Goal: Information Seeking & Learning: Learn about a topic

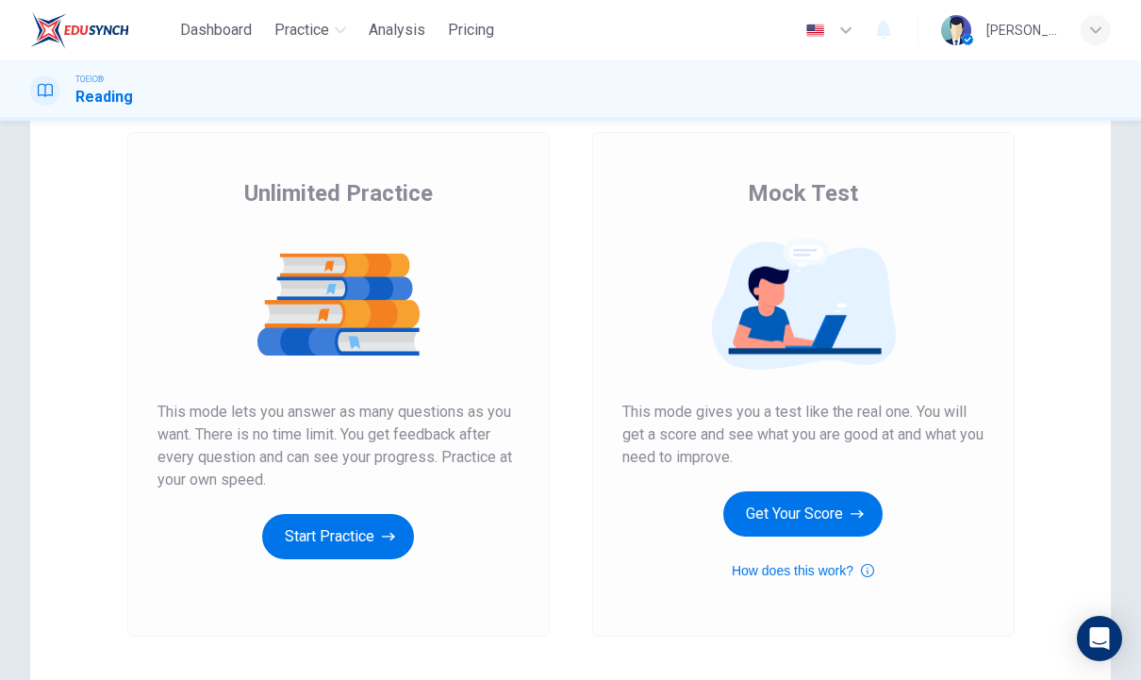
scroll to position [102, 0]
click at [814, 518] on button "Get Your Score" at bounding box center [802, 513] width 159 height 45
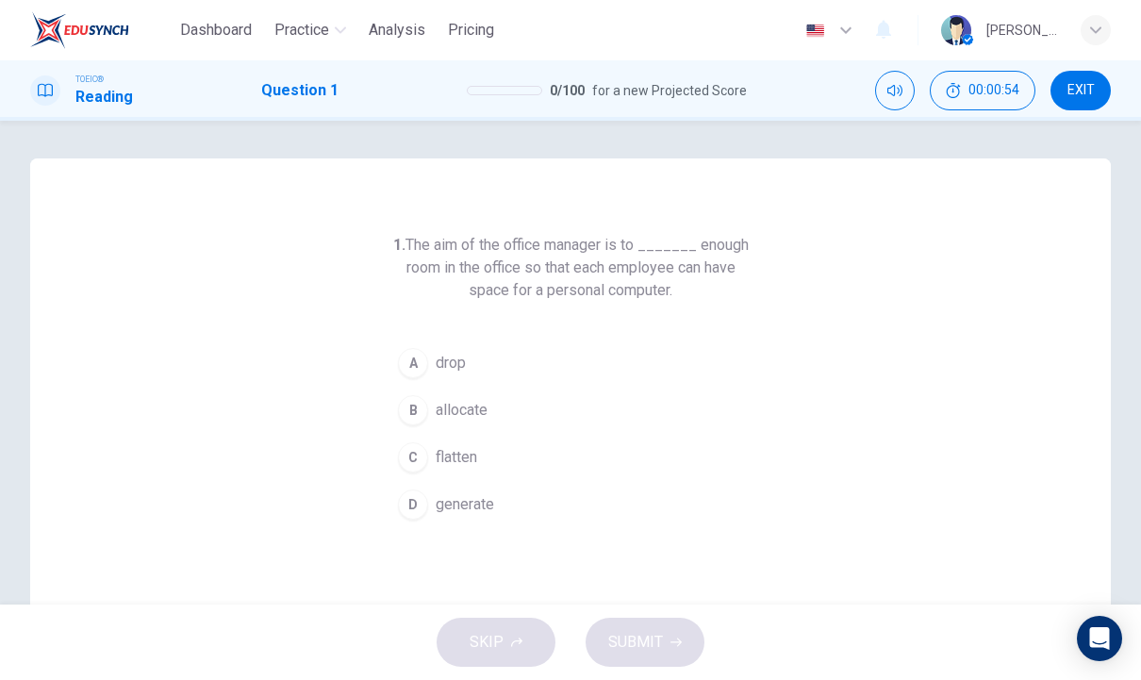
click at [473, 508] on span "generate" at bounding box center [465, 504] width 58 height 23
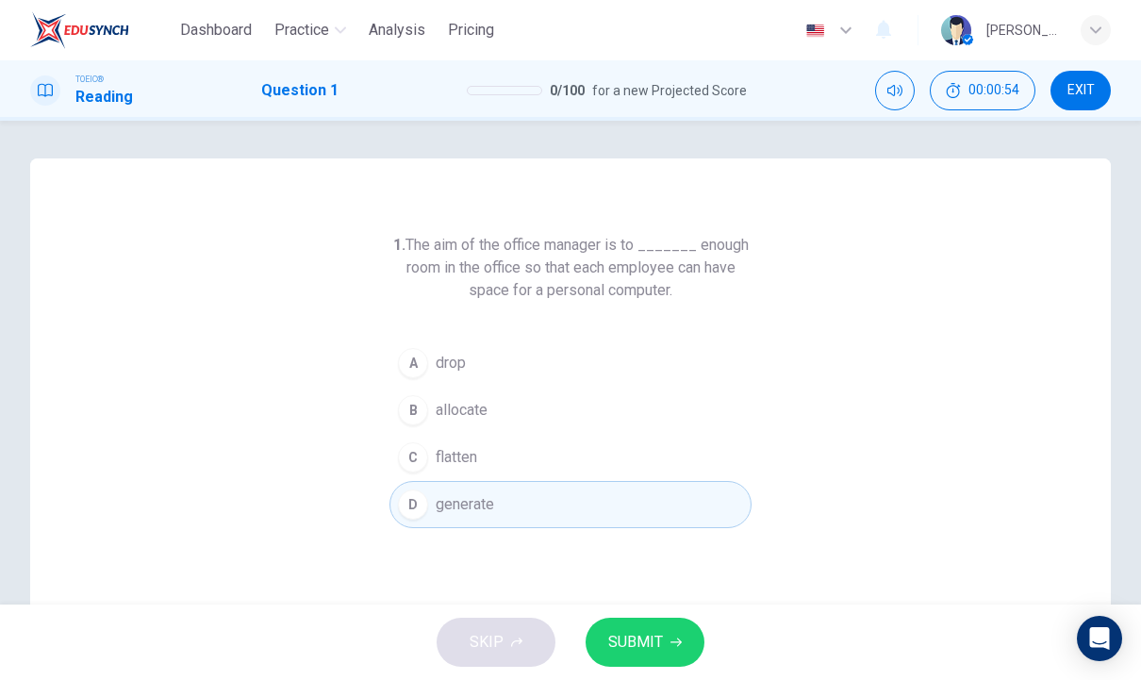
click at [659, 642] on span "SUBMIT" at bounding box center [635, 642] width 55 height 26
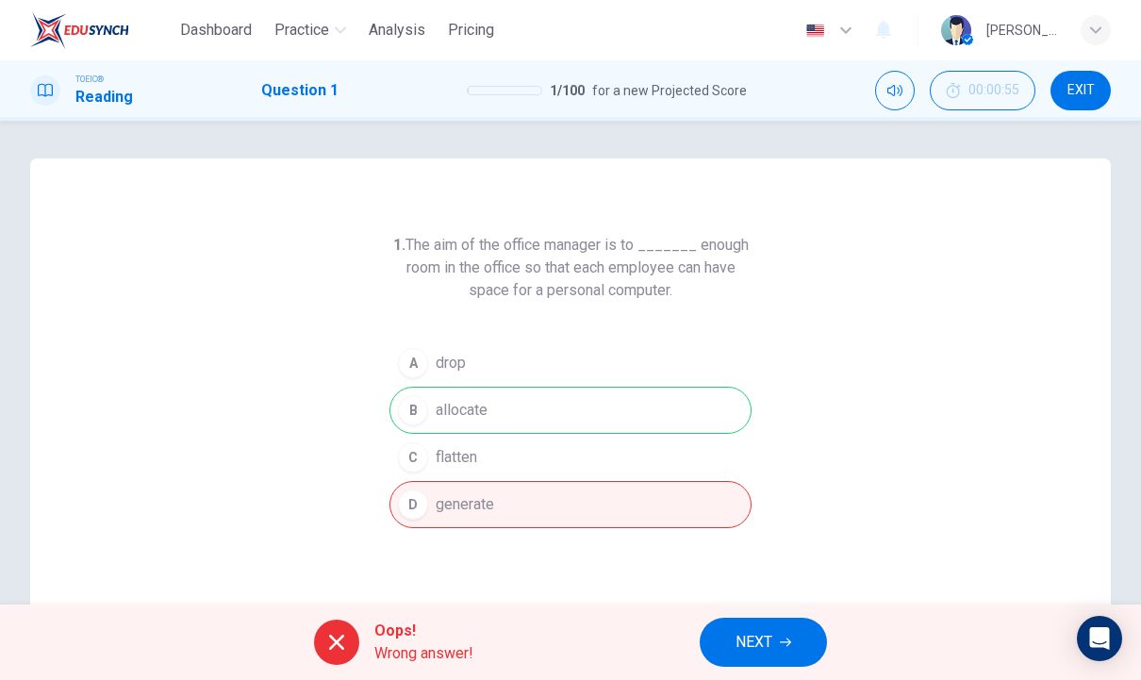
click at [530, 400] on div "A drop B allocate C flatten D generate" at bounding box center [570, 434] width 362 height 189
click at [750, 642] on span "NEXT" at bounding box center [754, 642] width 37 height 26
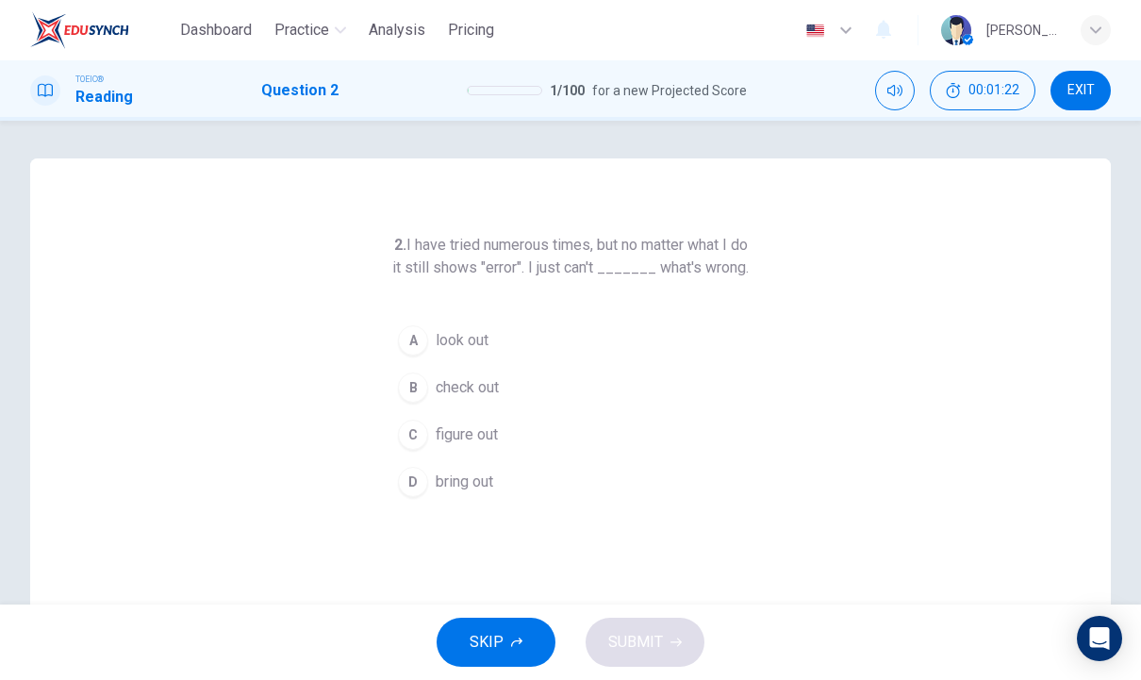
click at [493, 446] on span "figure out" at bounding box center [467, 434] width 62 height 23
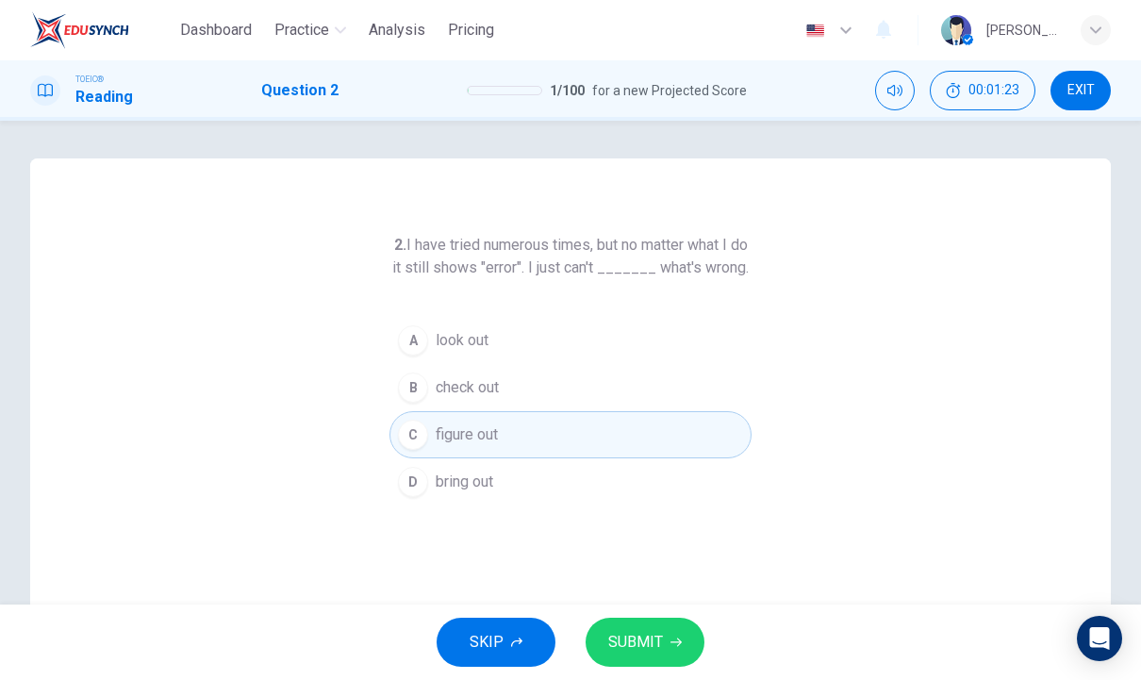
click at [662, 647] on button "SUBMIT" at bounding box center [645, 642] width 119 height 49
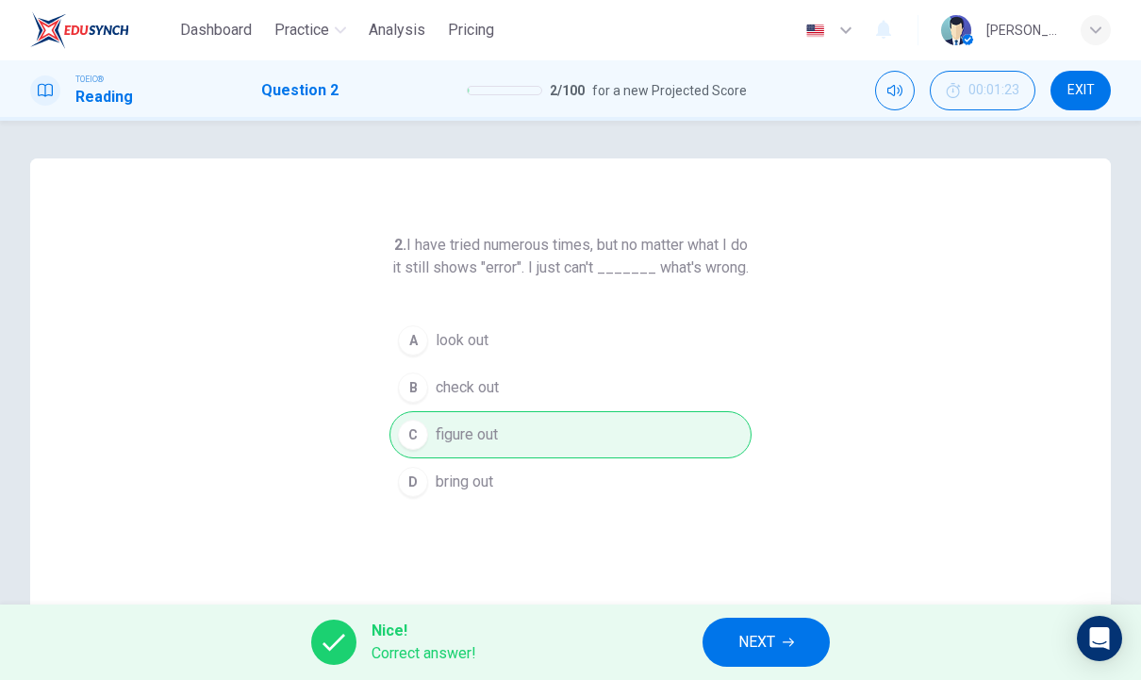
click at [760, 654] on span "NEXT" at bounding box center [756, 642] width 37 height 26
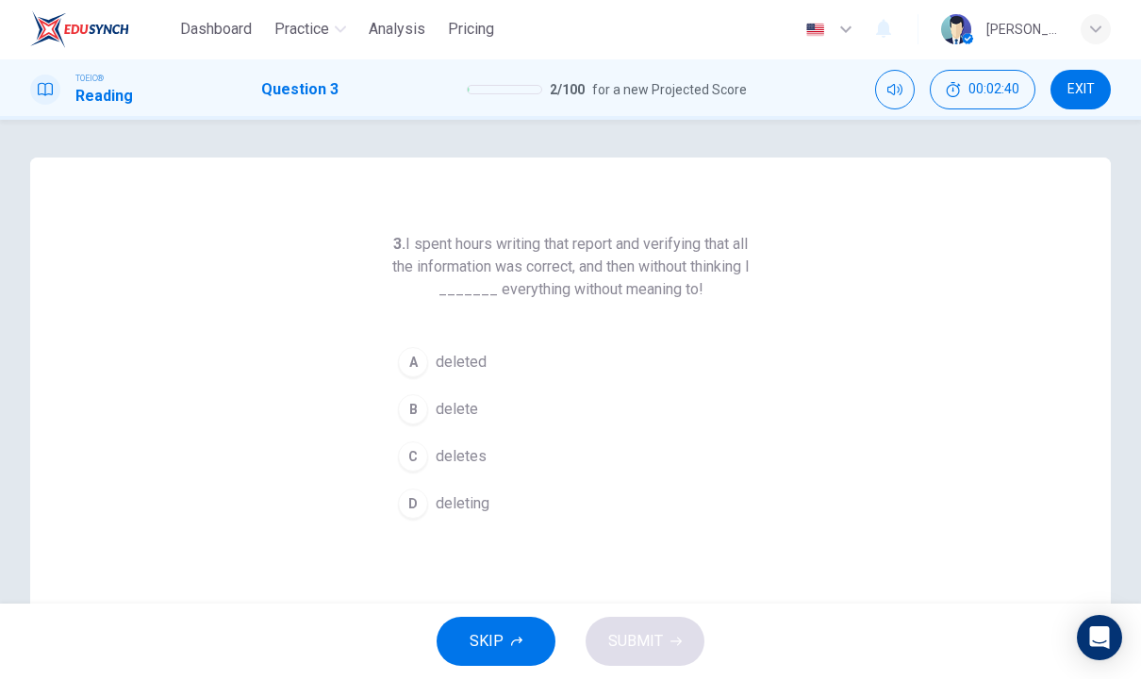
click at [476, 373] on span "deleted" at bounding box center [461, 363] width 51 height 23
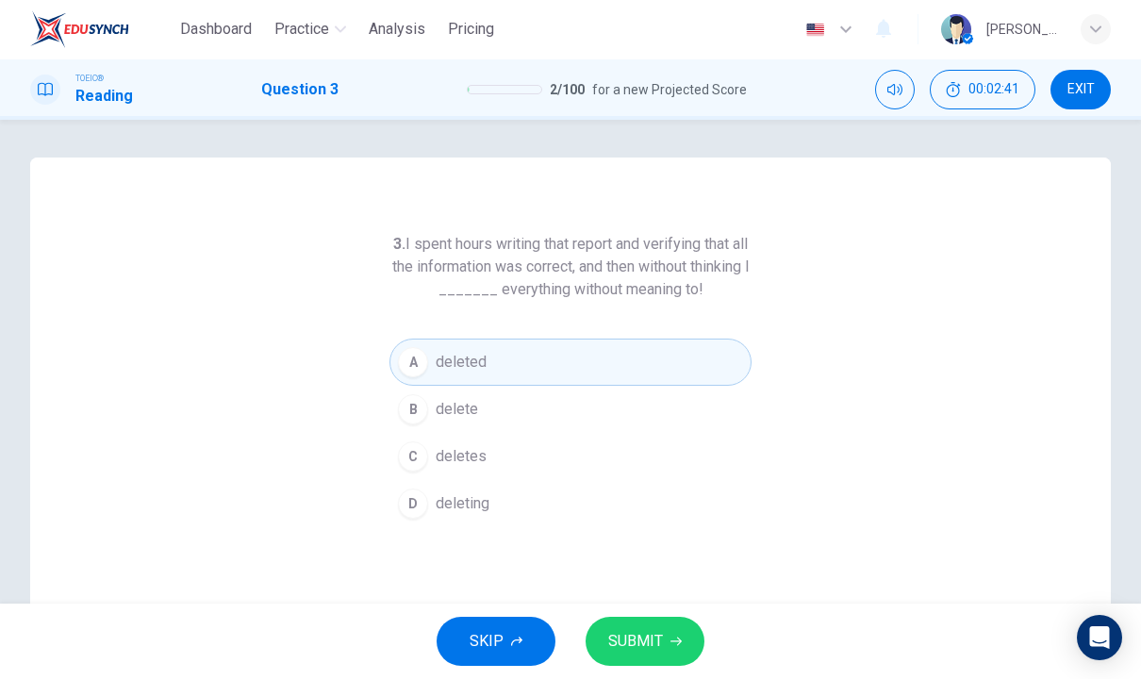
click at [657, 647] on span "SUBMIT" at bounding box center [635, 642] width 55 height 26
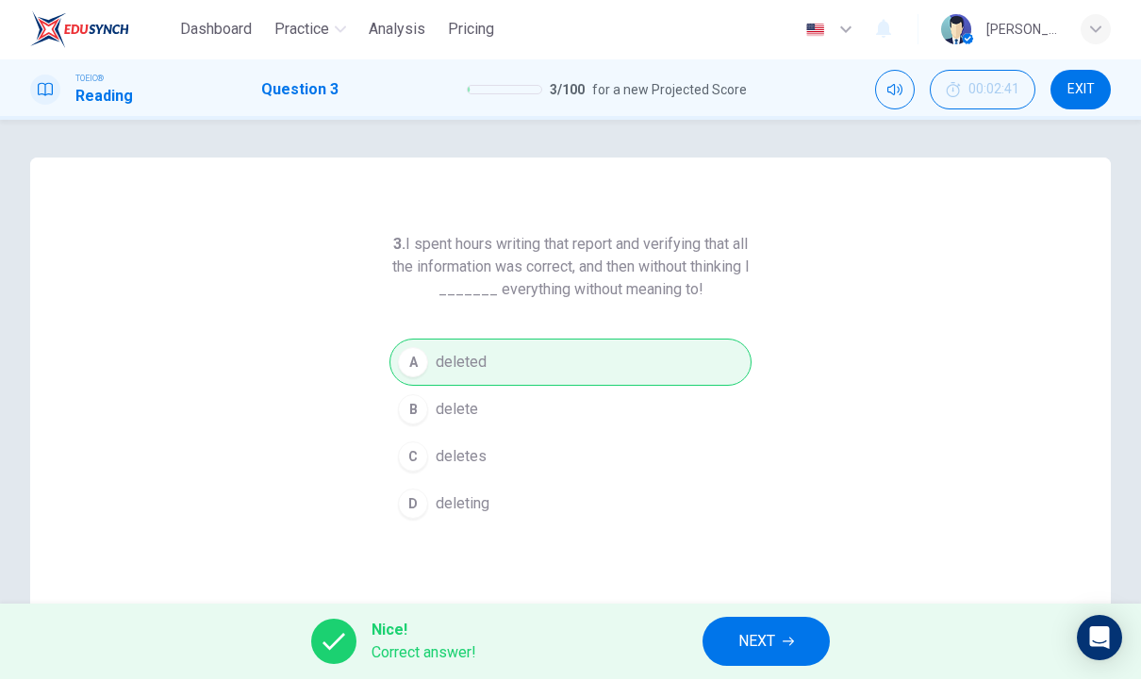
click at [777, 640] on button "NEXT" at bounding box center [766, 642] width 127 height 49
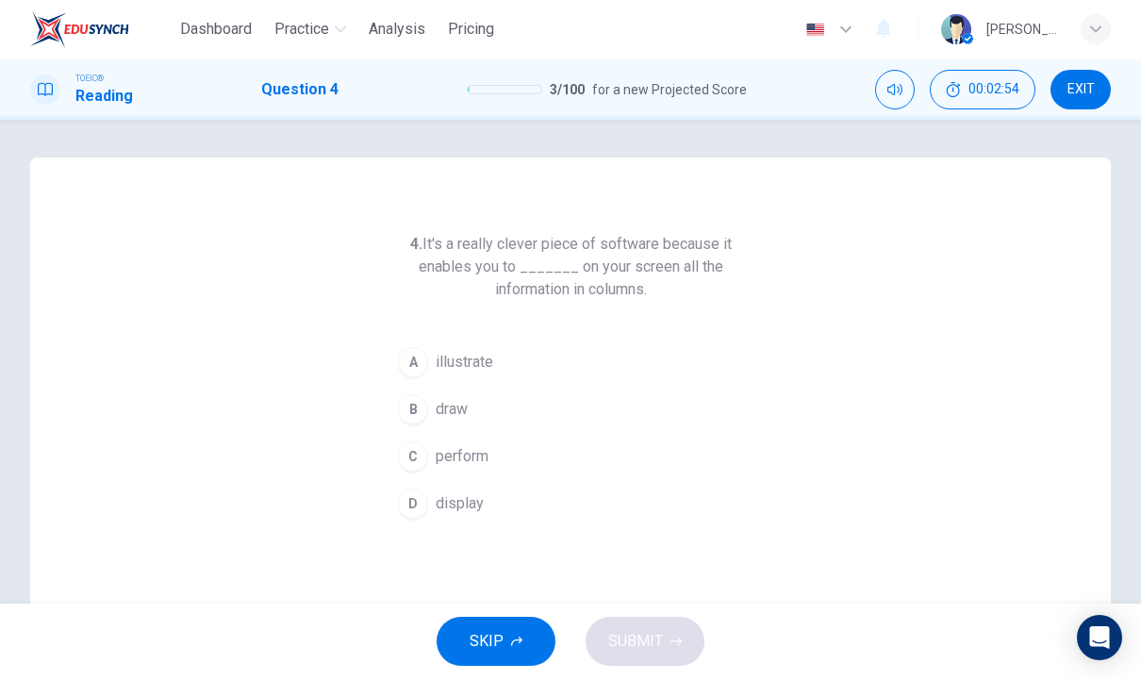
click at [475, 513] on span "display" at bounding box center [460, 504] width 48 height 23
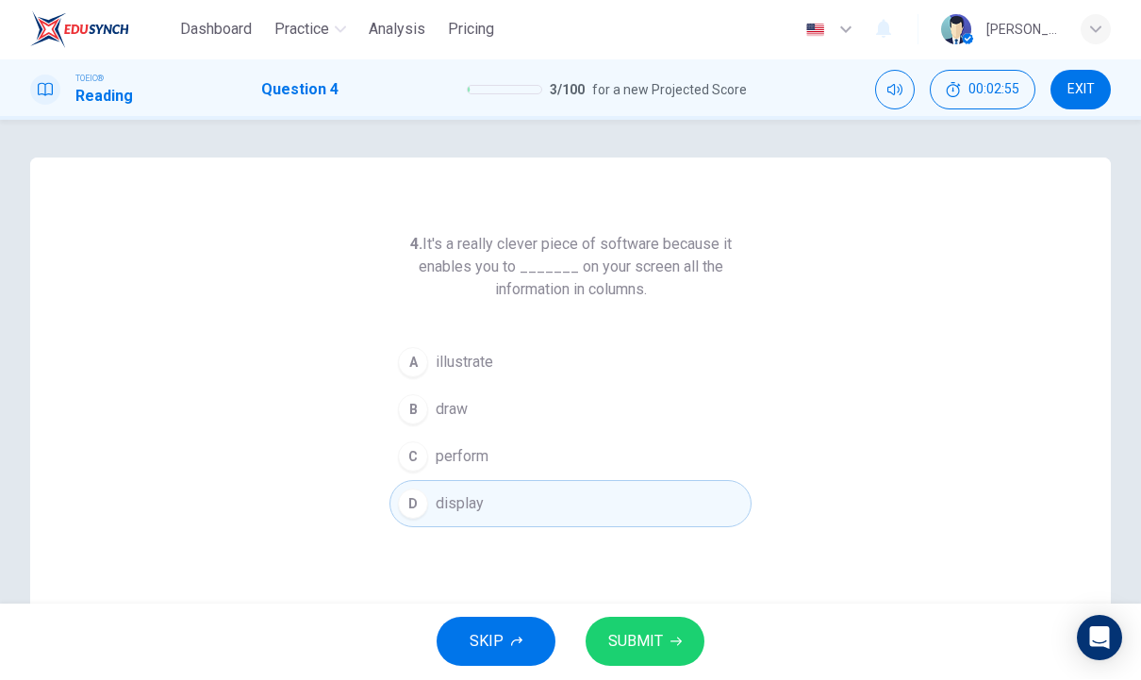
click at [661, 625] on button "SUBMIT" at bounding box center [645, 642] width 119 height 49
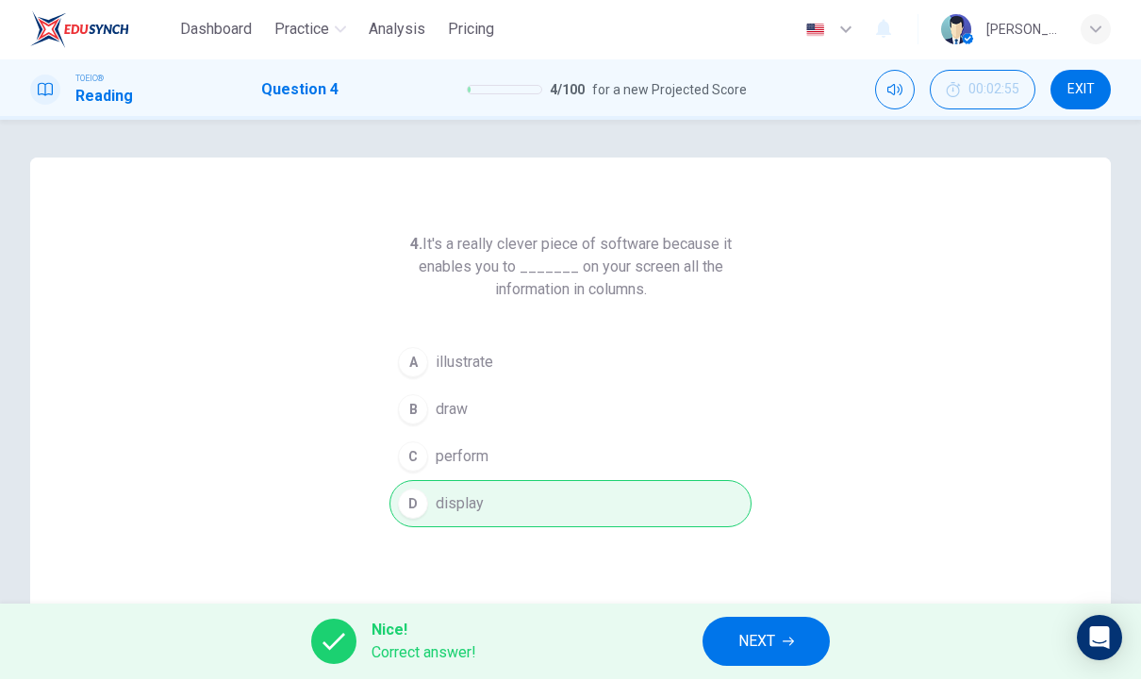
click at [772, 634] on span "NEXT" at bounding box center [756, 642] width 37 height 26
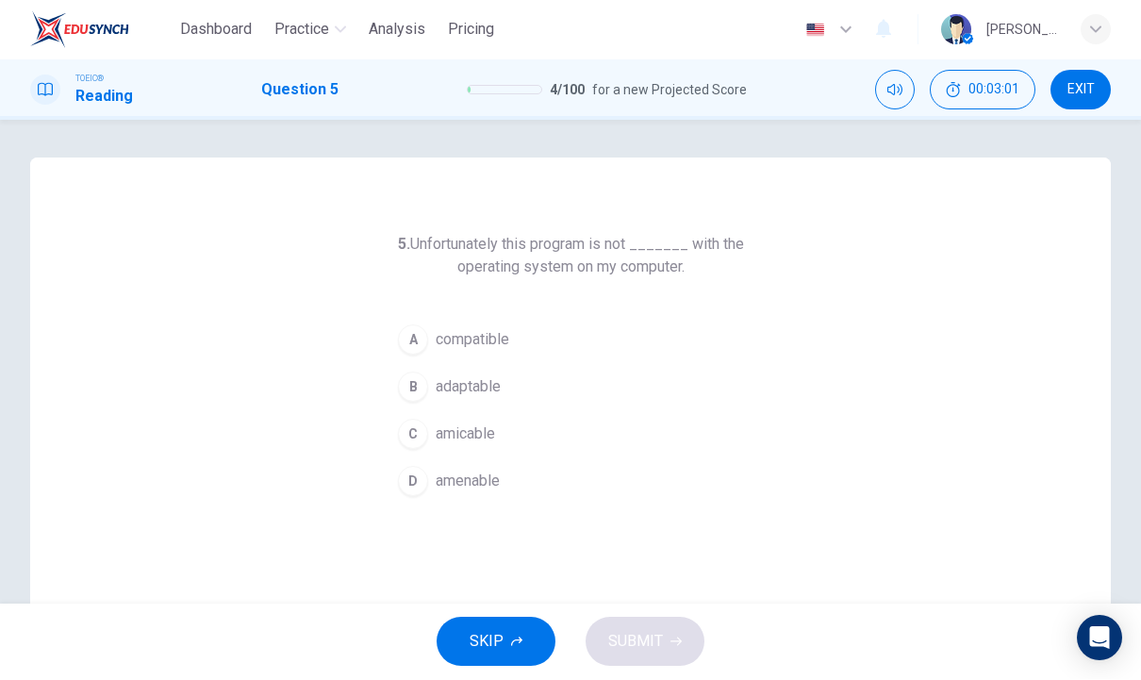
click at [492, 352] on button "A compatible" at bounding box center [570, 340] width 362 height 47
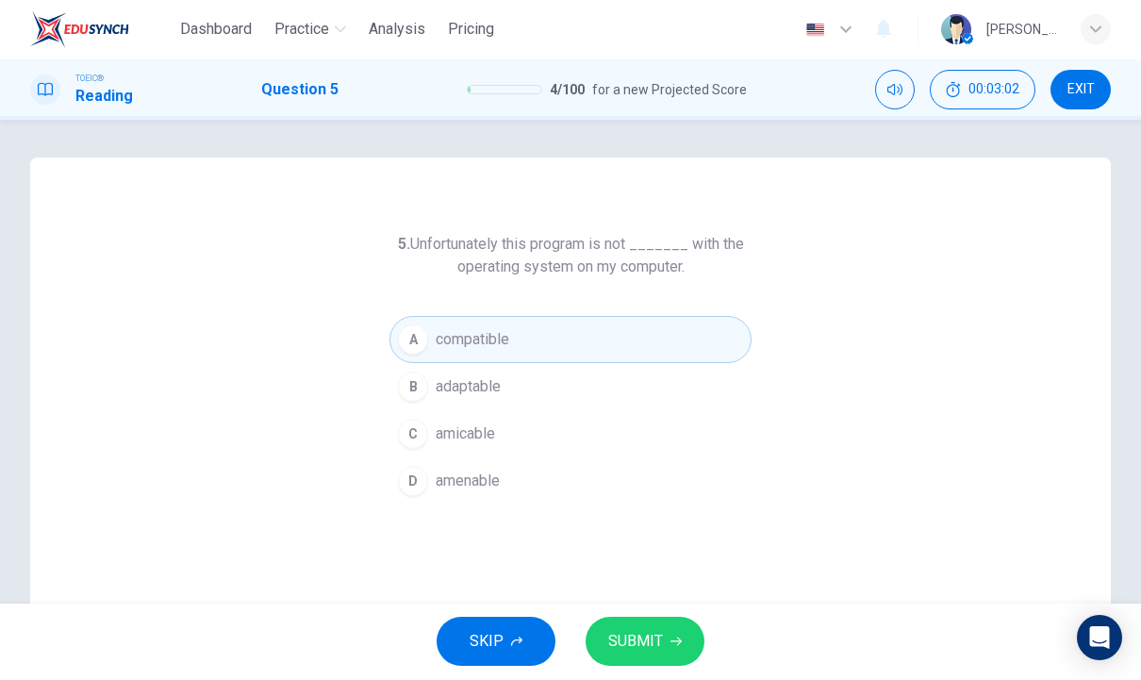
click at [643, 629] on span "SUBMIT" at bounding box center [635, 642] width 55 height 26
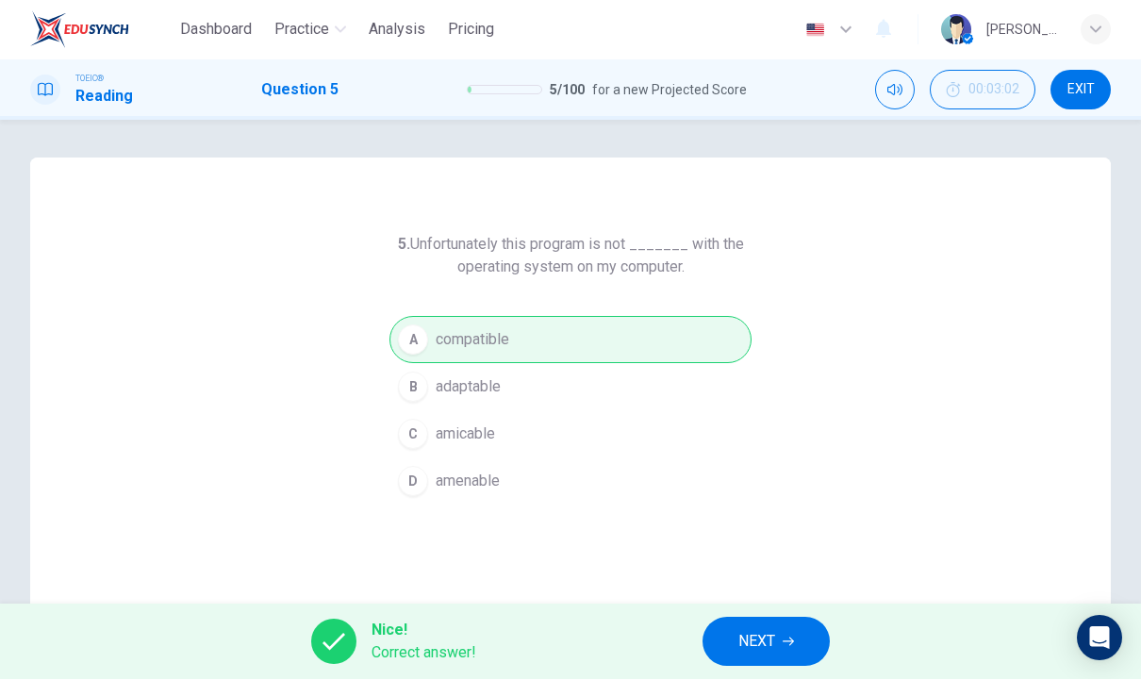
click at [775, 654] on span "NEXT" at bounding box center [756, 642] width 37 height 26
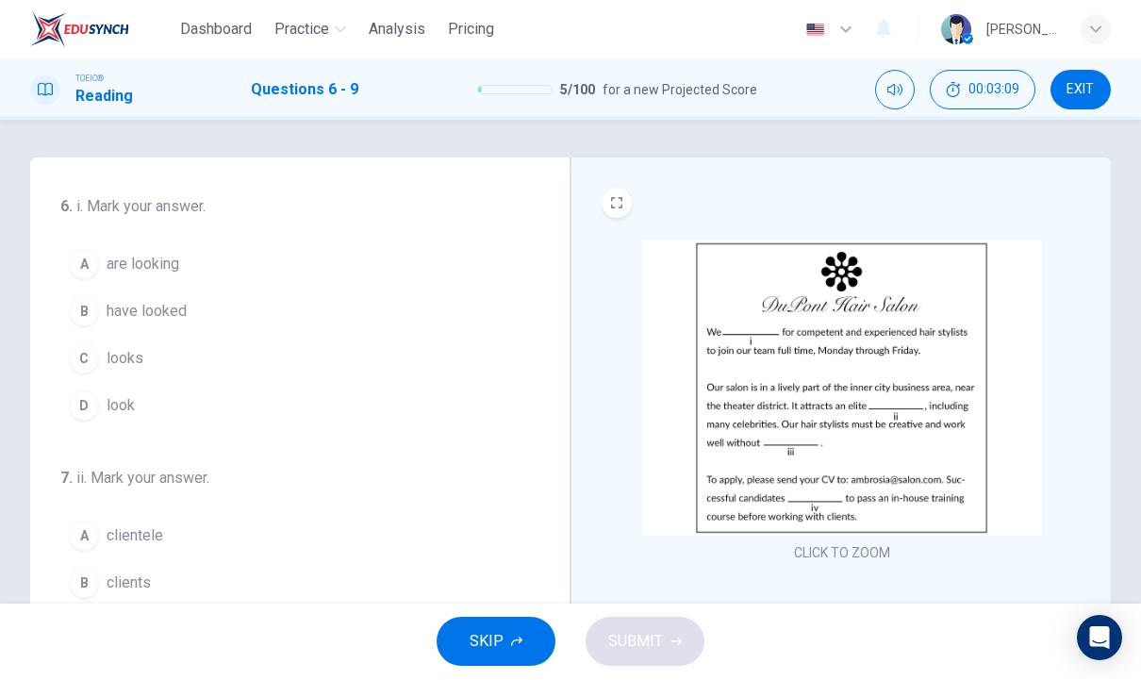
click at [840, 545] on button "CLICK TO ZOOM" at bounding box center [842, 553] width 111 height 26
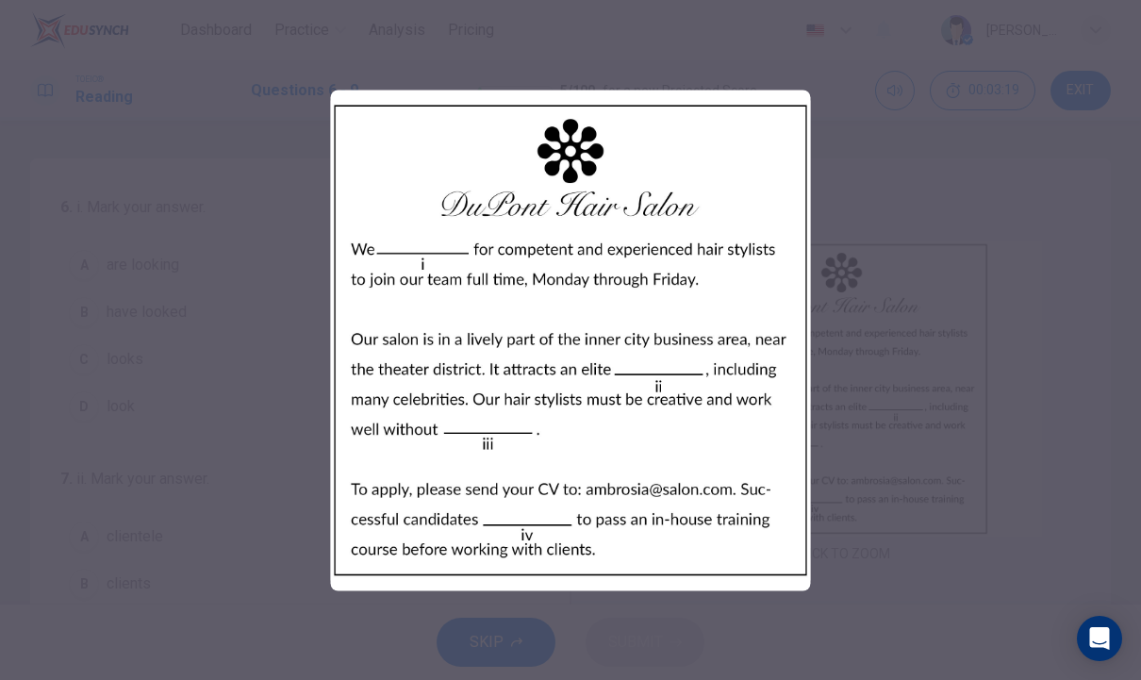
click at [871, 553] on div at bounding box center [570, 340] width 1141 height 680
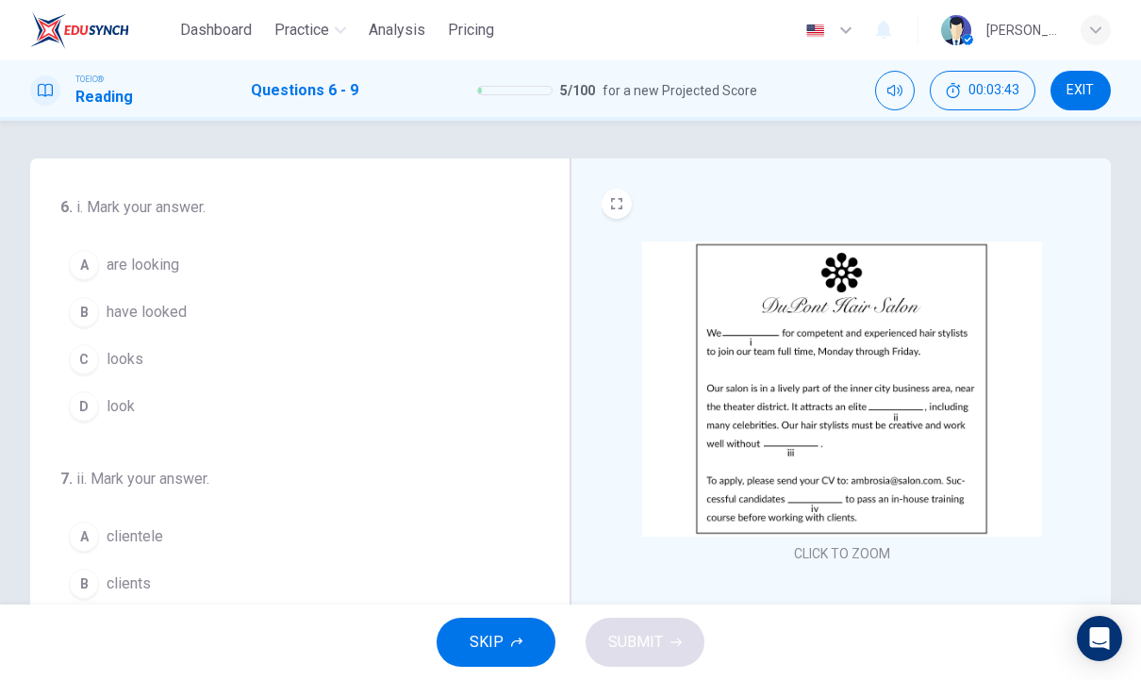
click at [121, 247] on button "A are looking" at bounding box center [288, 264] width 456 height 47
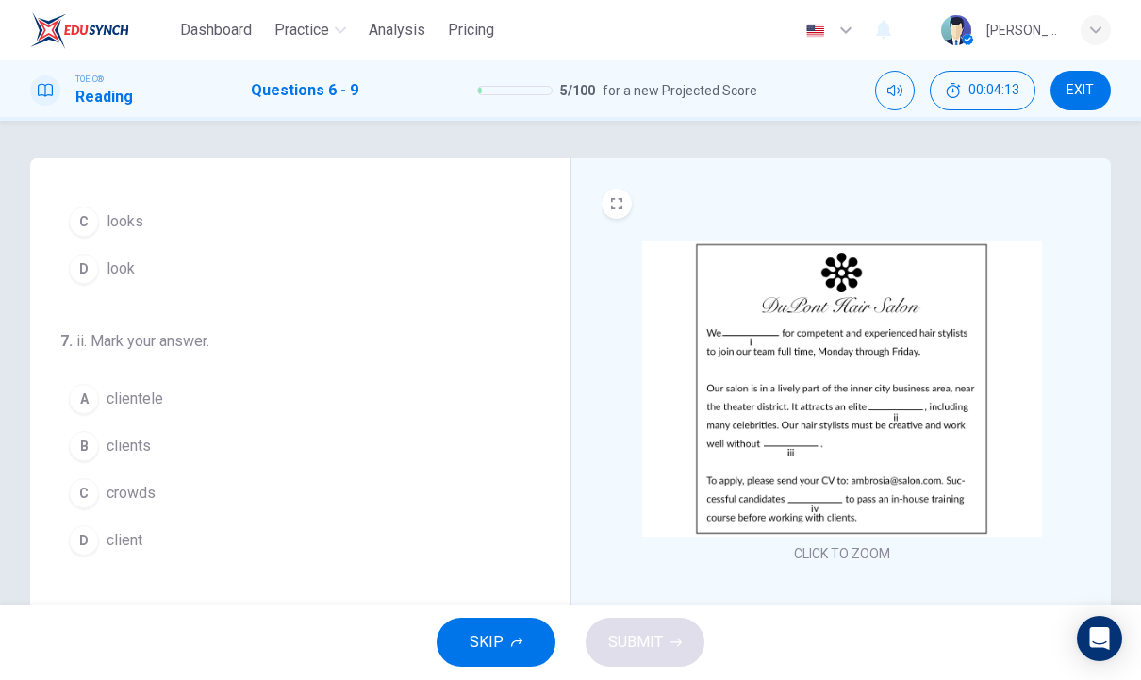
scroll to position [141, 0]
click at [125, 395] on span "clientele" at bounding box center [135, 396] width 57 height 23
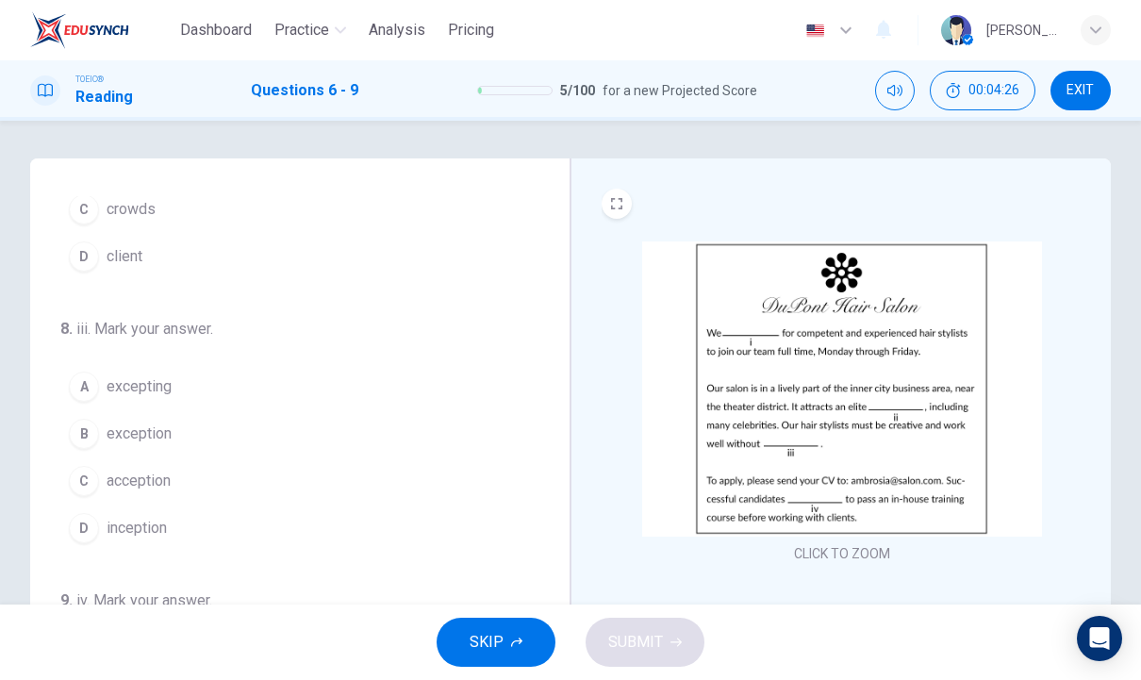
scroll to position [425, 0]
click at [158, 427] on span "exception" at bounding box center [139, 430] width 65 height 23
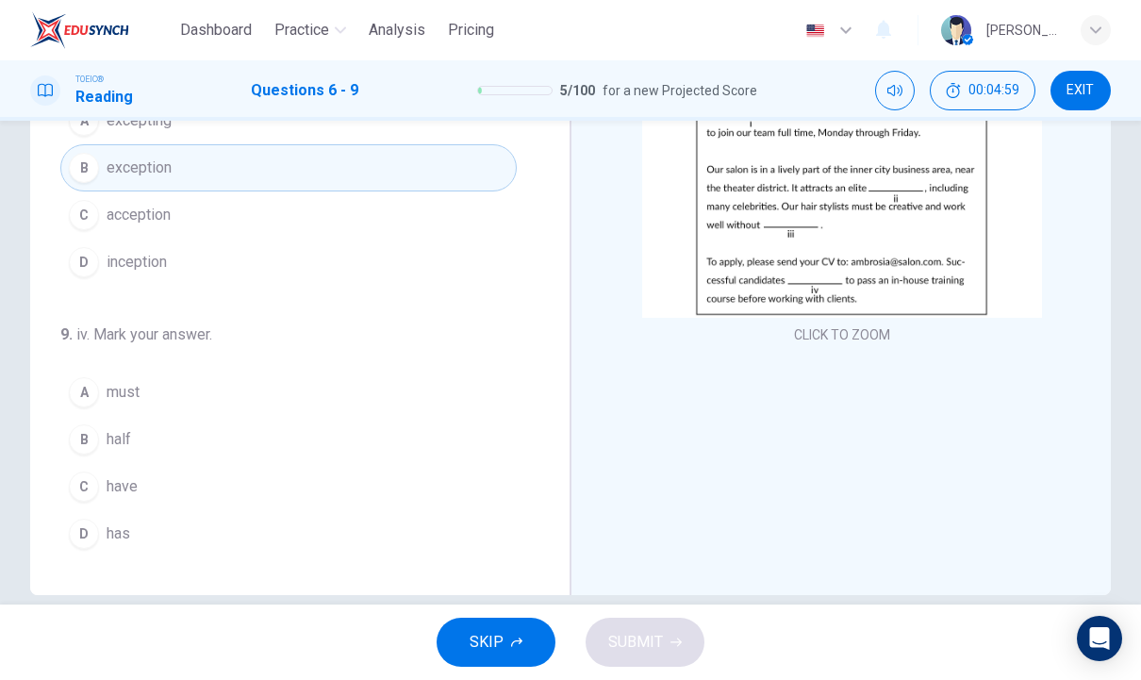
scroll to position [220, 0]
click at [120, 541] on span "has" at bounding box center [119, 533] width 24 height 23
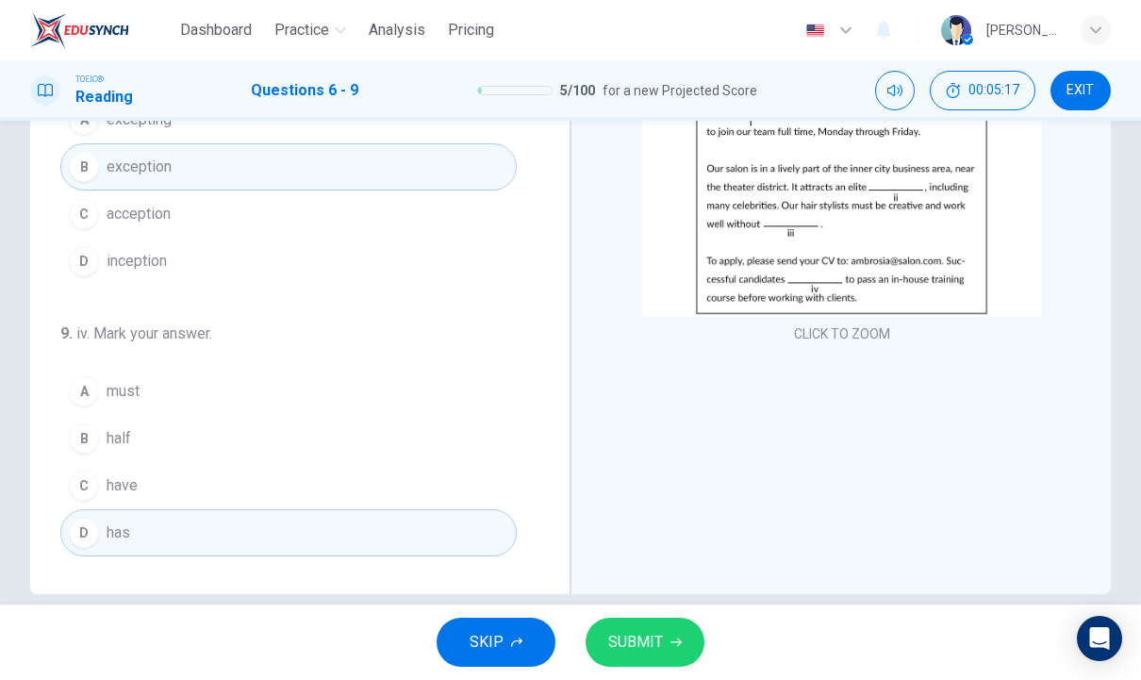
click at [646, 638] on span "SUBMIT" at bounding box center [635, 642] width 55 height 26
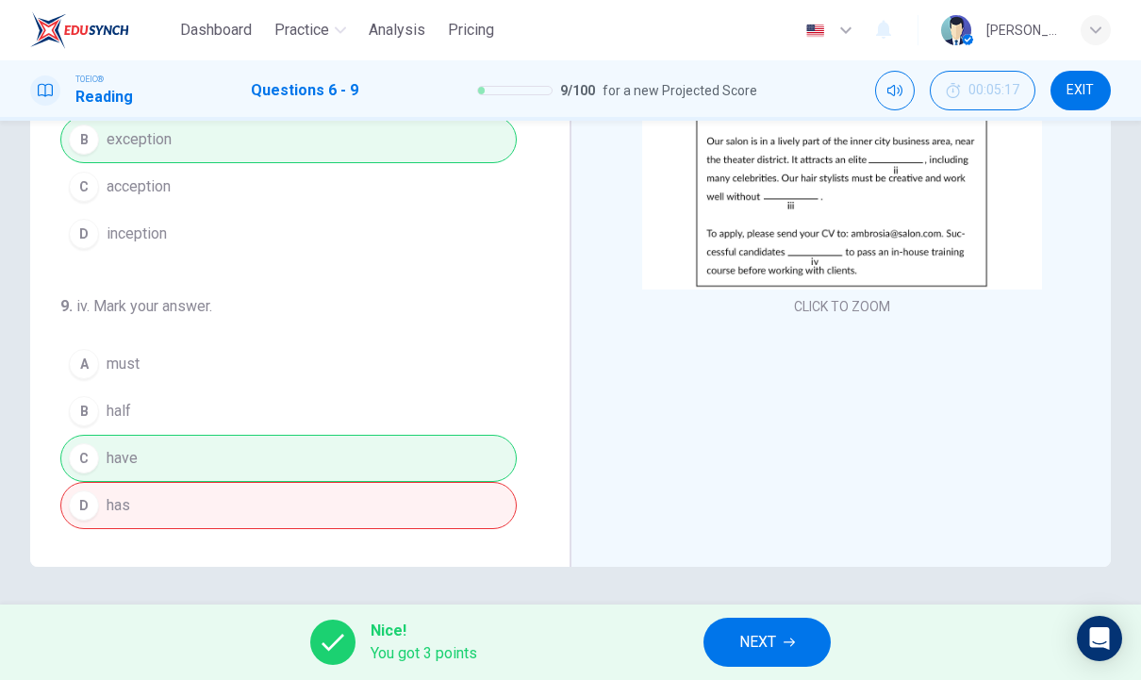
scroll to position [247, 0]
click at [758, 613] on div "Nice! You got 3 points NEXT" at bounding box center [570, 642] width 1141 height 75
click at [775, 664] on button "NEXT" at bounding box center [767, 642] width 127 height 49
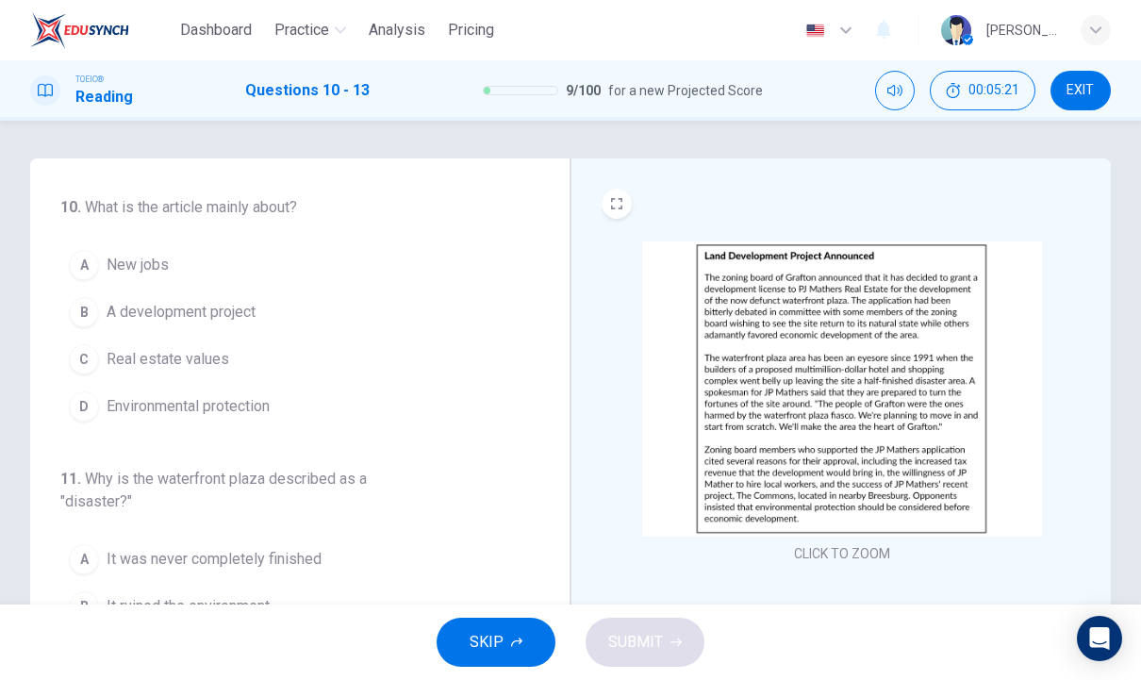
scroll to position [0, 0]
click at [841, 543] on button "CLICK TO ZOOM" at bounding box center [842, 553] width 111 height 26
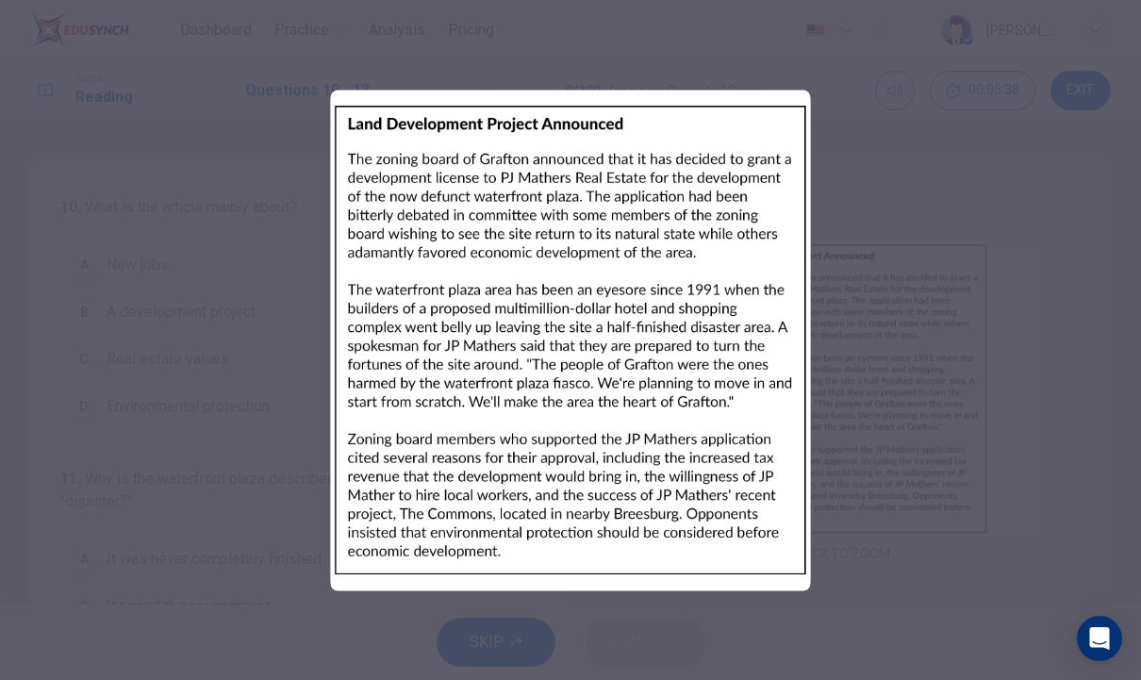
click at [856, 520] on div at bounding box center [570, 340] width 1141 height 680
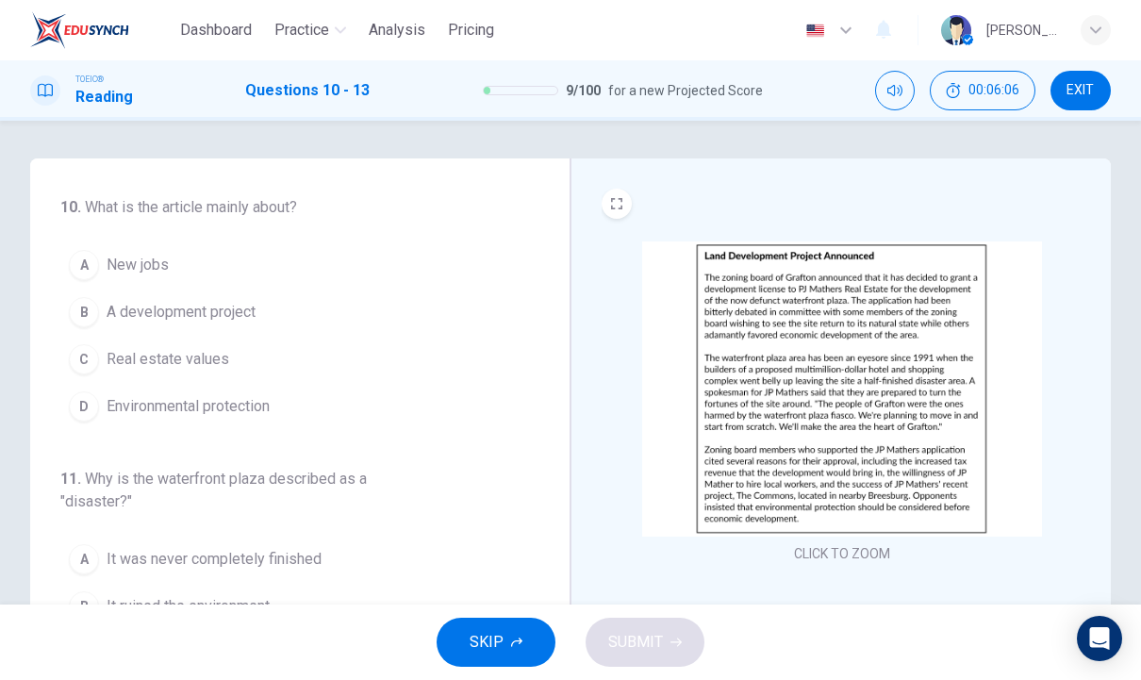
click at [165, 290] on button "B A development project" at bounding box center [288, 312] width 456 height 47
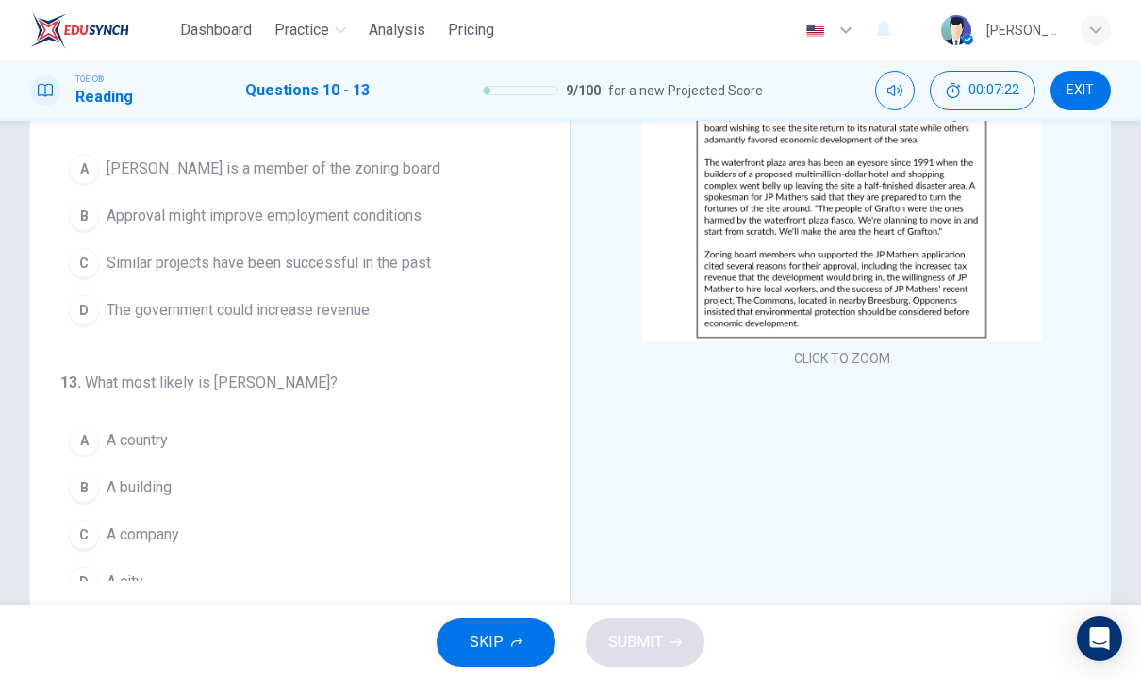
scroll to position [488, 0]
click at [180, 548] on button "C A company" at bounding box center [288, 536] width 456 height 47
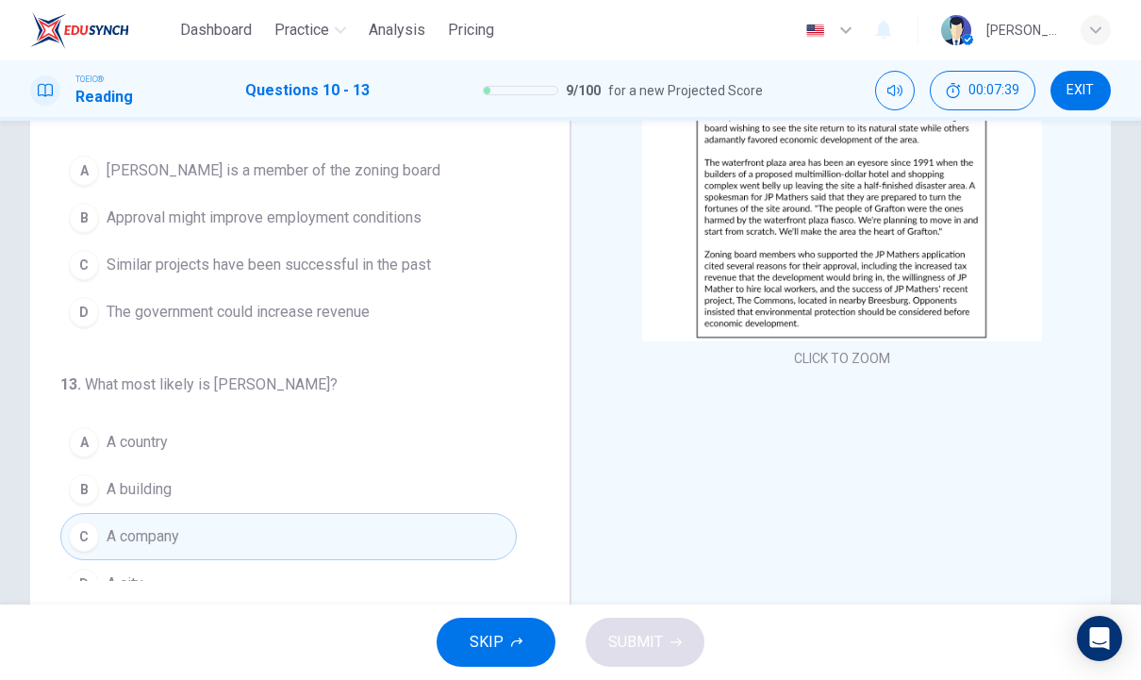
click at [871, 361] on button "CLICK TO ZOOM" at bounding box center [842, 358] width 111 height 26
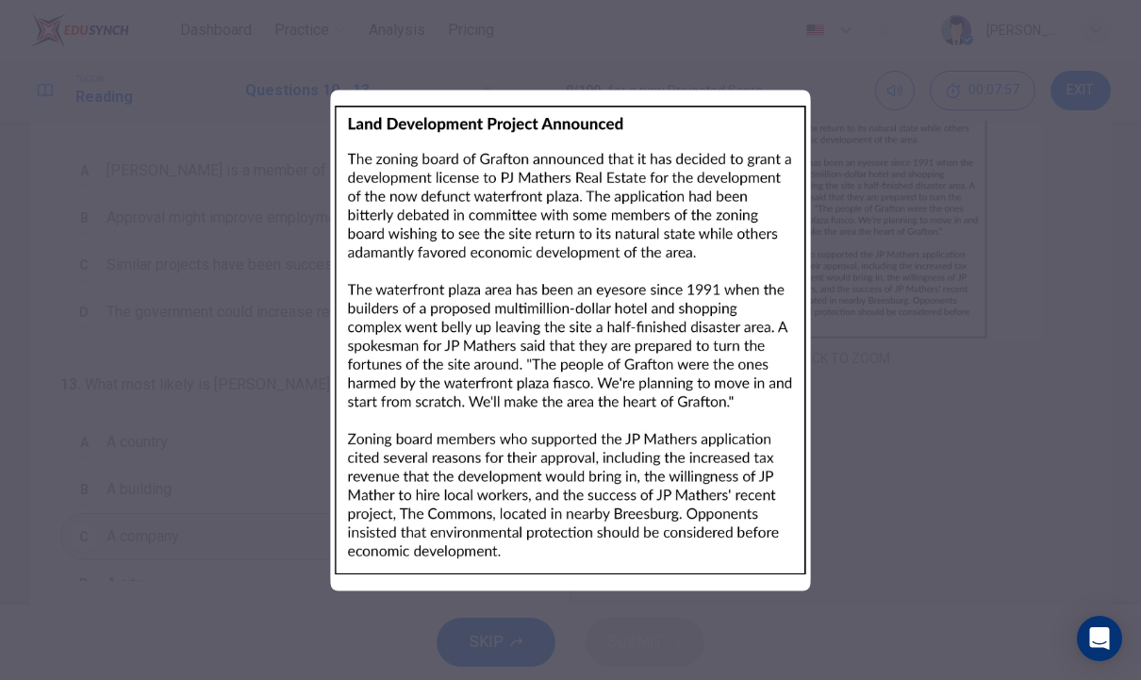
click at [236, 532] on div at bounding box center [570, 340] width 1141 height 680
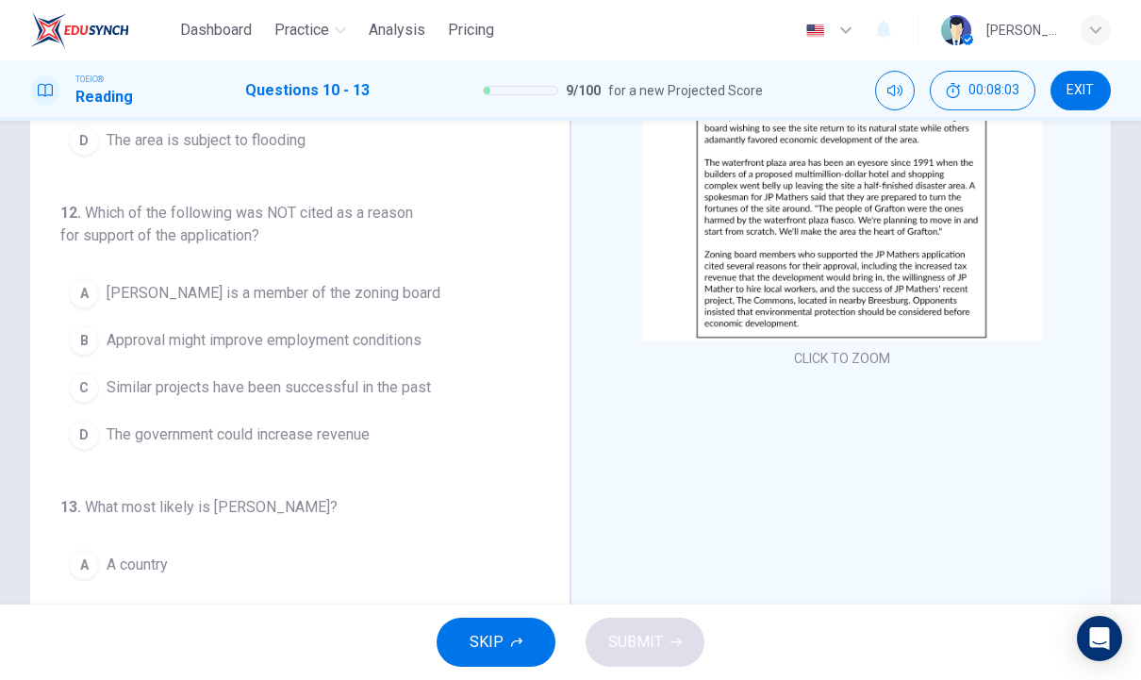
scroll to position [362, 0]
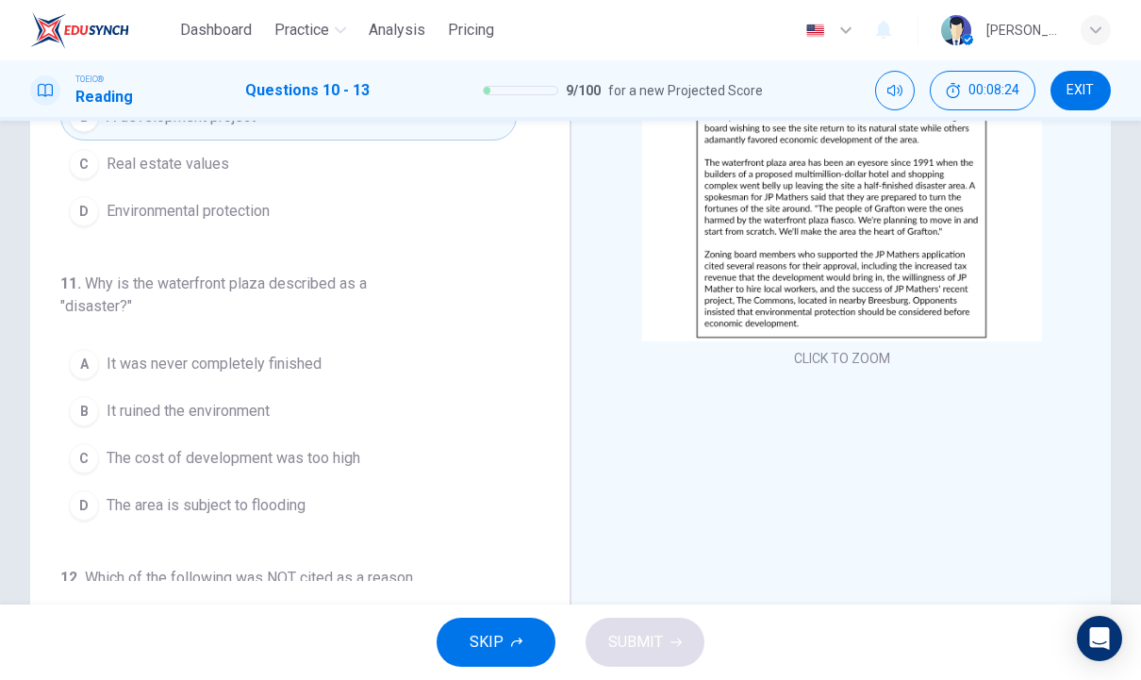
click at [866, 363] on button "CLICK TO ZOOM" at bounding box center [842, 358] width 111 height 26
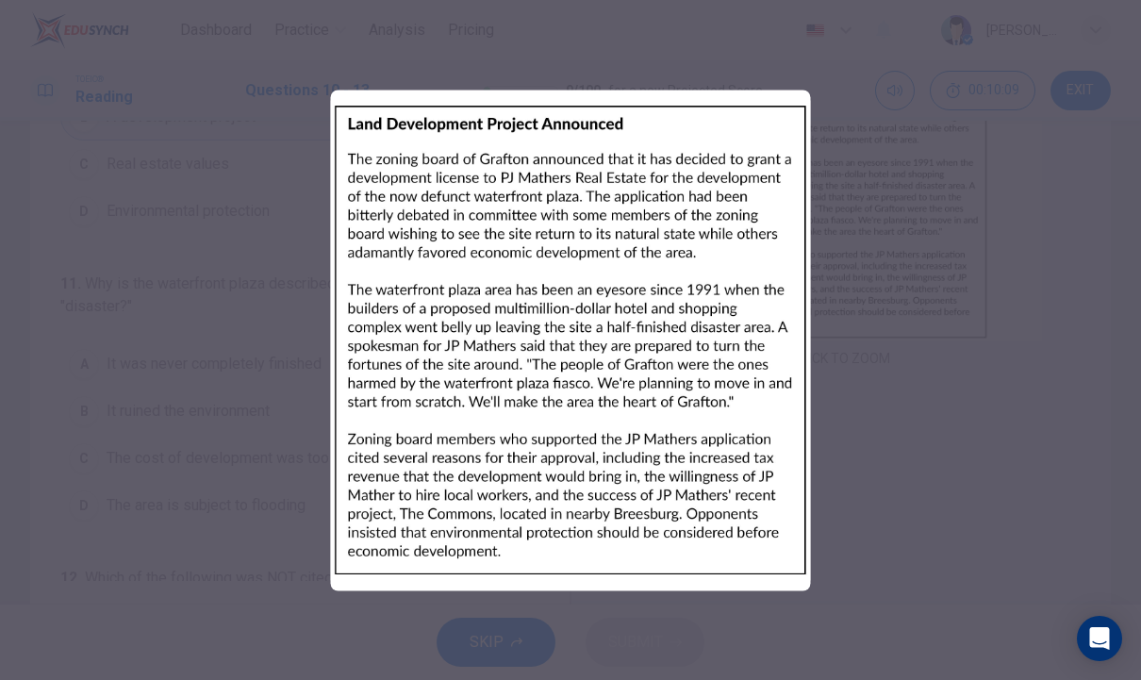
click at [926, 465] on div at bounding box center [570, 340] width 1141 height 680
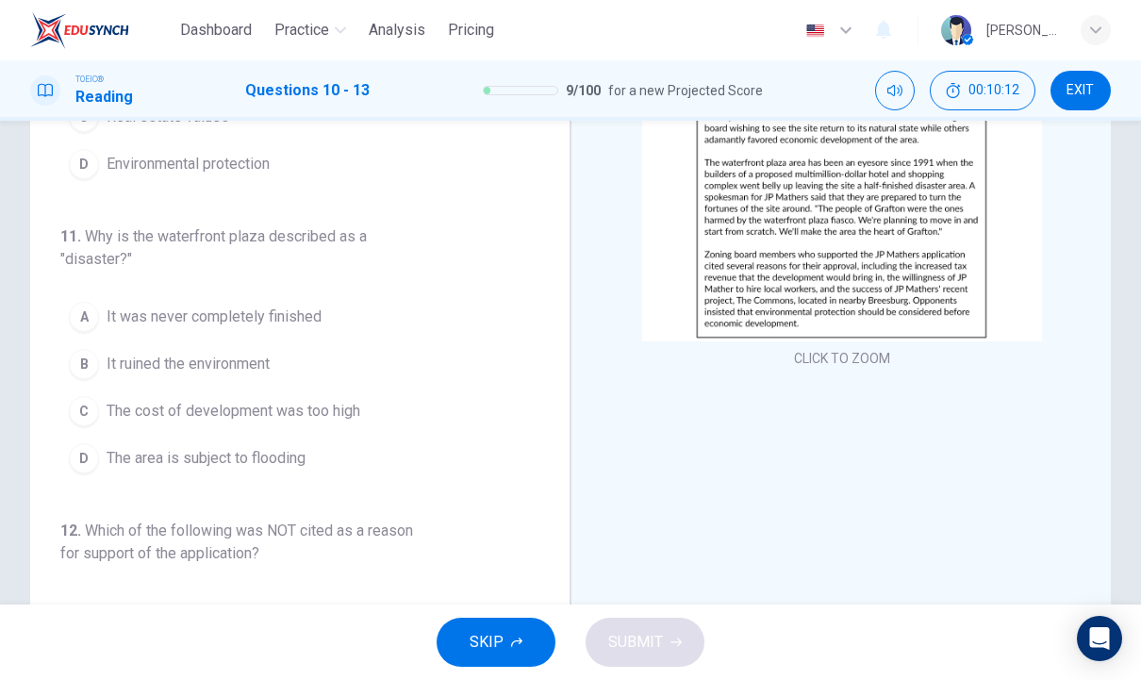
scroll to position [46, 0]
click at [146, 465] on span "The area is subject to flooding" at bounding box center [206, 459] width 199 height 23
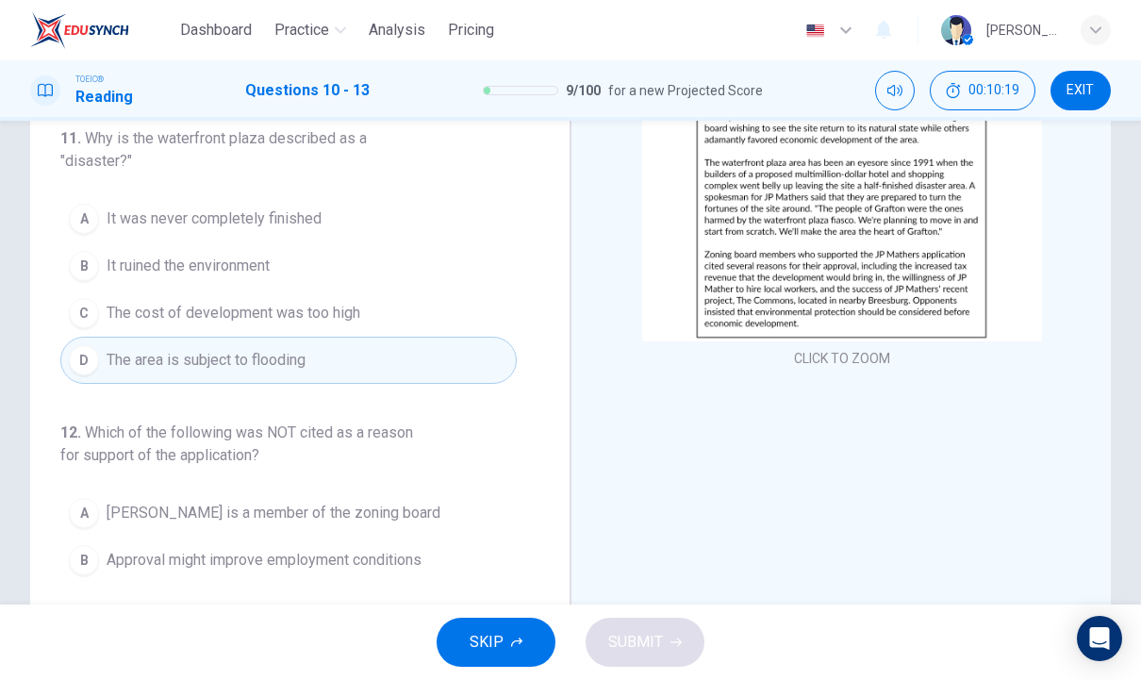
scroll to position [135, 0]
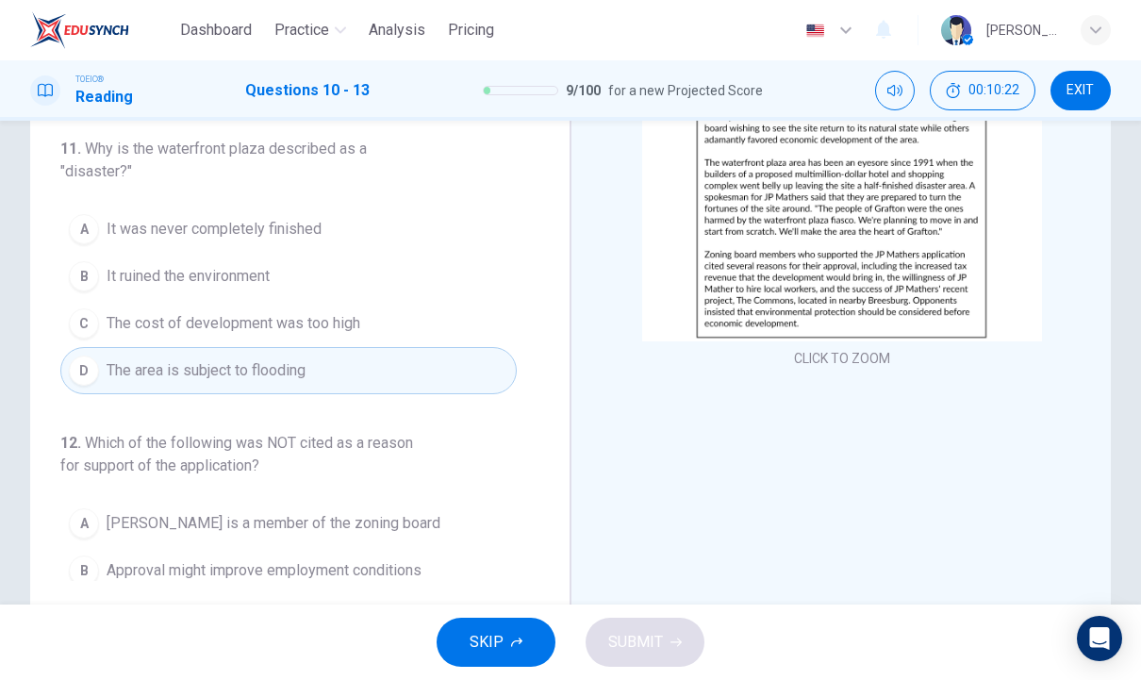
click at [310, 235] on span "It was never completely finished" at bounding box center [214, 229] width 215 height 23
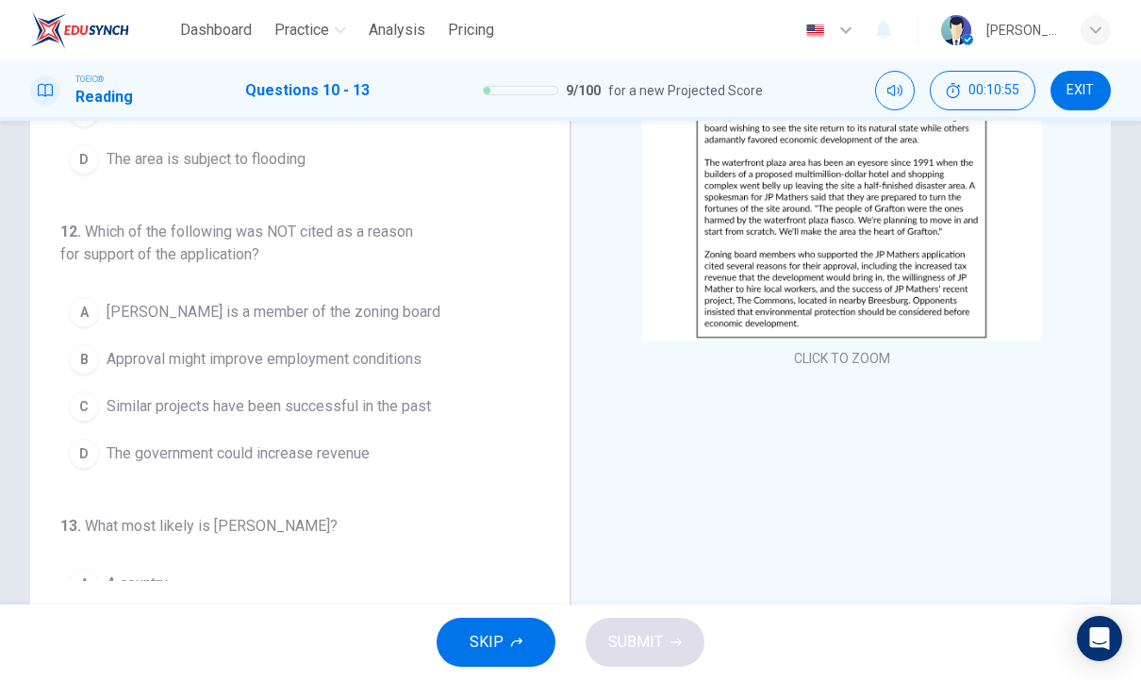
scroll to position [349, 0]
click at [98, 411] on button "C Similar projects have been successful in the past" at bounding box center [288, 403] width 456 height 47
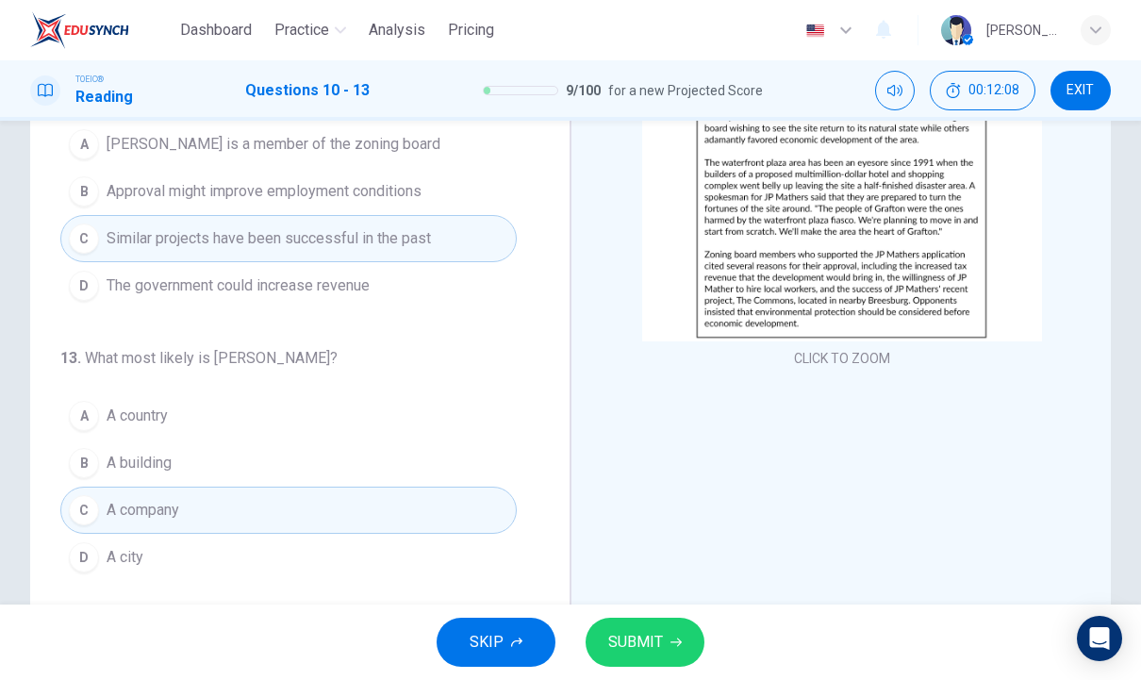
scroll to position [514, 0]
click at [674, 641] on icon "button" at bounding box center [676, 642] width 11 height 11
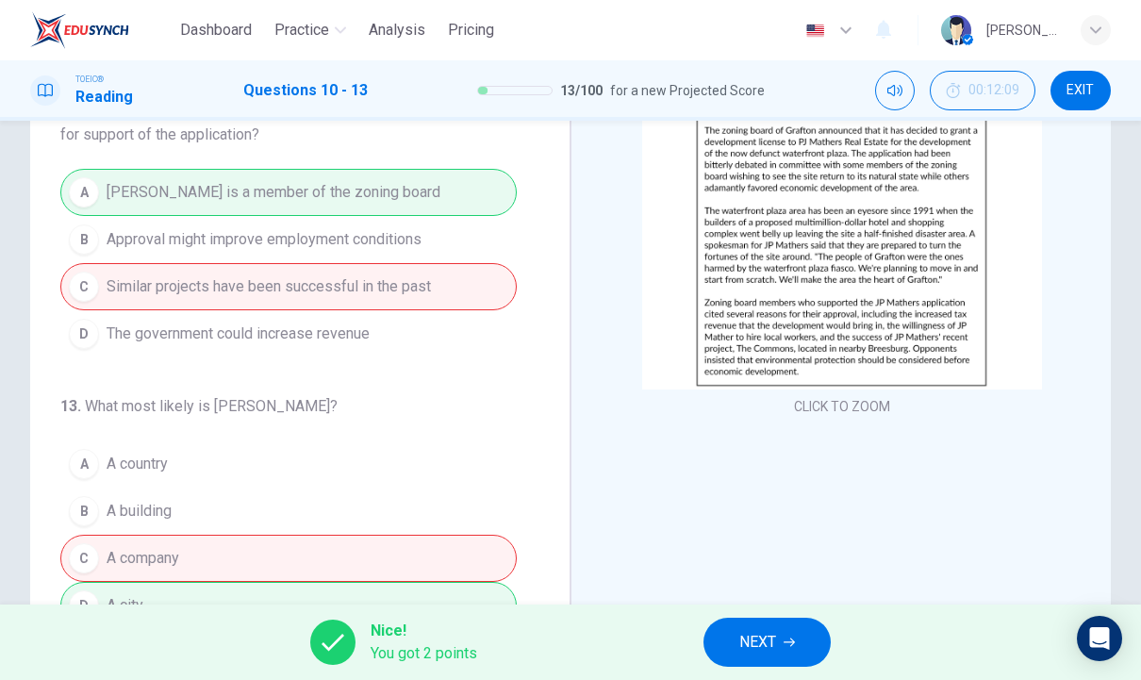
scroll to position [144, 0]
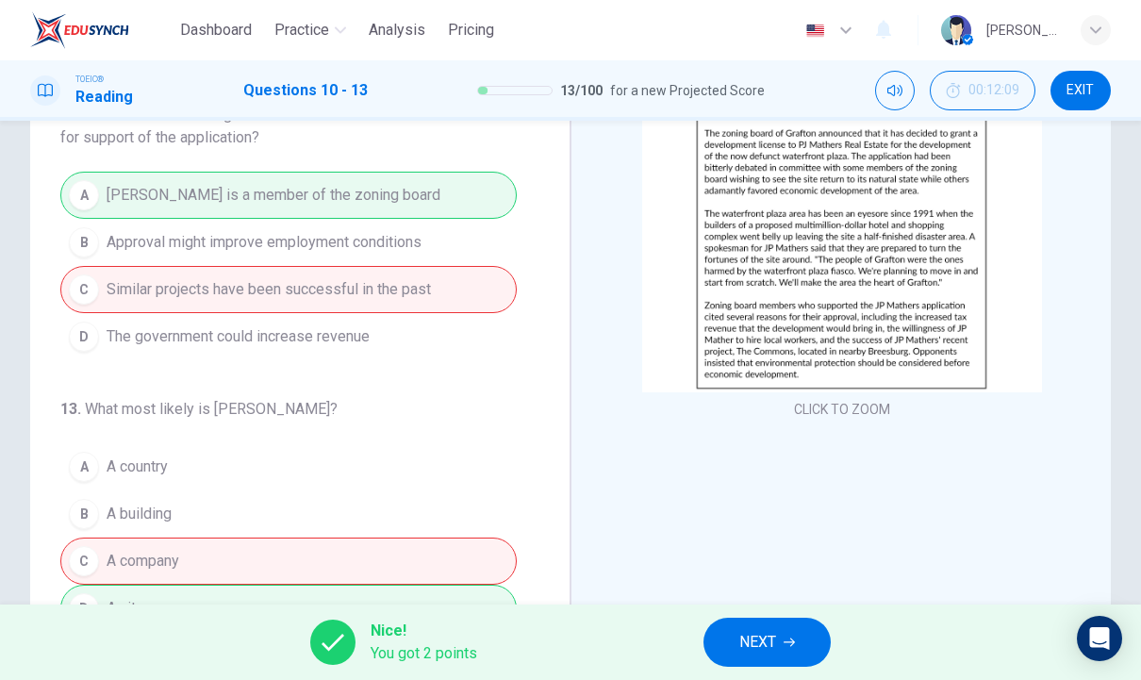
click at [754, 653] on span "NEXT" at bounding box center [757, 642] width 37 height 26
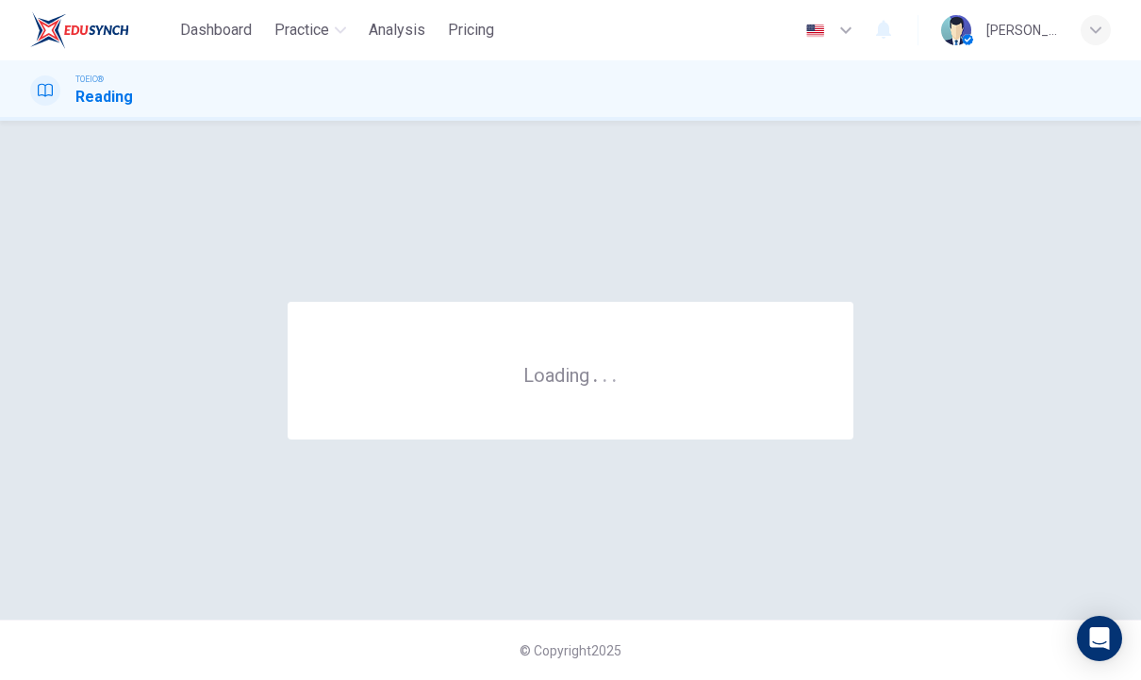
scroll to position [0, 0]
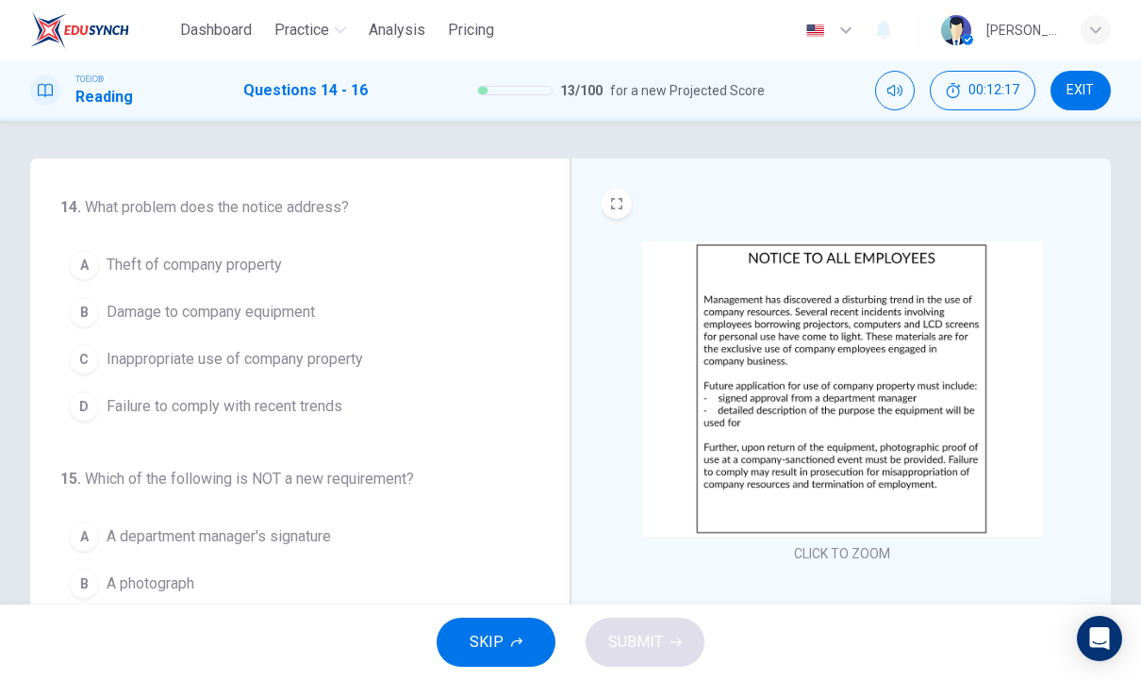
click at [869, 543] on button "CLICK TO ZOOM" at bounding box center [842, 553] width 111 height 26
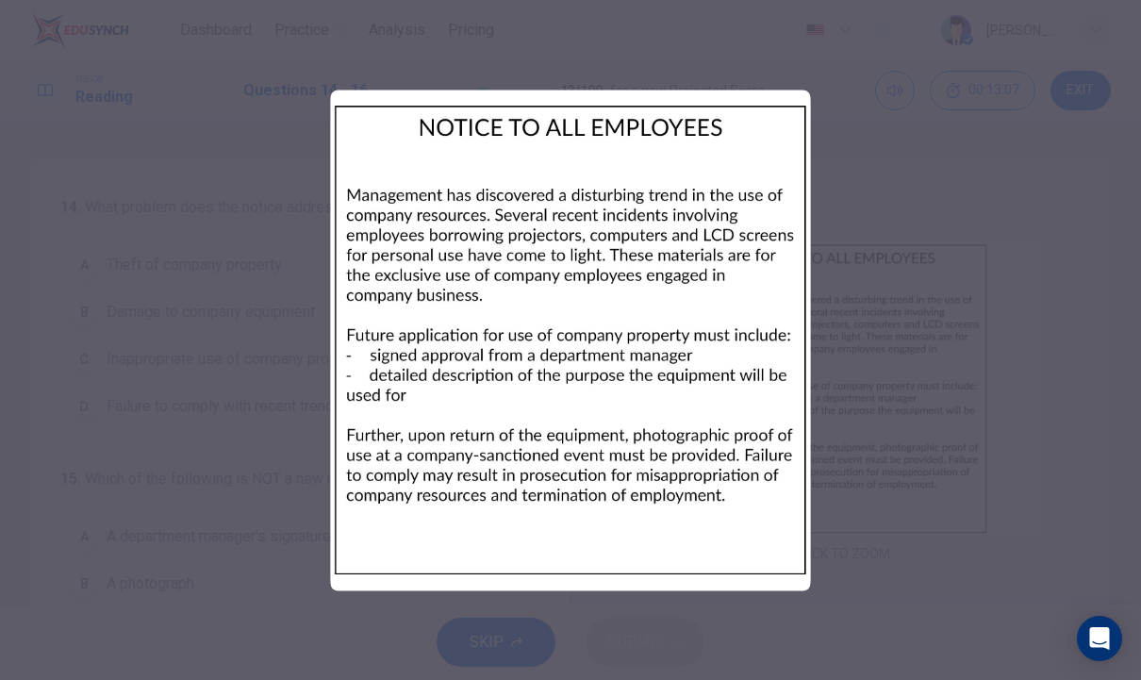
click at [911, 517] on div at bounding box center [570, 340] width 1141 height 680
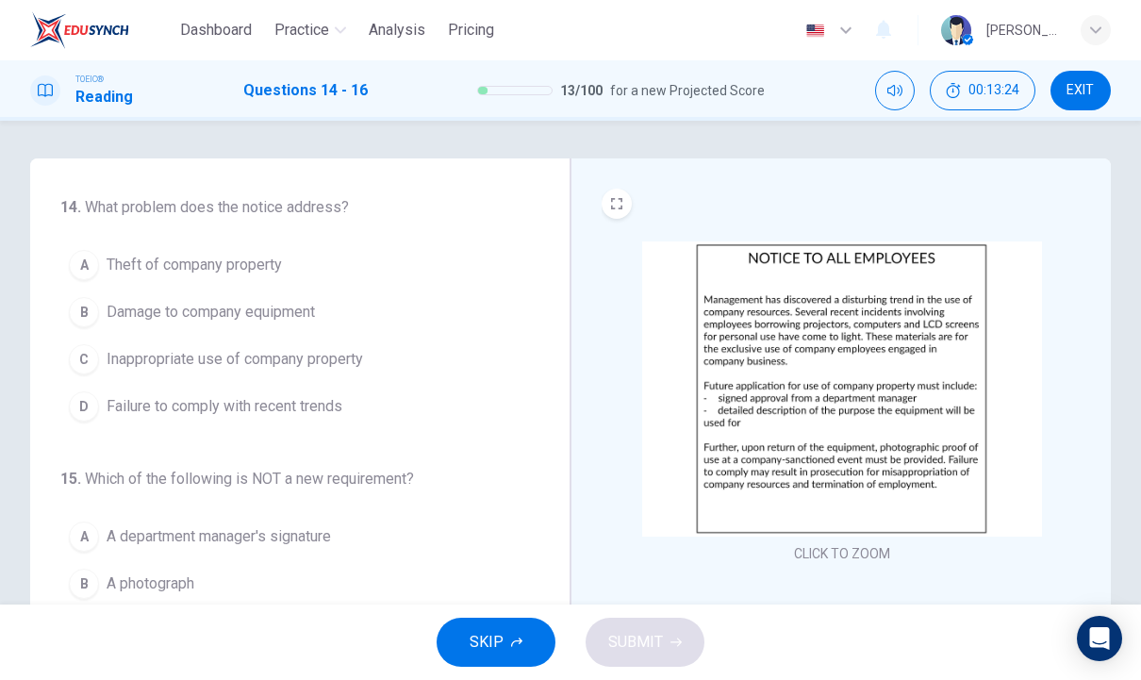
click at [89, 357] on div "C" at bounding box center [84, 359] width 30 height 30
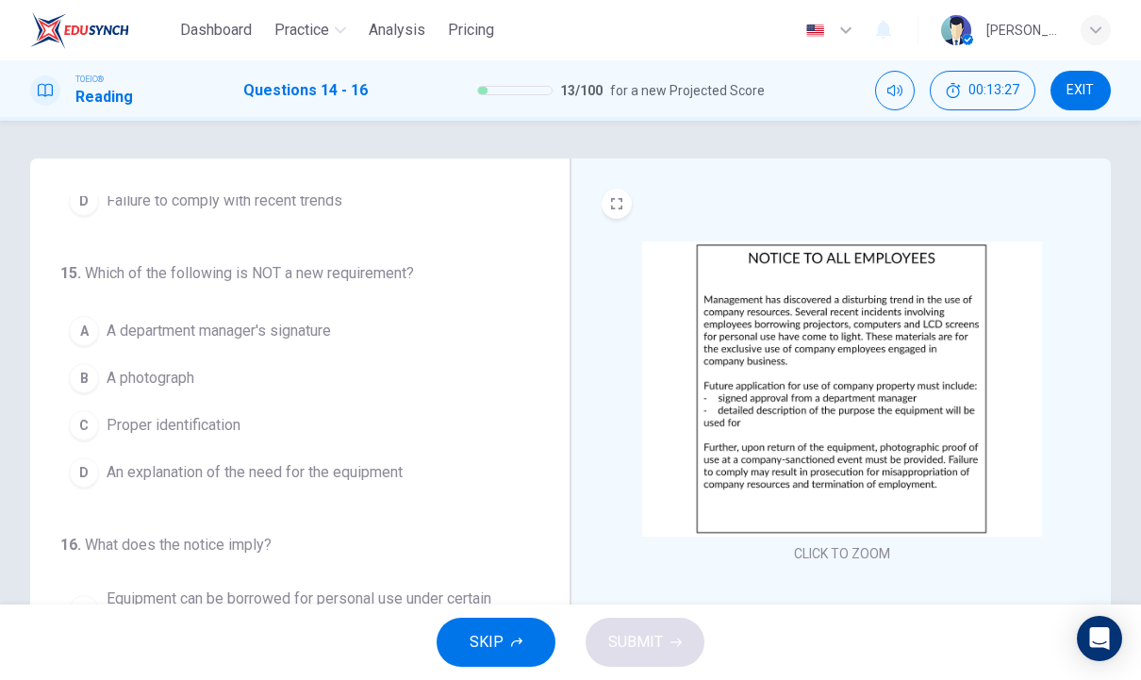
scroll to position [211, 0]
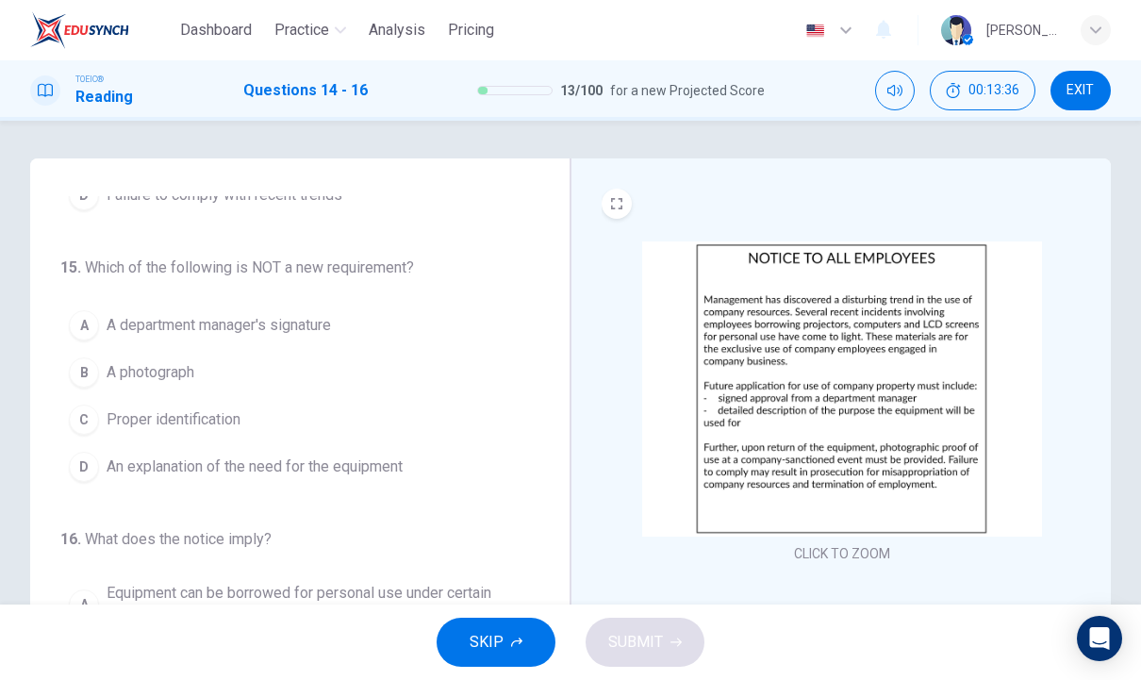
click at [90, 321] on div "A" at bounding box center [84, 325] width 30 height 30
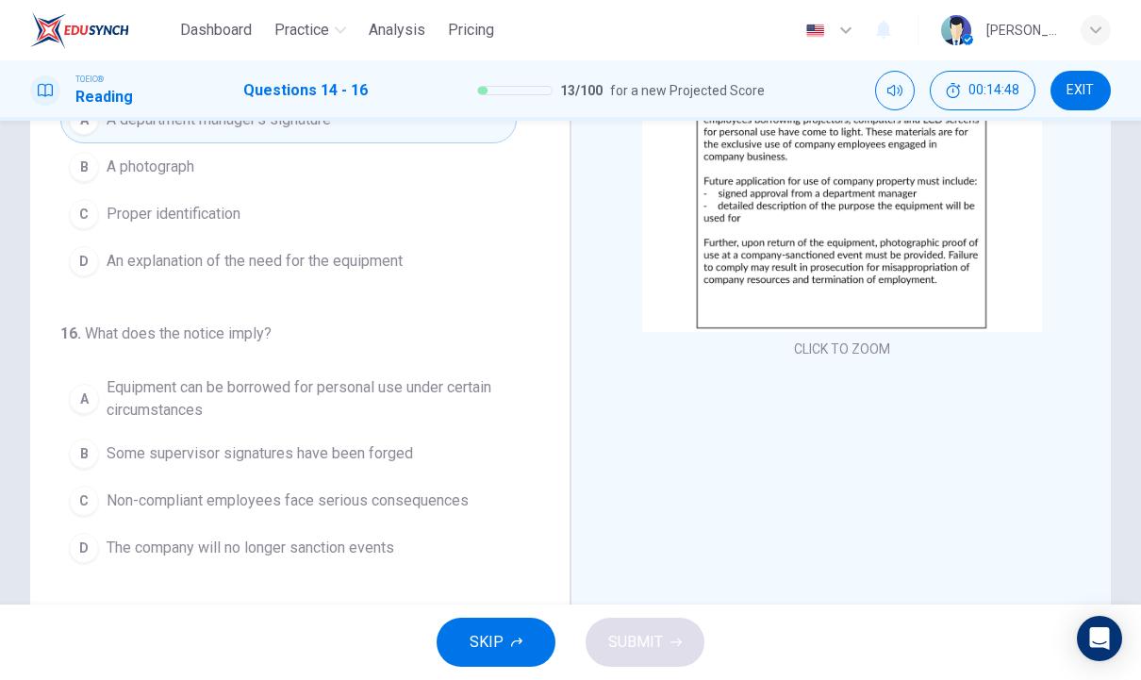
scroll to position [213, 0]
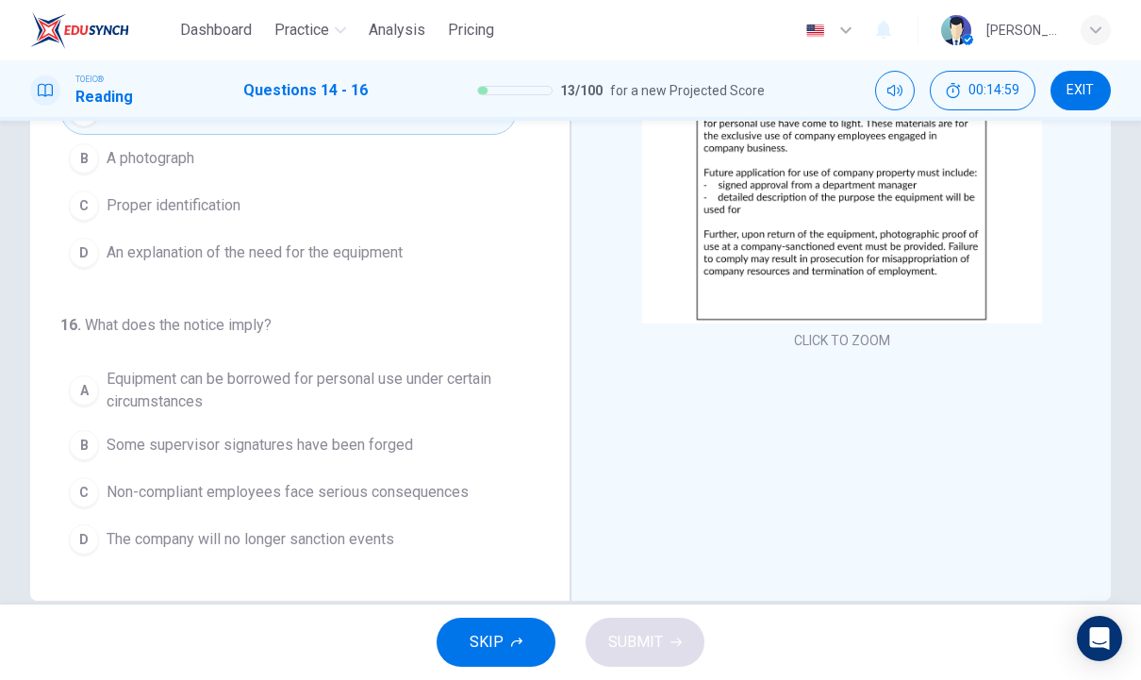
click at [143, 498] on span "Non-compliant employees face serious consequences" at bounding box center [288, 492] width 362 height 23
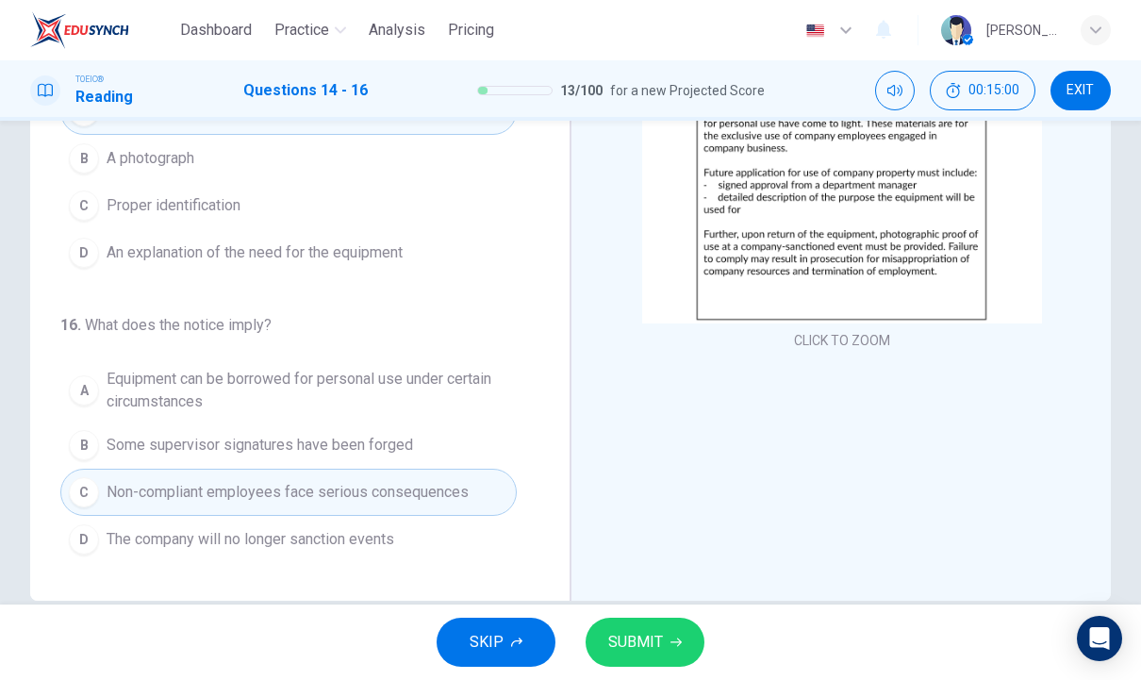
click at [683, 638] on button "SUBMIT" at bounding box center [645, 642] width 119 height 49
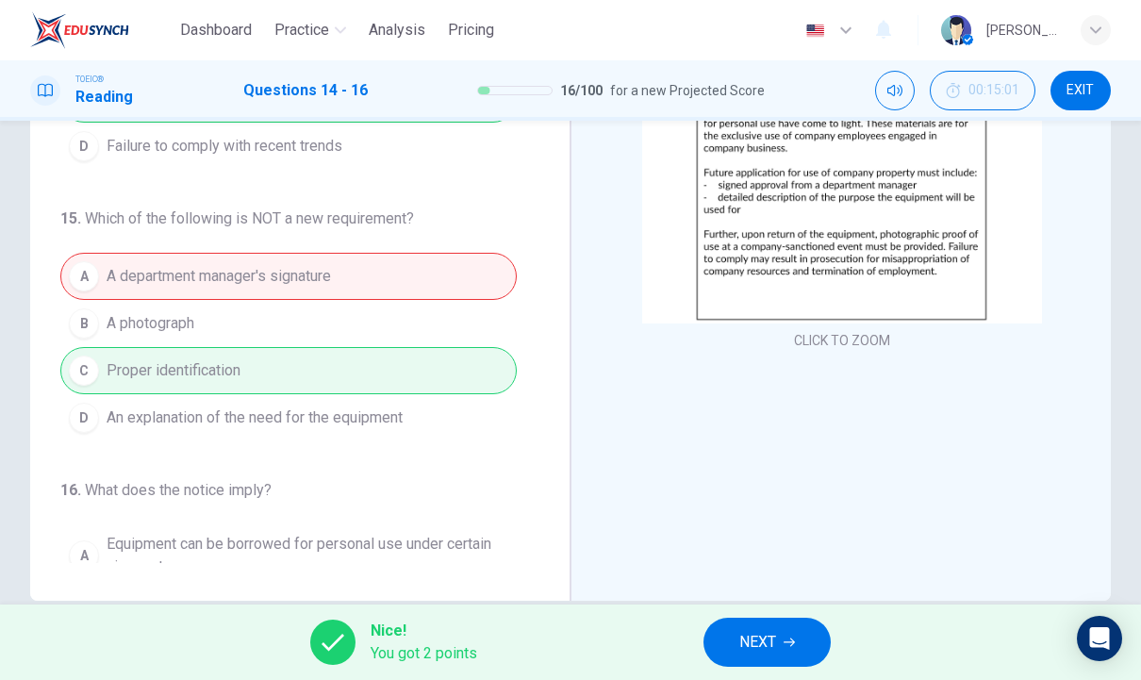
scroll to position [46, 0]
click at [776, 638] on span "NEXT" at bounding box center [757, 642] width 37 height 26
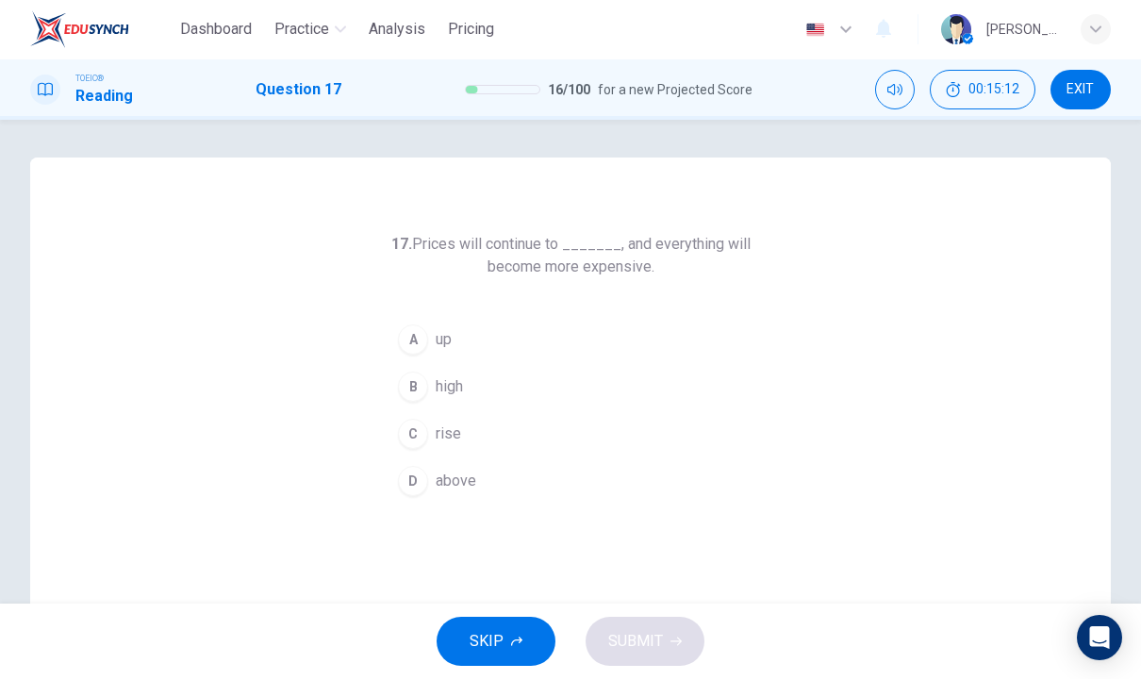
click at [478, 436] on button "C rise" at bounding box center [570, 434] width 362 height 47
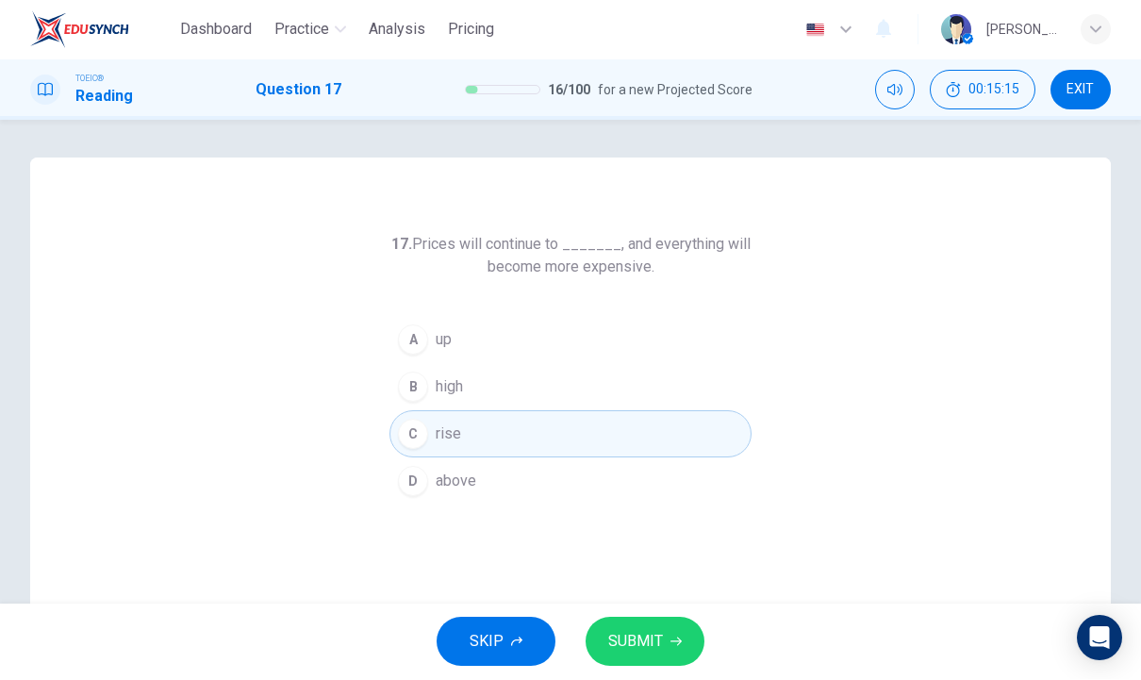
click at [633, 622] on button "SUBMIT" at bounding box center [645, 642] width 119 height 49
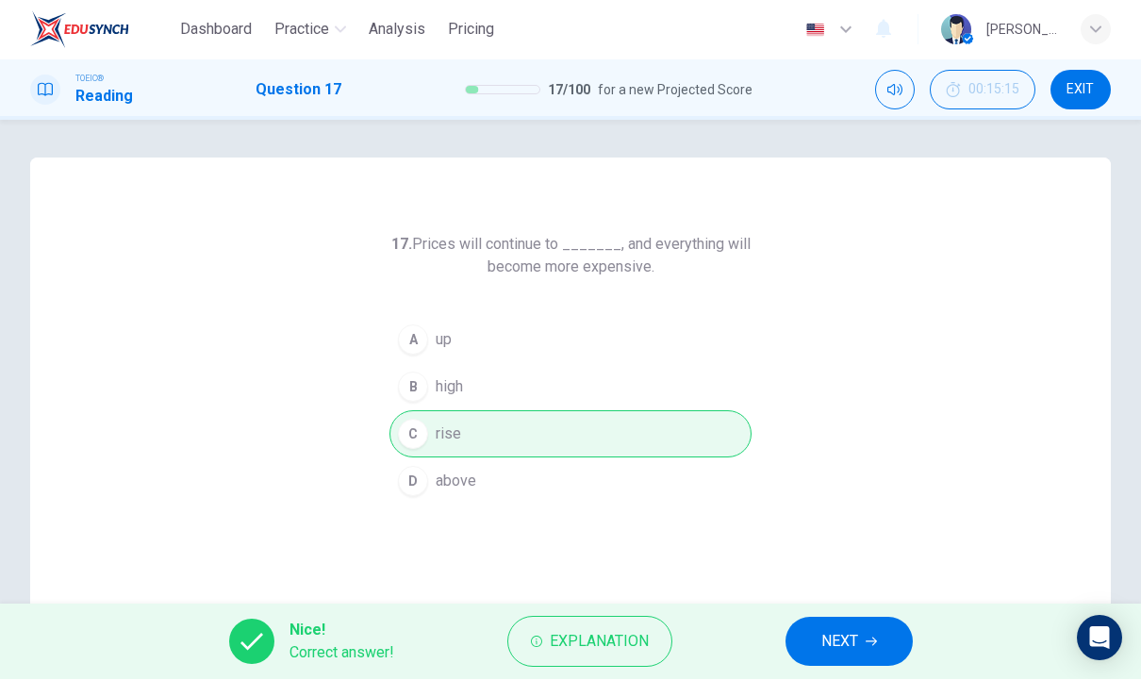
click at [847, 648] on span "NEXT" at bounding box center [839, 642] width 37 height 26
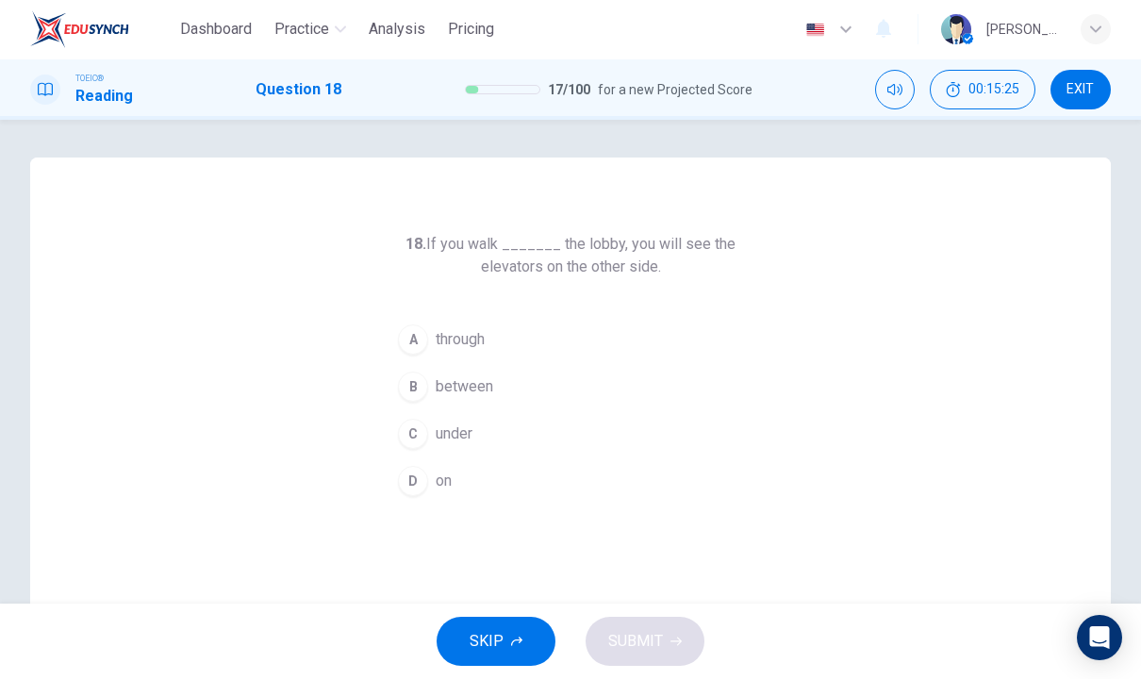
click at [486, 356] on button "A through" at bounding box center [570, 340] width 362 height 47
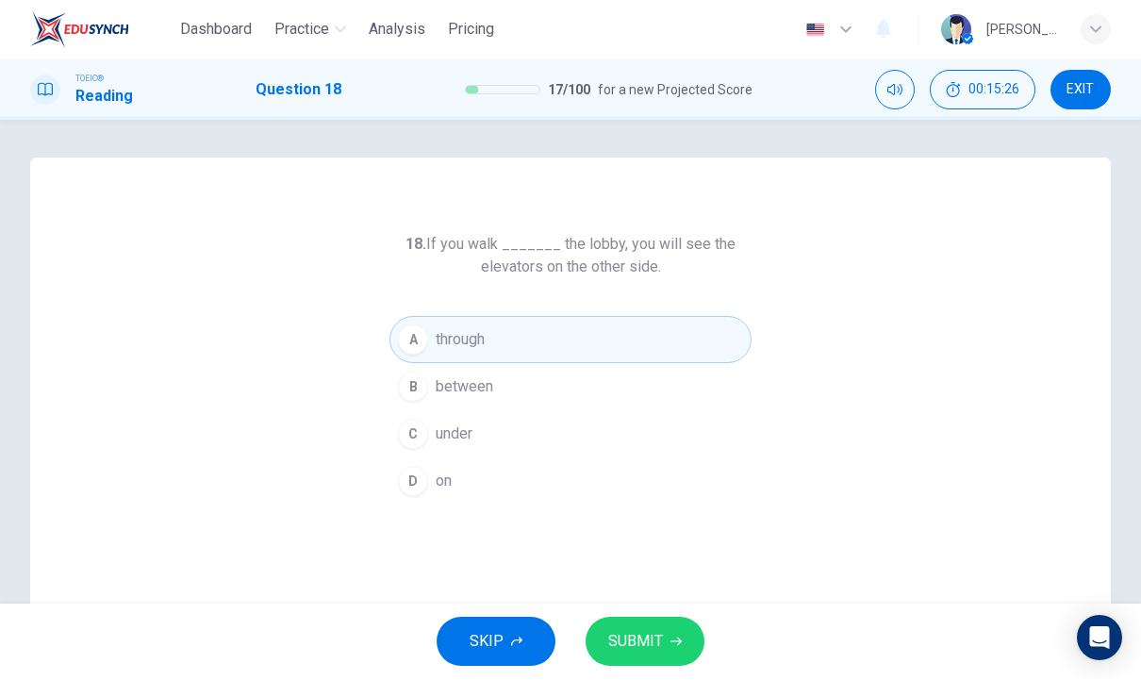
click at [661, 654] on span "SUBMIT" at bounding box center [635, 642] width 55 height 26
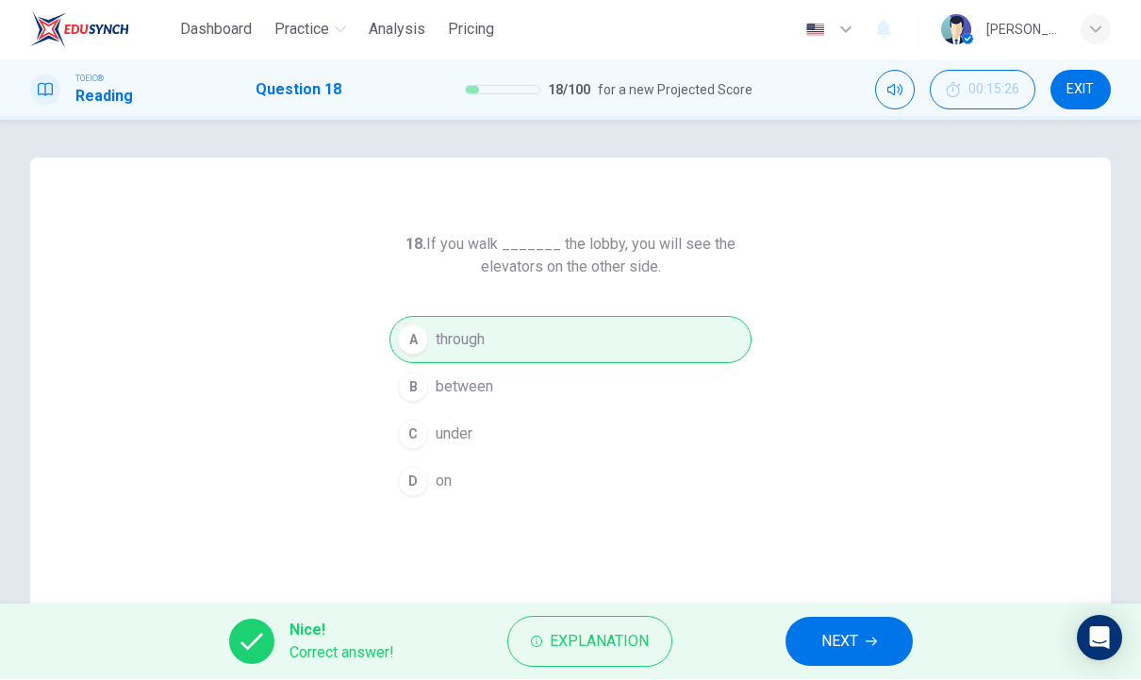
click at [856, 638] on span "NEXT" at bounding box center [839, 642] width 37 height 26
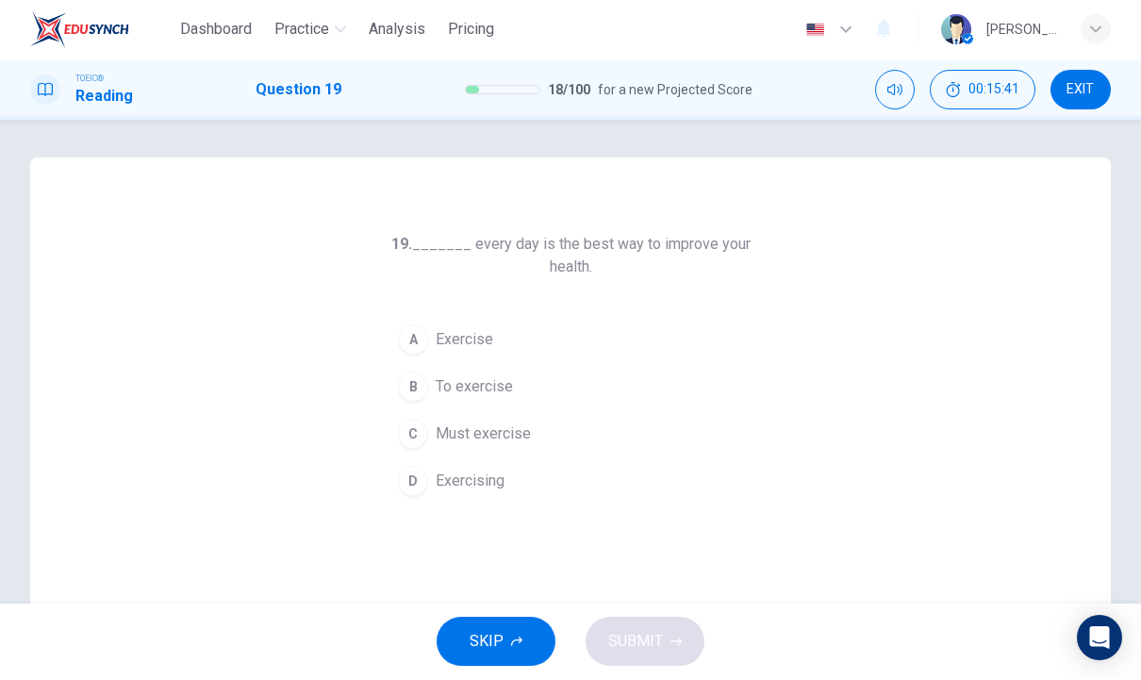
click at [463, 480] on span "Exercising" at bounding box center [470, 482] width 69 height 23
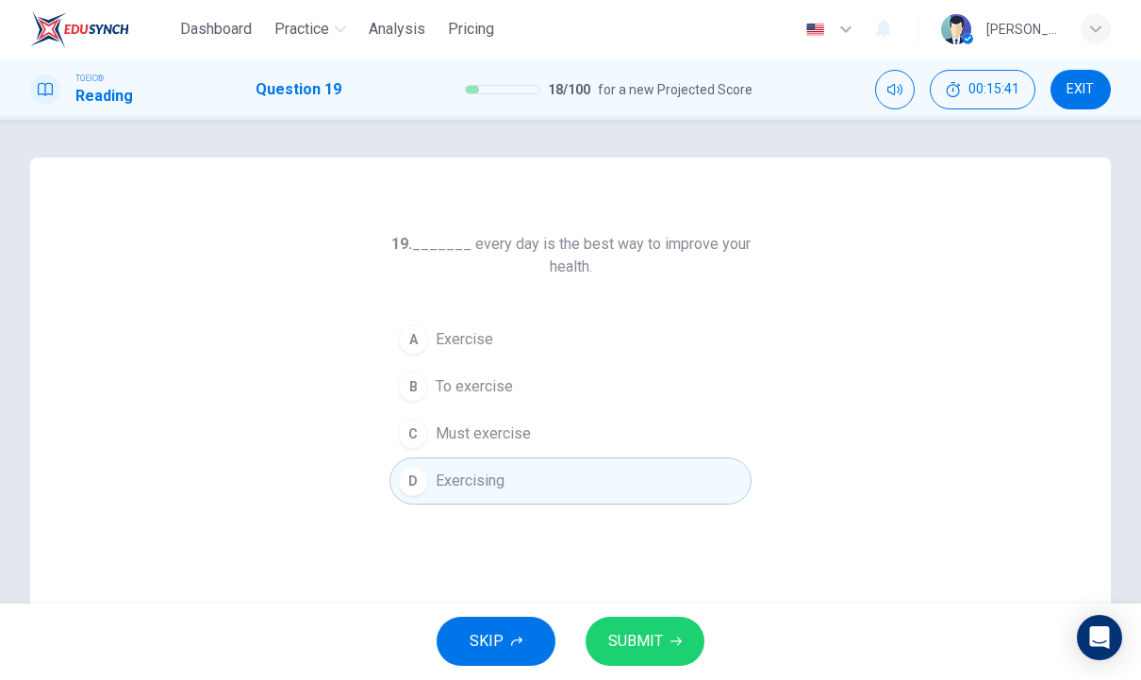
click at [665, 624] on button "SUBMIT" at bounding box center [645, 642] width 119 height 49
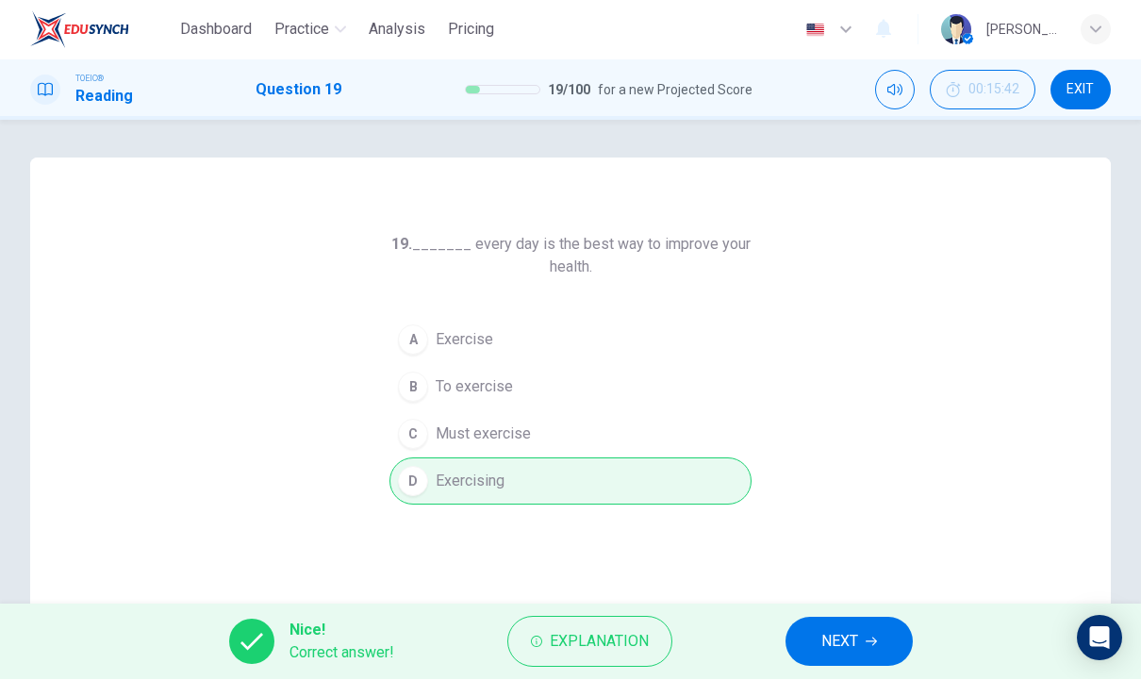
click at [598, 629] on span "Explanation" at bounding box center [599, 642] width 99 height 26
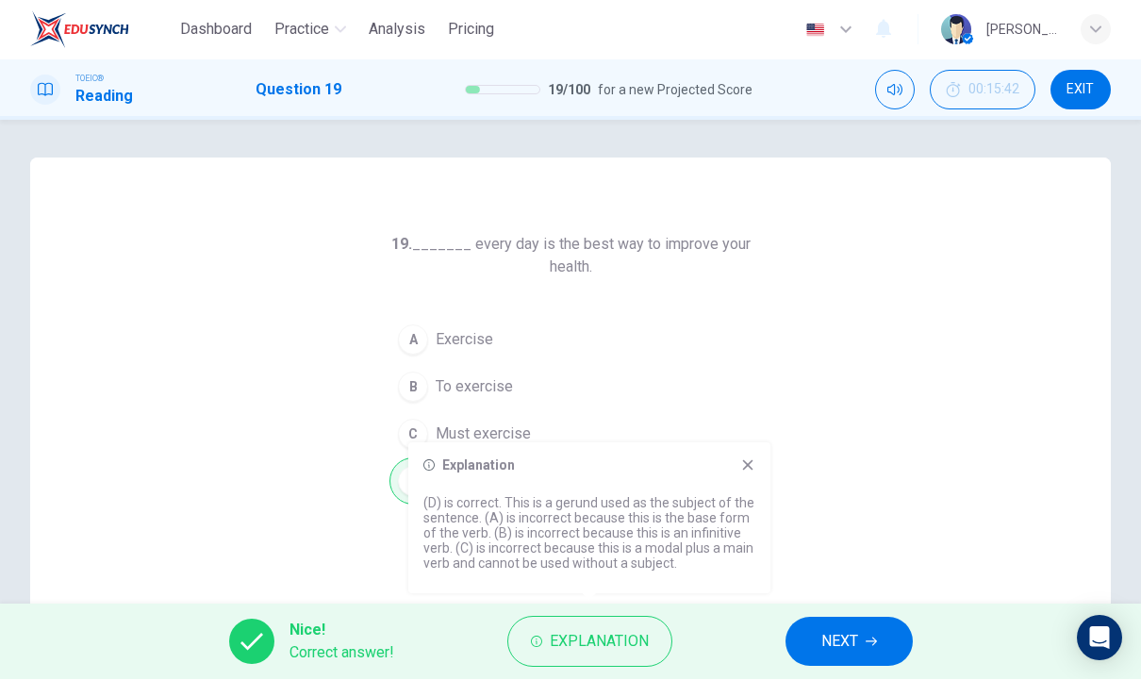
click at [753, 459] on icon at bounding box center [747, 465] width 15 height 15
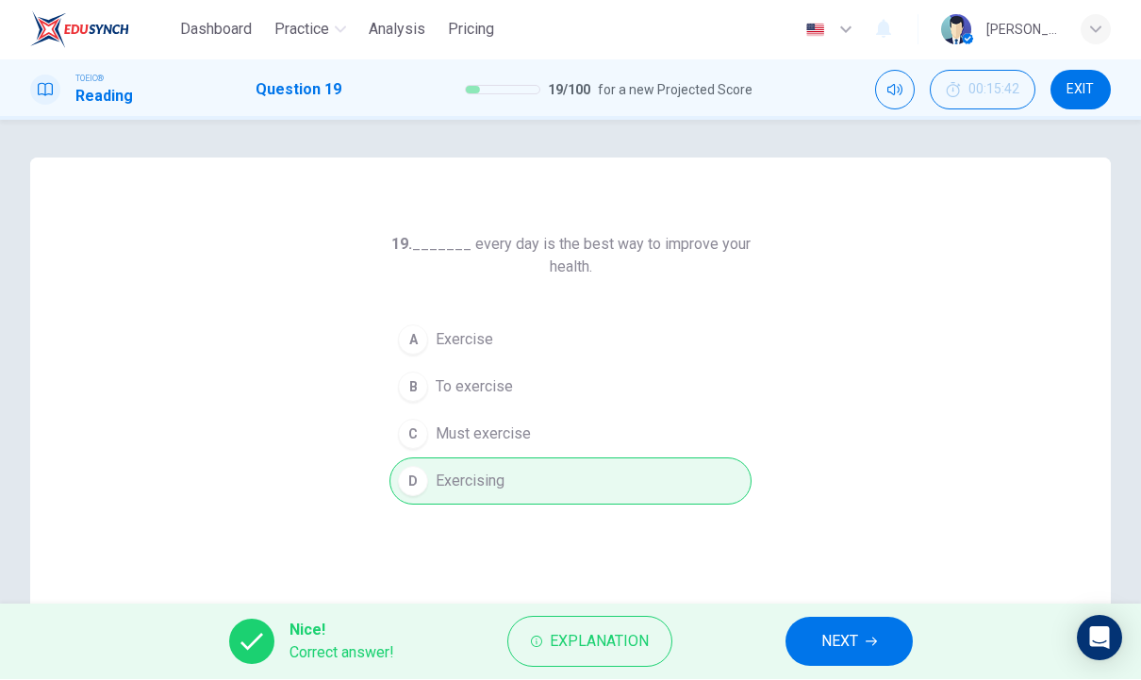
click at [853, 641] on span "NEXT" at bounding box center [839, 642] width 37 height 26
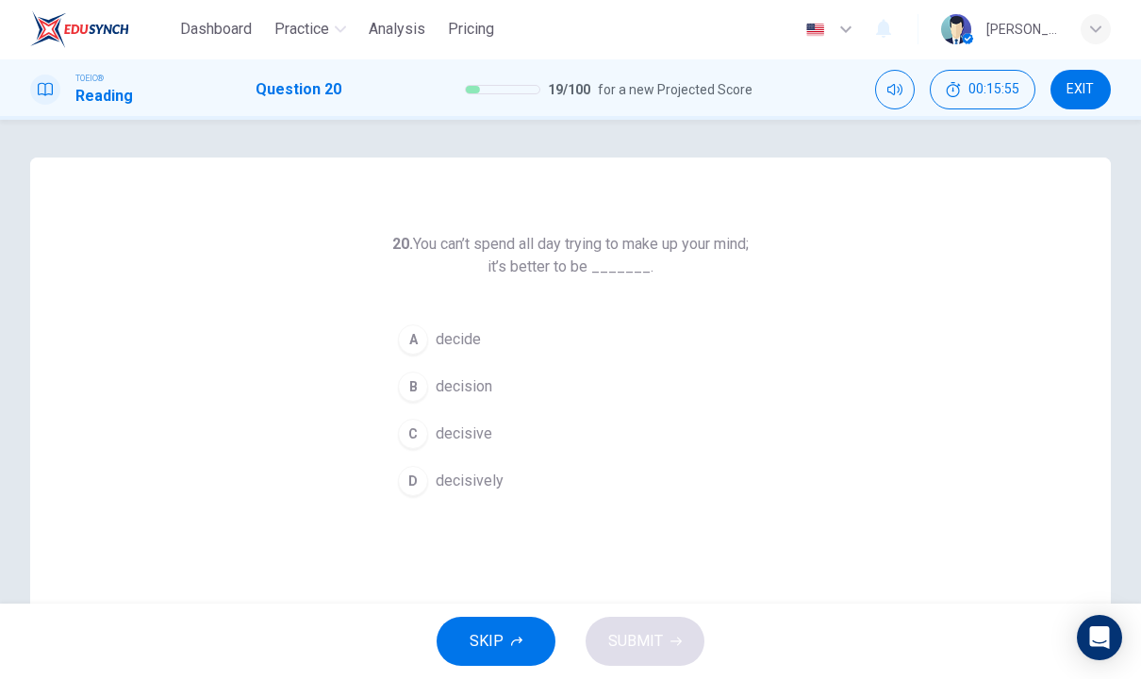
click at [504, 453] on button "C decisive" at bounding box center [570, 434] width 362 height 47
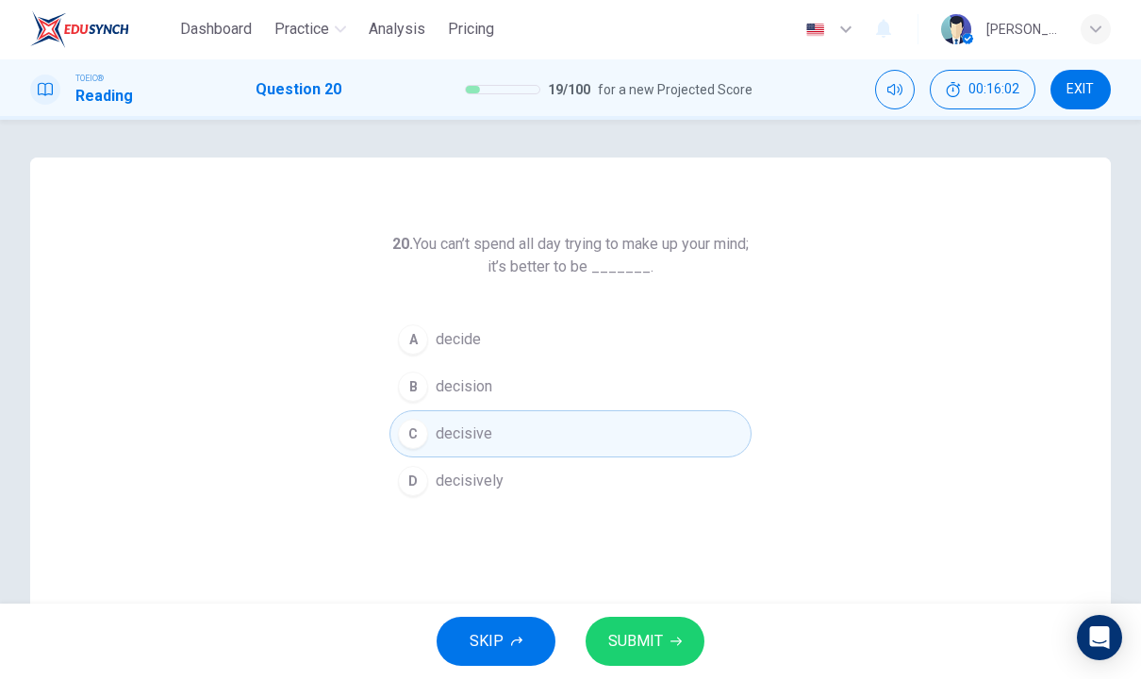
click at [668, 627] on button "SUBMIT" at bounding box center [645, 642] width 119 height 49
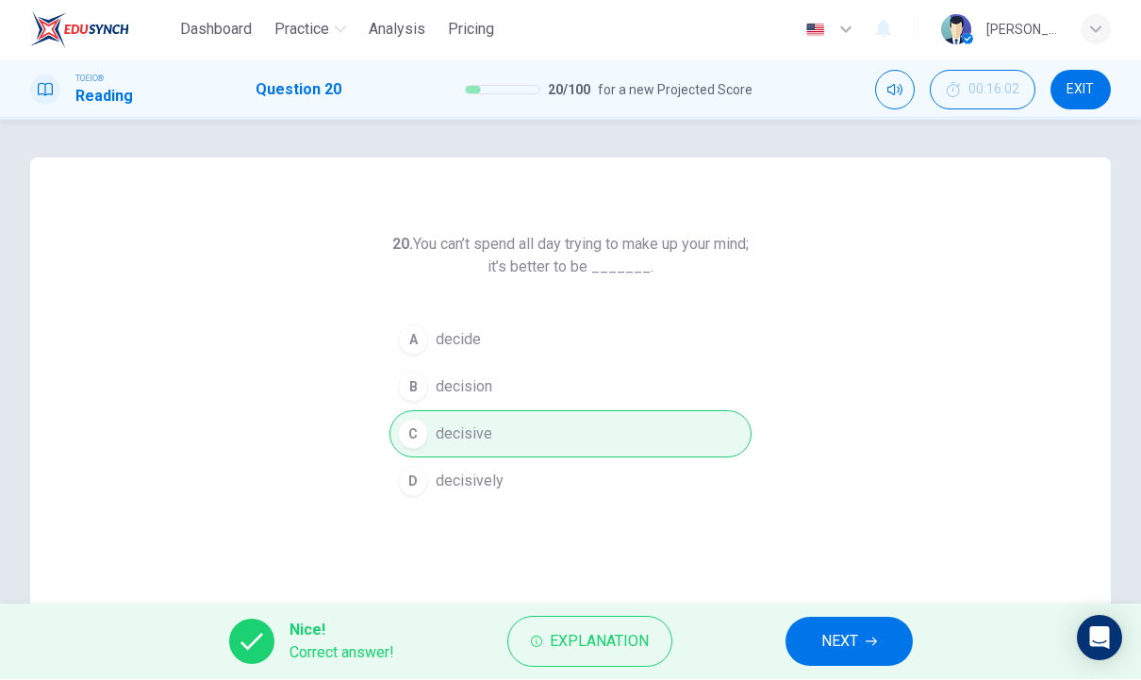
click at [593, 644] on span "Explanation" at bounding box center [599, 642] width 99 height 26
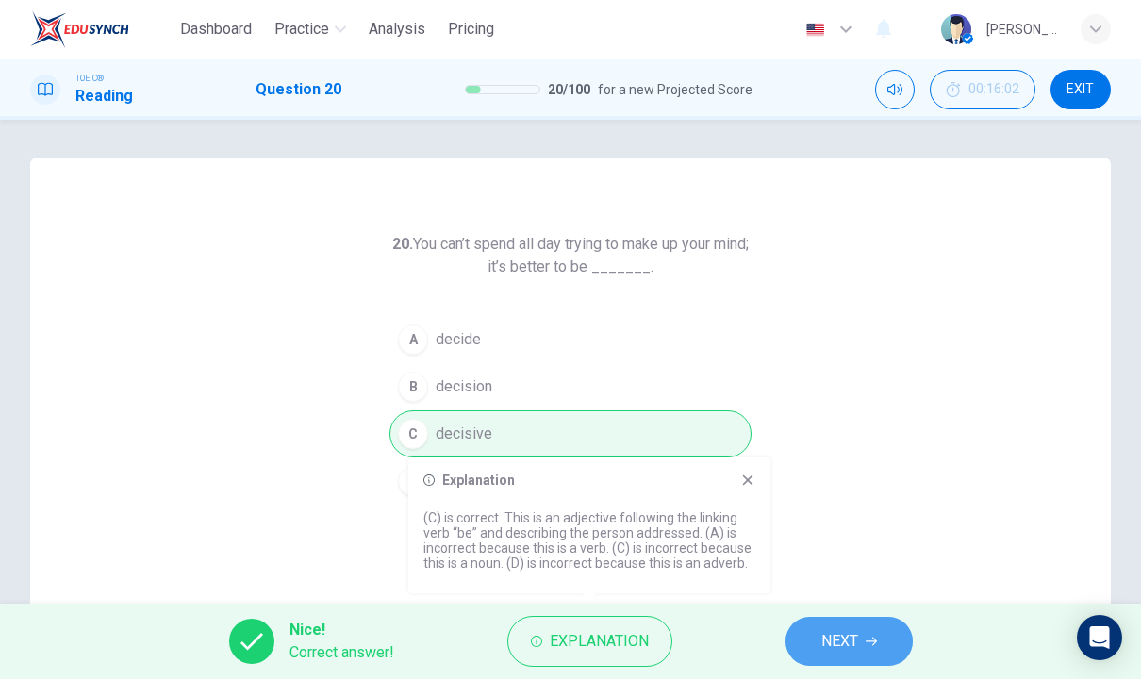
click at [859, 657] on button "NEXT" at bounding box center [849, 642] width 127 height 49
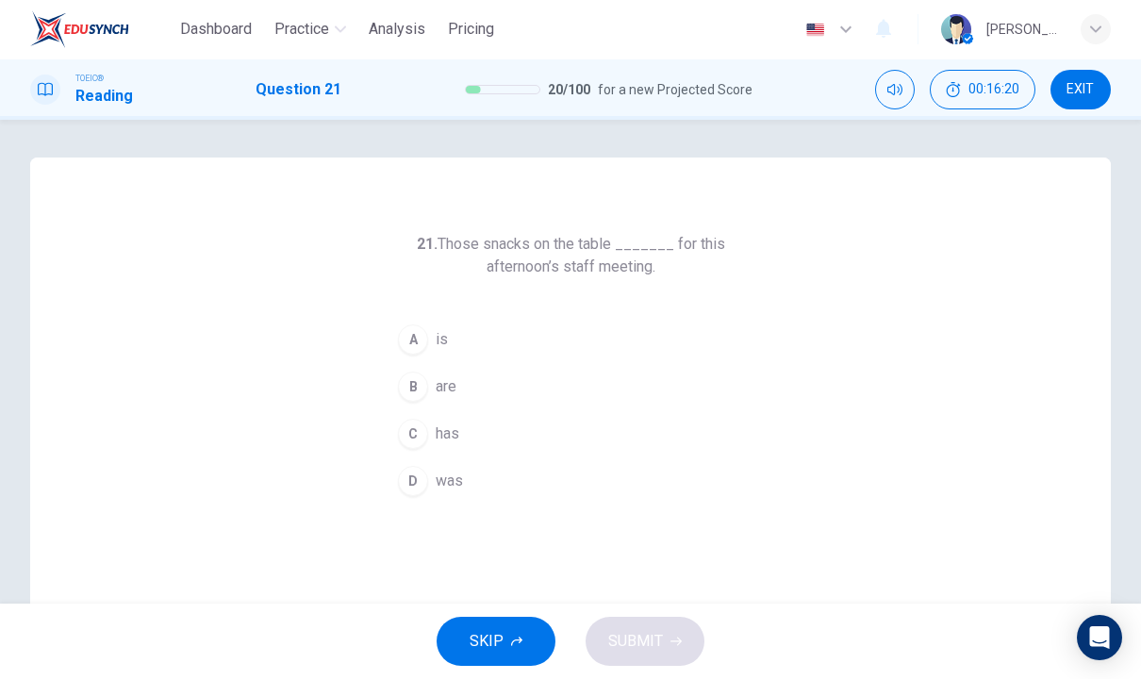
click at [462, 391] on button "B are" at bounding box center [570, 387] width 362 height 47
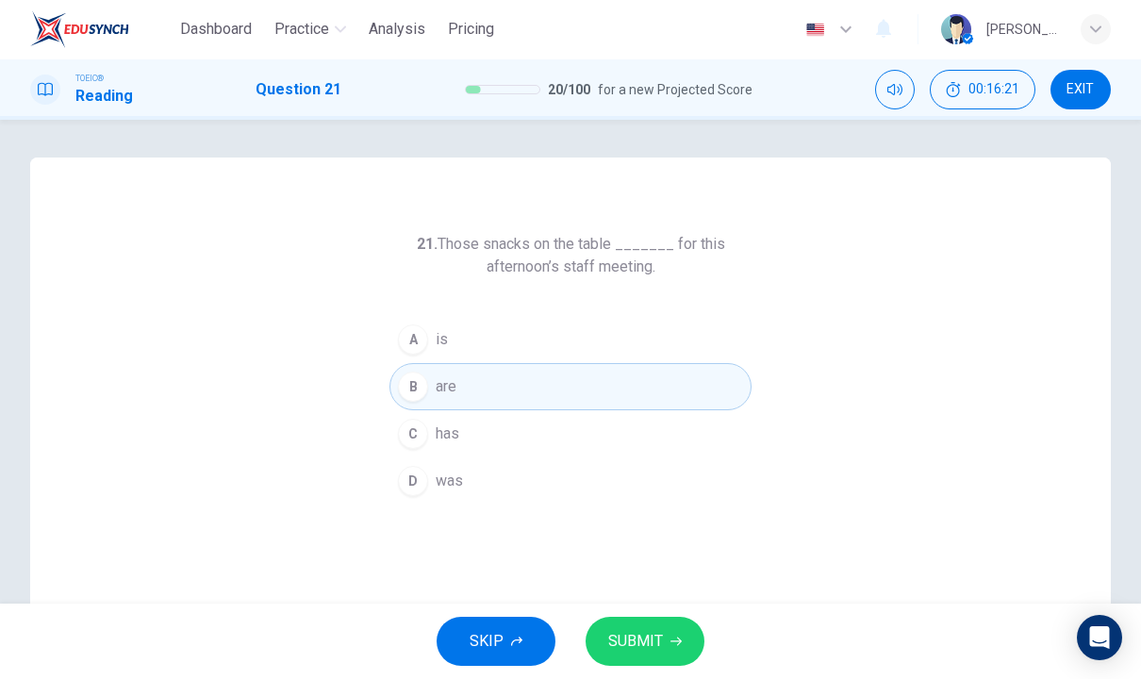
click at [647, 639] on span "SUBMIT" at bounding box center [635, 642] width 55 height 26
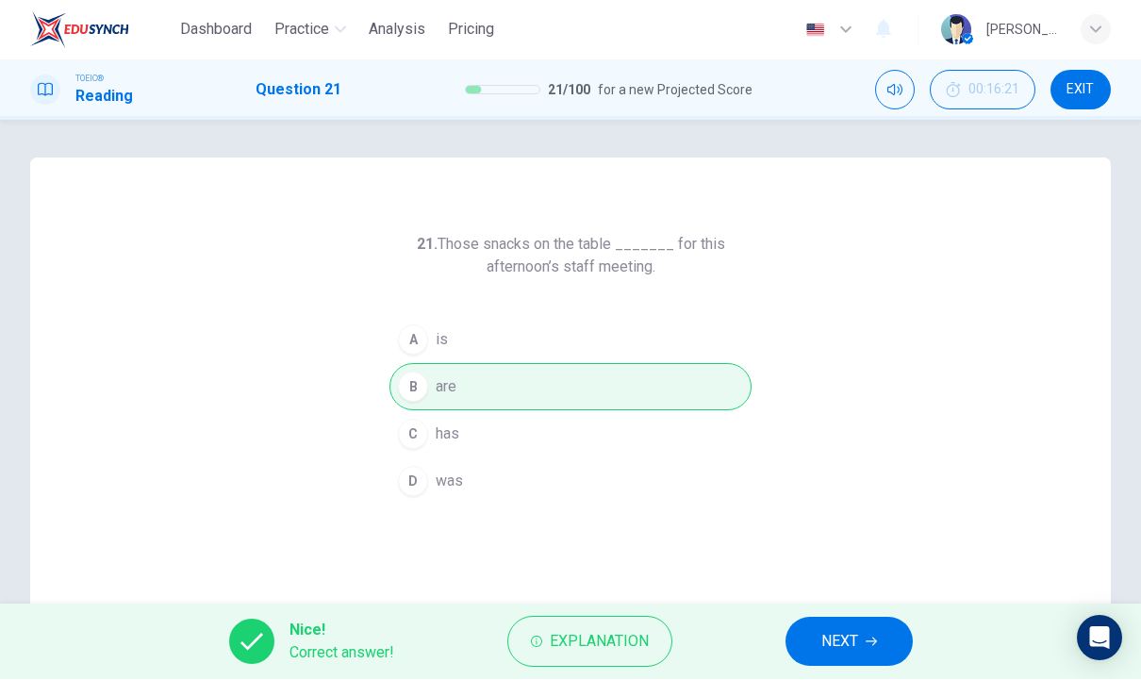
click at [850, 656] on button "NEXT" at bounding box center [849, 642] width 127 height 49
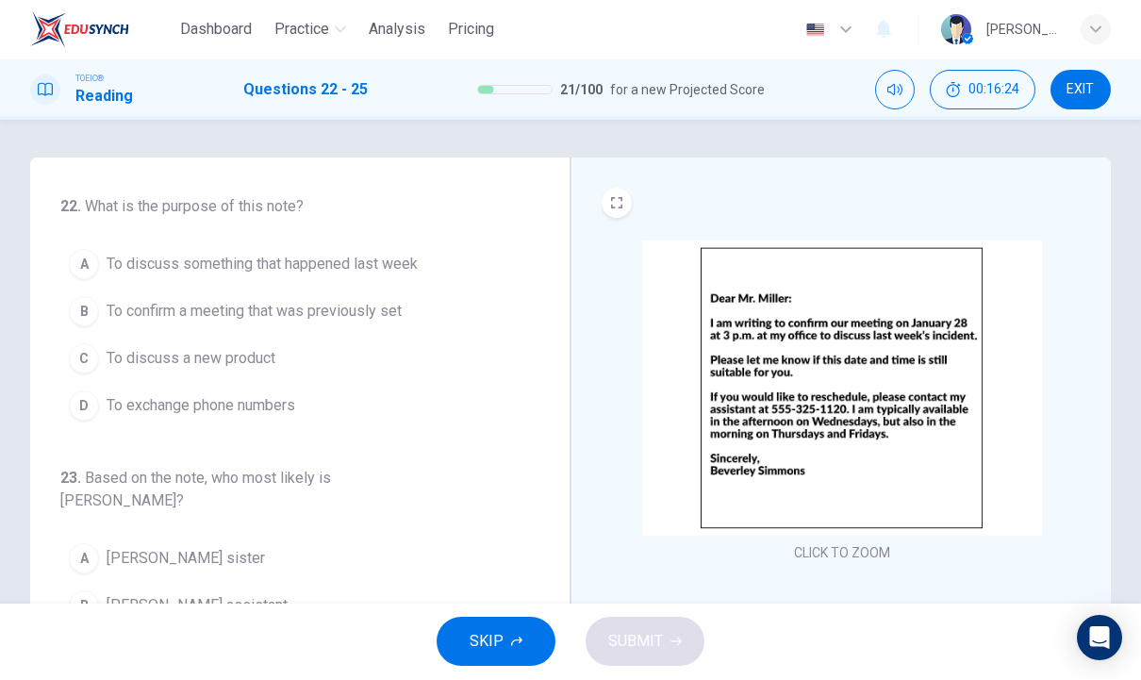
click at [844, 534] on img at bounding box center [842, 388] width 400 height 295
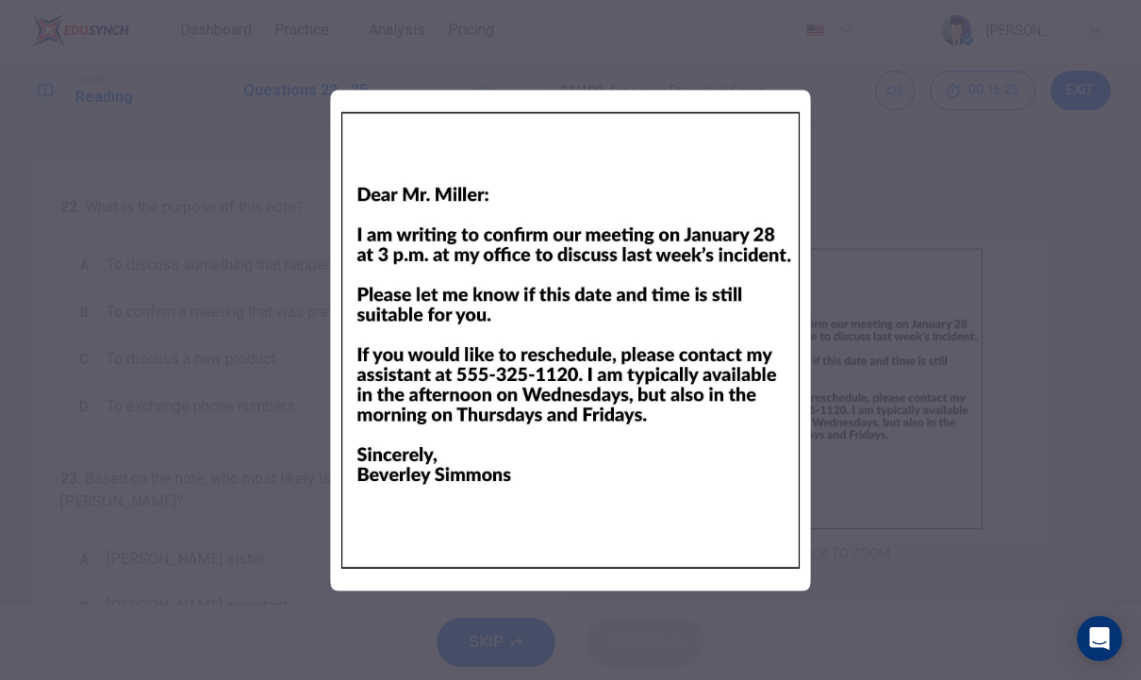
click at [916, 412] on div at bounding box center [570, 340] width 1141 height 680
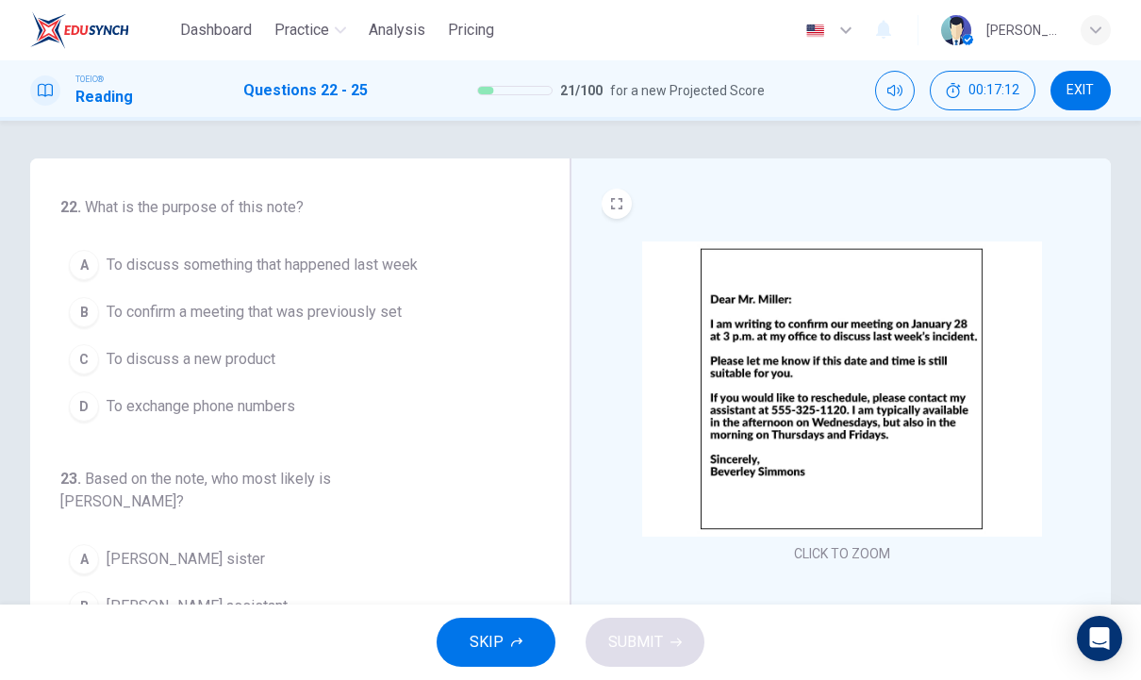
click at [239, 315] on span "To confirm a meeting that was previously set" at bounding box center [254, 312] width 295 height 23
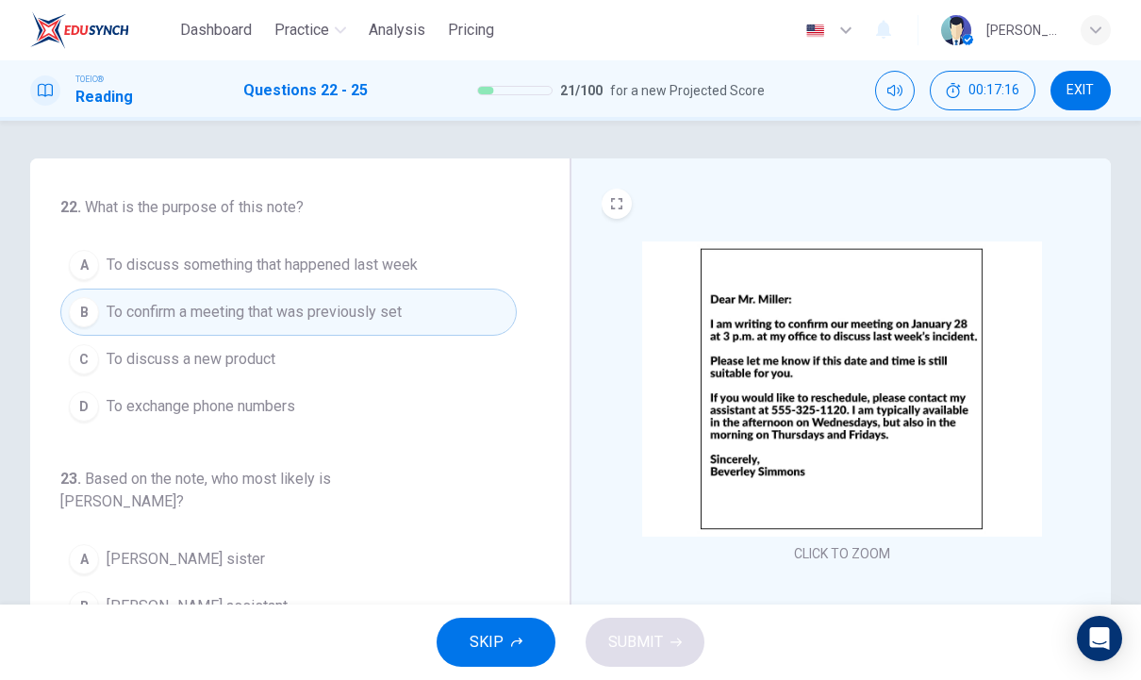
click at [294, 271] on span "To discuss something that happened last week" at bounding box center [262, 265] width 311 height 23
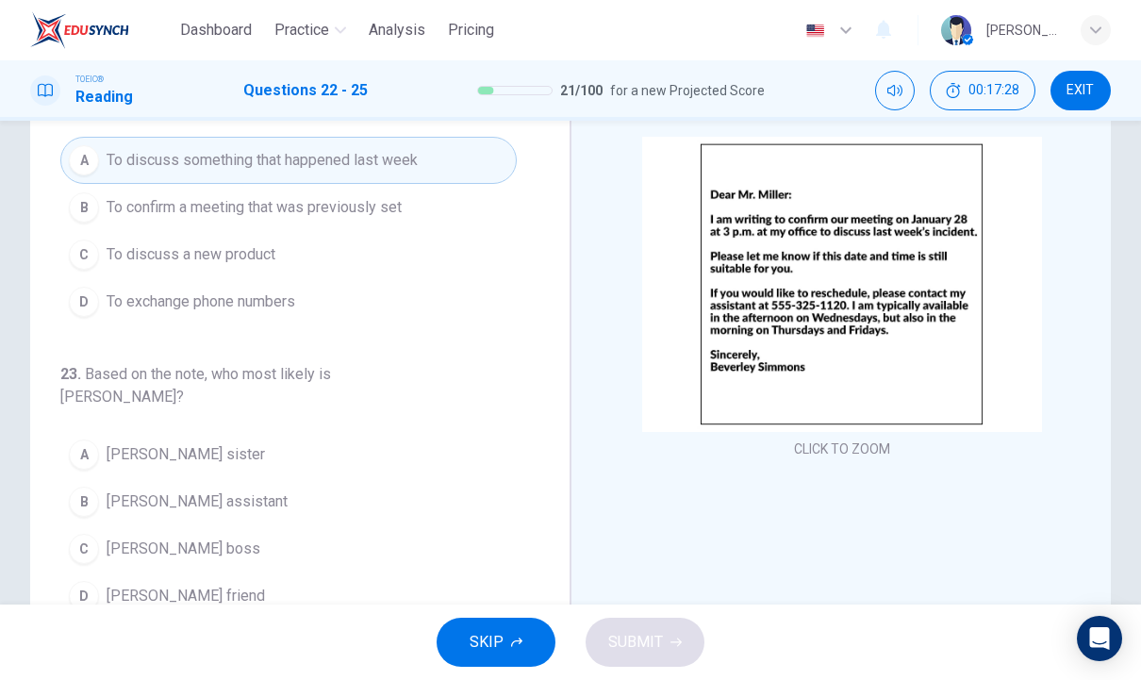
scroll to position [102, 0]
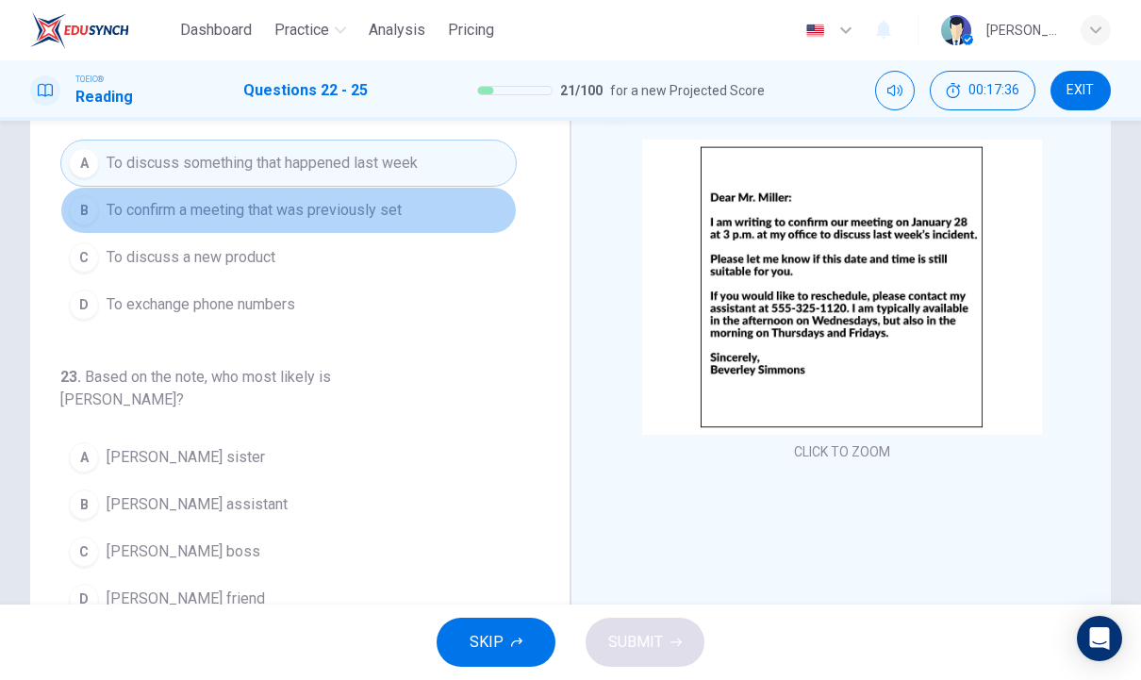
click at [344, 206] on span "To confirm a meeting that was previously set" at bounding box center [254, 210] width 295 height 23
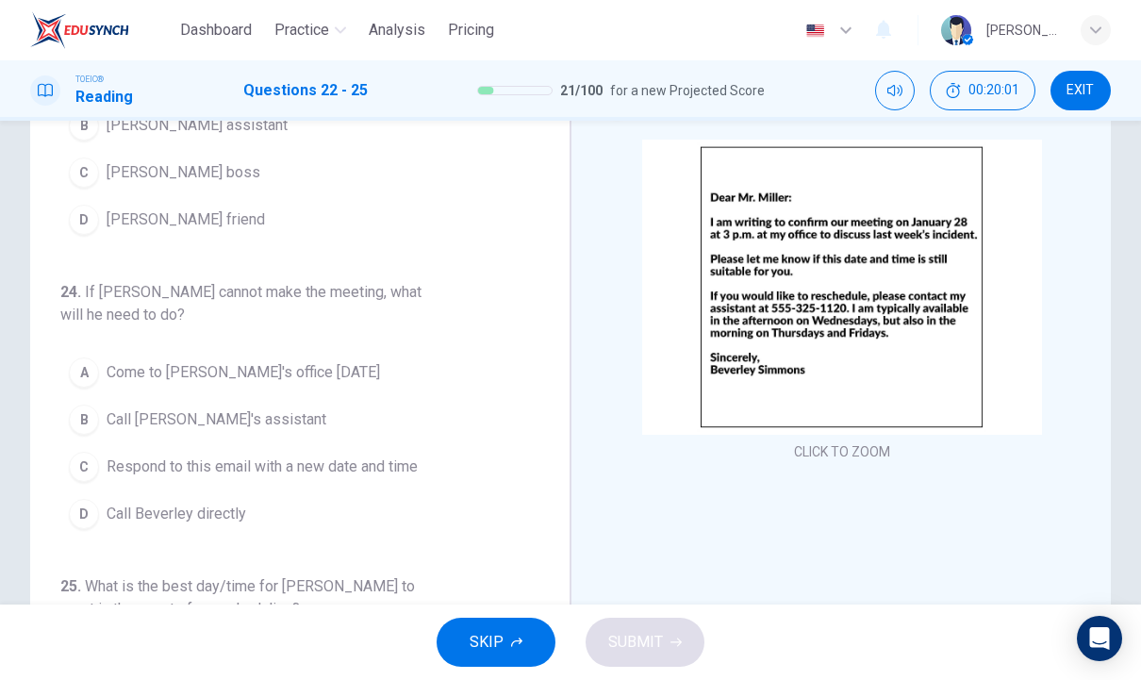
scroll to position [384, 0]
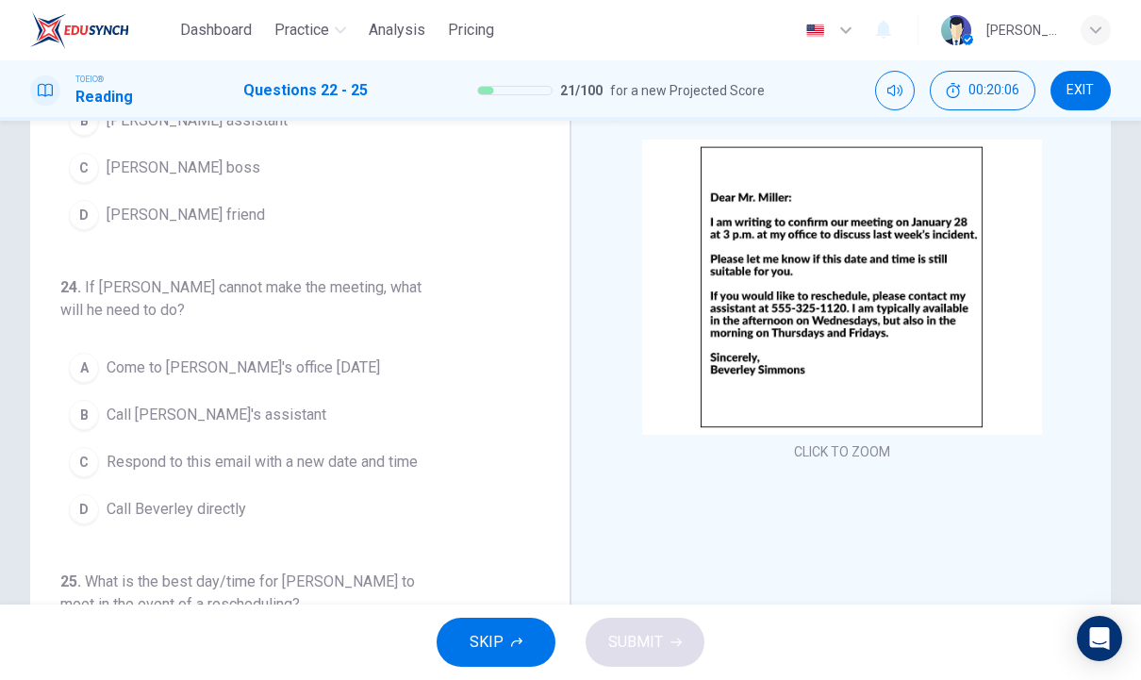
click at [150, 404] on span "Call [PERSON_NAME]'s assistant" at bounding box center [217, 415] width 220 height 23
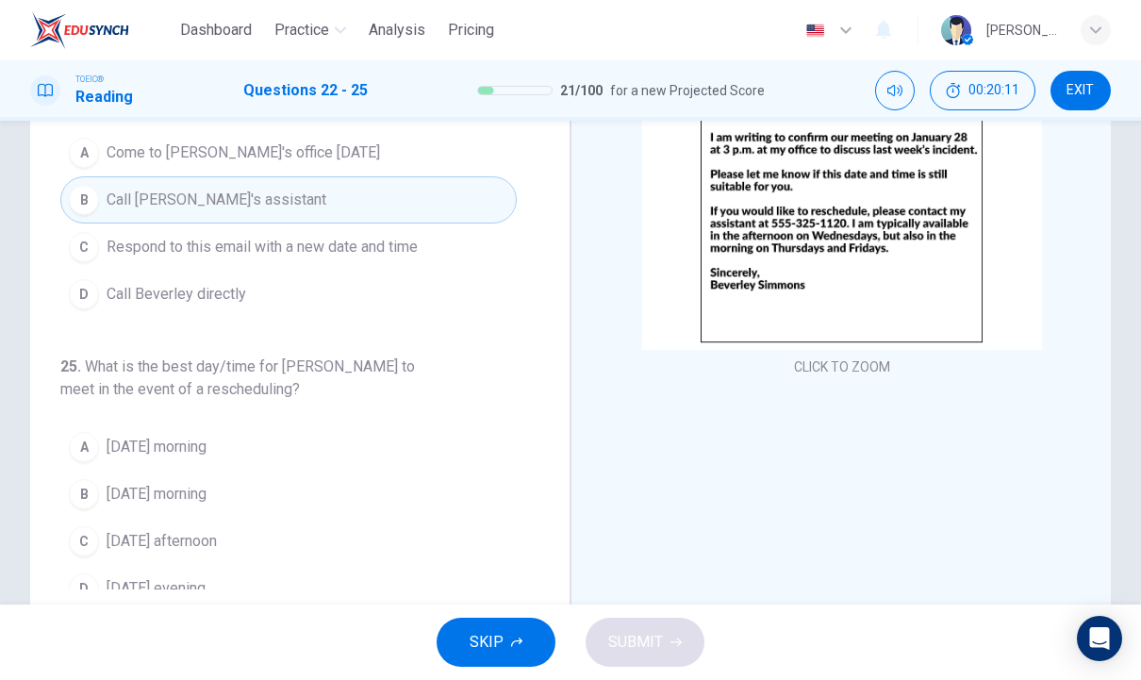
scroll to position [188, 0]
click at [257, 517] on button "C [DATE] afternoon" at bounding box center [288, 540] width 456 height 47
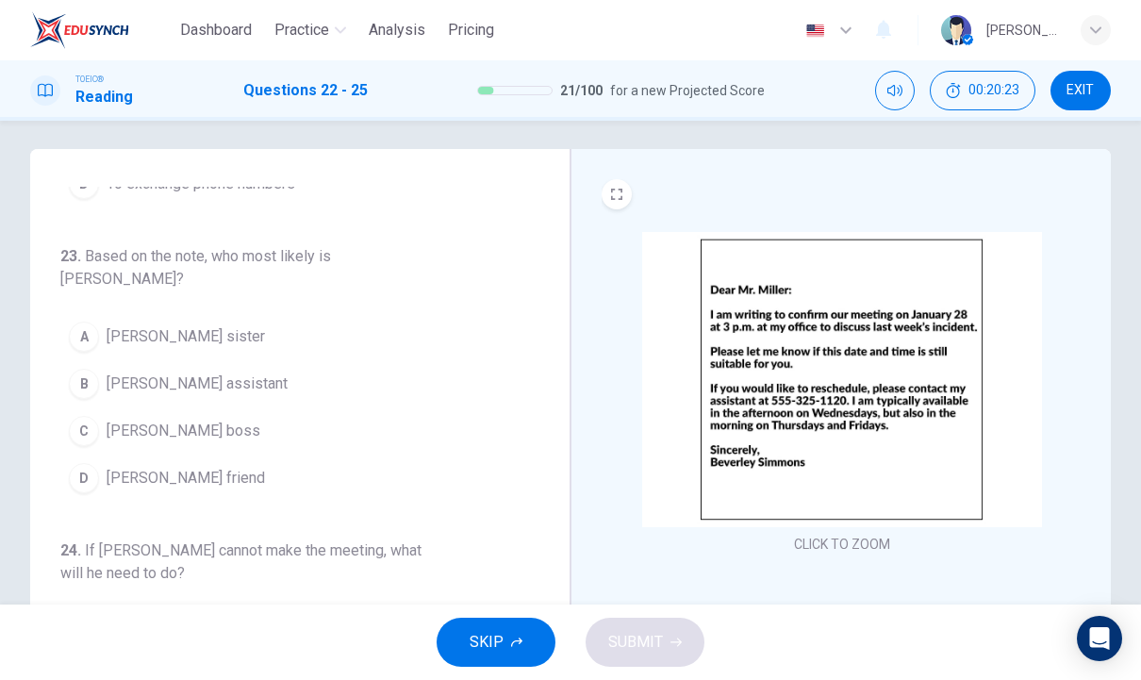
scroll to position [198, 0]
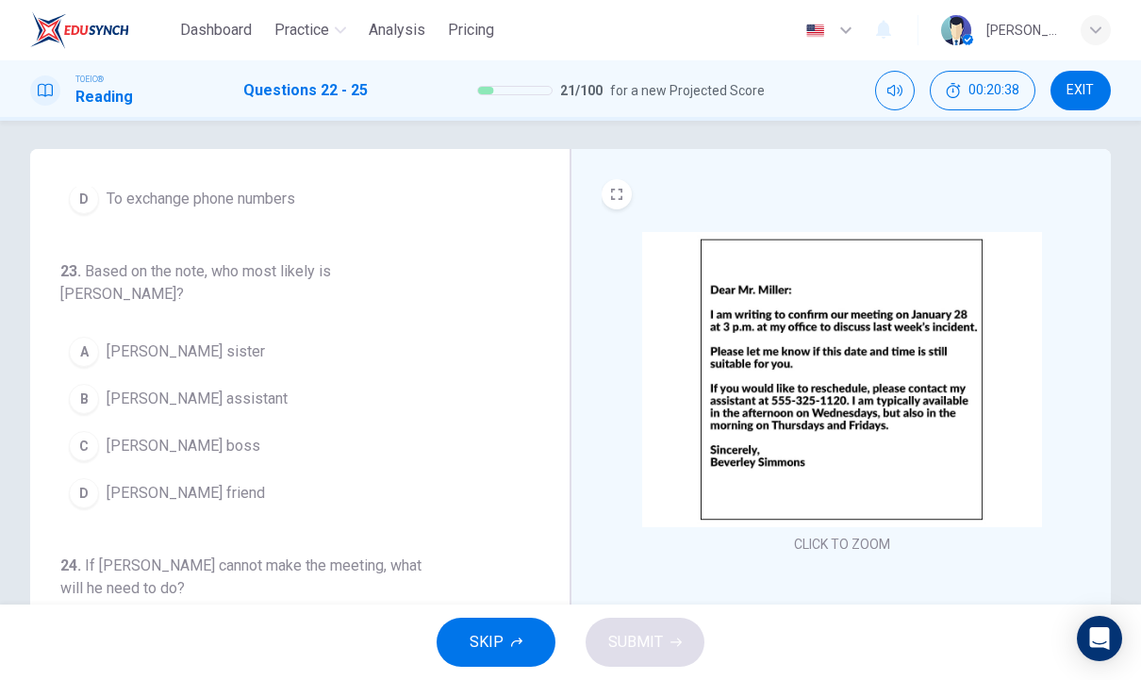
click at [222, 422] on button "C [PERSON_NAME] boss" at bounding box center [288, 445] width 456 height 47
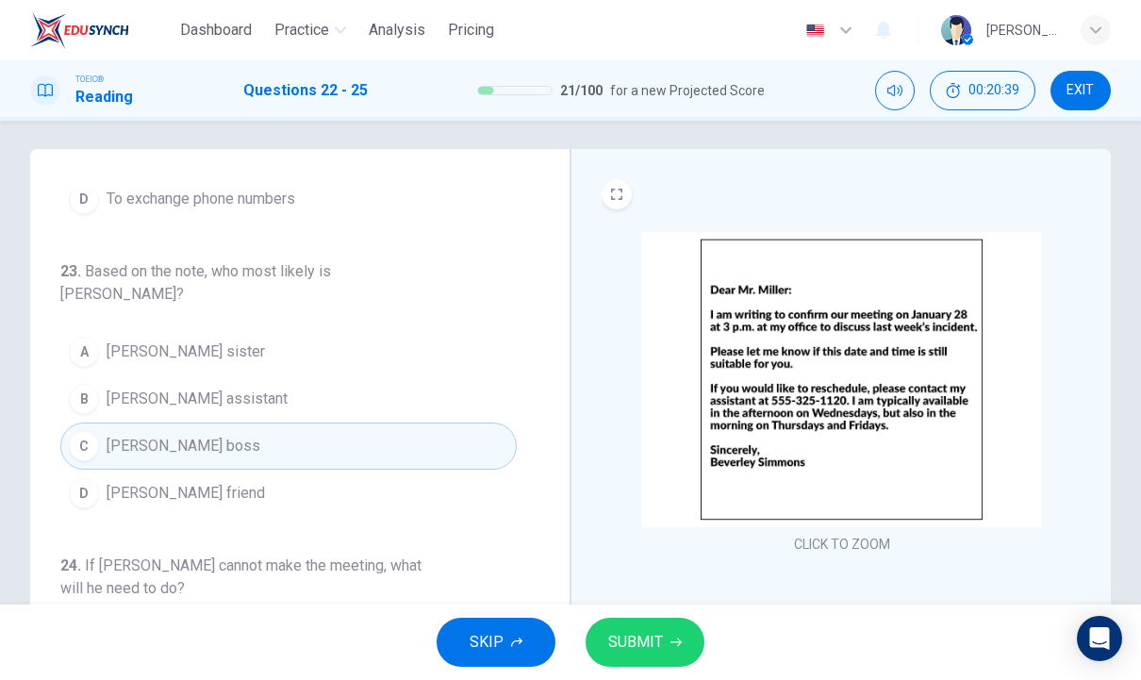
click at [685, 628] on button "SUBMIT" at bounding box center [645, 642] width 119 height 49
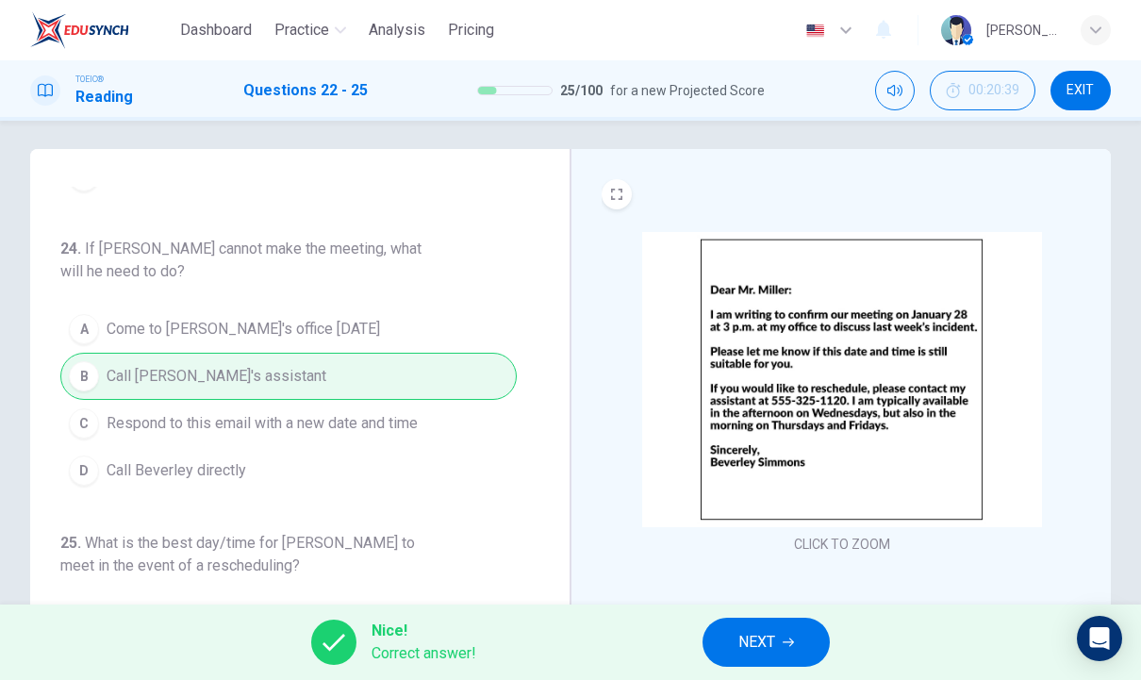
scroll to position [514, 0]
click at [785, 648] on button "NEXT" at bounding box center [766, 642] width 127 height 49
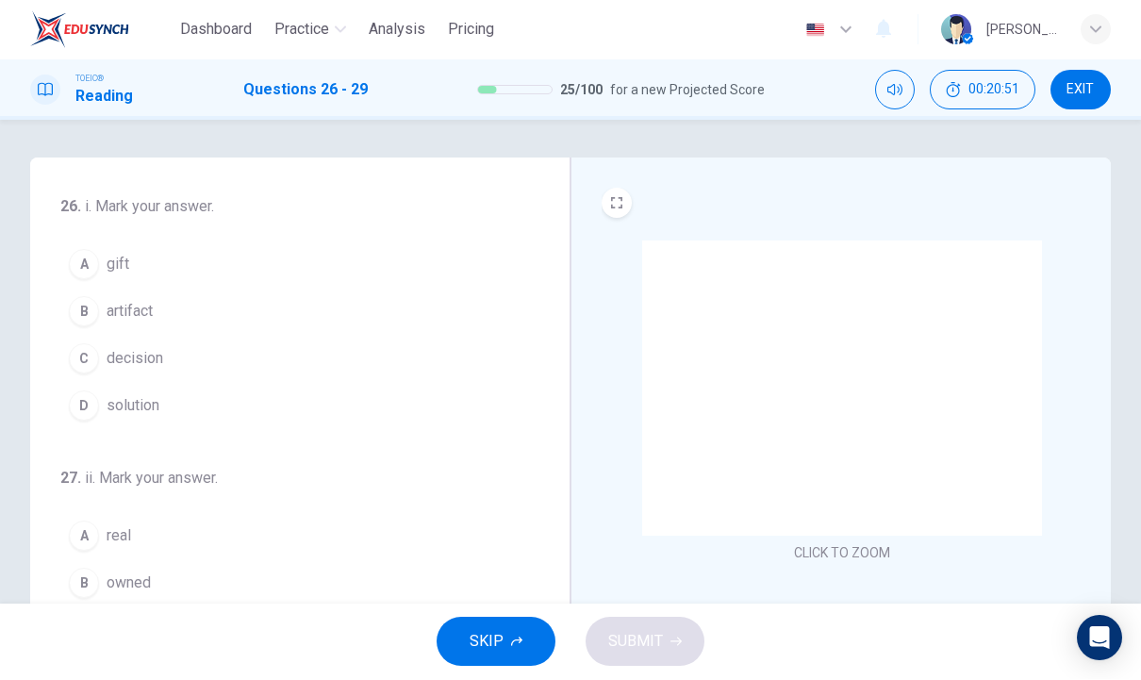
scroll to position [0, 0]
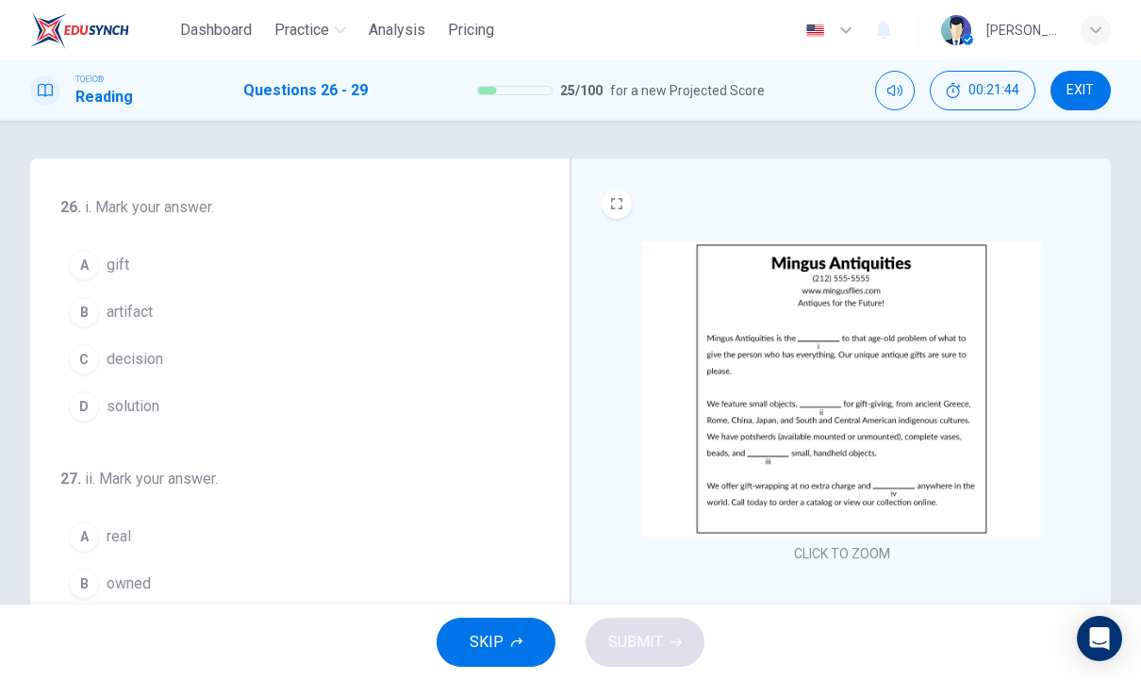
click at [134, 401] on span "solution" at bounding box center [133, 406] width 53 height 23
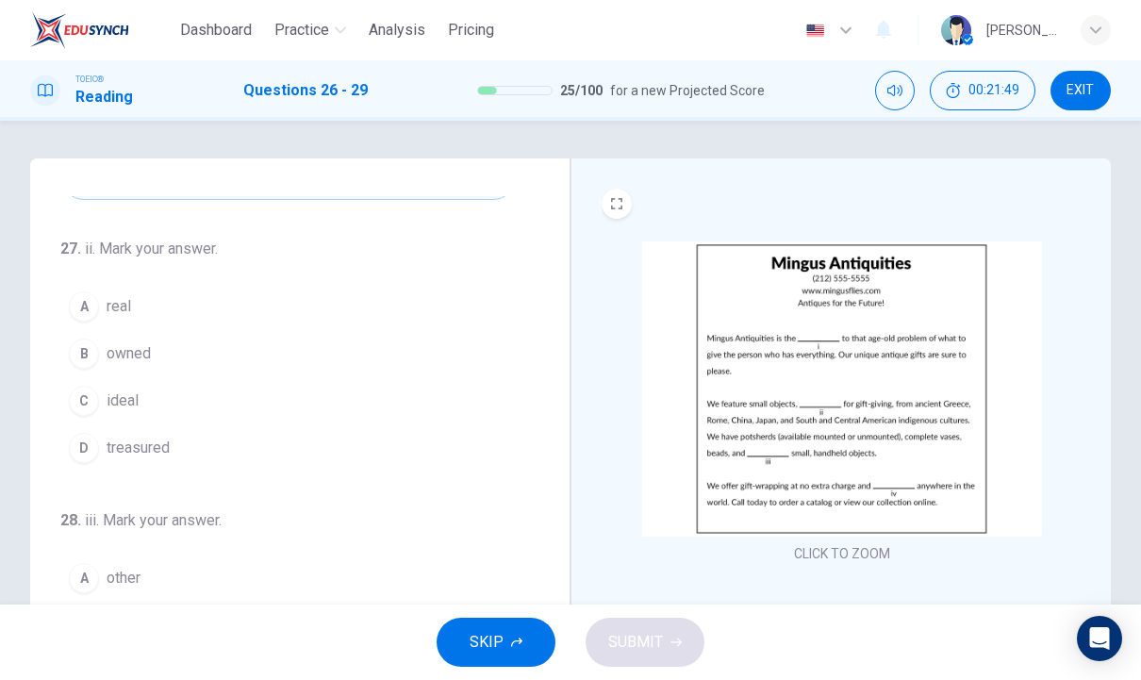
scroll to position [229, 0]
click at [124, 405] on span "ideal" at bounding box center [123, 401] width 32 height 23
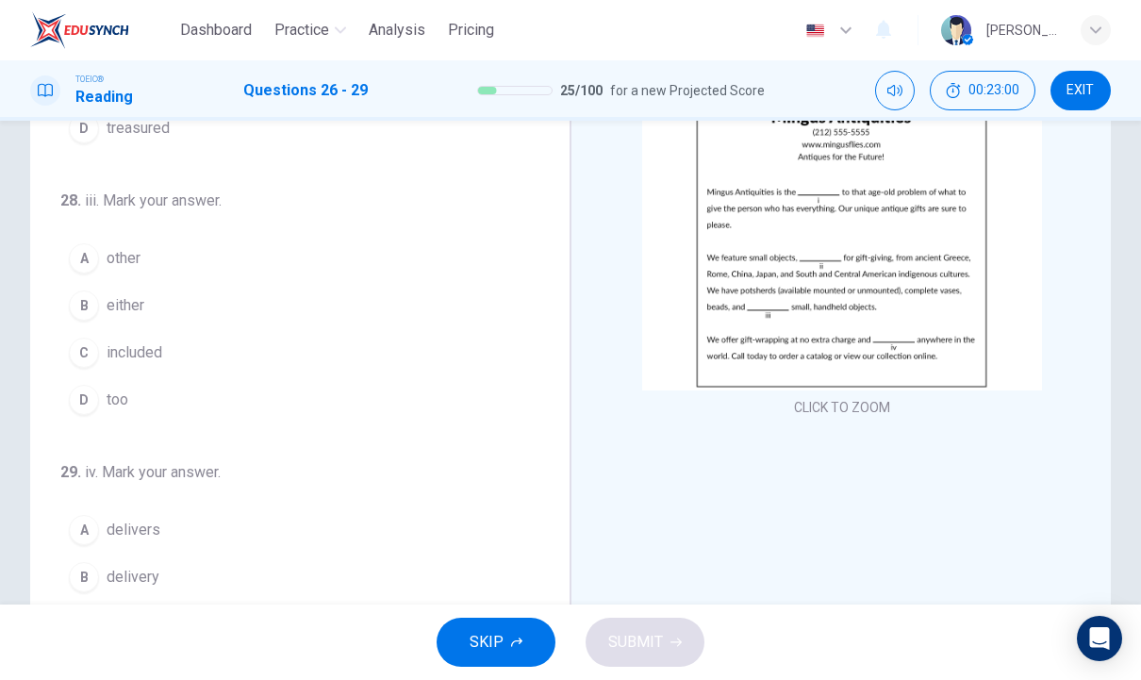
scroll to position [402, 0]
click at [147, 261] on button "A other" at bounding box center [288, 260] width 456 height 47
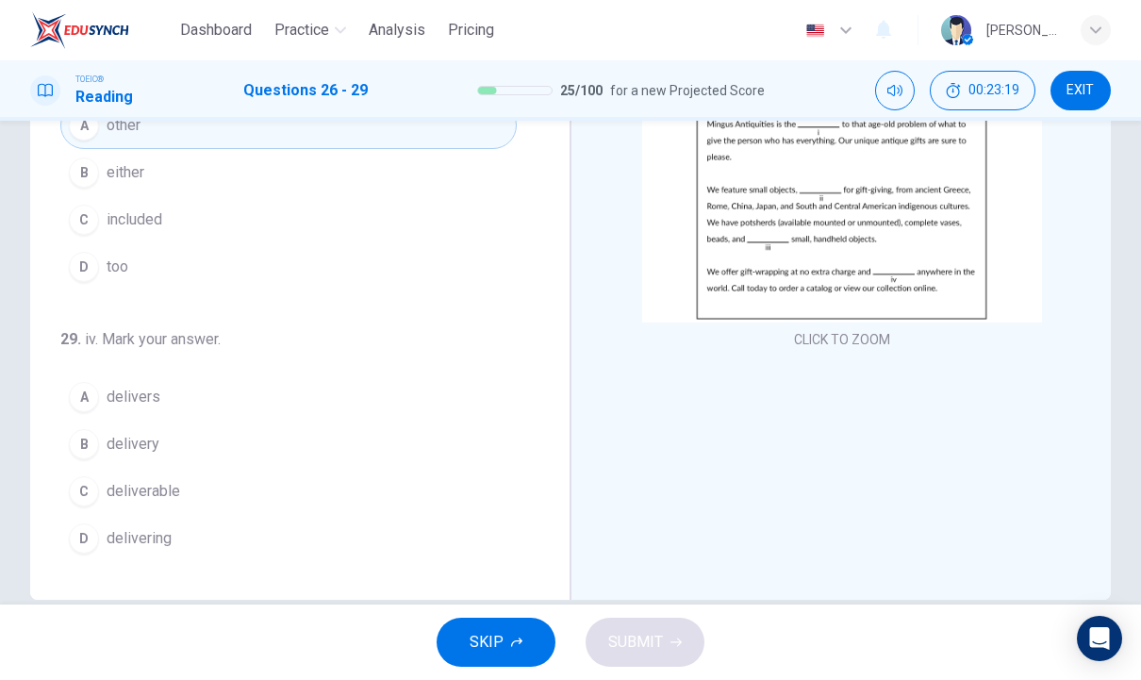
scroll to position [213, 0]
click at [164, 445] on button "B delivery" at bounding box center [288, 445] width 456 height 47
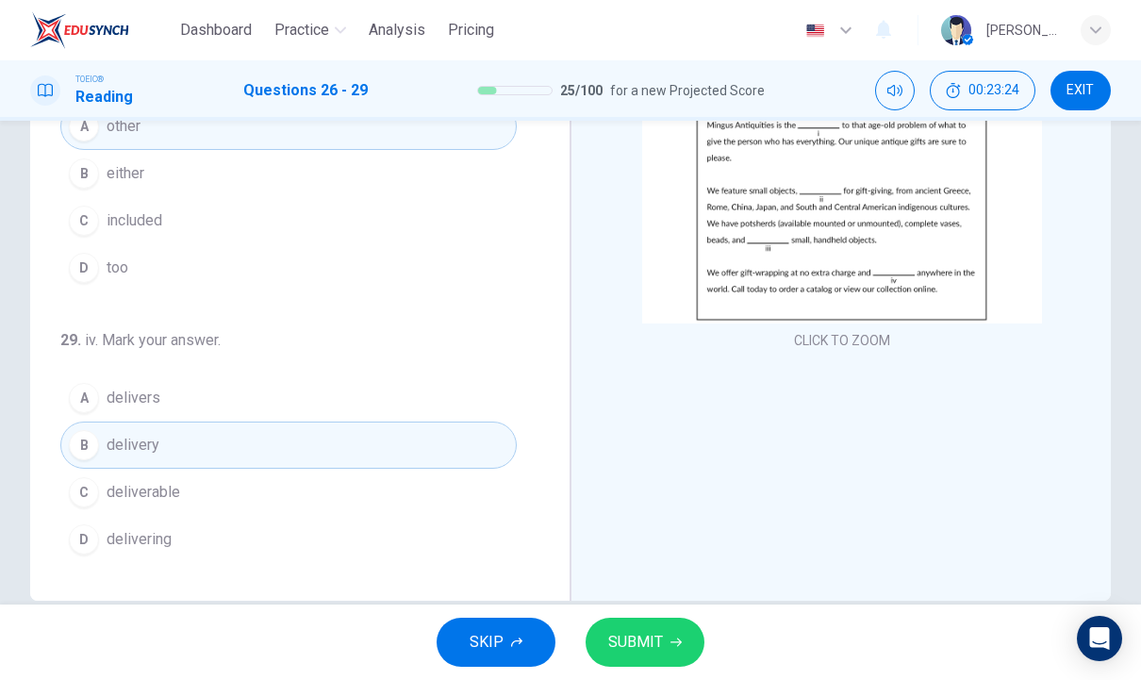
click at [676, 628] on button "SUBMIT" at bounding box center [645, 642] width 119 height 49
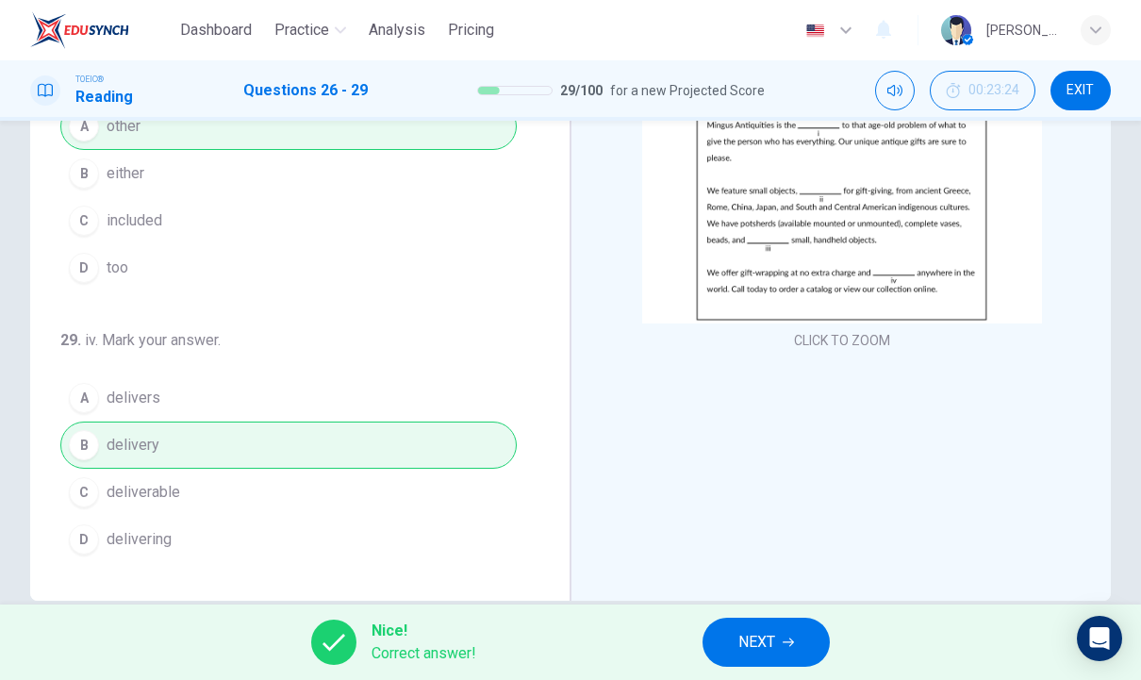
scroll to position [469, 0]
click at [771, 629] on span "NEXT" at bounding box center [756, 642] width 37 height 26
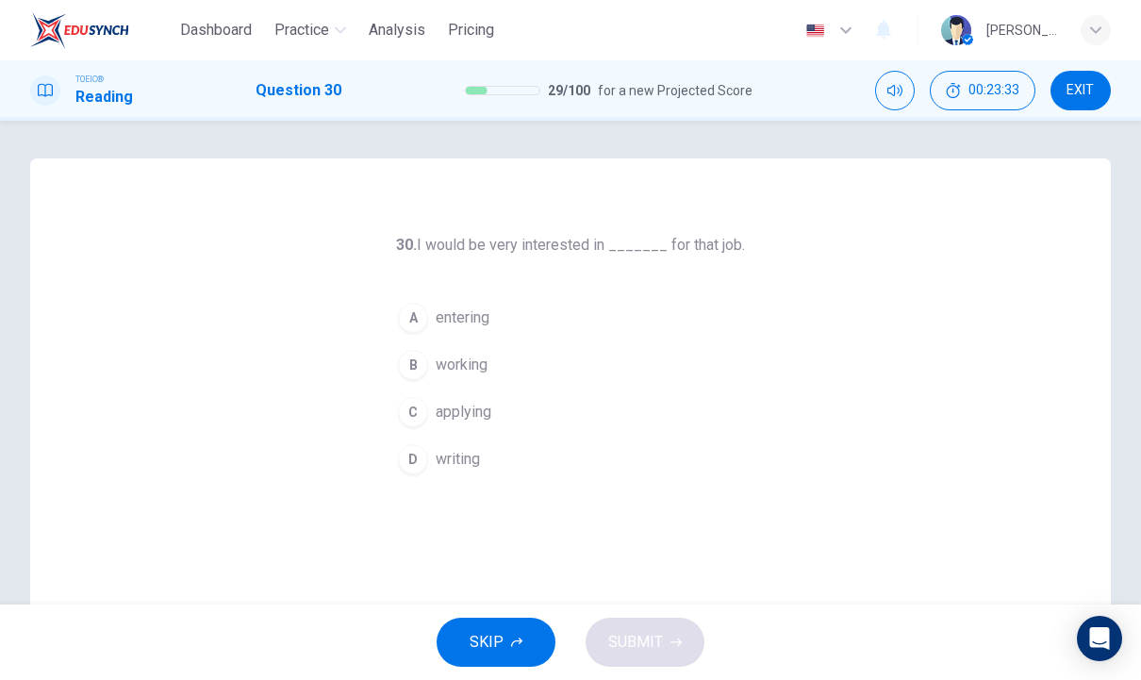
click at [498, 411] on button "C applying" at bounding box center [570, 412] width 362 height 47
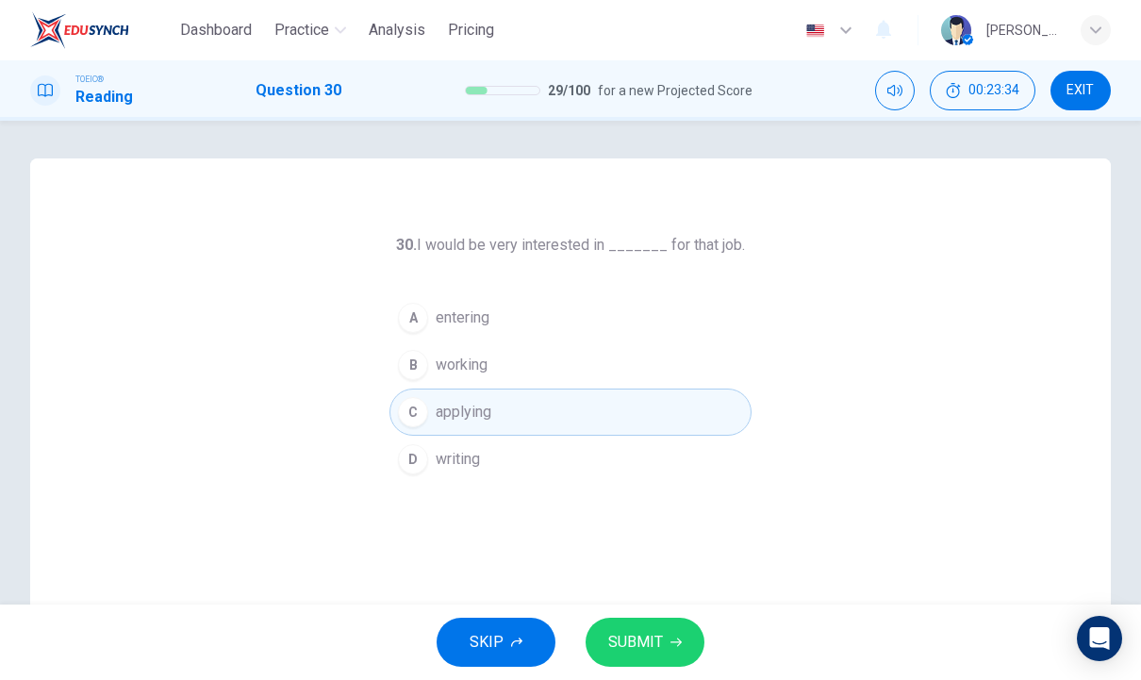
click at [647, 652] on span "SUBMIT" at bounding box center [635, 642] width 55 height 26
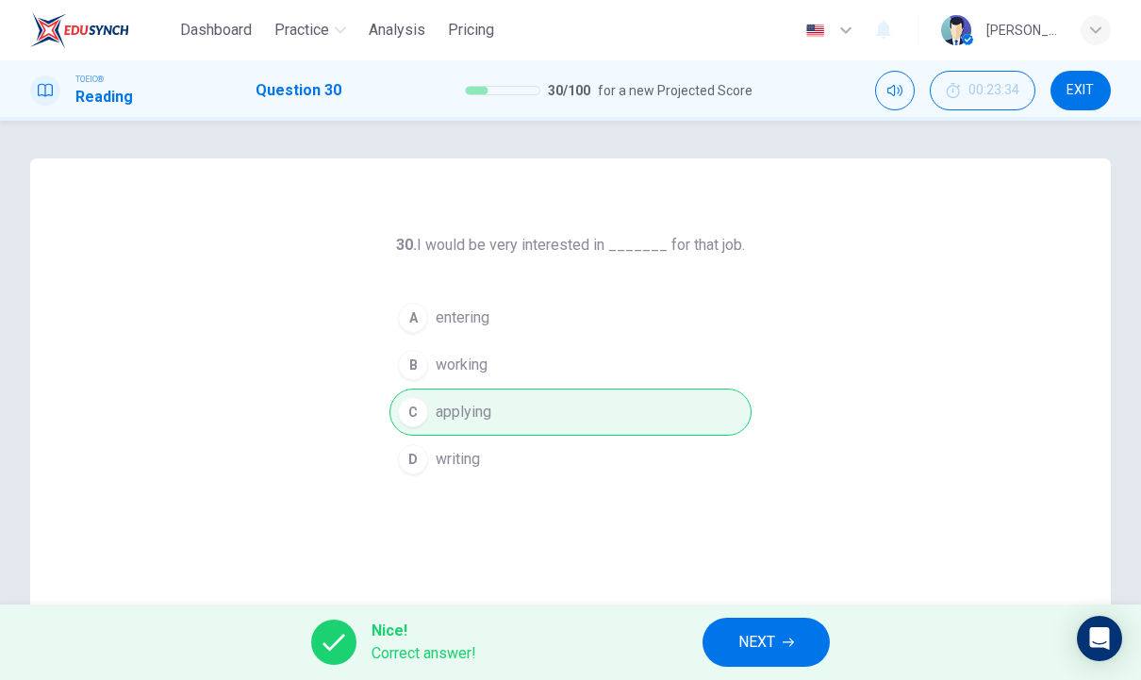
click at [783, 644] on button "NEXT" at bounding box center [766, 642] width 127 height 49
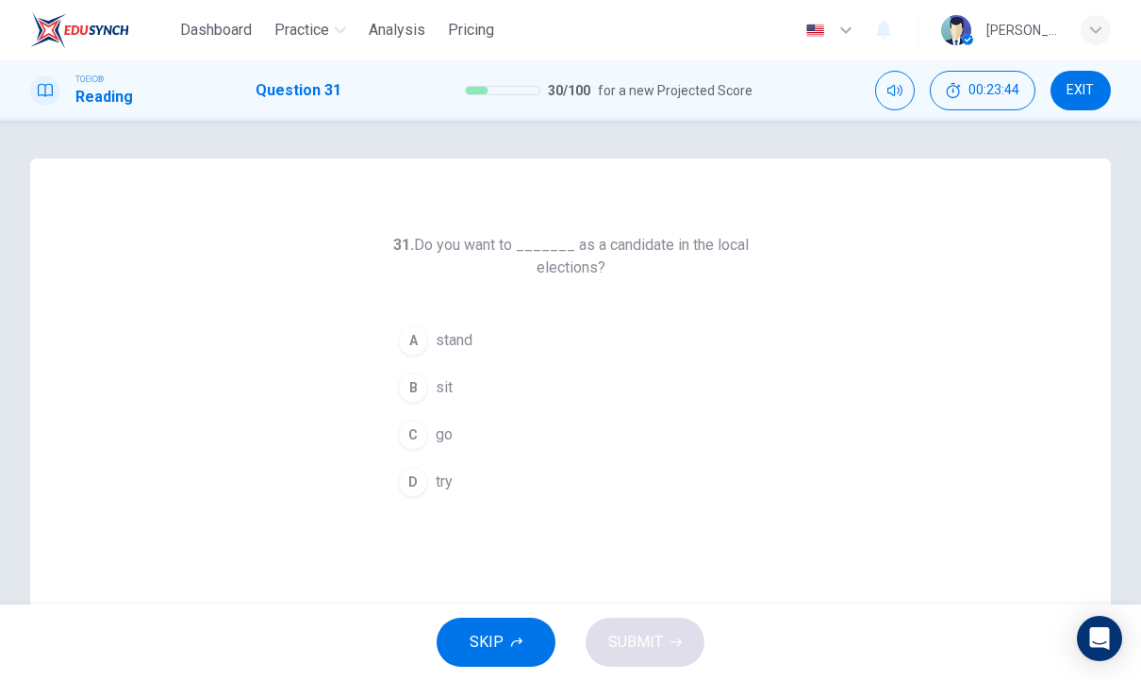
click at [477, 345] on button "A stand" at bounding box center [570, 340] width 362 height 47
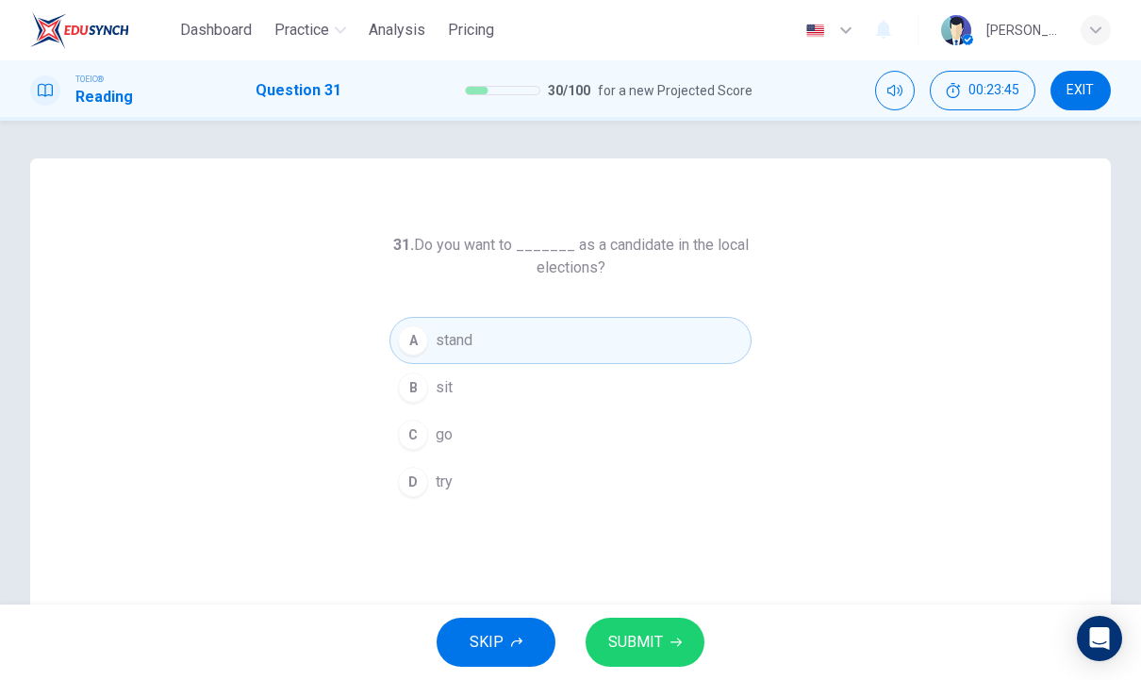
click at [674, 619] on button "SUBMIT" at bounding box center [645, 642] width 119 height 49
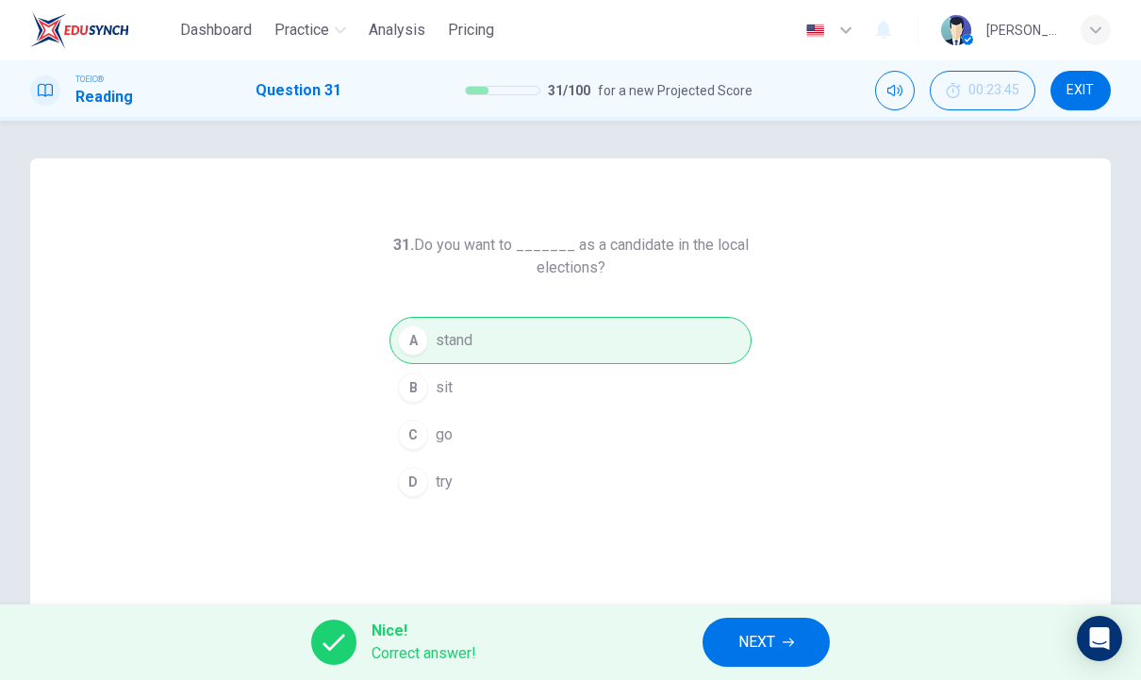
click at [800, 634] on button "NEXT" at bounding box center [766, 642] width 127 height 49
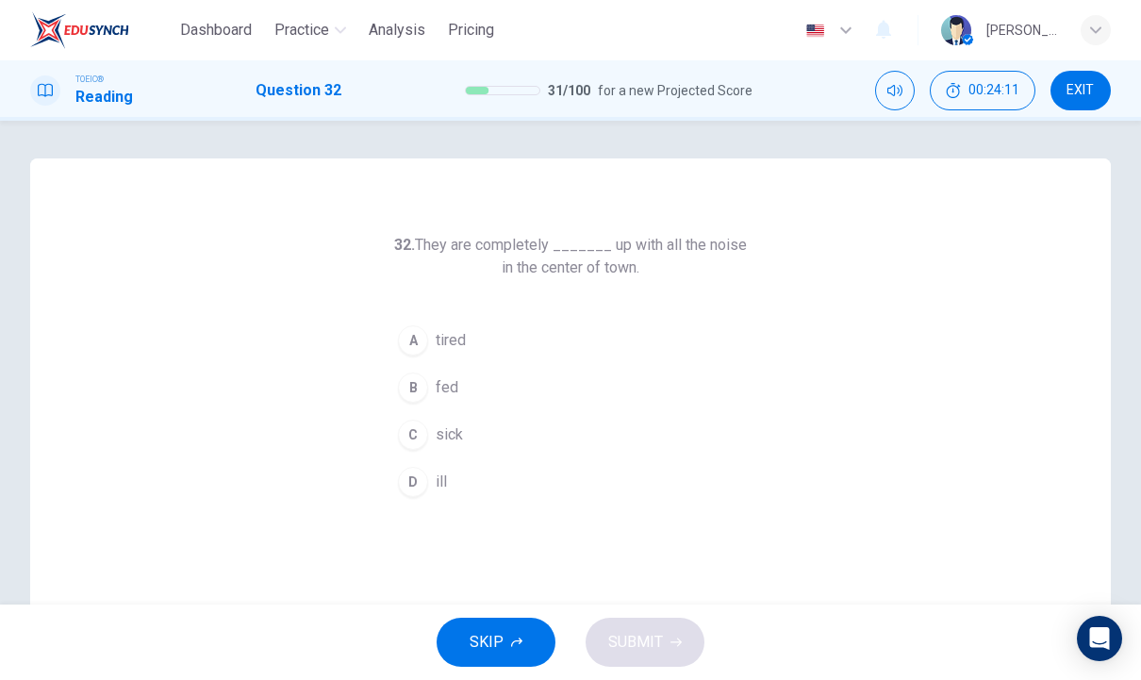
click at [459, 447] on button "C sick" at bounding box center [570, 434] width 362 height 47
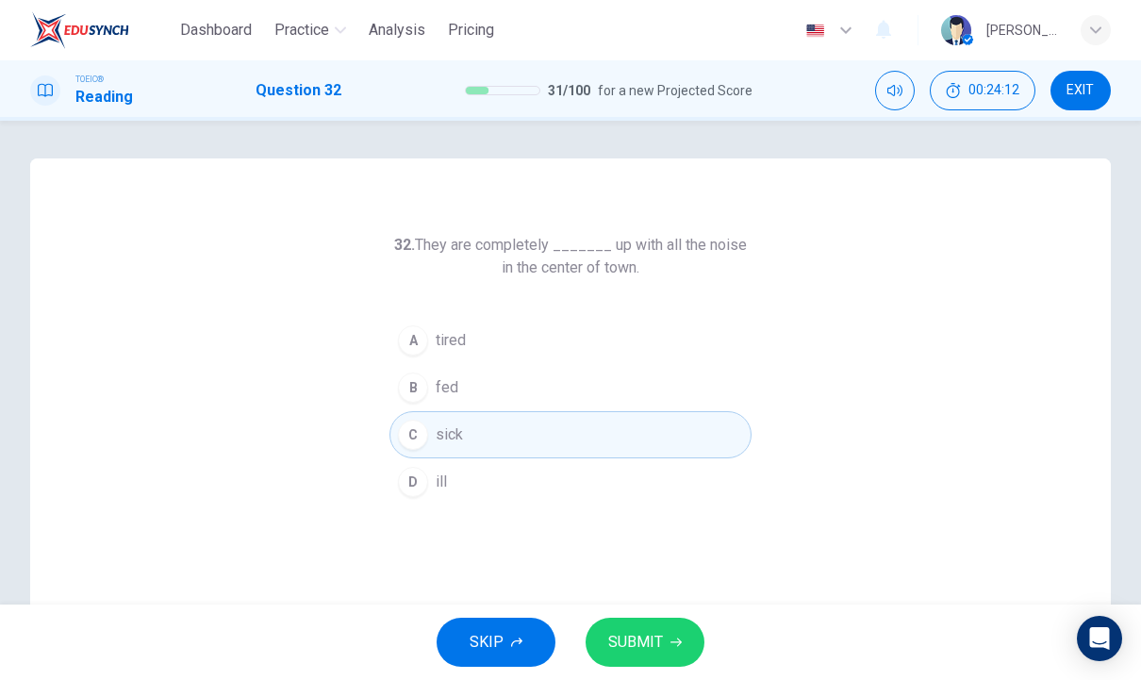
click at [675, 626] on button "SUBMIT" at bounding box center [645, 642] width 119 height 49
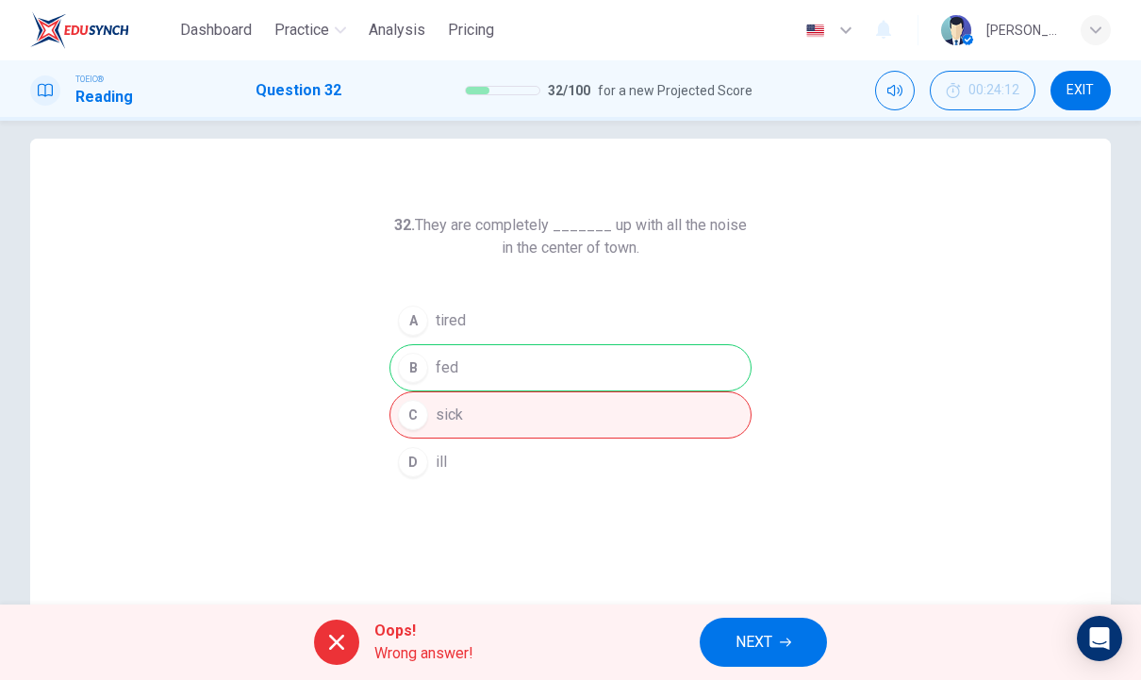
scroll to position [19, 0]
click at [757, 645] on span "NEXT" at bounding box center [754, 642] width 37 height 26
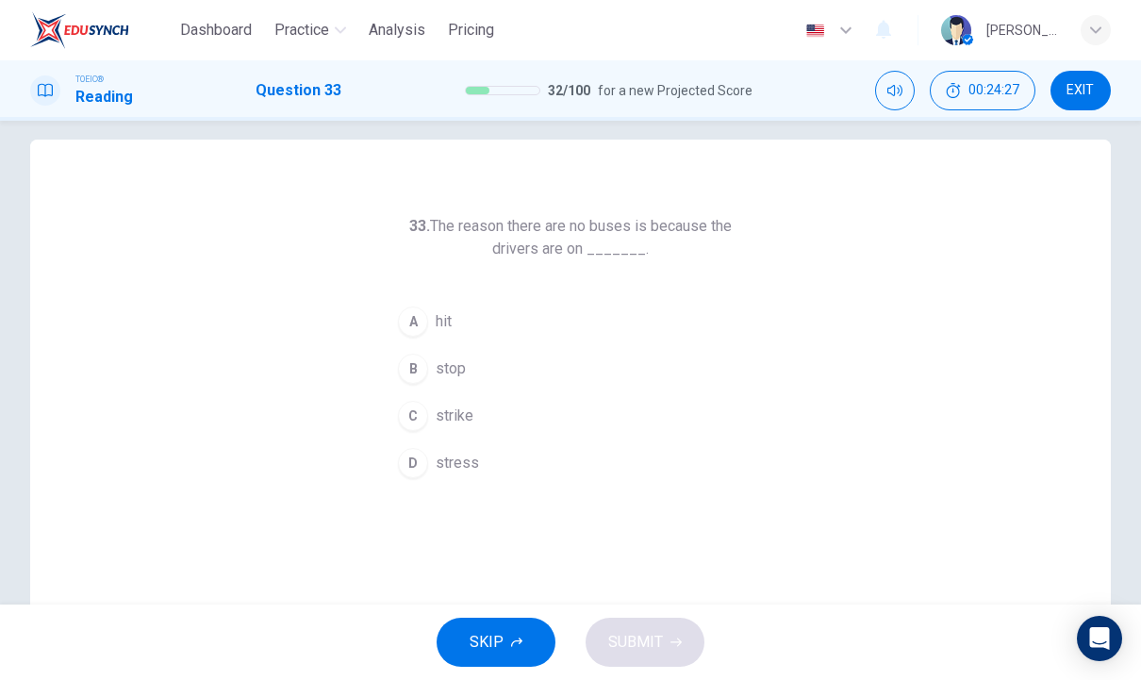
click at [439, 426] on span "strike" at bounding box center [455, 416] width 38 height 23
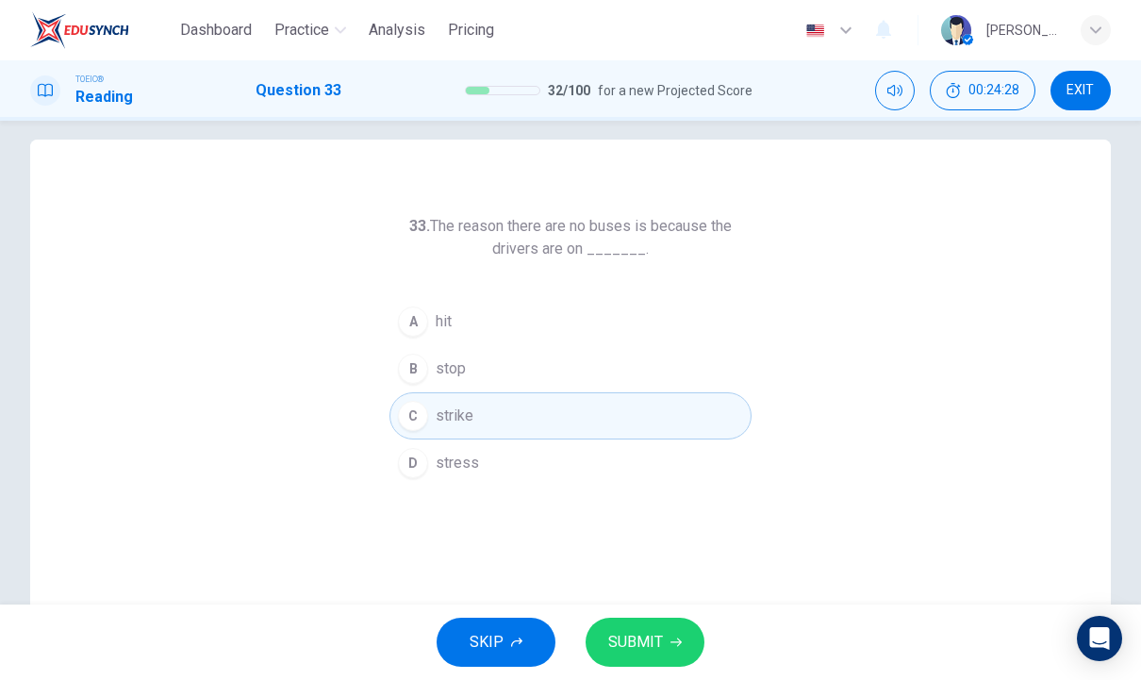
click at [677, 644] on icon "button" at bounding box center [676, 642] width 11 height 8
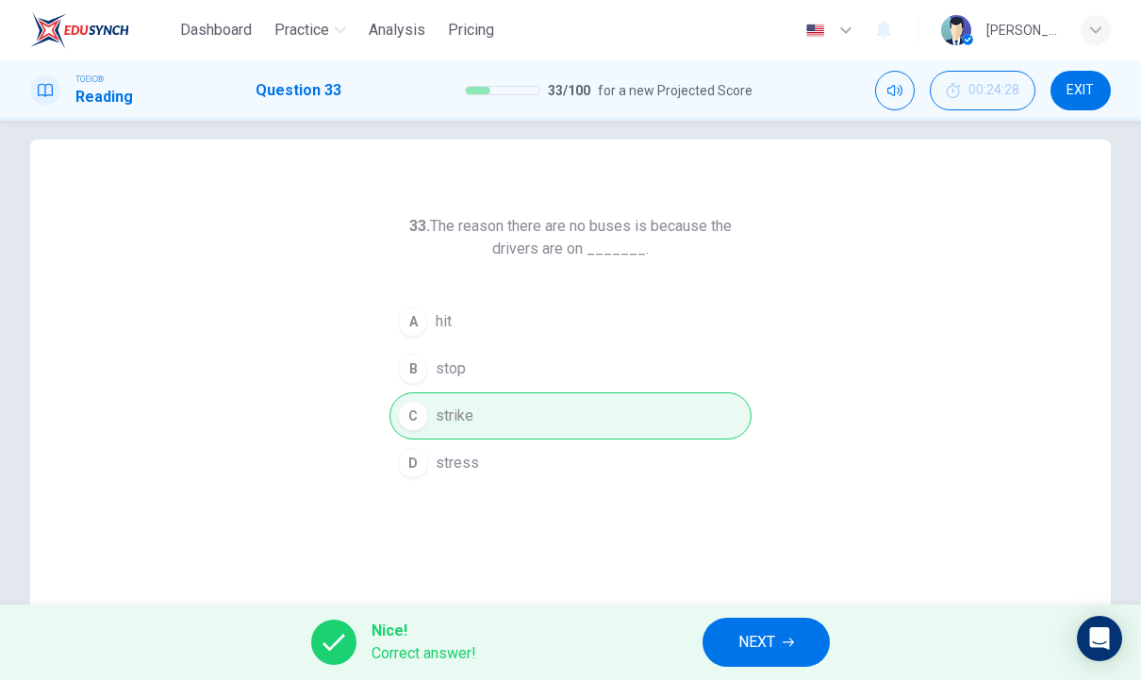
click at [754, 664] on button "NEXT" at bounding box center [766, 642] width 127 height 49
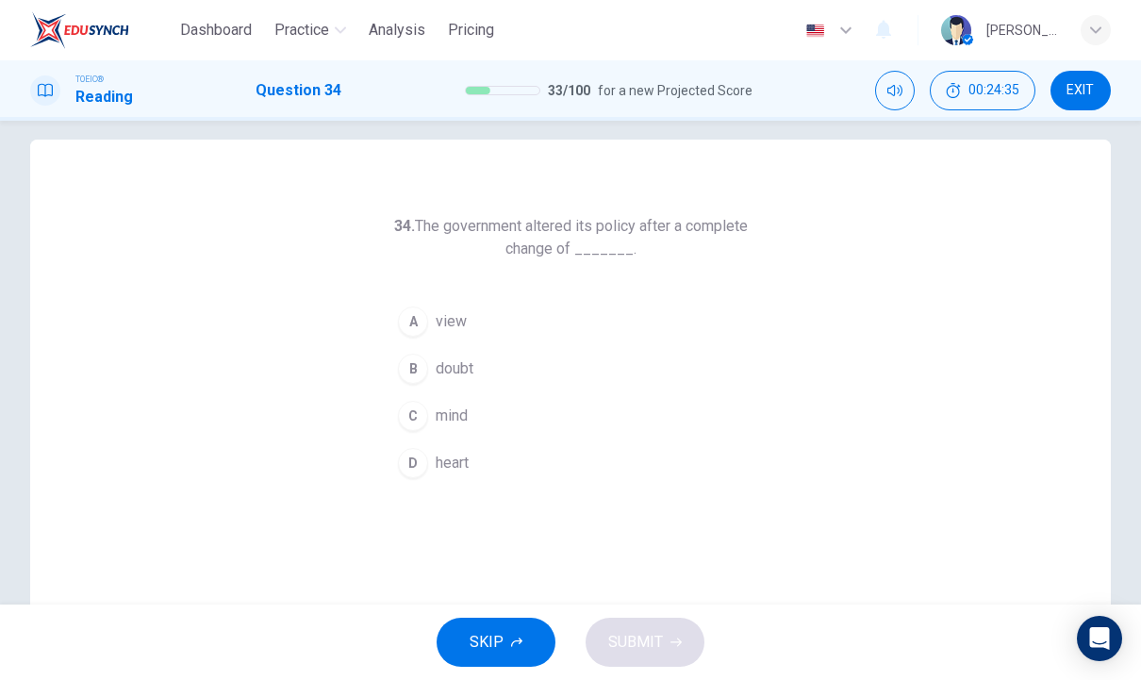
click at [476, 450] on button "D heart" at bounding box center [570, 462] width 362 height 47
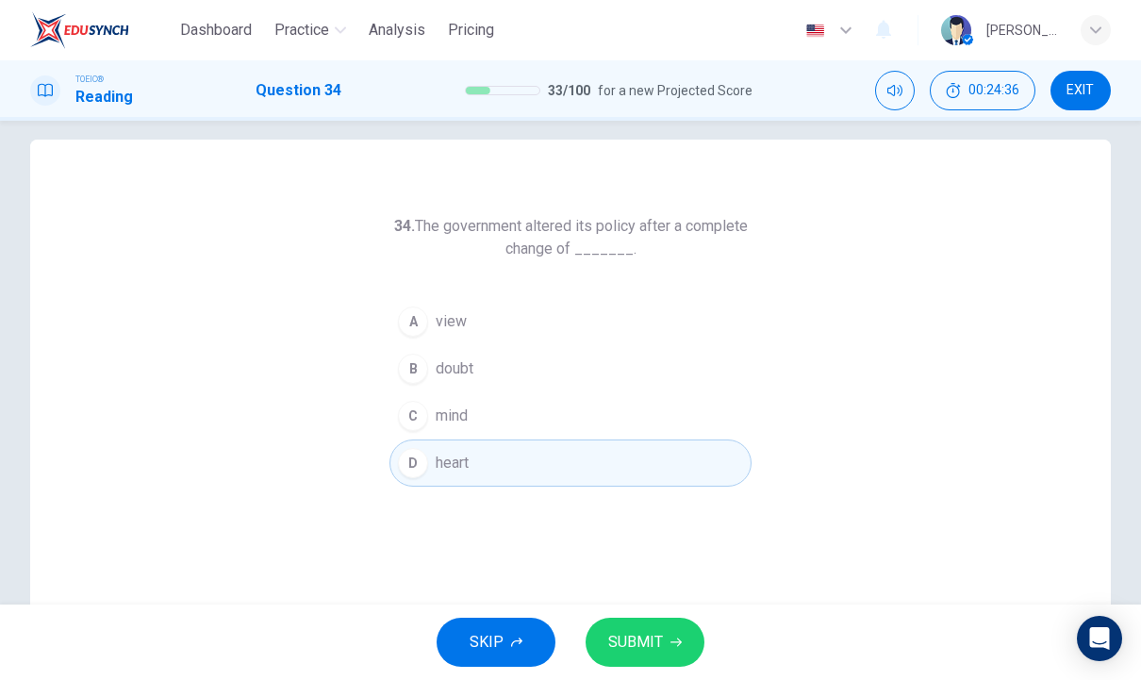
click at [647, 642] on span "SUBMIT" at bounding box center [635, 642] width 55 height 26
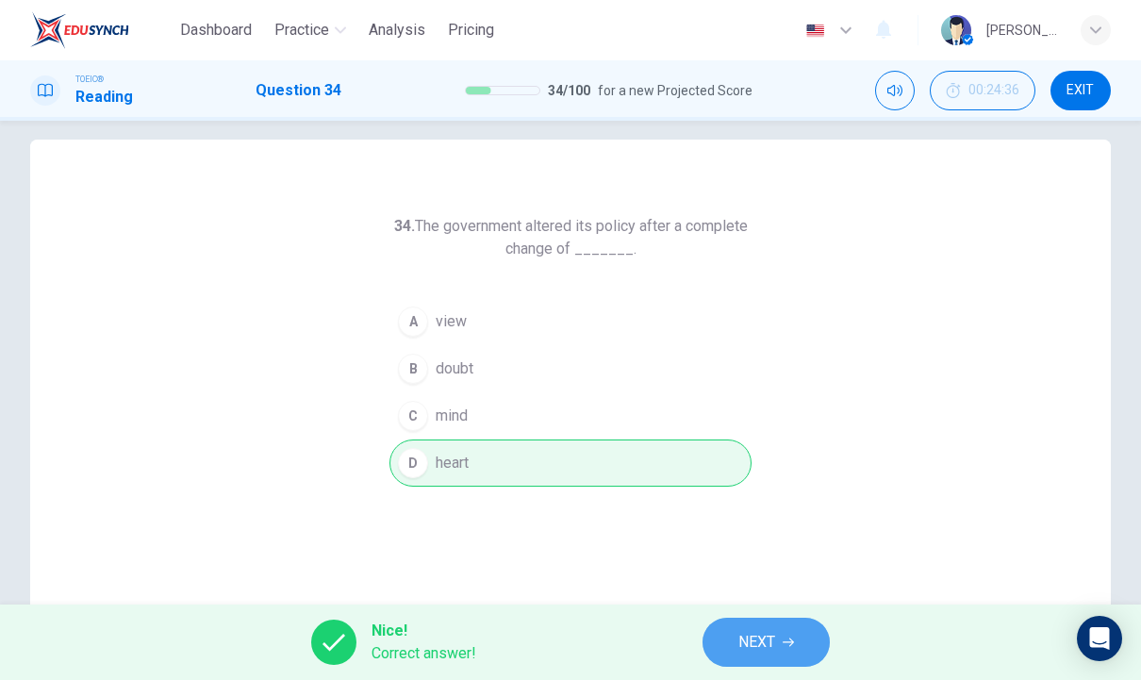
click at [759, 659] on button "NEXT" at bounding box center [766, 642] width 127 height 49
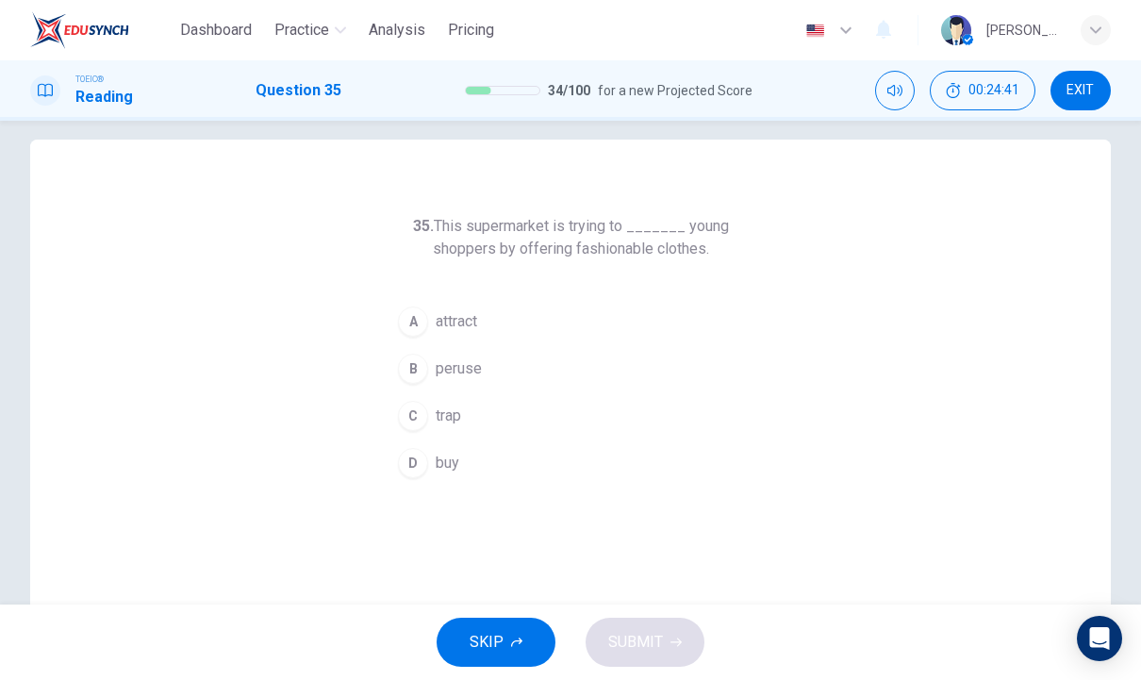
click at [1137, 40] on div "Dashboard Practice Analysis Pricing English en ​ [PERSON_NAME]" at bounding box center [570, 30] width 1141 height 60
click at [468, 318] on span "attract" at bounding box center [456, 321] width 41 height 23
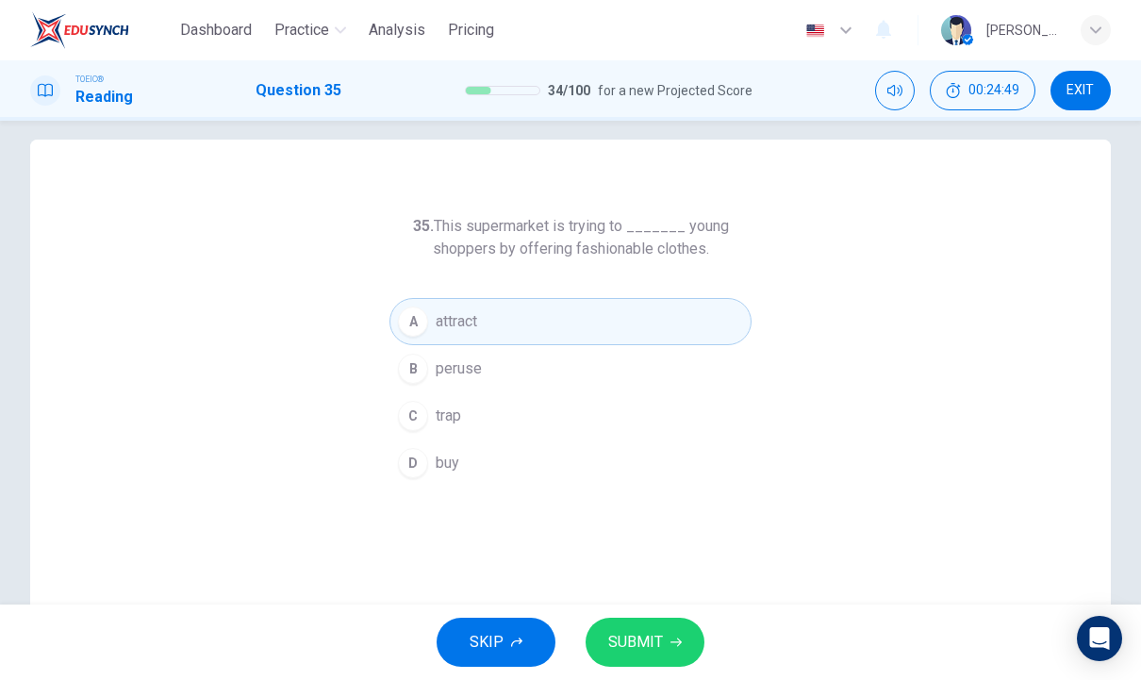
click at [654, 622] on button "SUBMIT" at bounding box center [645, 642] width 119 height 49
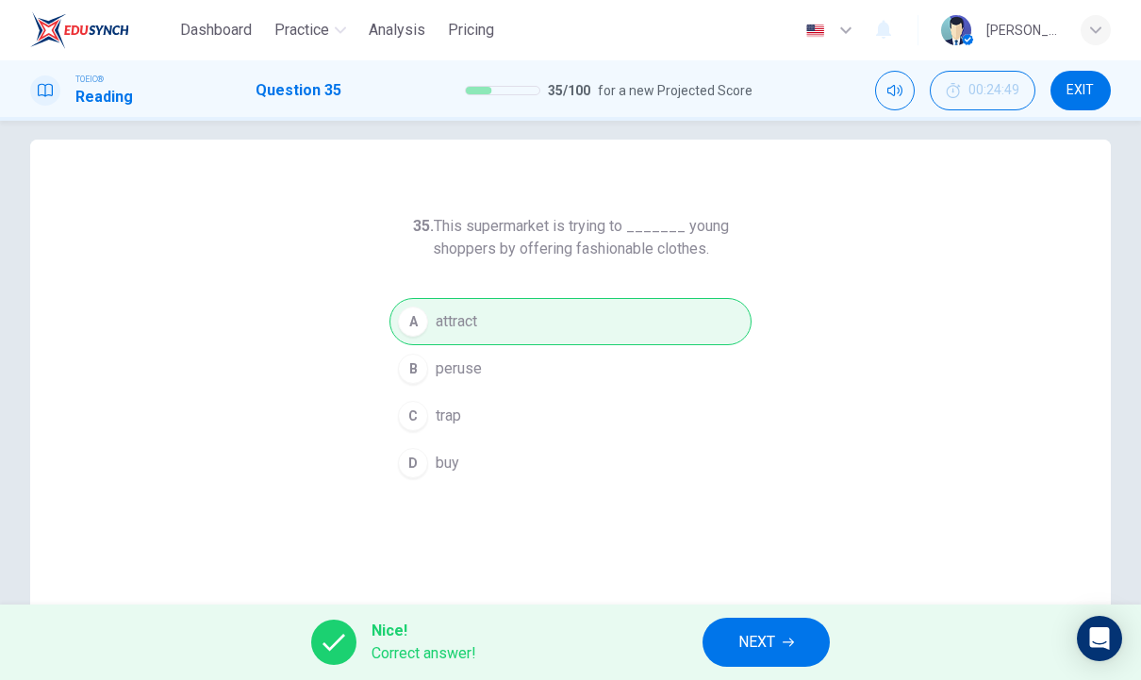
click at [765, 639] on span "NEXT" at bounding box center [756, 642] width 37 height 26
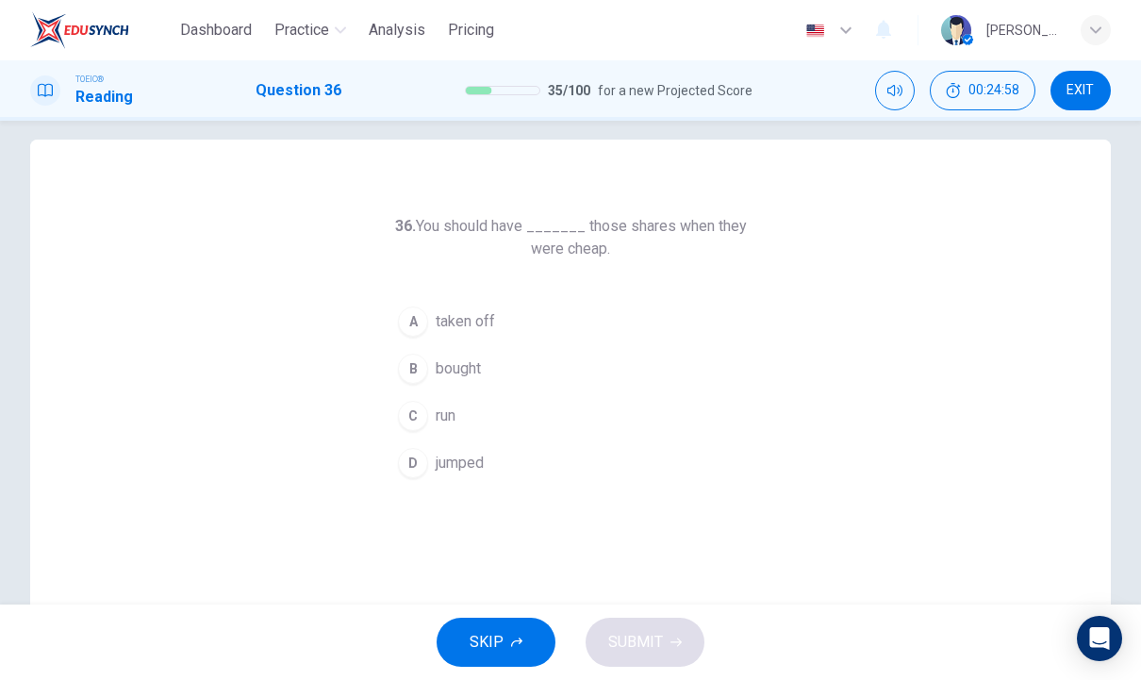
click at [483, 382] on button "B bought" at bounding box center [570, 368] width 362 height 47
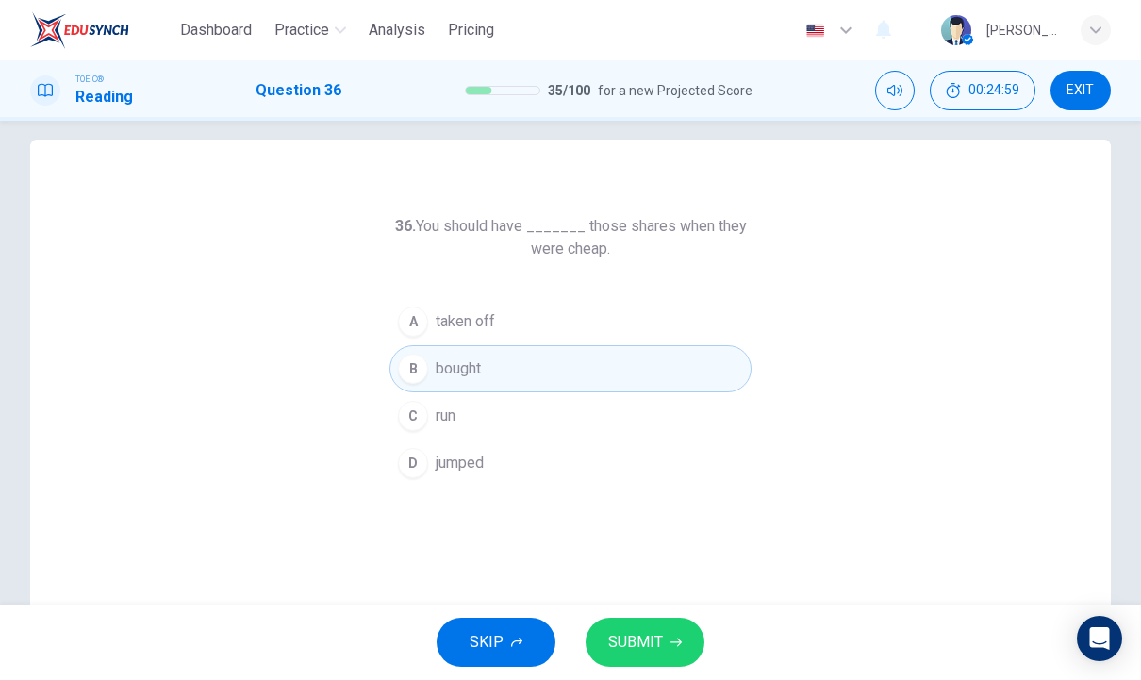
click at [672, 638] on icon "button" at bounding box center [676, 642] width 11 height 11
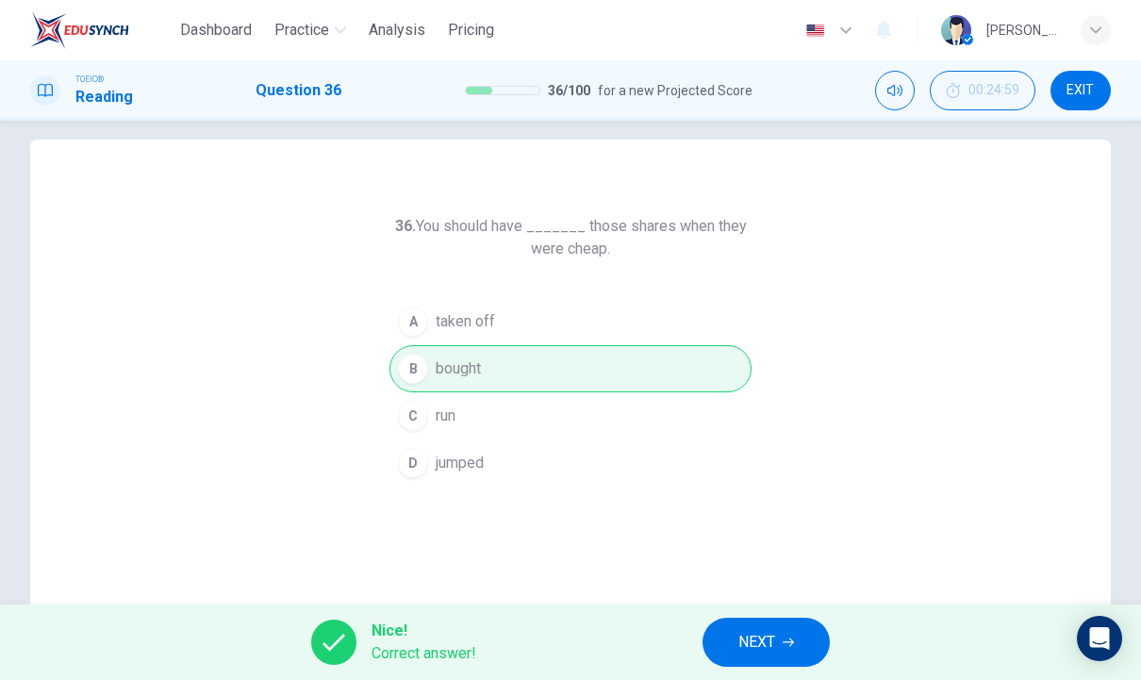
click at [770, 641] on span "NEXT" at bounding box center [756, 642] width 37 height 26
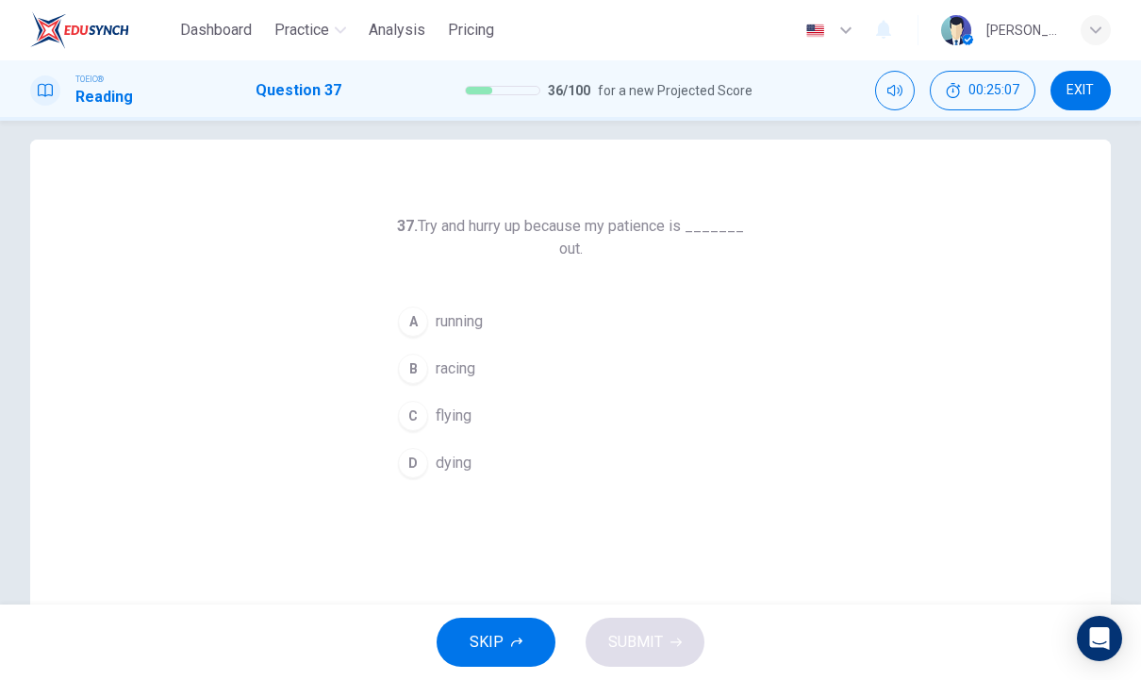
click at [494, 321] on button "A running" at bounding box center [570, 321] width 362 height 47
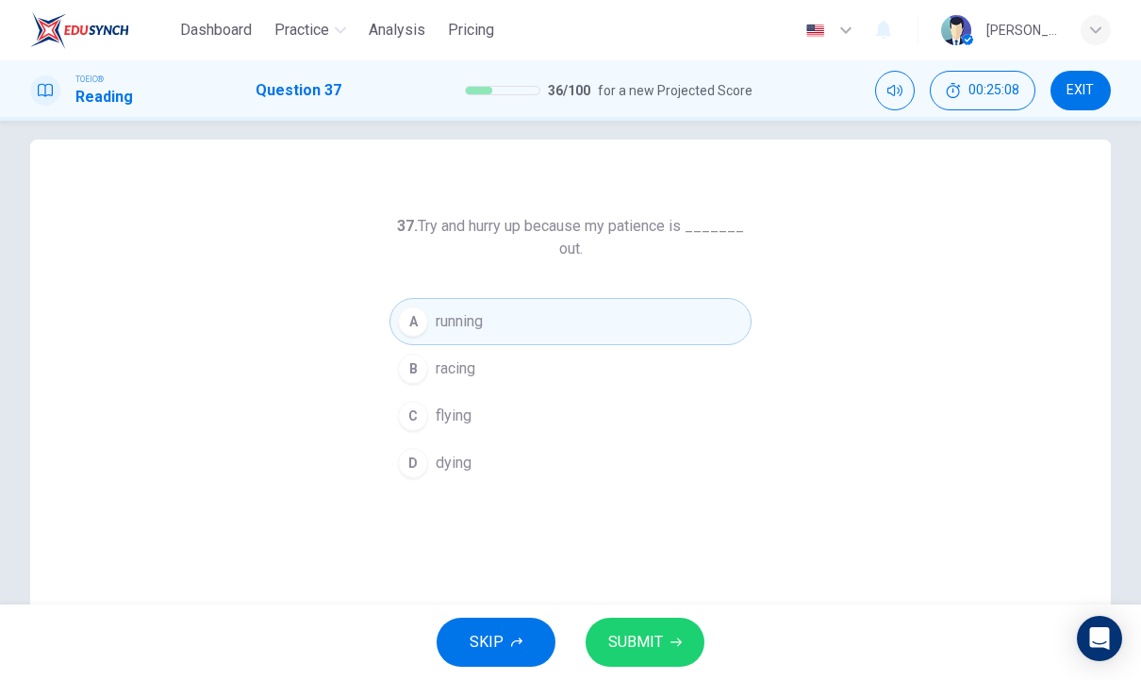
click at [660, 648] on span "SUBMIT" at bounding box center [635, 642] width 55 height 26
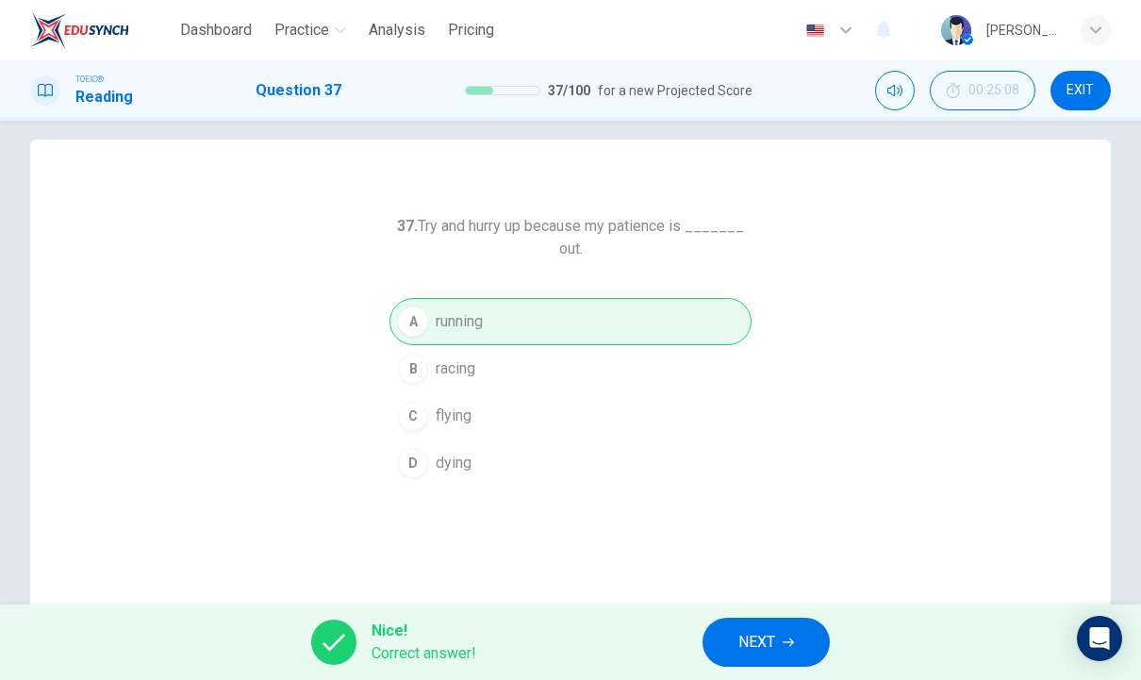
click at [786, 638] on icon "button" at bounding box center [788, 642] width 11 height 11
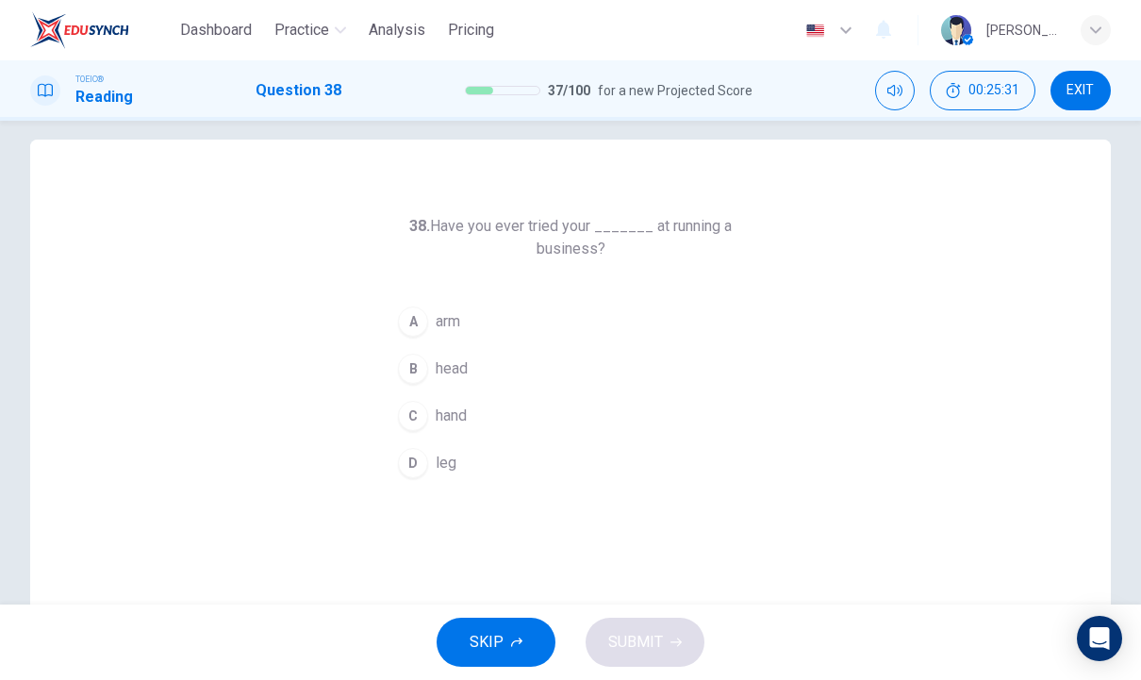
click at [456, 374] on span "head" at bounding box center [452, 368] width 32 height 23
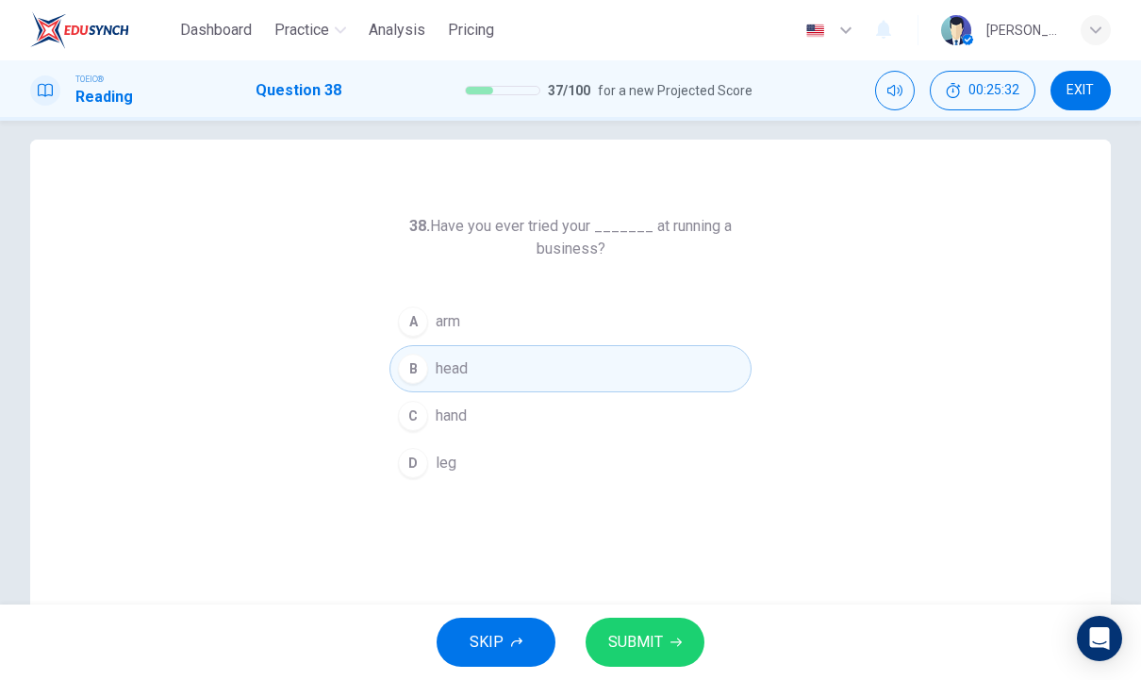
click at [660, 633] on span "SUBMIT" at bounding box center [635, 642] width 55 height 26
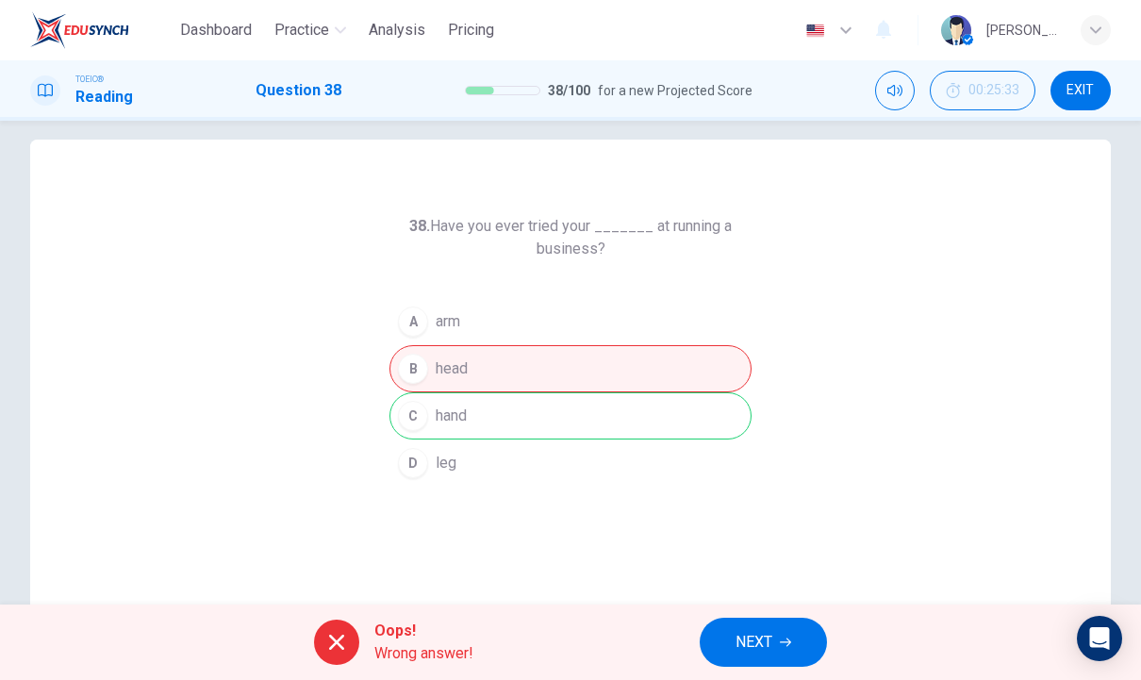
click at [771, 642] on span "NEXT" at bounding box center [754, 642] width 37 height 26
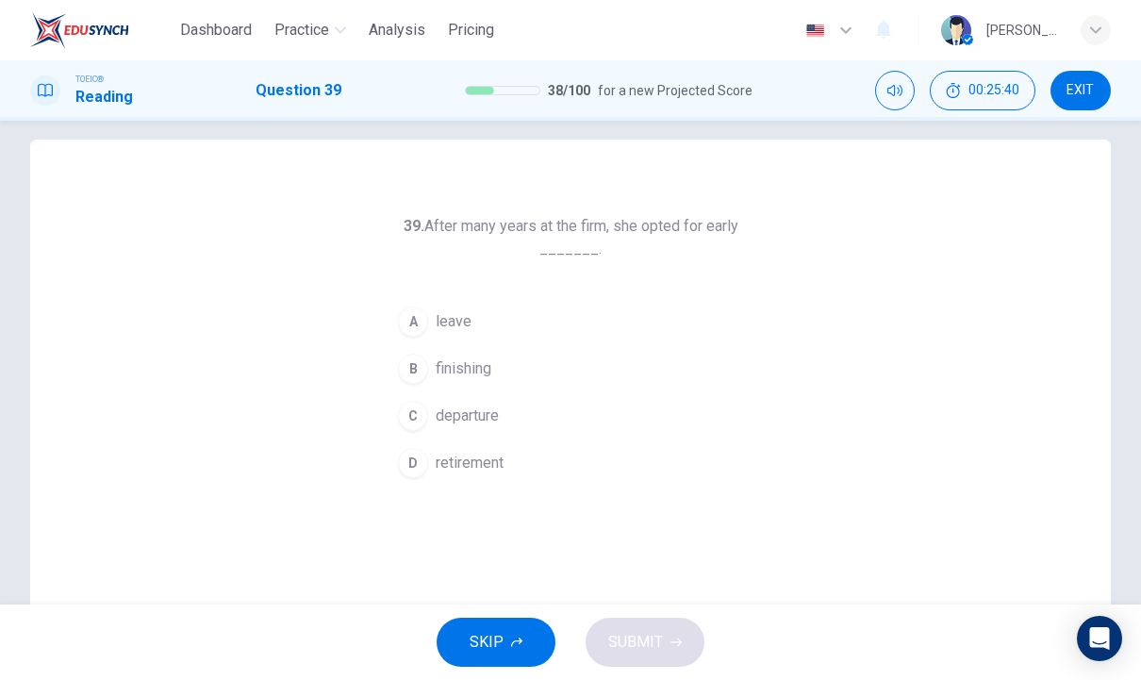
click at [489, 479] on button "D retirement" at bounding box center [570, 462] width 362 height 47
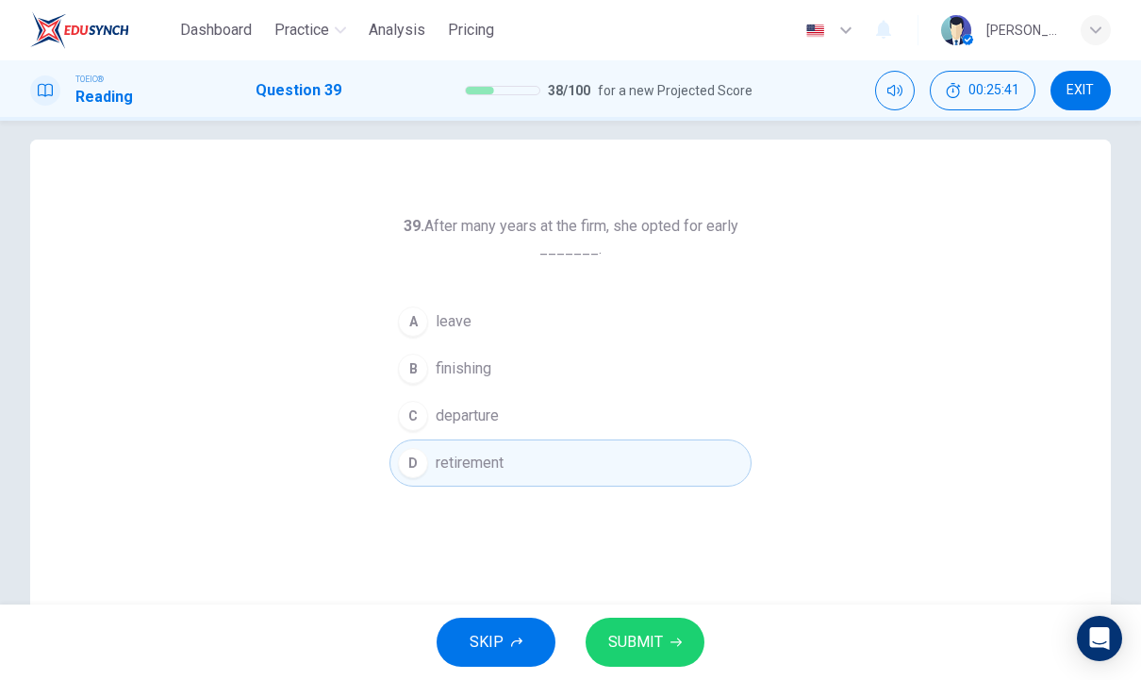
click at [654, 621] on button "SUBMIT" at bounding box center [645, 642] width 119 height 49
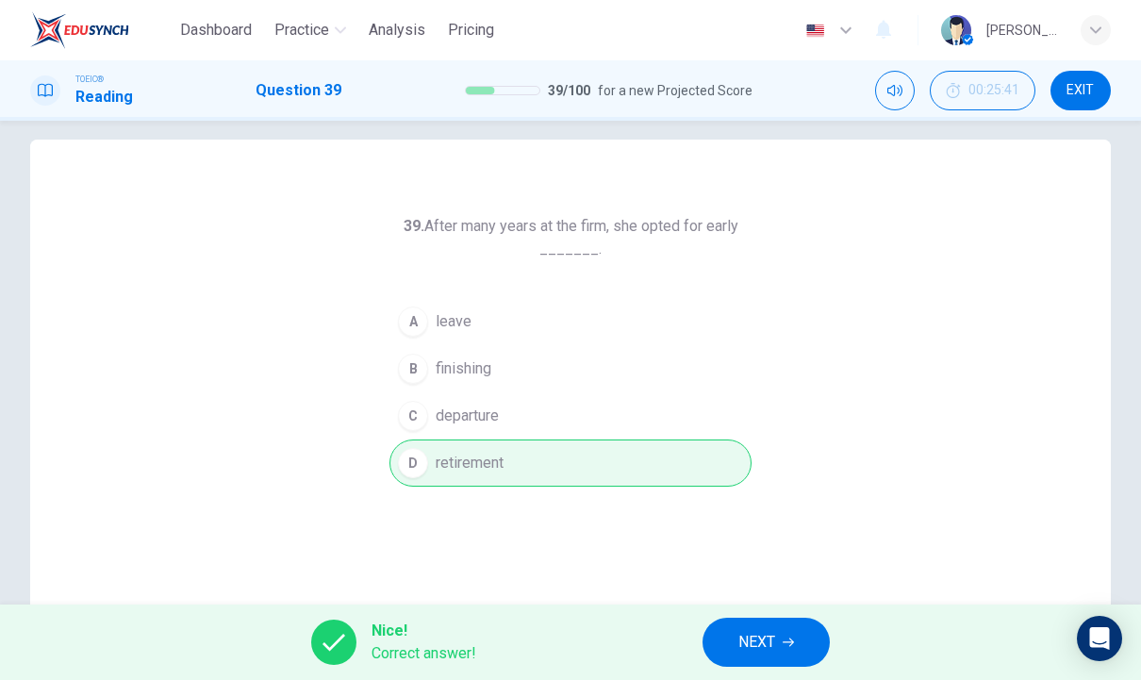
click at [762, 619] on button "NEXT" at bounding box center [766, 642] width 127 height 49
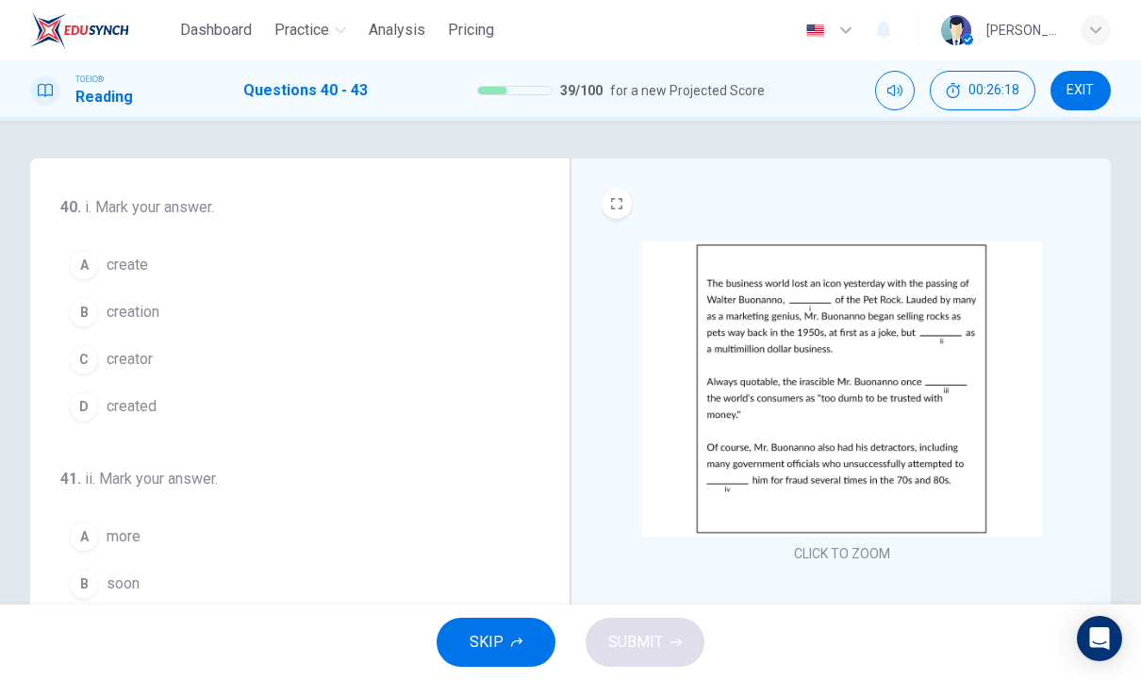
click at [116, 352] on span "creator" at bounding box center [130, 359] width 46 height 23
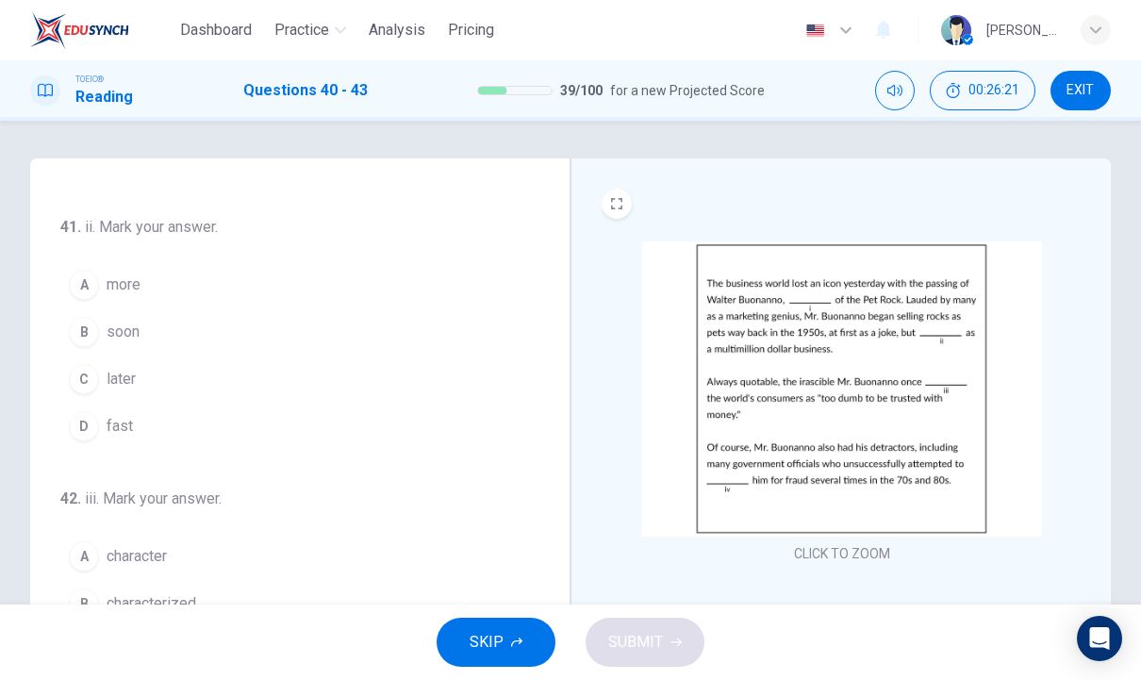
scroll to position [257, 0]
click at [154, 322] on button "B soon" at bounding box center [288, 327] width 456 height 47
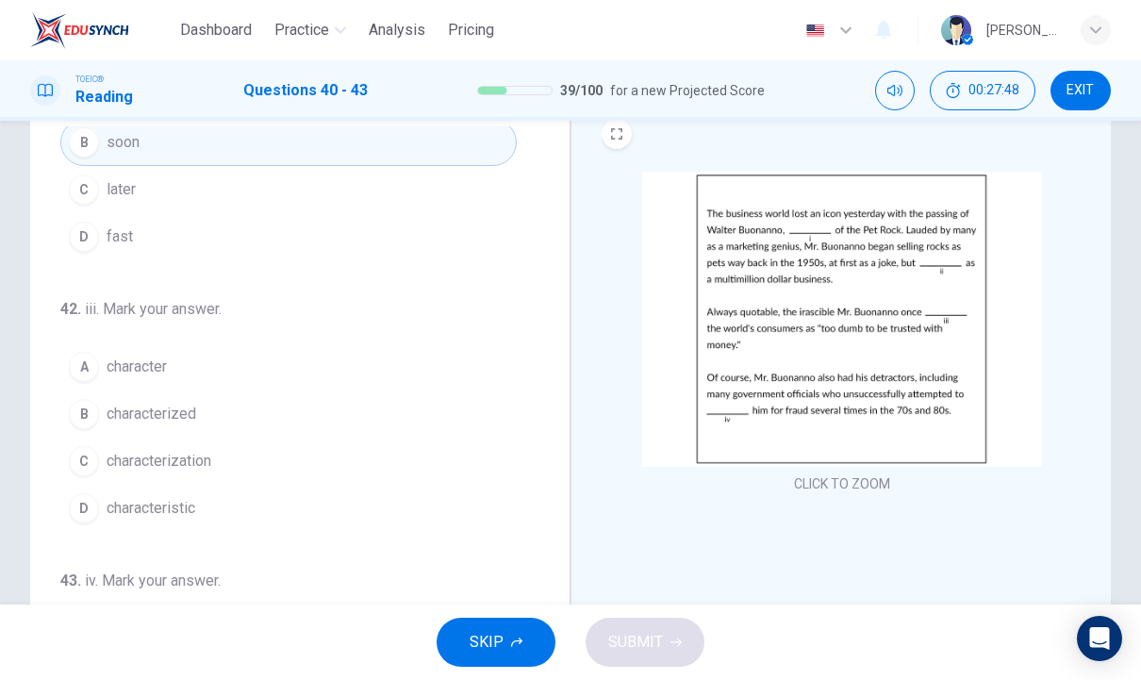
scroll to position [375, 0]
click at [162, 414] on span "characterized" at bounding box center [152, 410] width 90 height 23
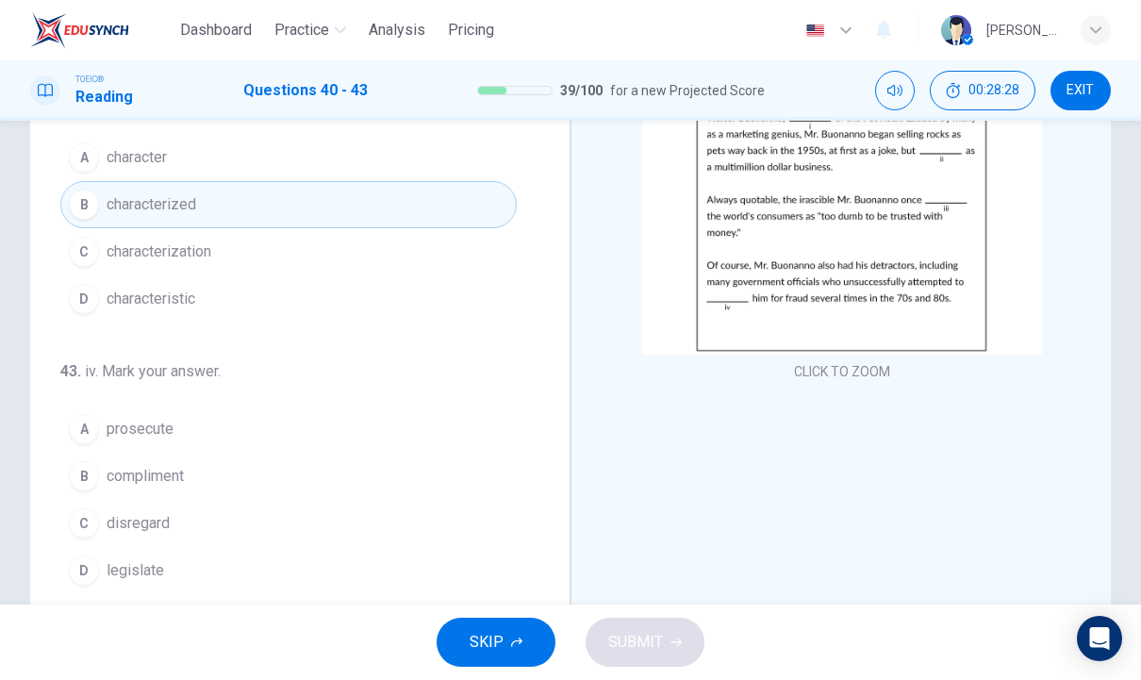
scroll to position [184, 0]
click at [241, 425] on button "A prosecute" at bounding box center [288, 427] width 456 height 47
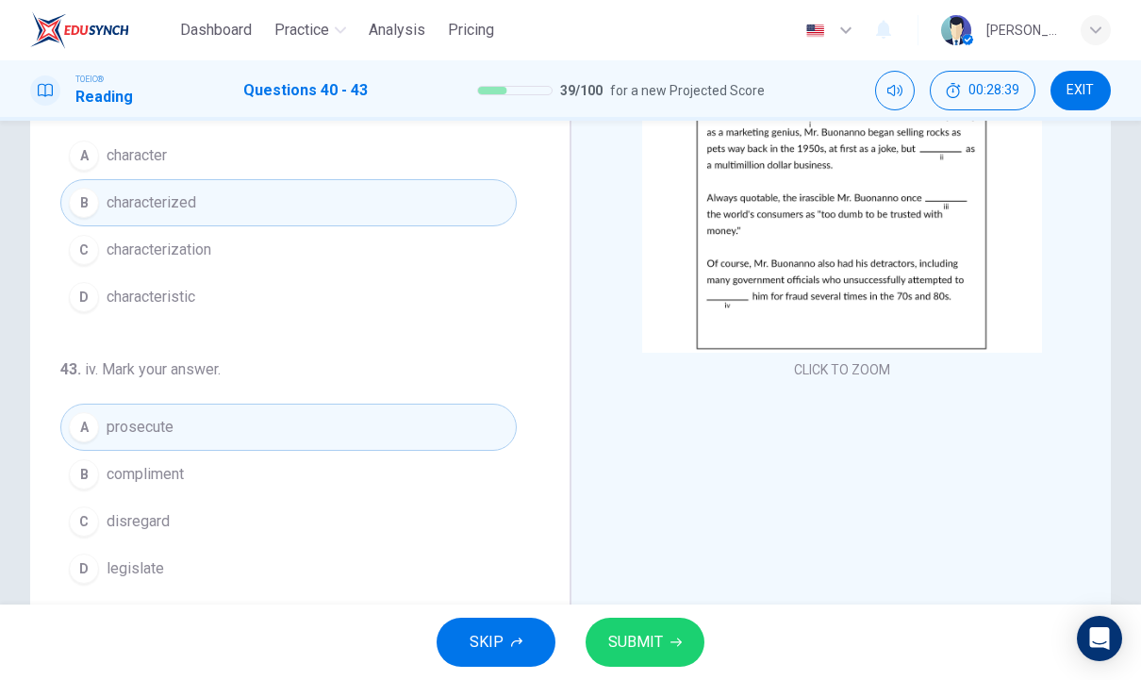
click at [638, 613] on div "SKIP SUBMIT" at bounding box center [570, 642] width 1141 height 75
click at [636, 638] on span "SUBMIT" at bounding box center [635, 642] width 55 height 26
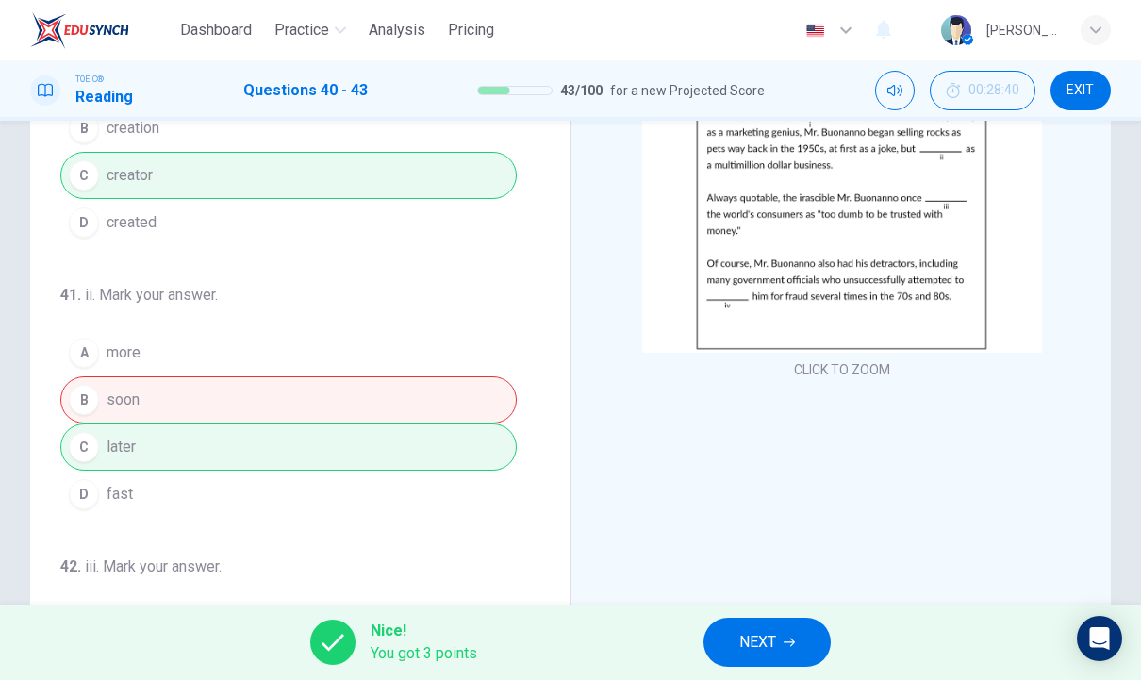
scroll to position [0, 0]
click at [774, 631] on span "NEXT" at bounding box center [757, 642] width 37 height 26
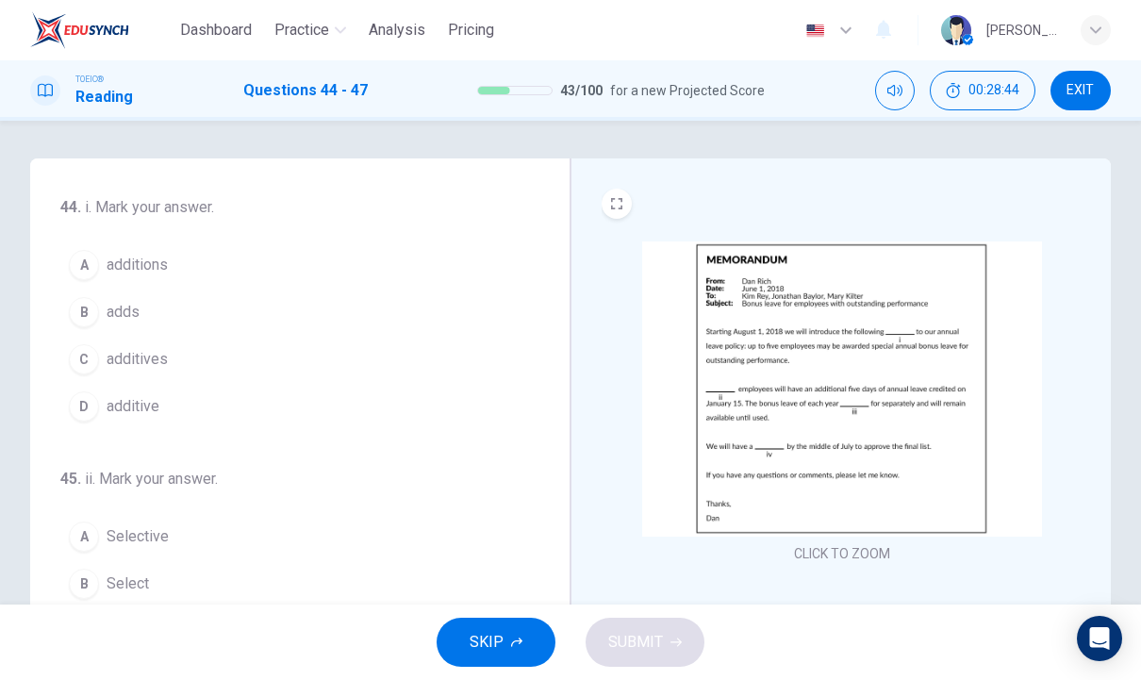
click at [861, 563] on button "CLICK TO ZOOM" at bounding box center [842, 553] width 111 height 26
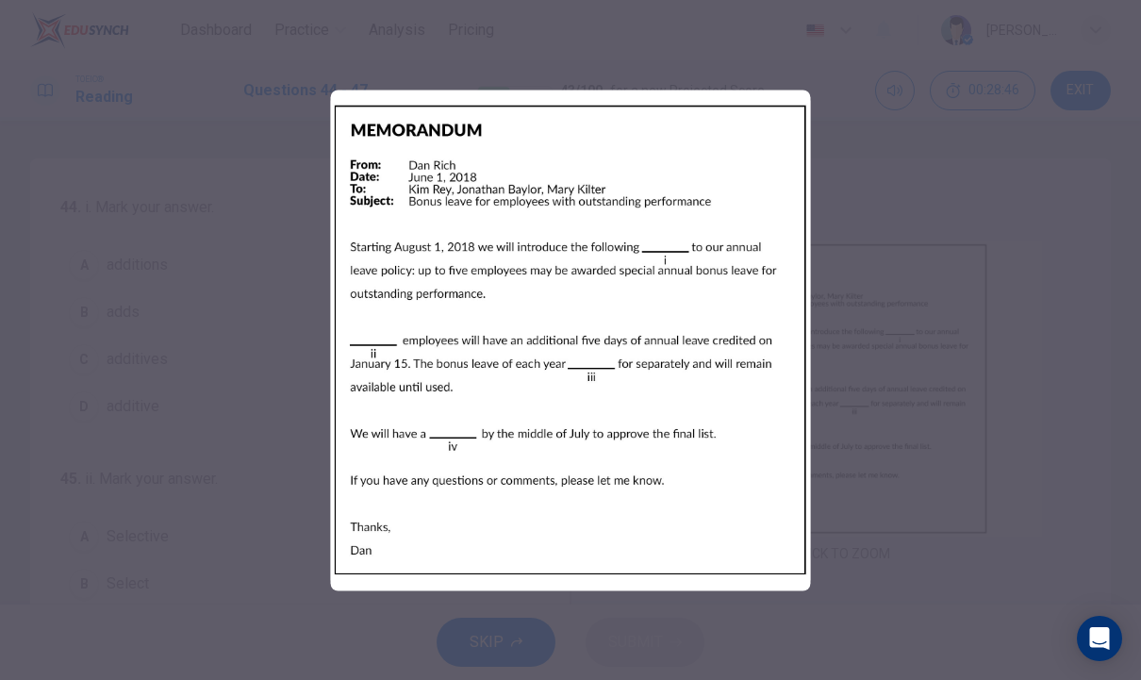
click at [264, 358] on div at bounding box center [570, 340] width 1141 height 680
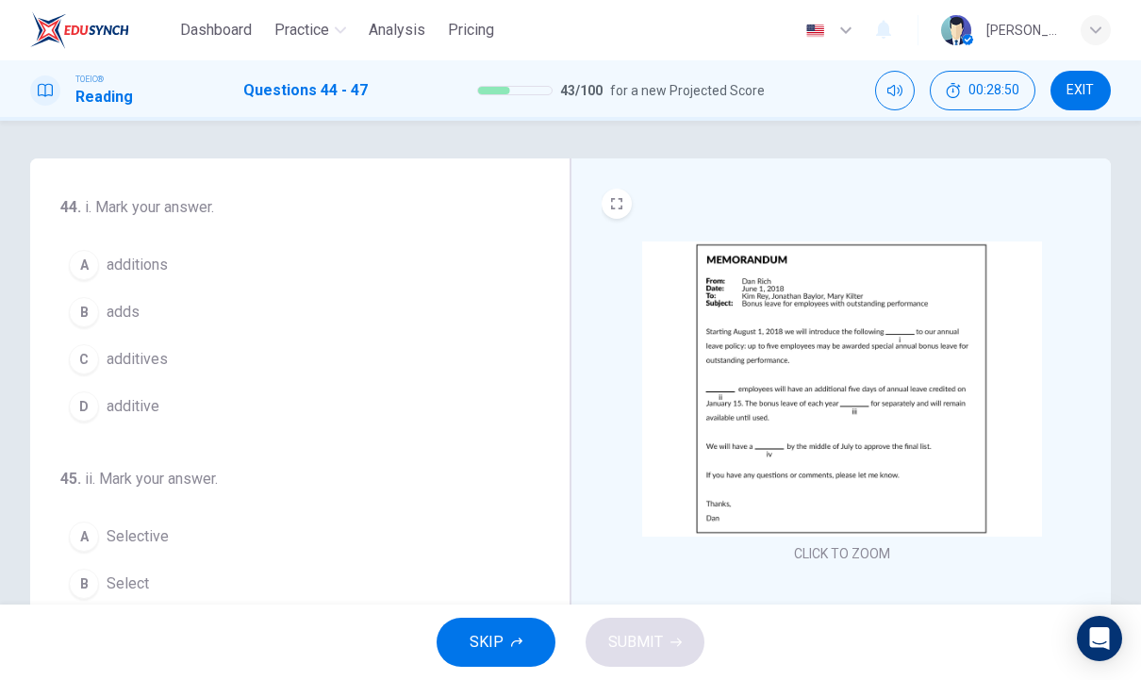
click at [865, 560] on button "CLICK TO ZOOM" at bounding box center [842, 553] width 111 height 26
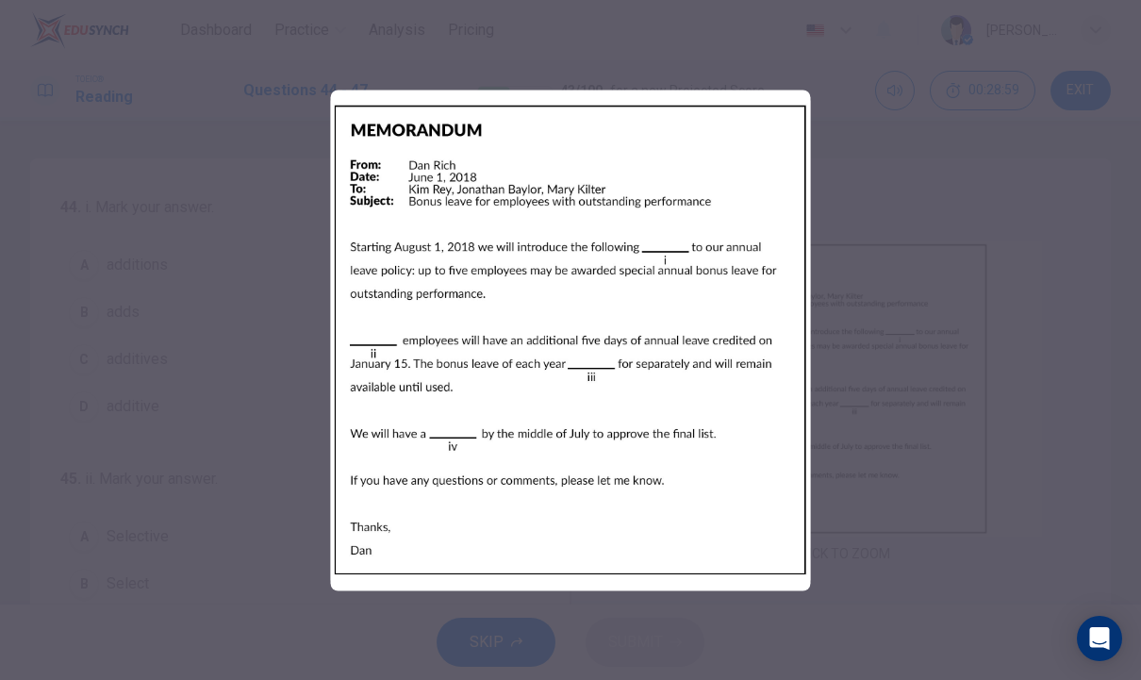
click at [261, 476] on div at bounding box center [570, 340] width 1141 height 680
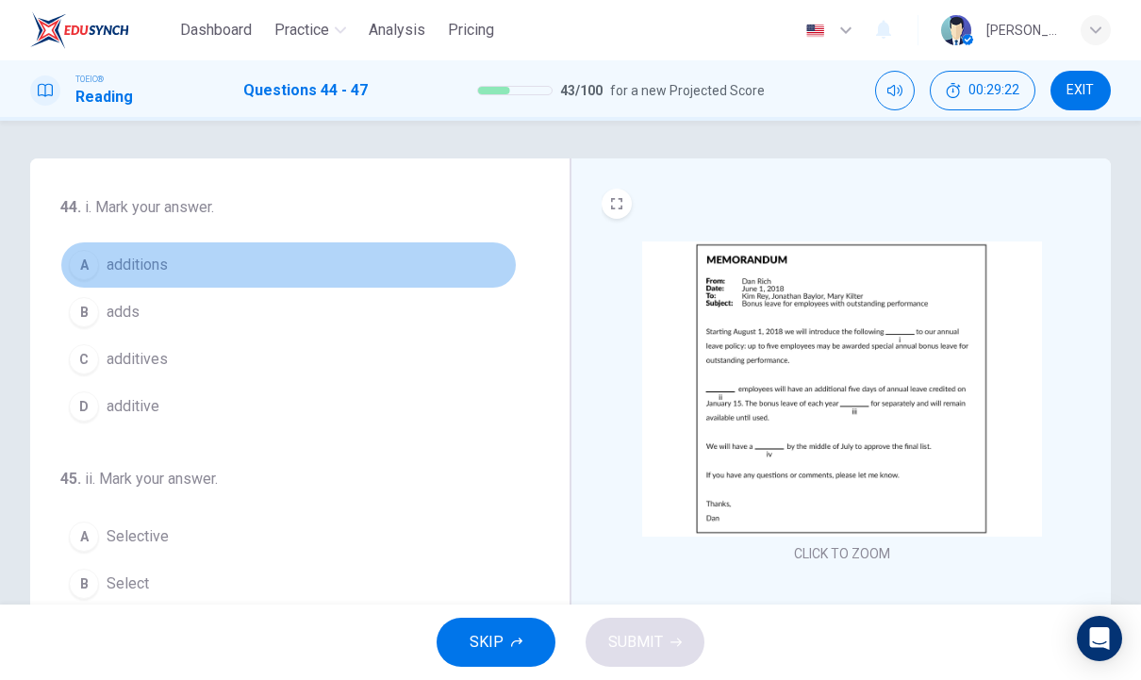
click at [138, 264] on span "additions" at bounding box center [137, 265] width 61 height 23
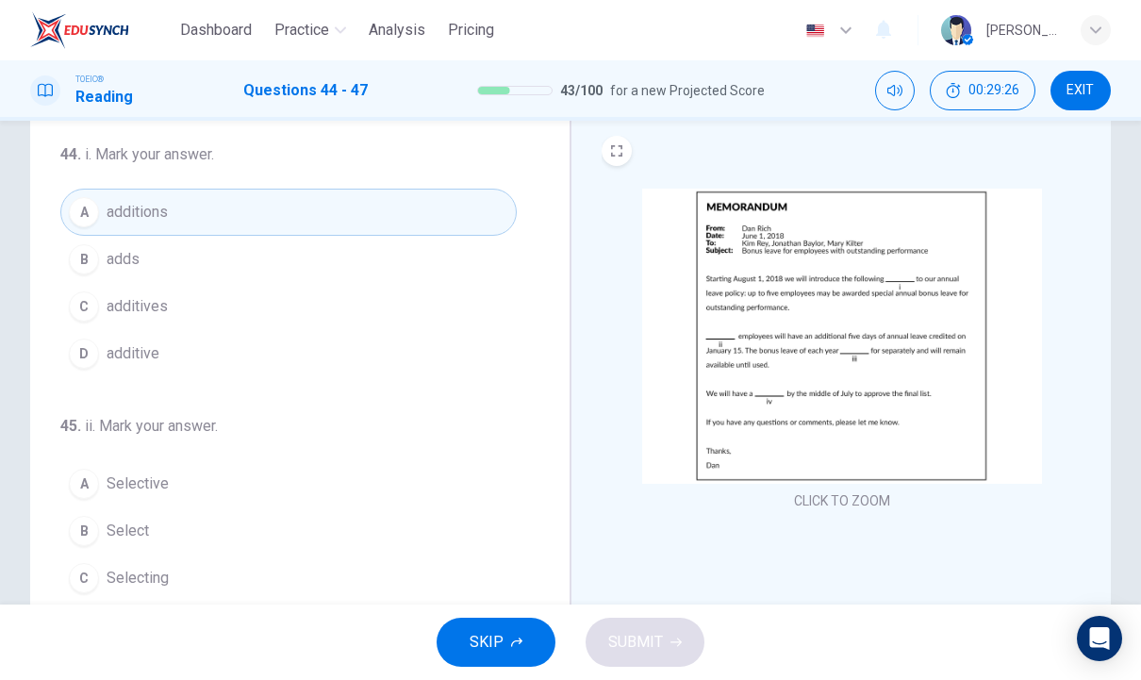
scroll to position [52, 0]
click at [865, 360] on img at bounding box center [842, 337] width 400 height 295
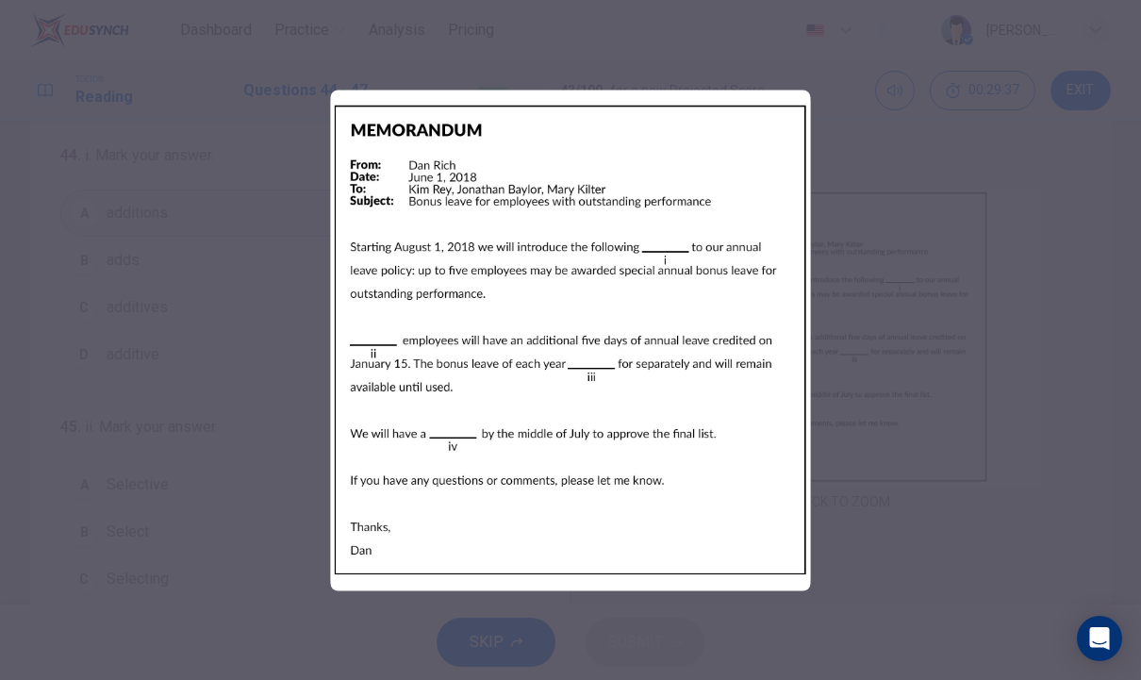
click at [257, 418] on div at bounding box center [570, 340] width 1141 height 680
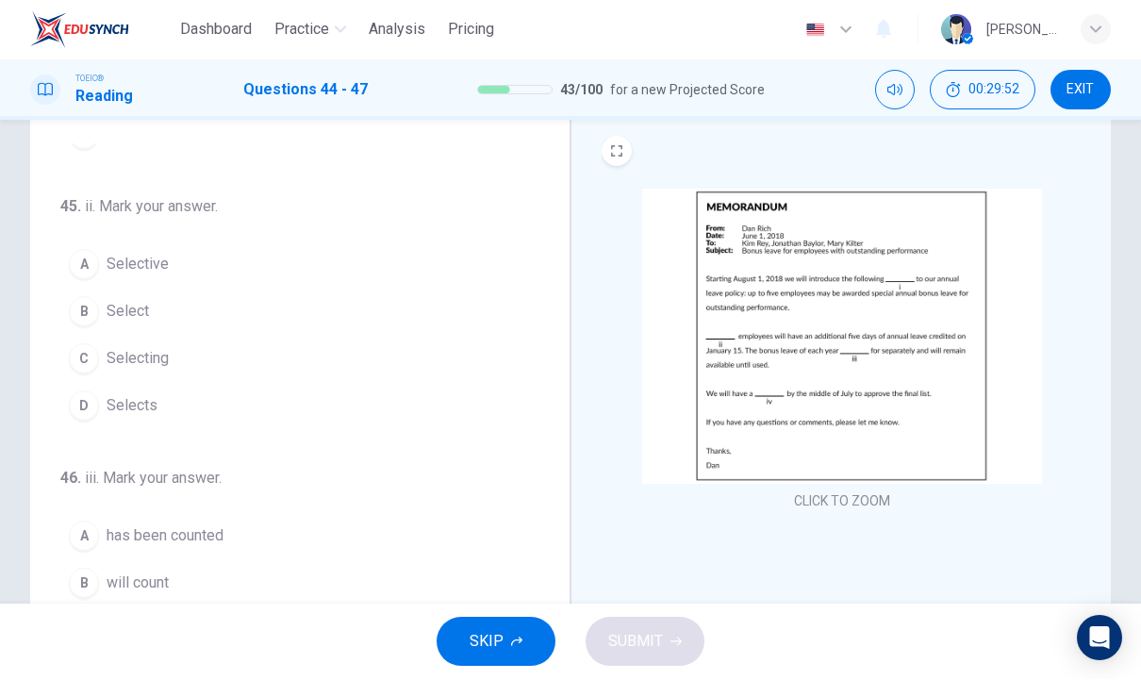
scroll to position [216, 0]
click at [159, 258] on span "Selective" at bounding box center [138, 268] width 62 height 23
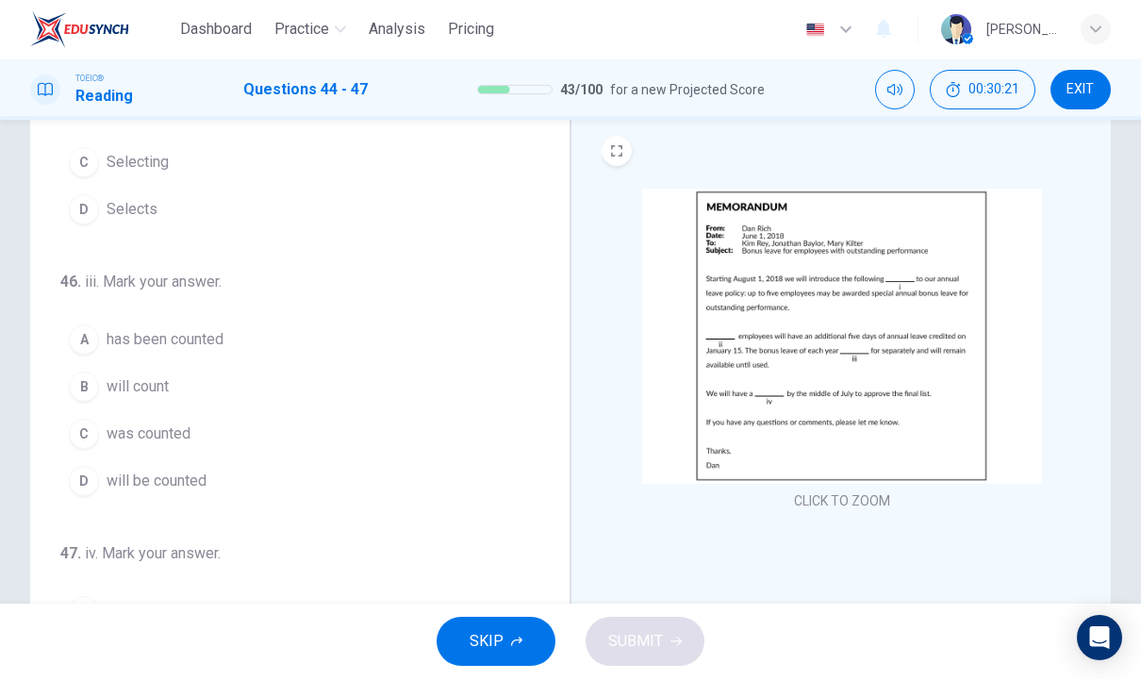
scroll to position [433, 0]
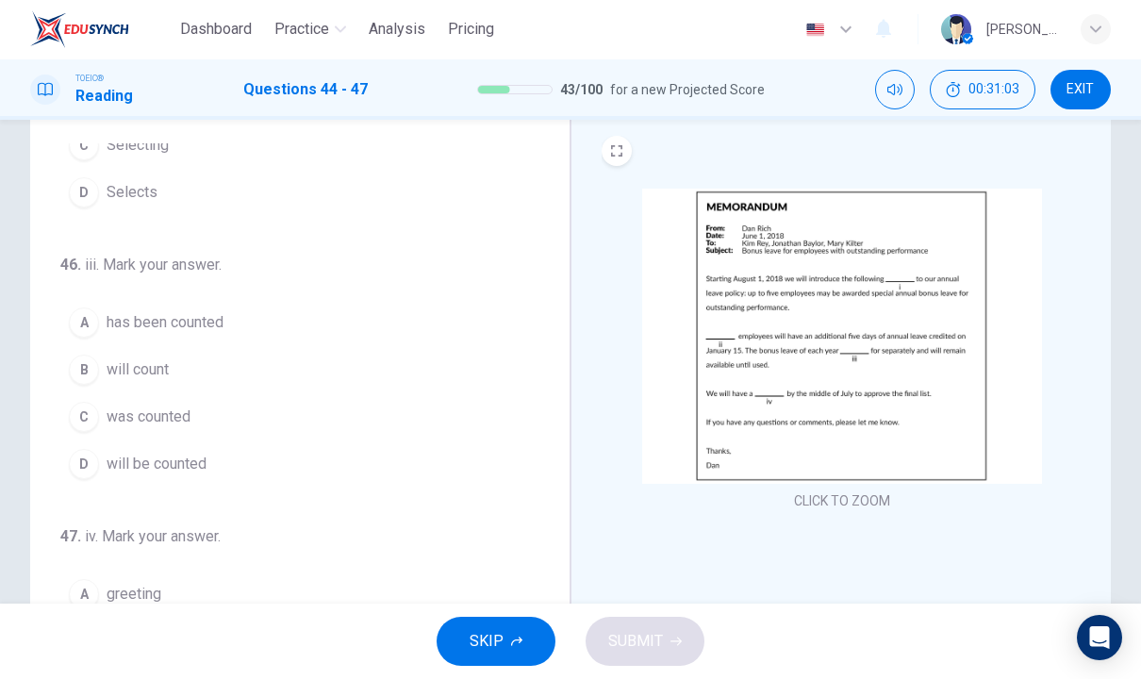
click at [191, 380] on button "B will count" at bounding box center [288, 370] width 456 height 47
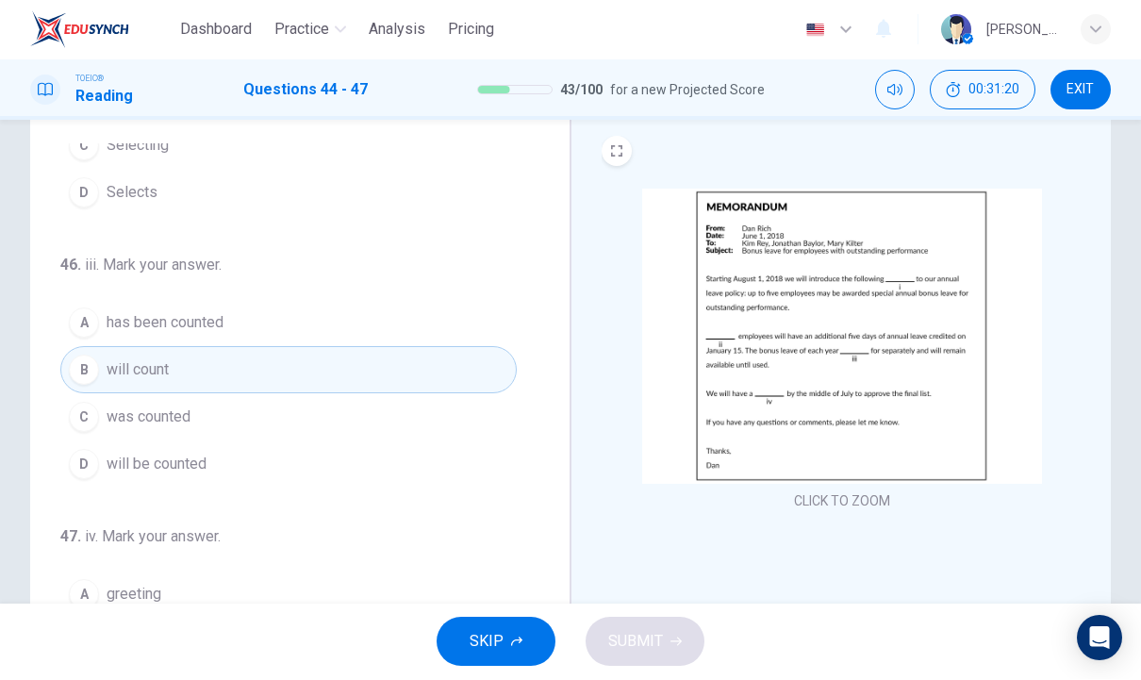
click at [215, 464] on button "D will be counted" at bounding box center [288, 464] width 456 height 47
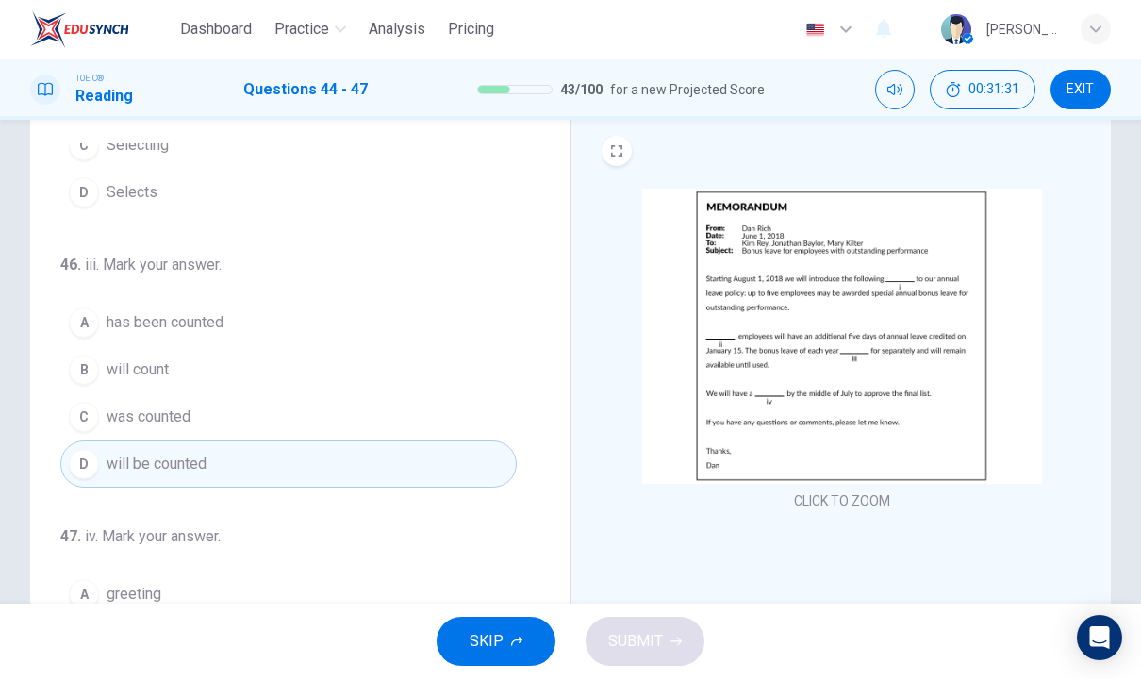
click at [166, 374] on span "will count" at bounding box center [138, 370] width 62 height 23
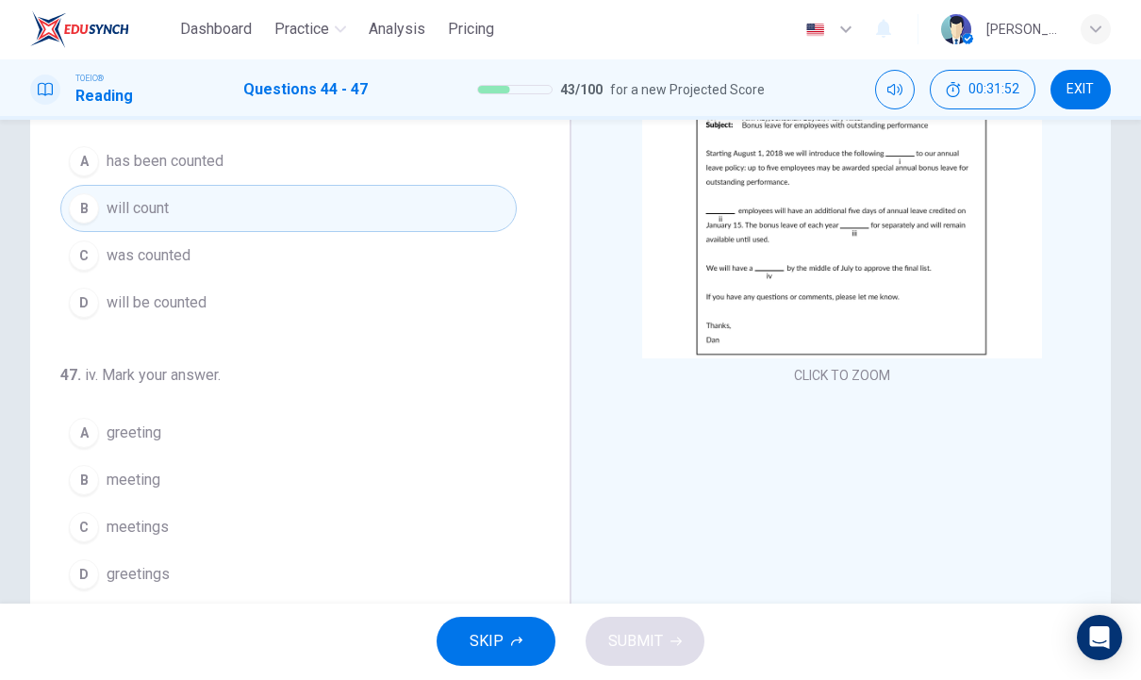
scroll to position [178, 0]
click at [115, 481] on span "meeting" at bounding box center [134, 480] width 54 height 23
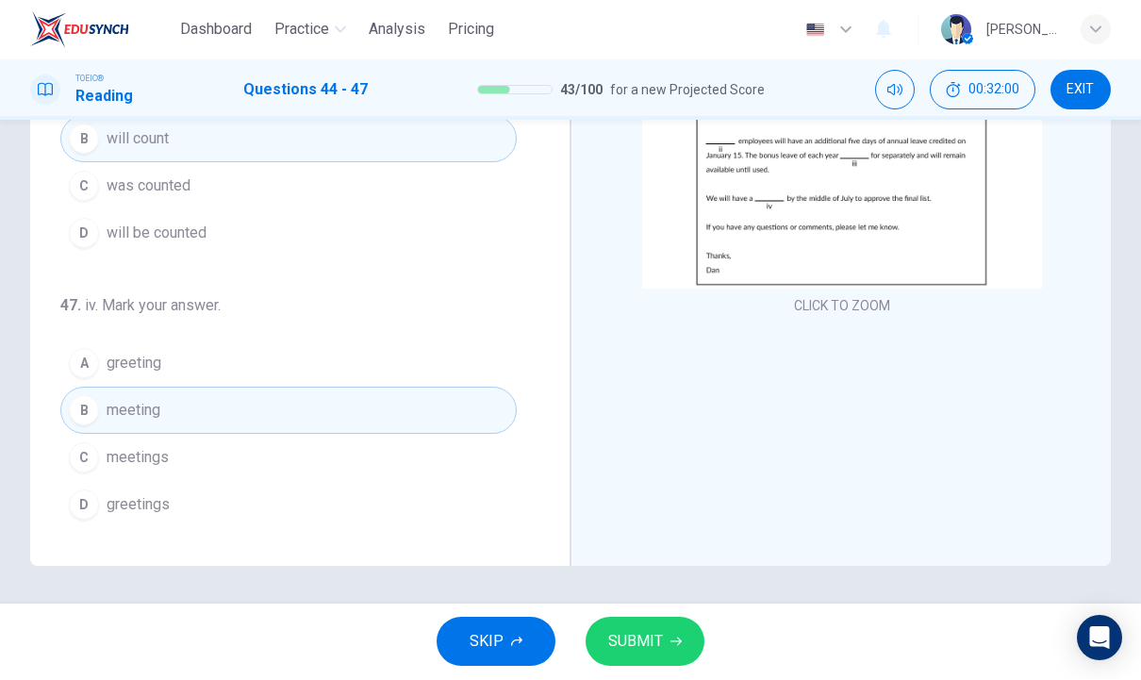
scroll to position [247, 0]
click at [654, 643] on span "SUBMIT" at bounding box center [635, 642] width 55 height 26
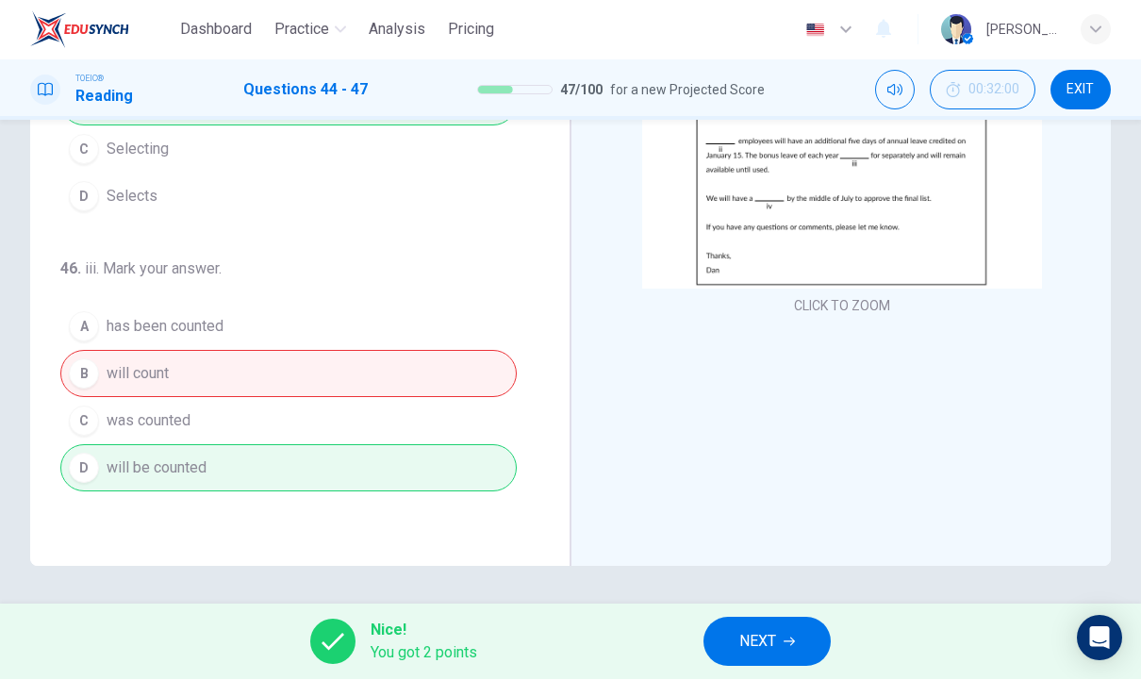
scroll to position [234, 0]
click at [789, 638] on icon "button" at bounding box center [789, 642] width 11 height 11
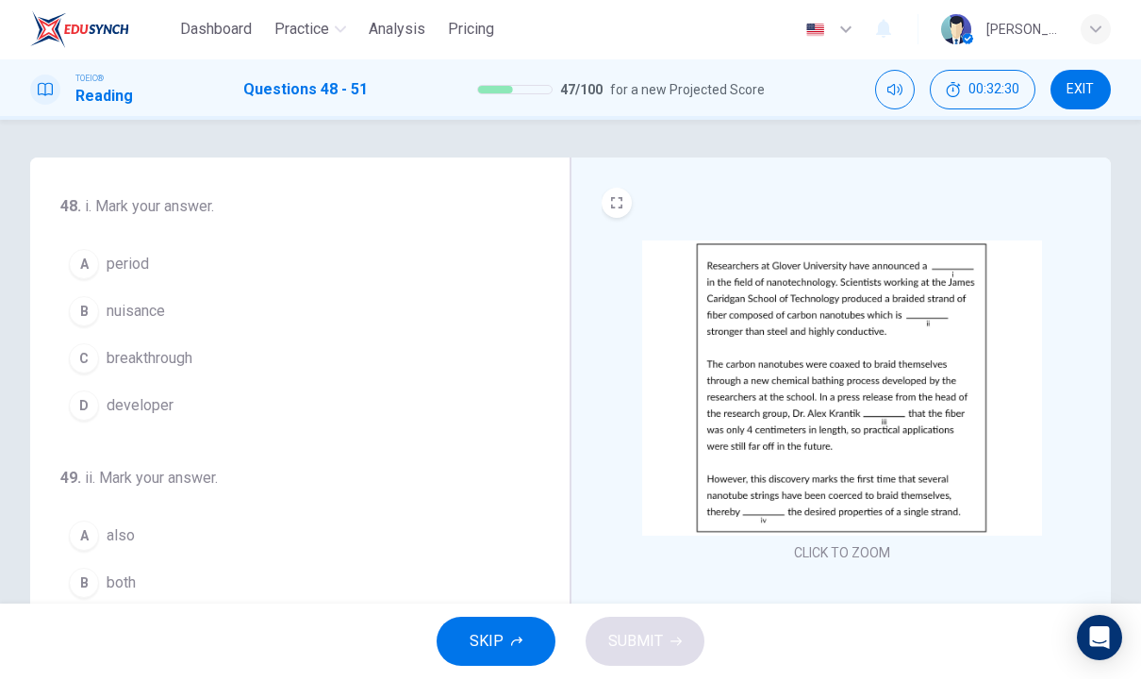
click at [190, 370] on button "C breakthrough" at bounding box center [288, 359] width 456 height 47
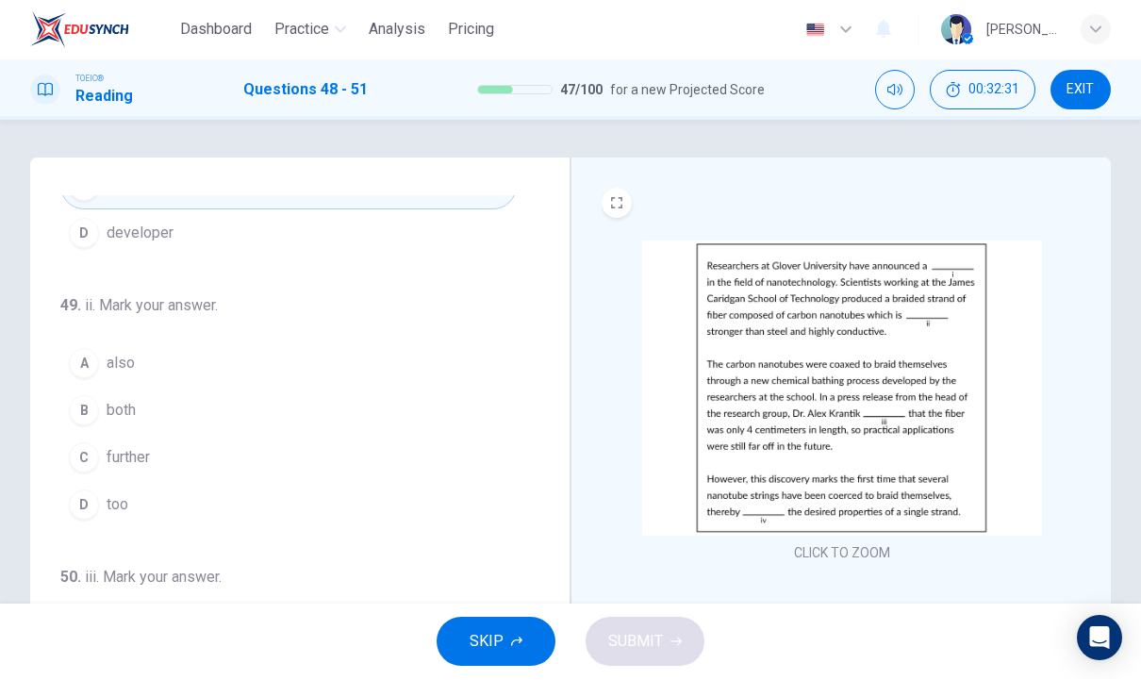
scroll to position [174, 0]
click at [162, 343] on button "A also" at bounding box center [288, 362] width 456 height 47
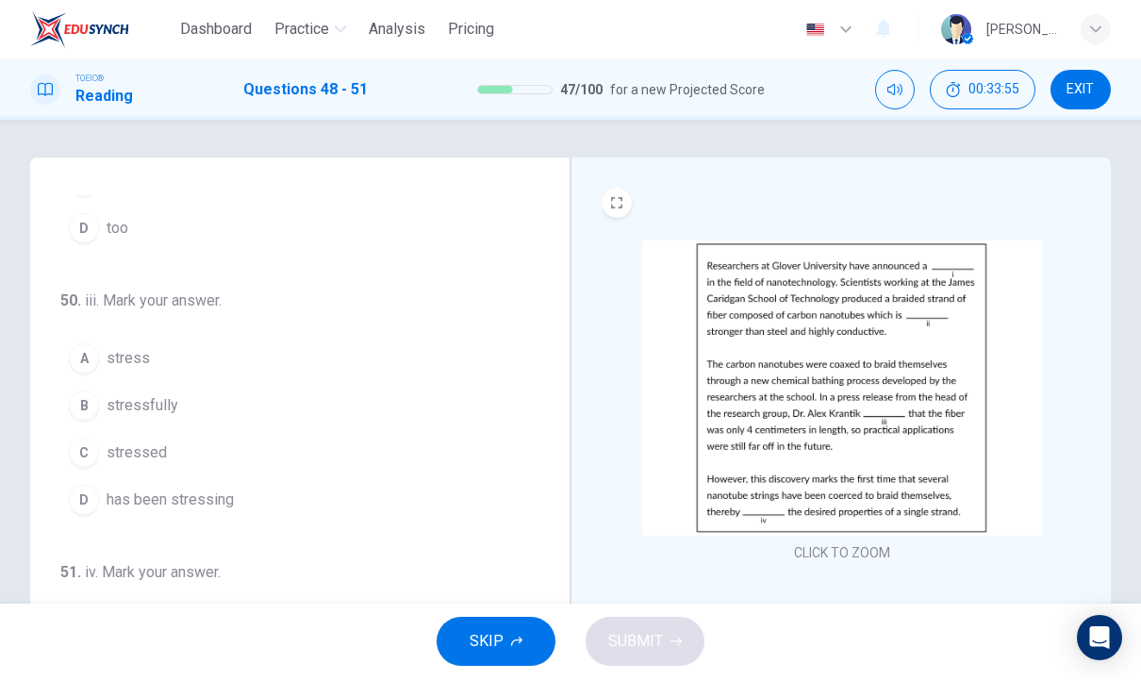
scroll to position [450, 0]
click at [237, 506] on button "D has been stressing" at bounding box center [288, 499] width 456 height 47
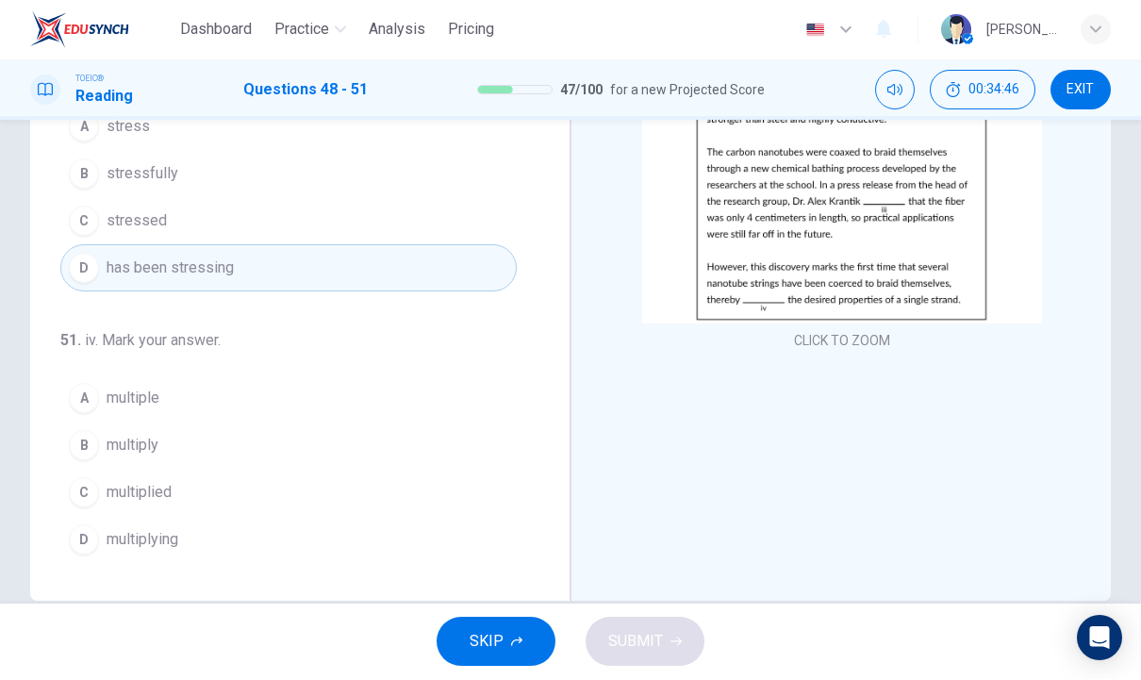
scroll to position [215, 0]
click at [199, 530] on button "D multiplying" at bounding box center [288, 537] width 456 height 47
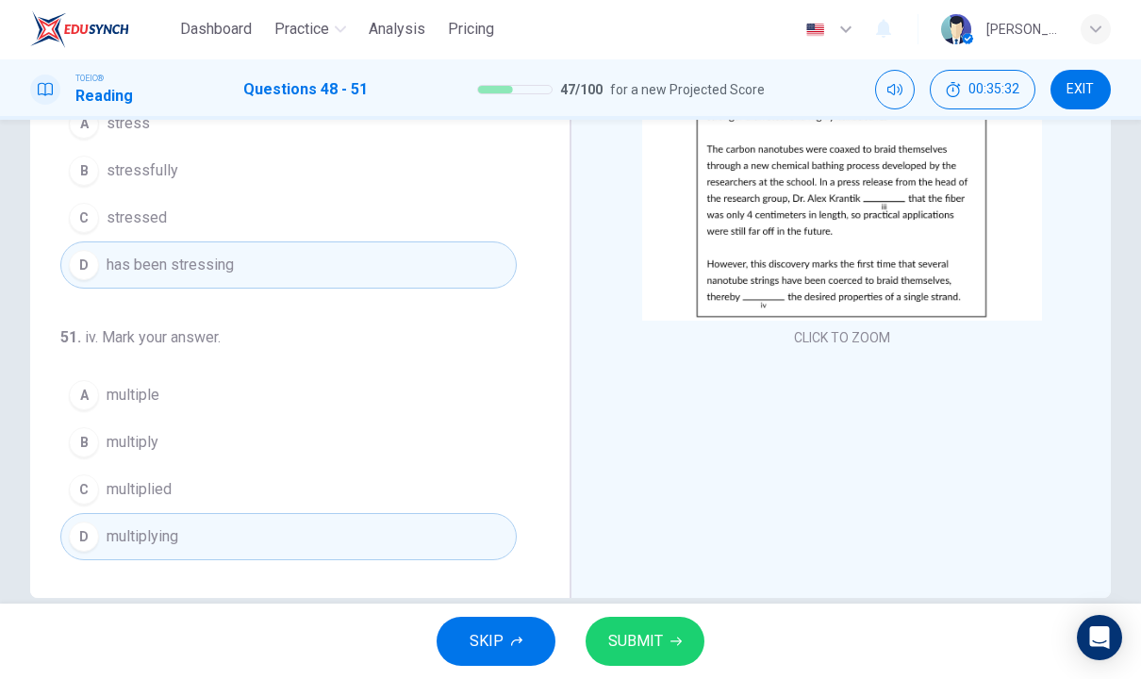
click at [658, 641] on span "SUBMIT" at bounding box center [635, 642] width 55 height 26
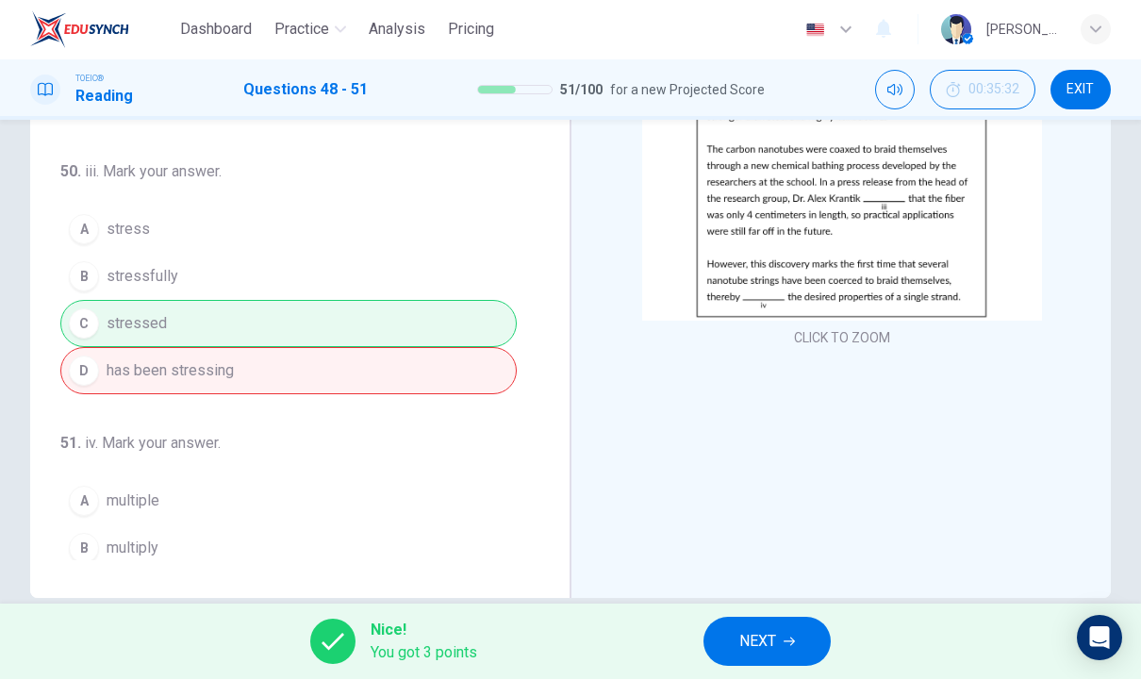
scroll to position [364, 0]
click at [804, 621] on button "NEXT" at bounding box center [767, 642] width 127 height 49
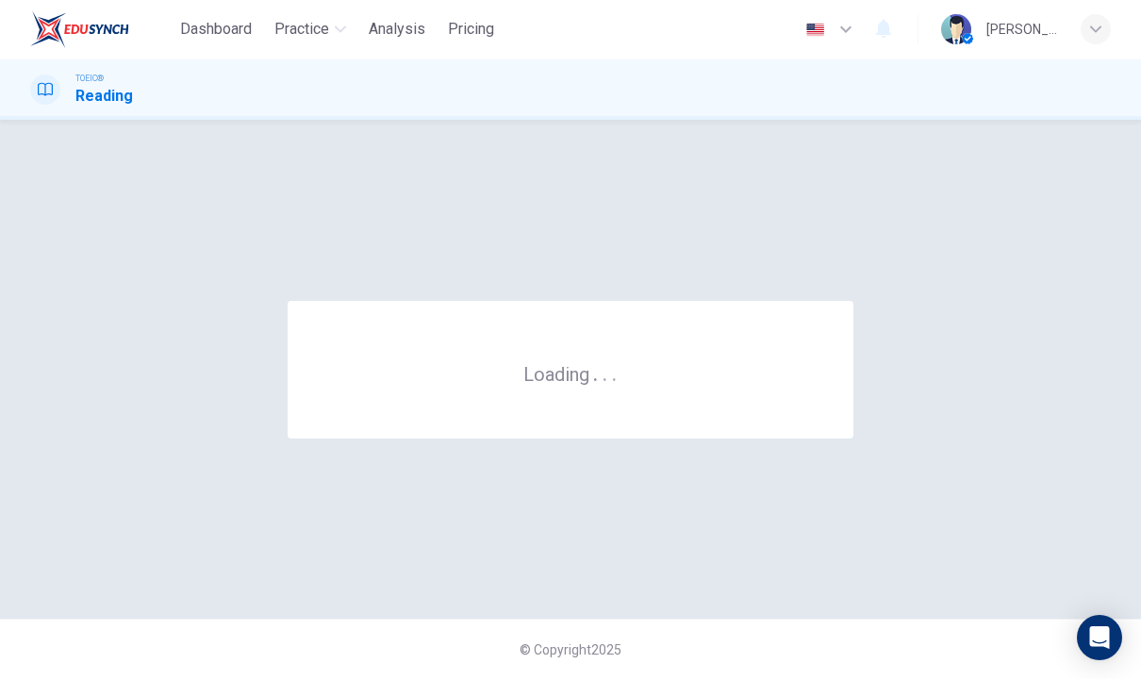
scroll to position [0, 0]
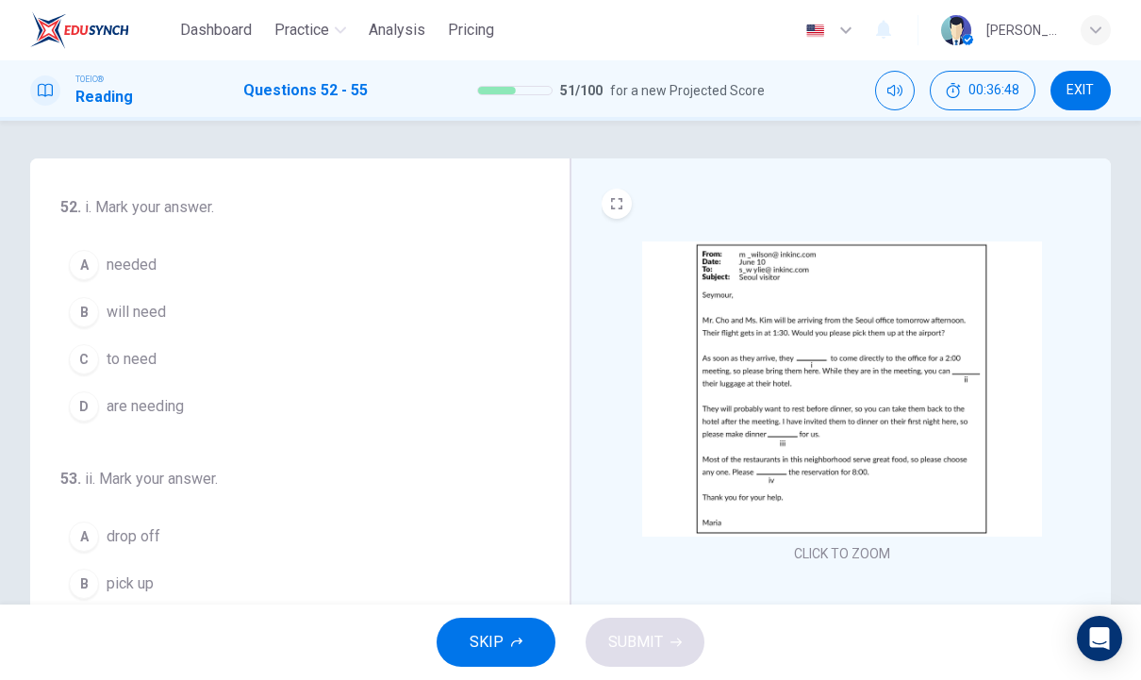
click at [144, 411] on span "are needing" at bounding box center [145, 406] width 77 height 23
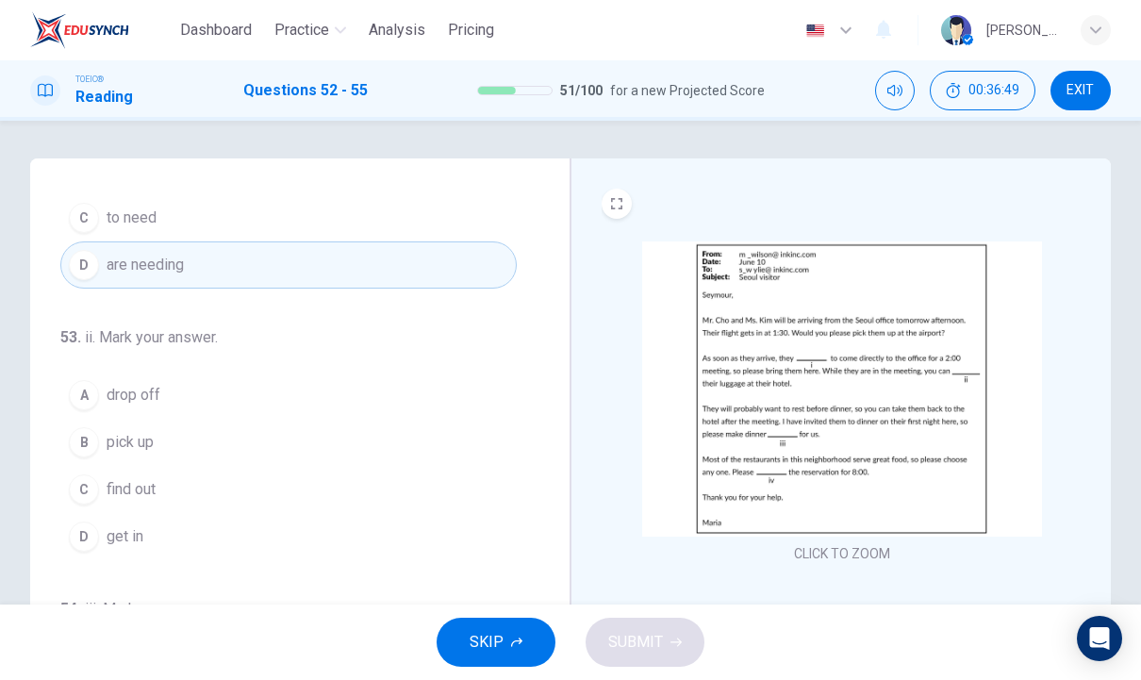
scroll to position [142, 0]
click at [110, 389] on span "drop off" at bounding box center [134, 394] width 54 height 23
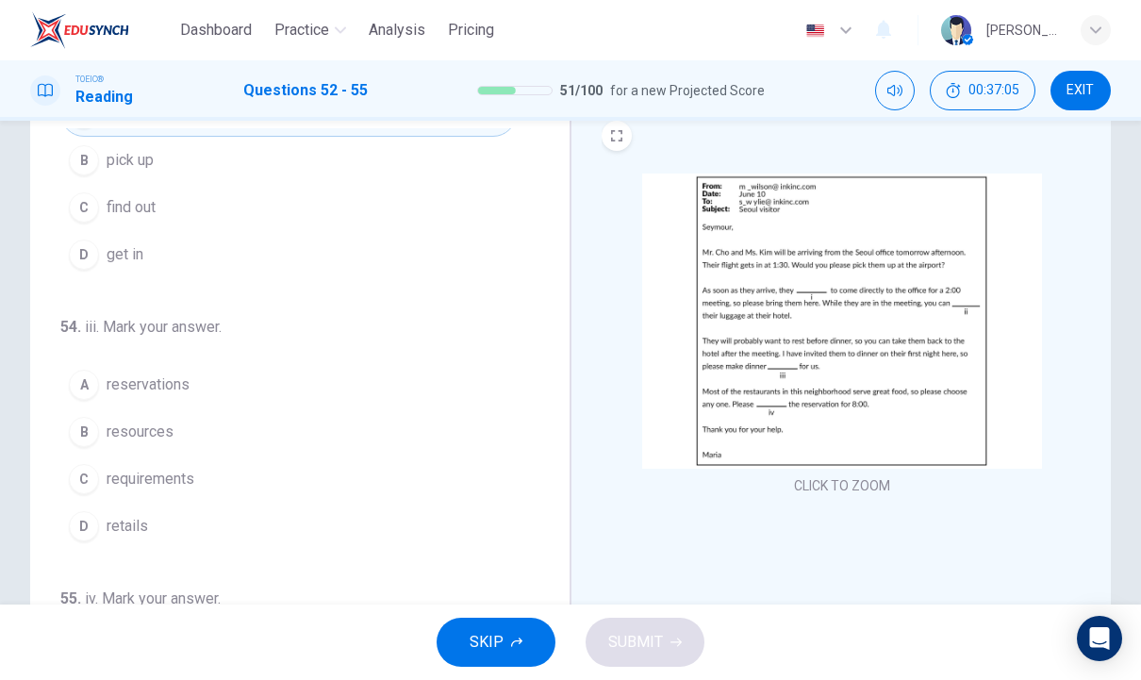
scroll to position [71, 0]
click at [157, 385] on span "reservations" at bounding box center [148, 382] width 83 height 23
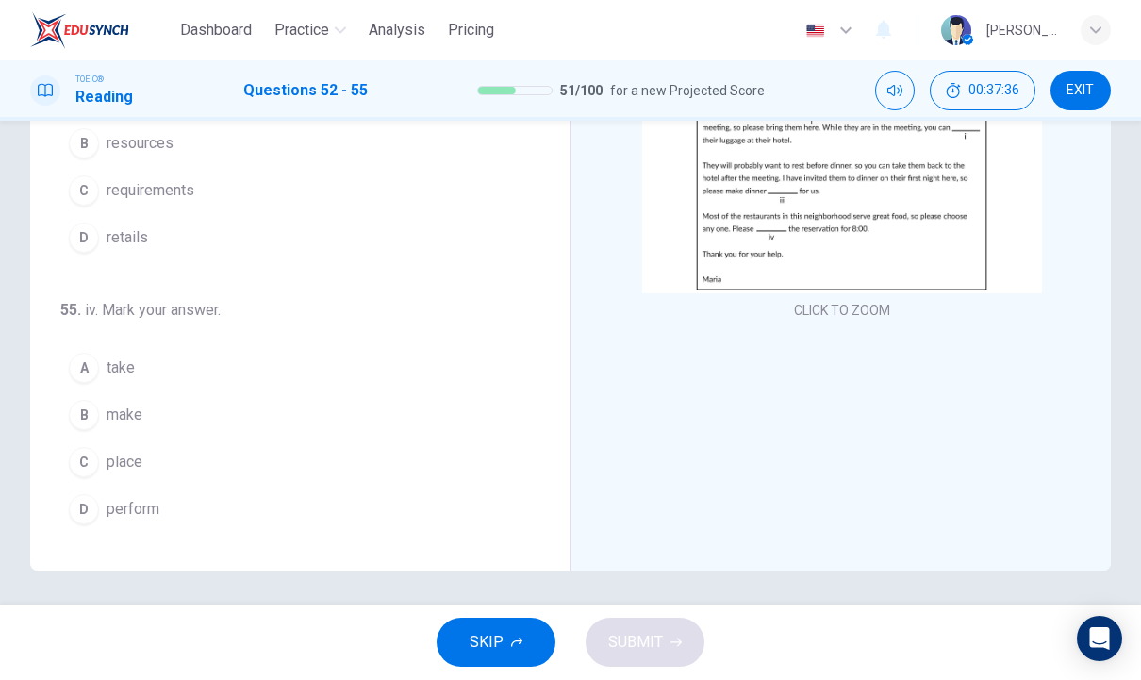
scroll to position [244, 0]
click at [122, 413] on span "make" at bounding box center [125, 414] width 36 height 23
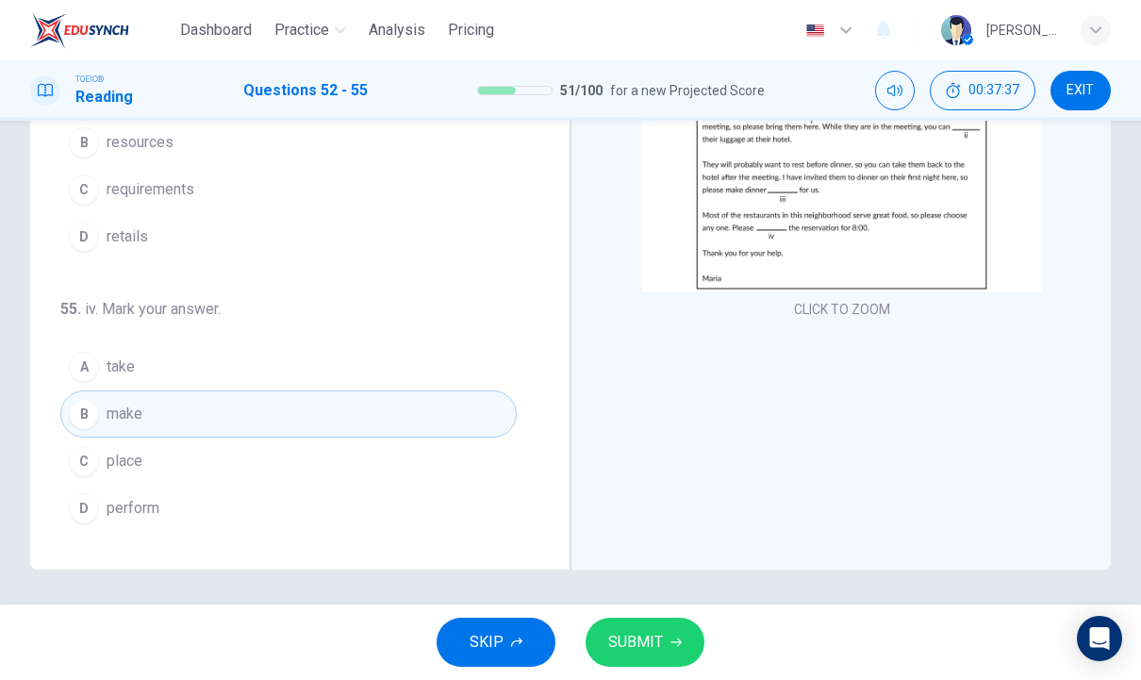
click at [640, 642] on span "SUBMIT" at bounding box center [635, 642] width 55 height 26
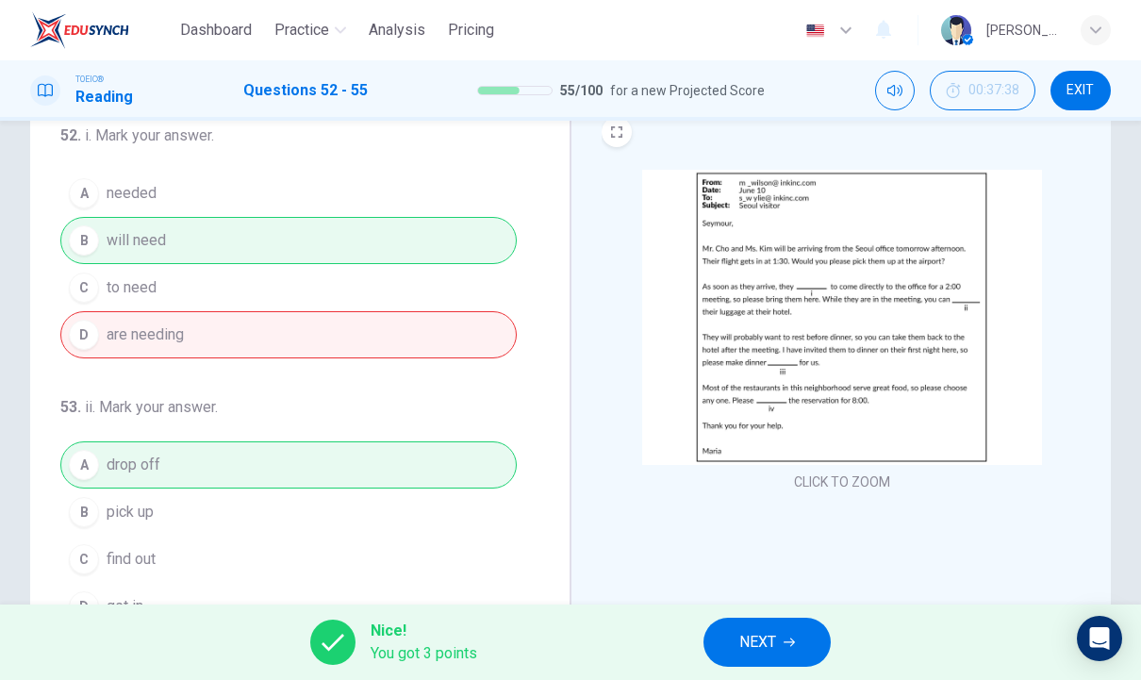
scroll to position [65, 0]
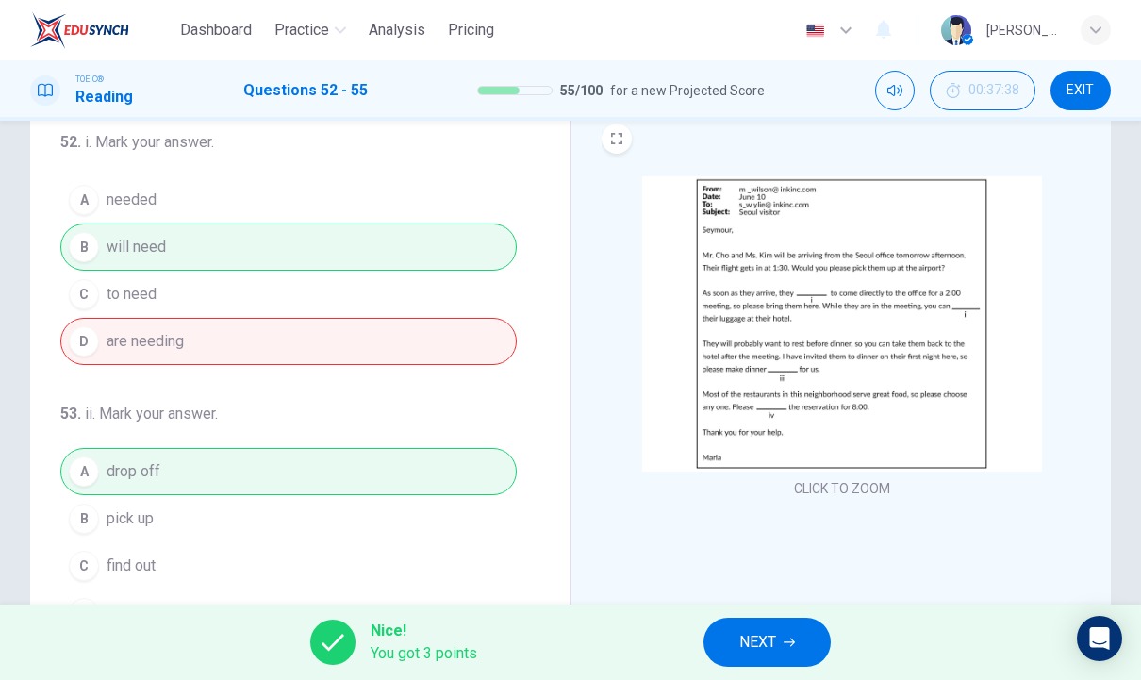
click at [773, 629] on span "NEXT" at bounding box center [757, 642] width 37 height 26
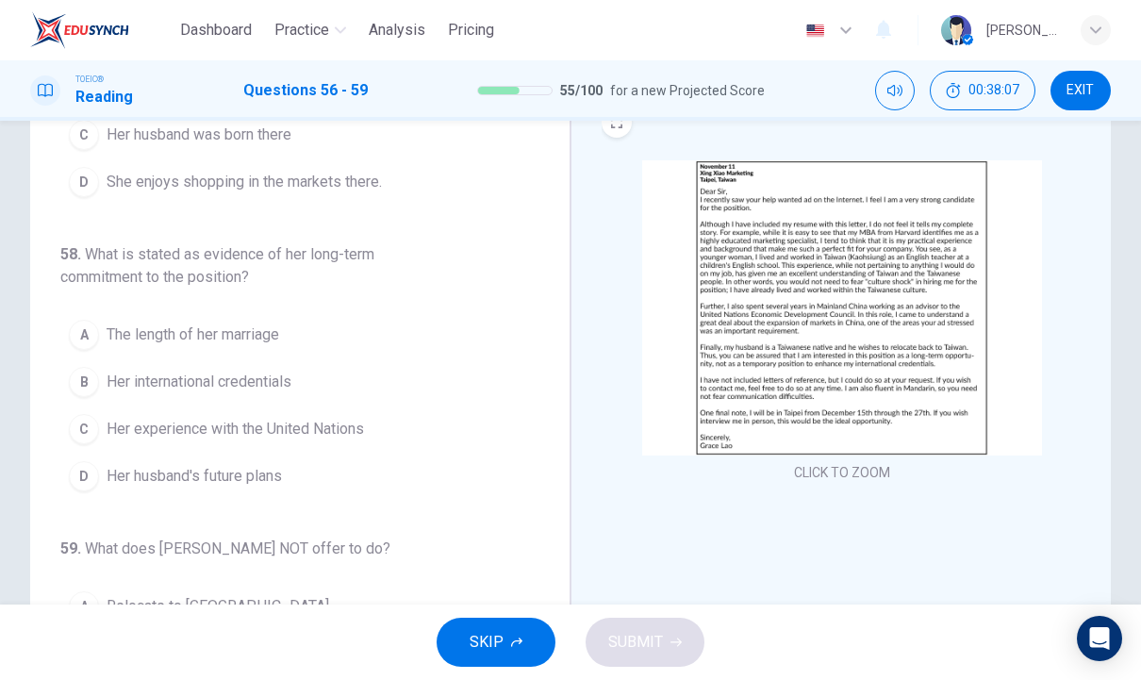
scroll to position [420, 0]
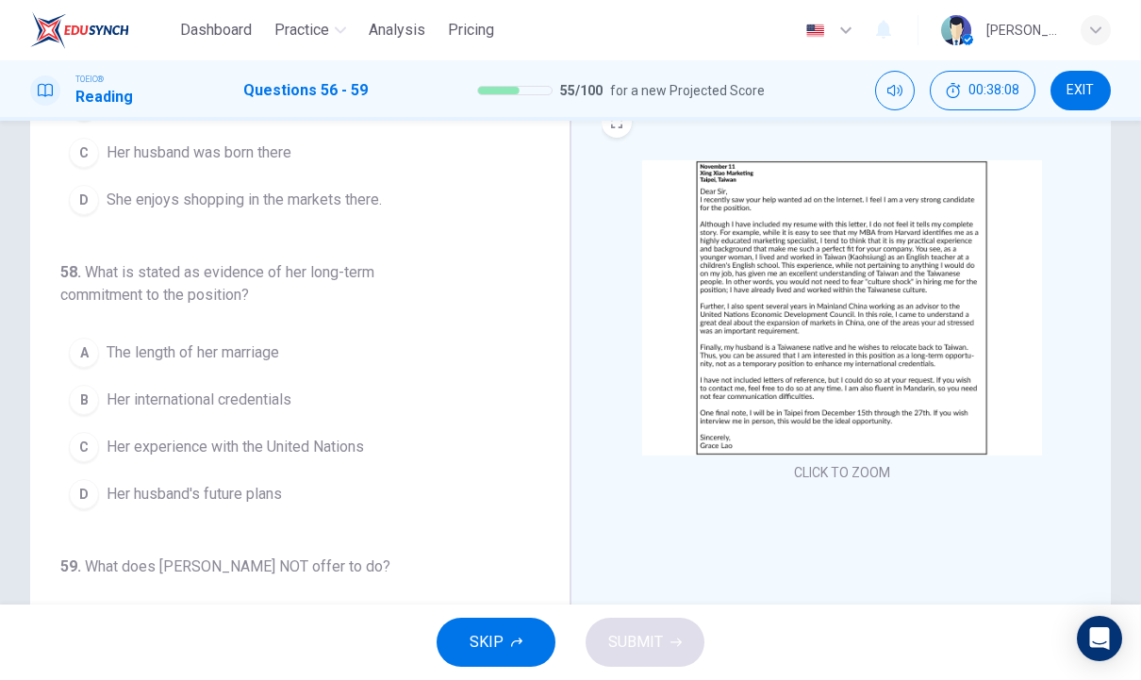
click at [849, 484] on button "CLICK TO ZOOM" at bounding box center [842, 472] width 111 height 26
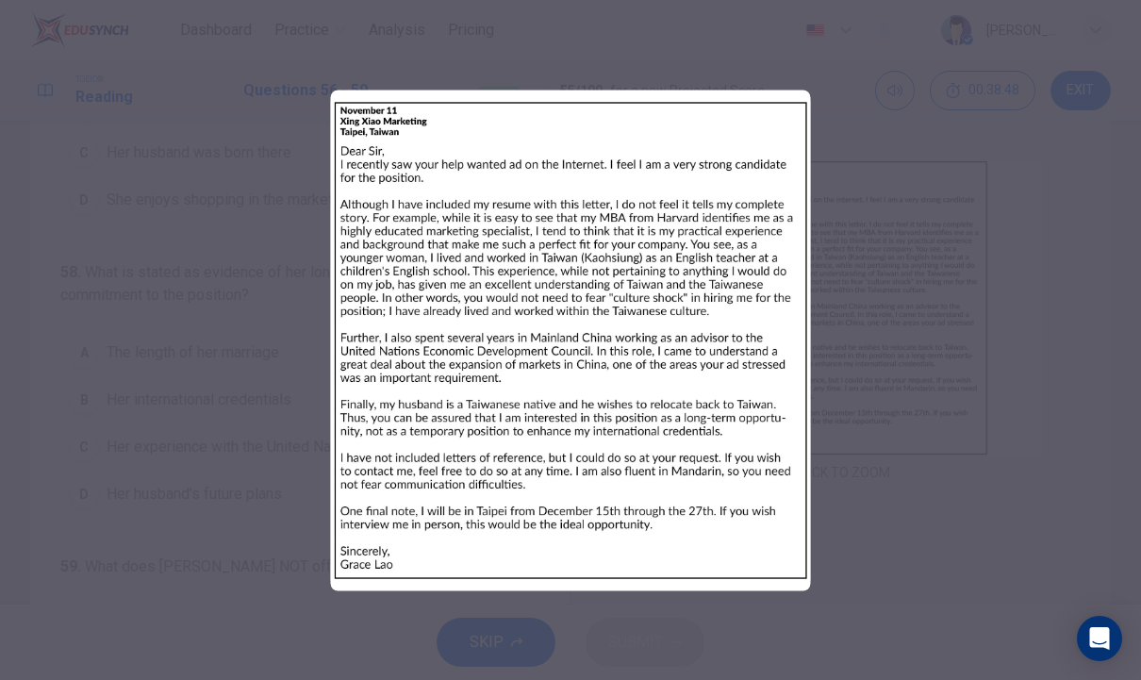
click at [157, 341] on div at bounding box center [570, 340] width 1141 height 680
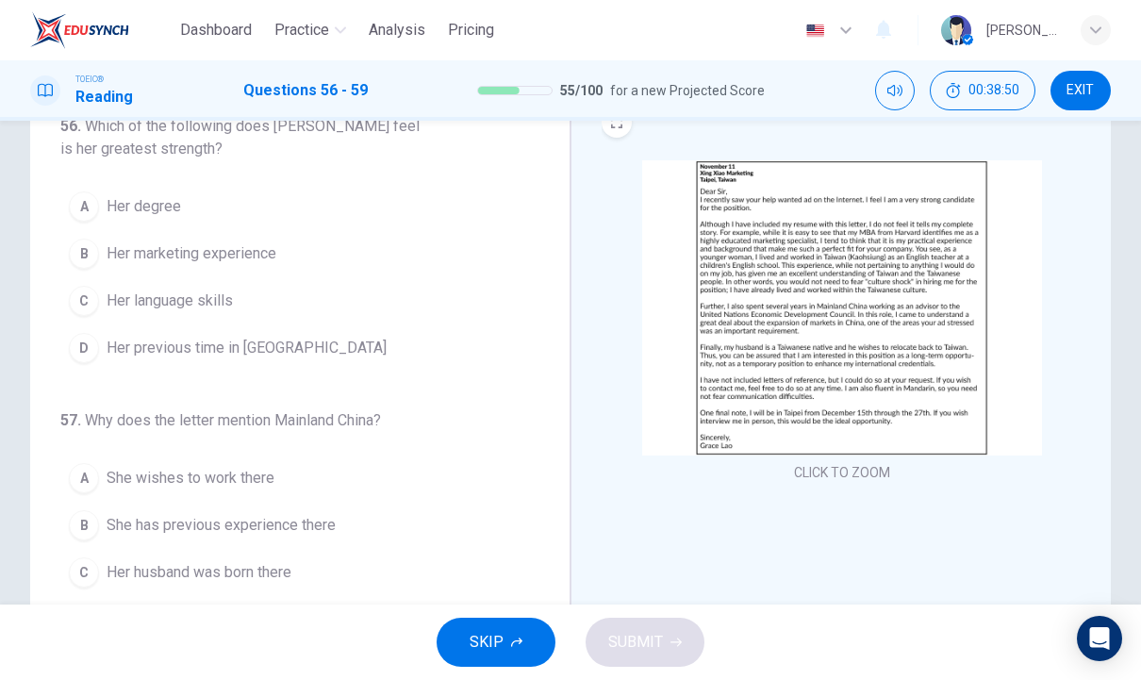
scroll to position [0, 0]
click at [824, 474] on button "CLICK TO ZOOM" at bounding box center [842, 472] width 111 height 26
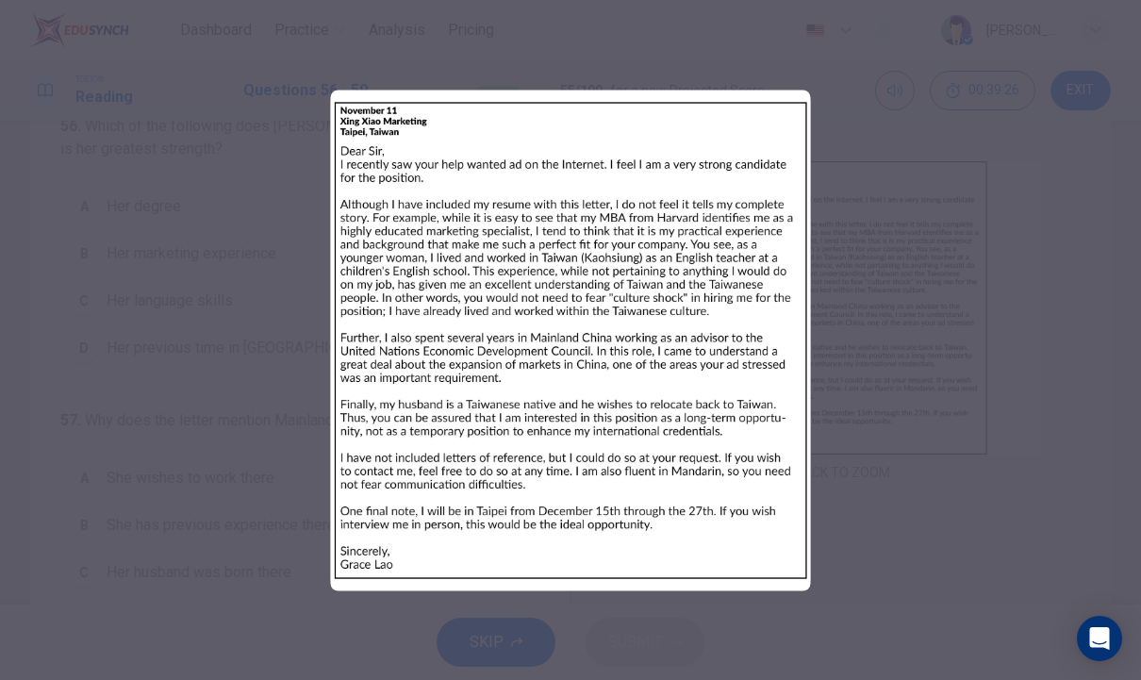
click at [46, 296] on div at bounding box center [570, 340] width 1141 height 680
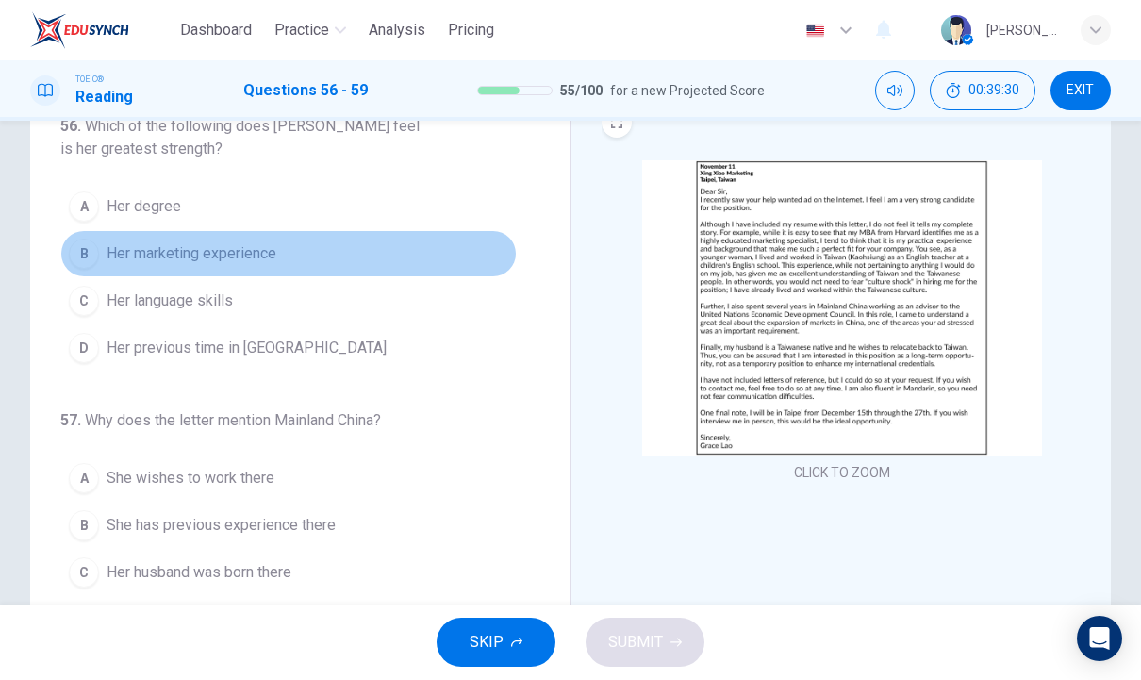
click at [163, 243] on span "Her marketing experience" at bounding box center [192, 253] width 170 height 23
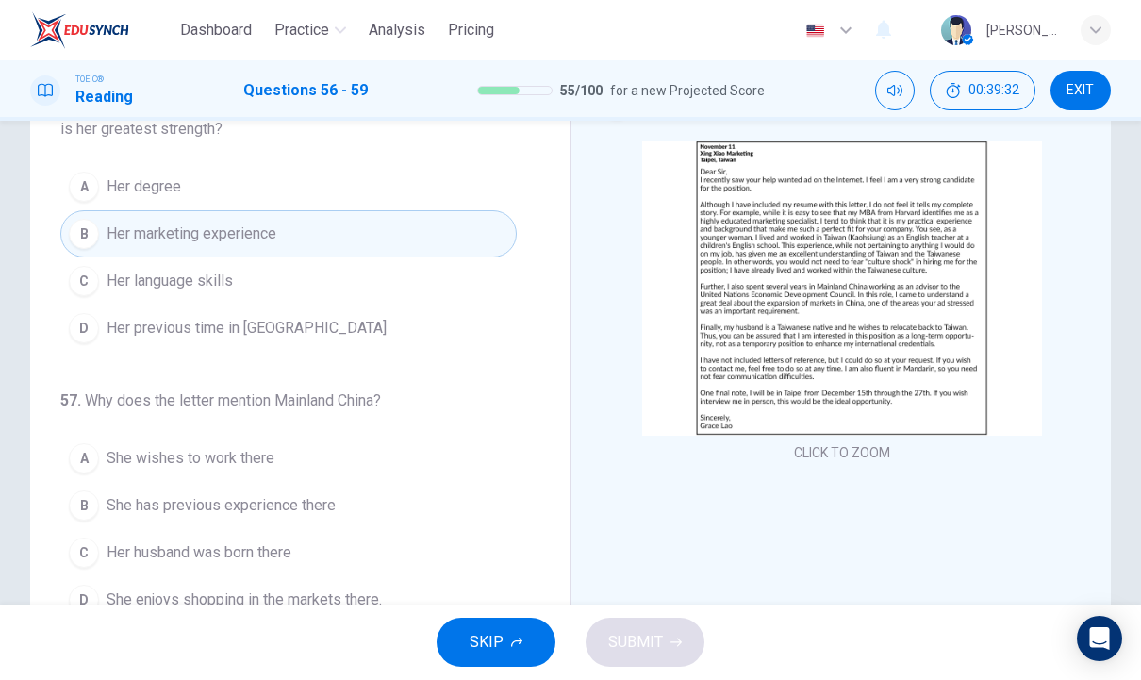
scroll to position [102, 0]
click at [845, 457] on button "CLICK TO ZOOM" at bounding box center [842, 452] width 111 height 26
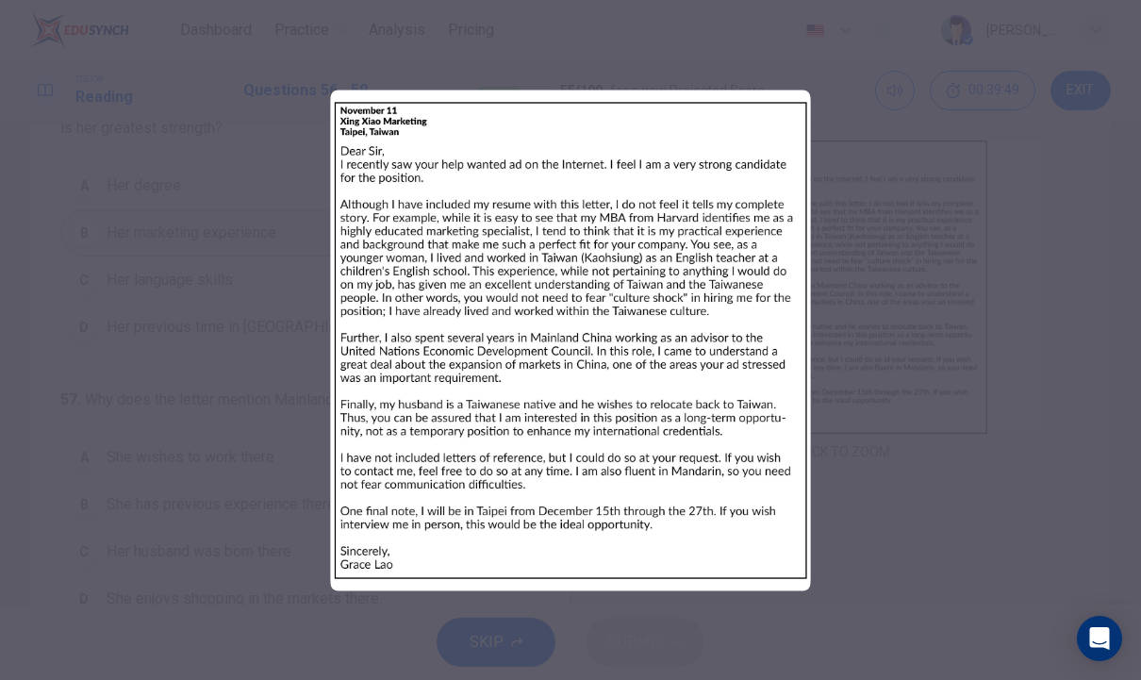
click at [157, 353] on div at bounding box center [570, 340] width 1141 height 680
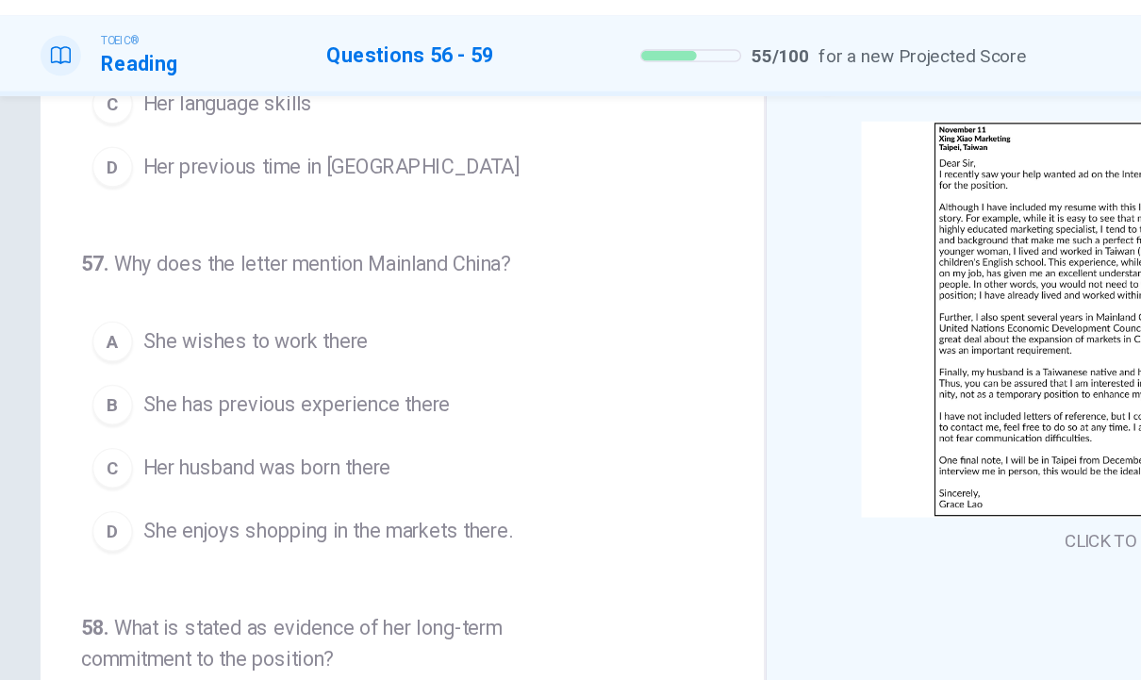
scroll to position [156, 0]
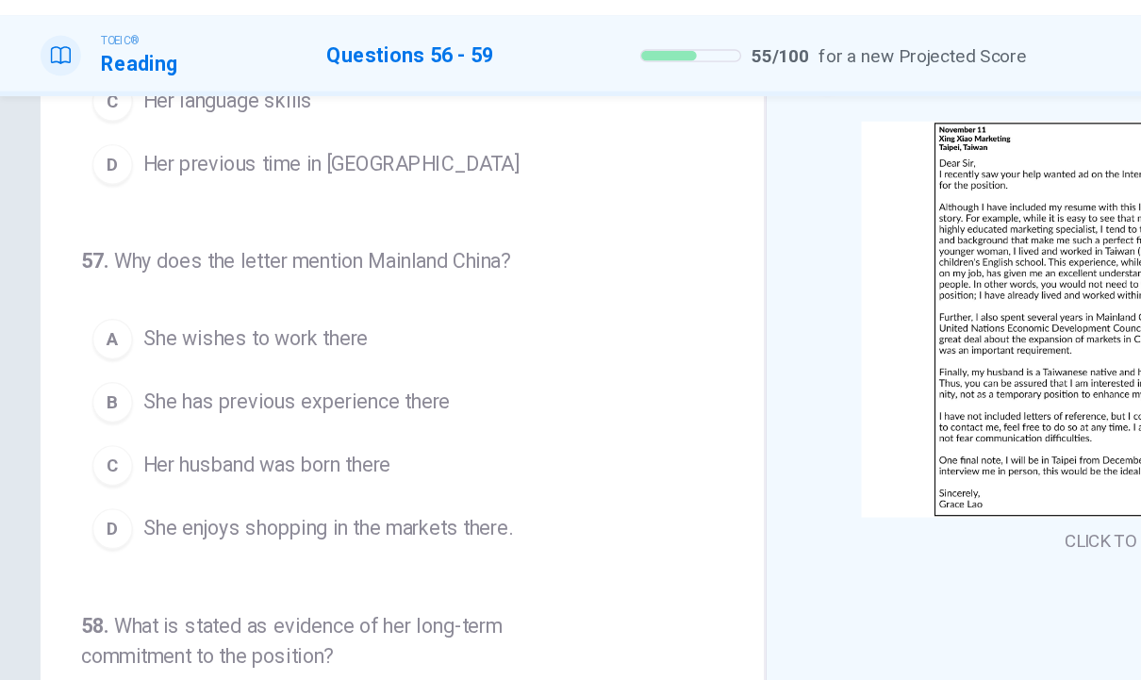
click at [102, 325] on button "B She has previous experience there" at bounding box center [288, 348] width 456 height 47
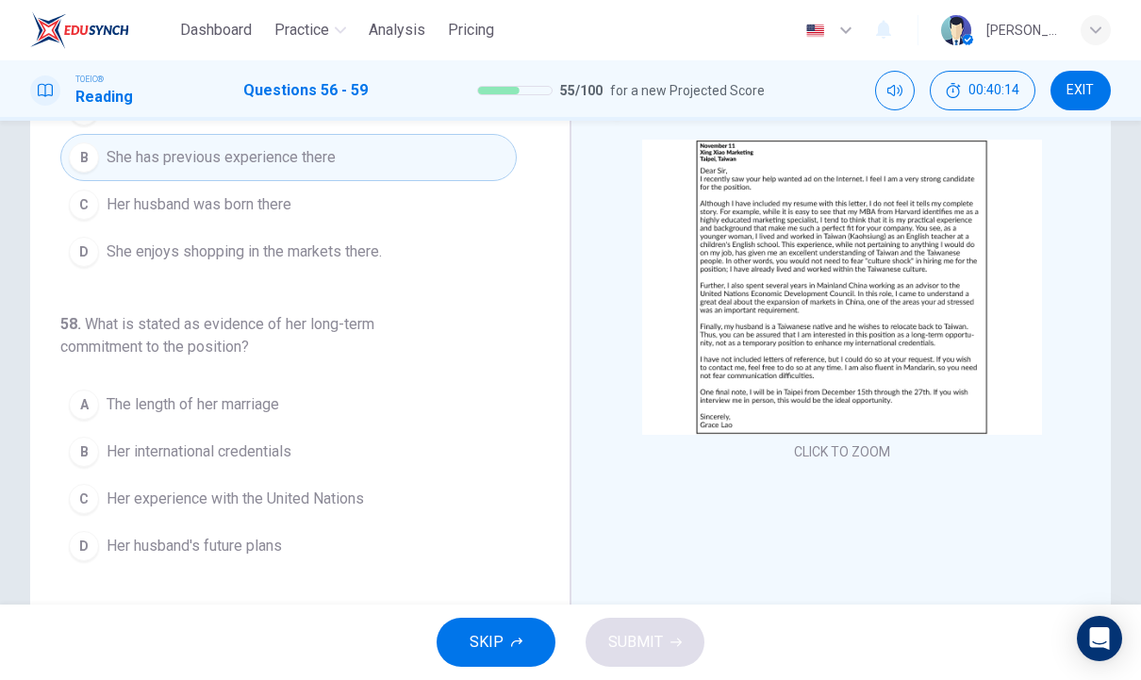
scroll to position [350, 0]
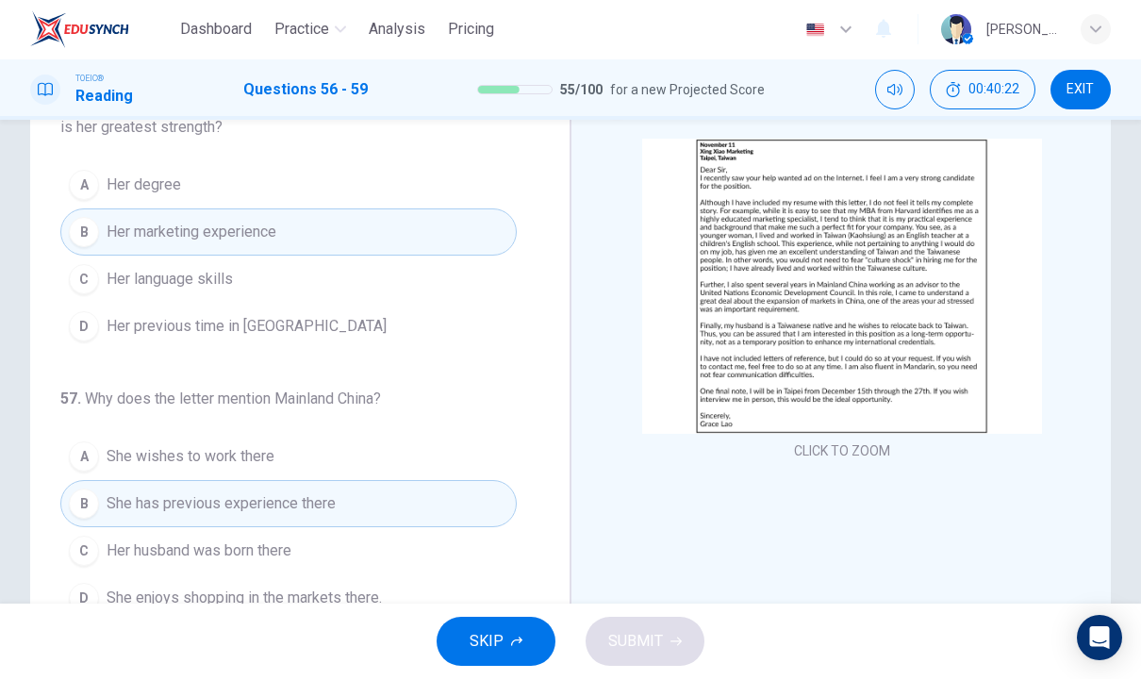
click at [855, 458] on button "CLICK TO ZOOM" at bounding box center [842, 452] width 111 height 26
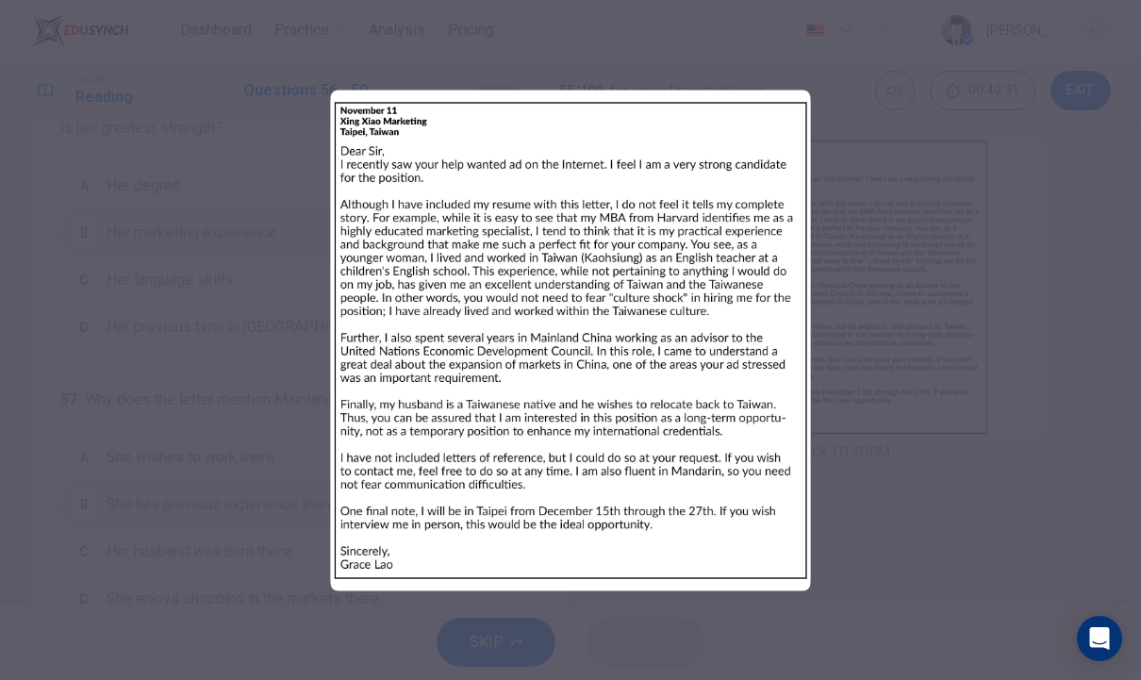
click at [127, 555] on div at bounding box center [570, 340] width 1141 height 680
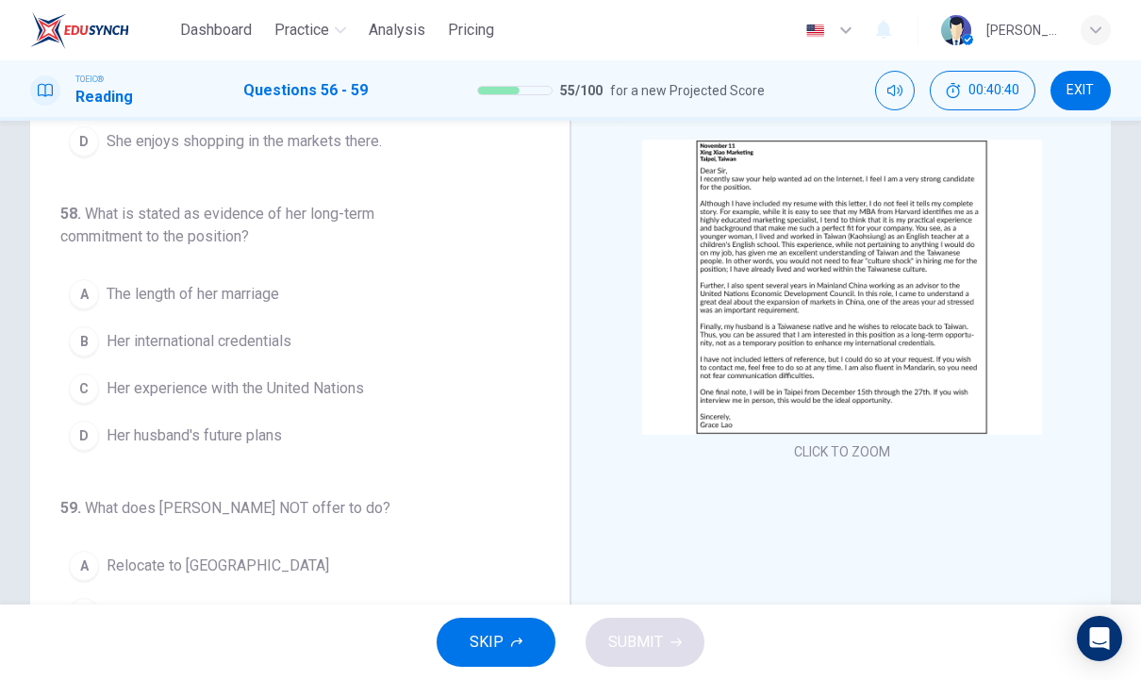
scroll to position [444, 0]
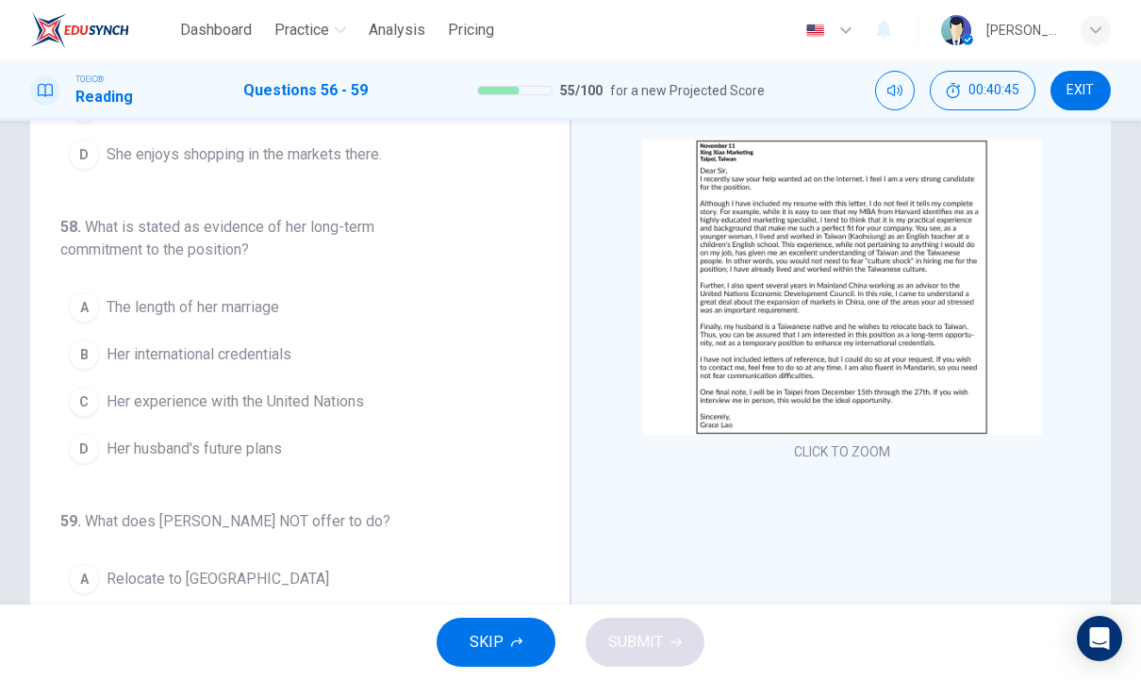
click at [784, 364] on img at bounding box center [842, 287] width 400 height 295
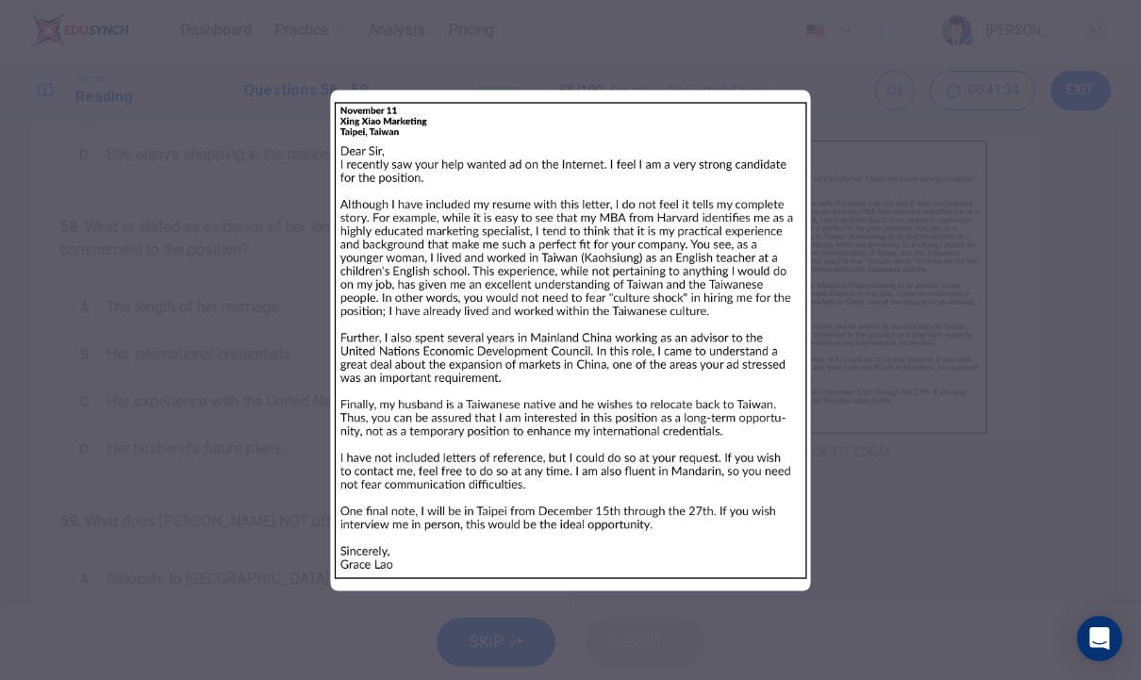
click at [149, 473] on div at bounding box center [570, 340] width 1141 height 680
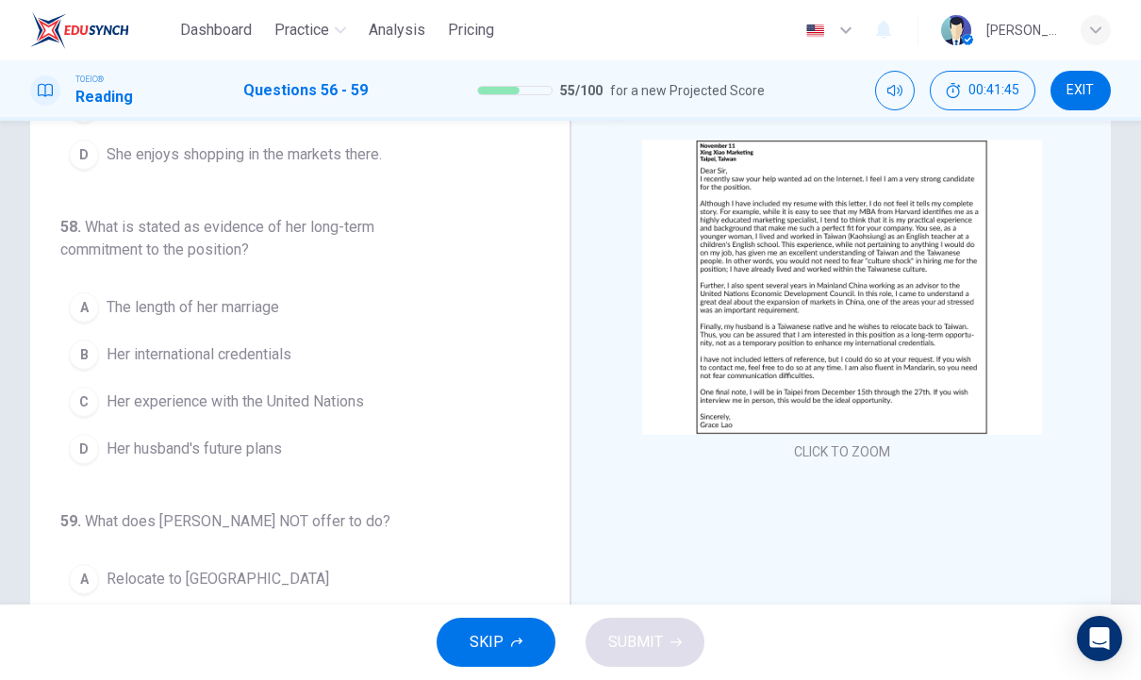
click at [769, 364] on img at bounding box center [842, 287] width 400 height 295
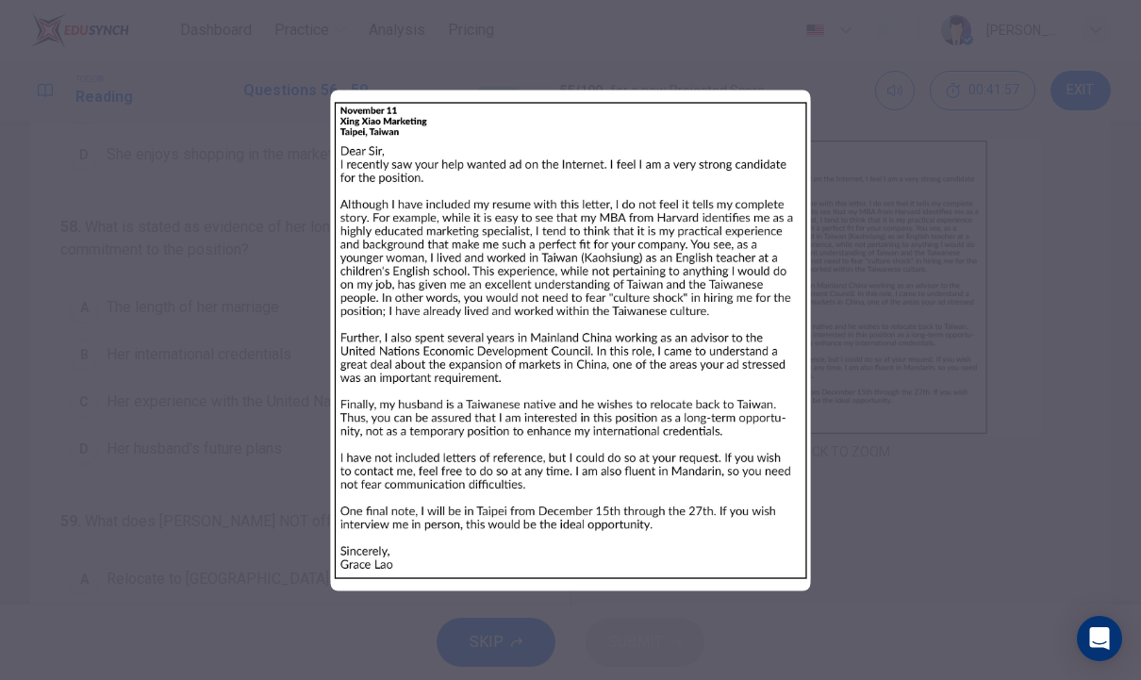
click at [165, 449] on div at bounding box center [570, 340] width 1141 height 680
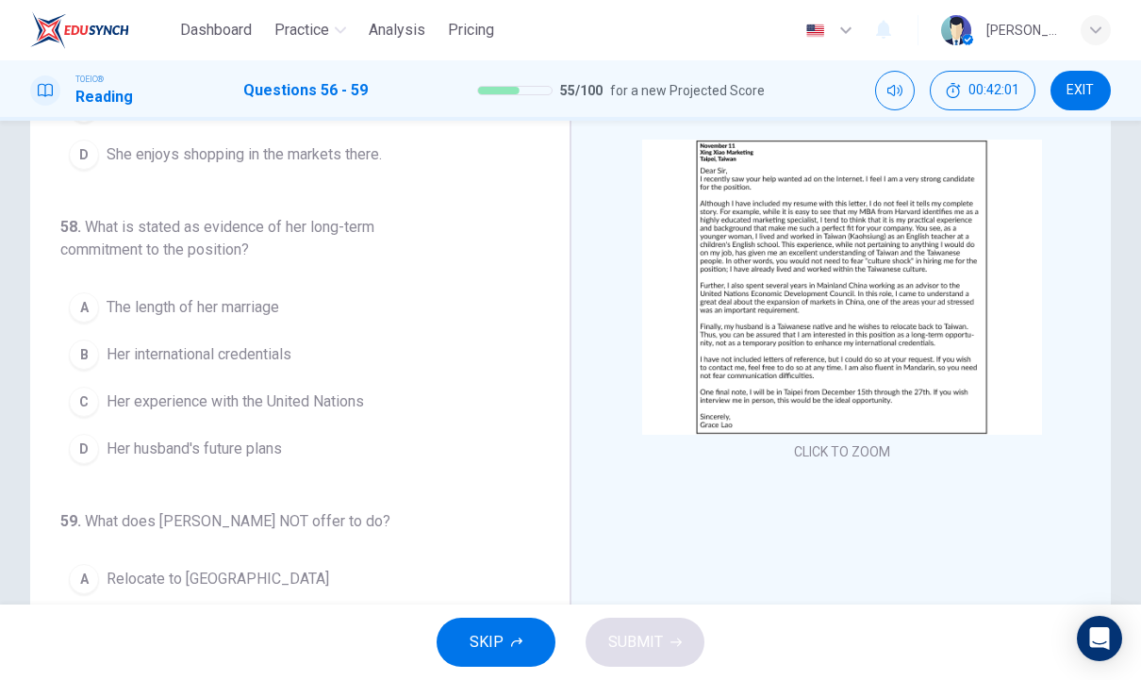
click at [81, 670] on div "SKIP SUBMIT" at bounding box center [570, 642] width 1141 height 75
click at [7, 476] on div "56 . Which of the following does [PERSON_NAME] feel is her greatest strength? A…" at bounding box center [570, 384] width 1141 height 655
click at [101, 450] on button "D Her husband's future plans" at bounding box center [288, 448] width 456 height 47
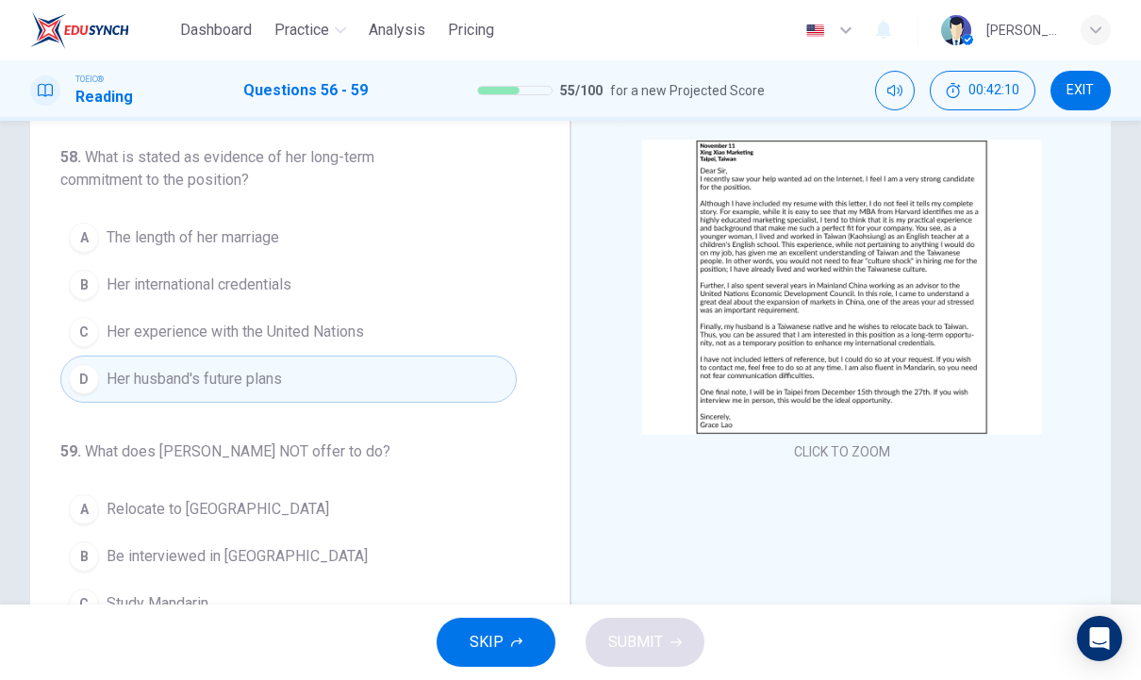
scroll to position [514, 0]
click at [924, 339] on img at bounding box center [842, 287] width 400 height 295
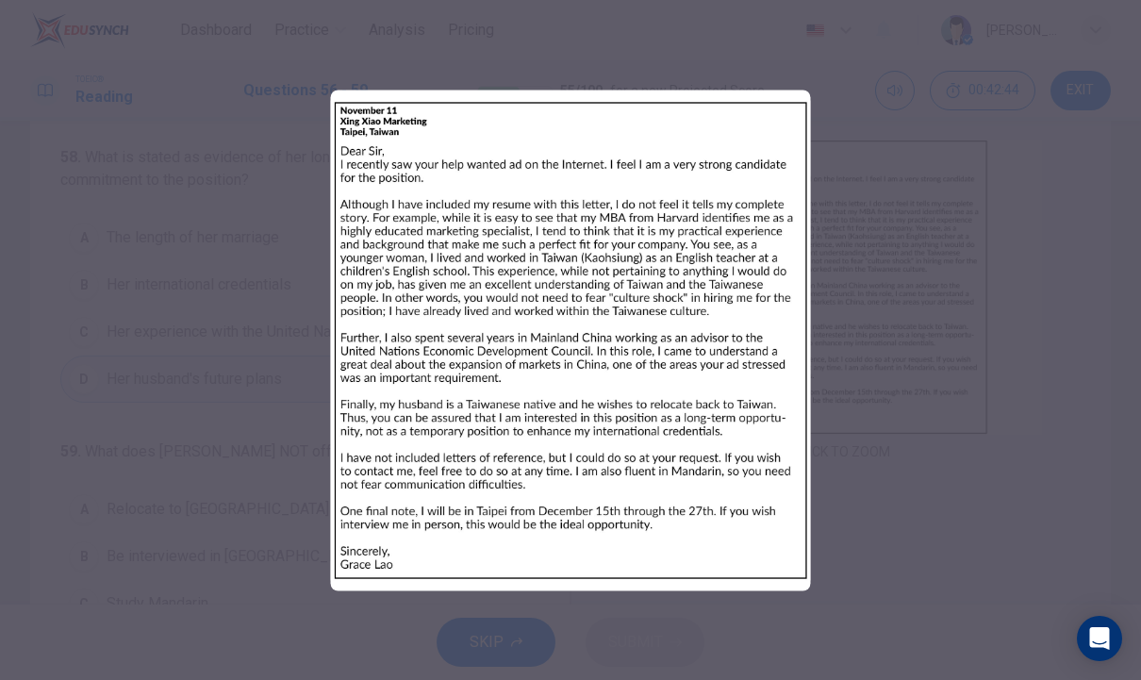
click at [122, 473] on div at bounding box center [570, 340] width 1141 height 680
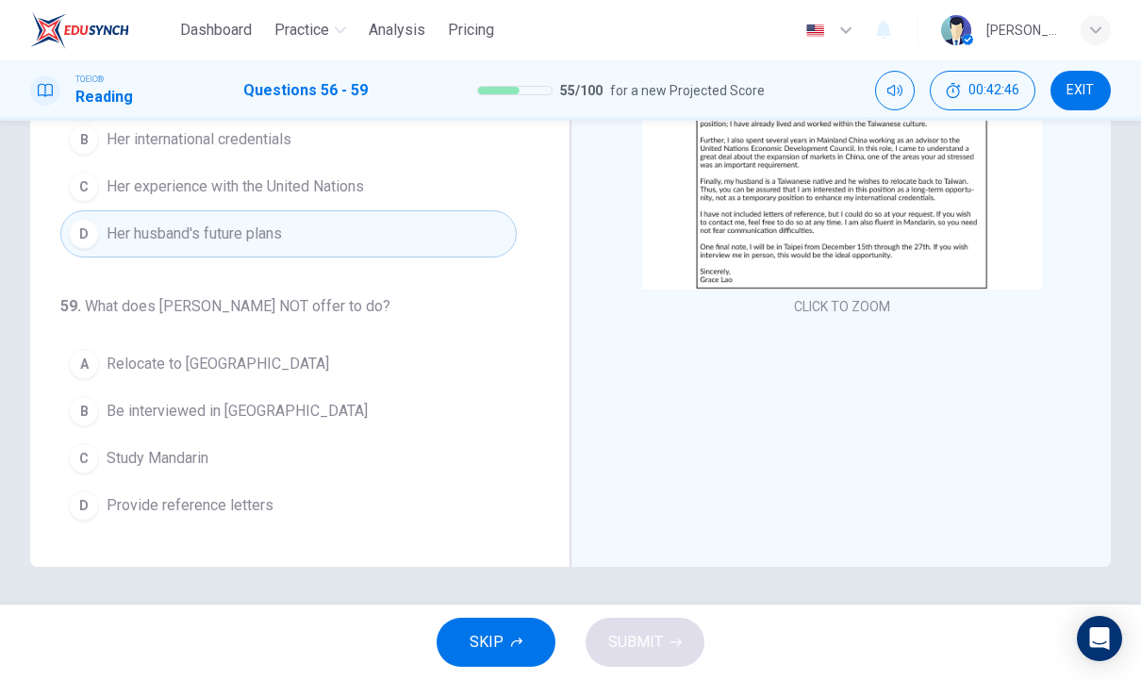
scroll to position [247, 0]
click at [141, 500] on span "Provide reference letters" at bounding box center [190, 505] width 167 height 23
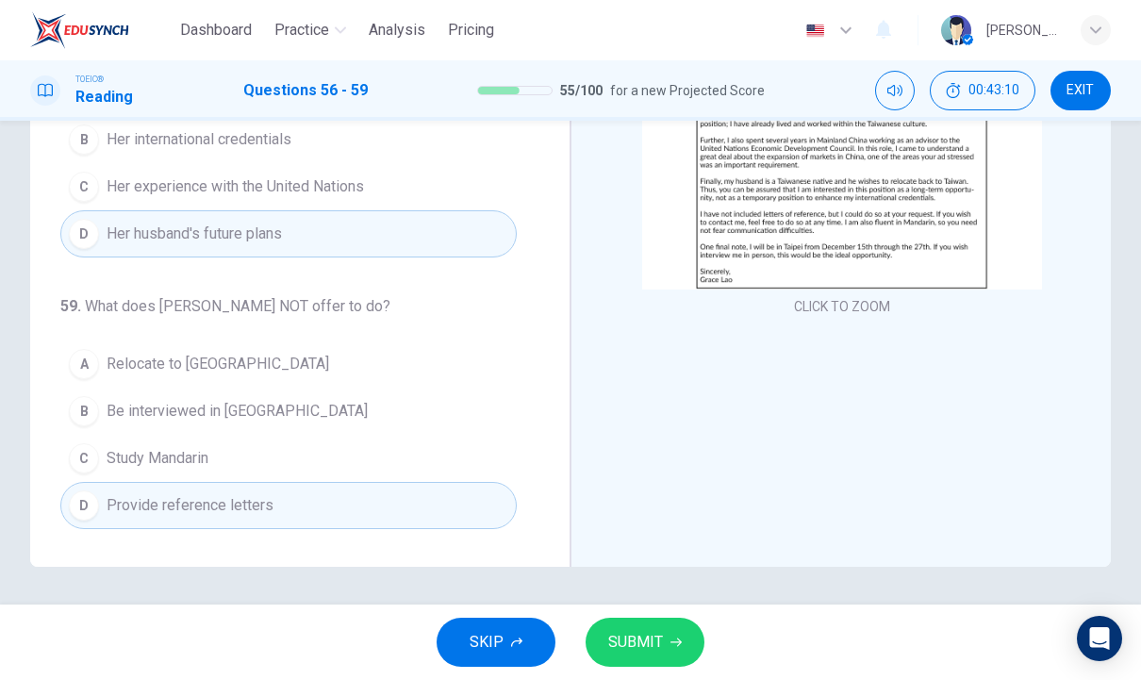
click at [781, 286] on img at bounding box center [842, 141] width 400 height 295
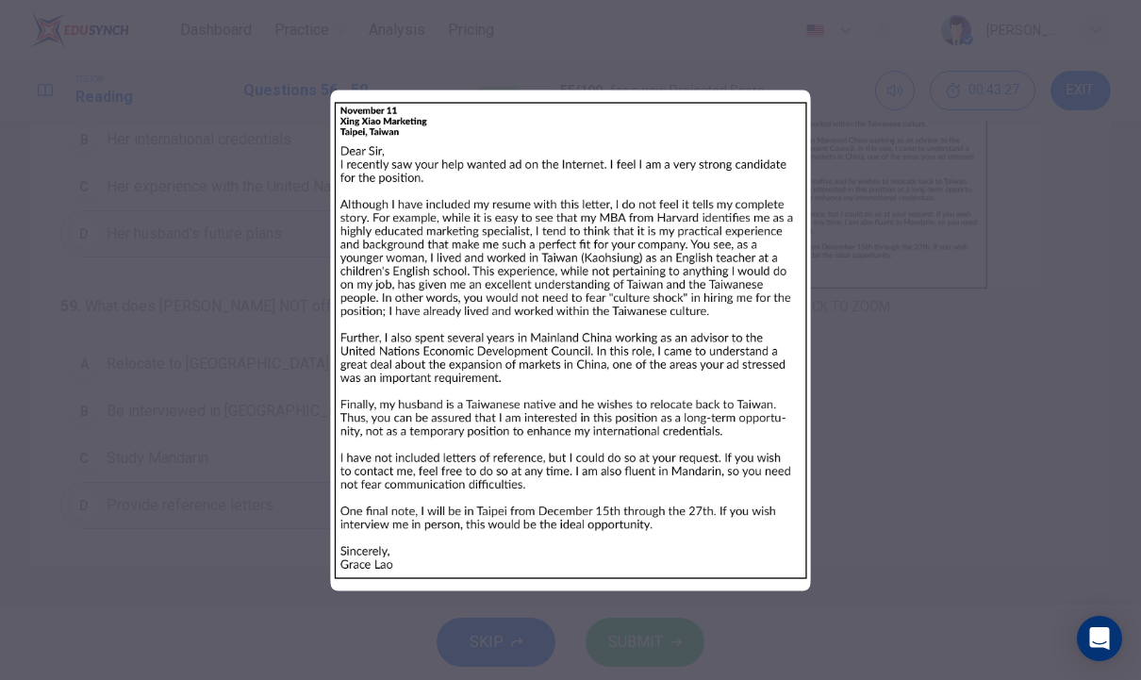
click at [205, 556] on div at bounding box center [570, 340] width 1141 height 680
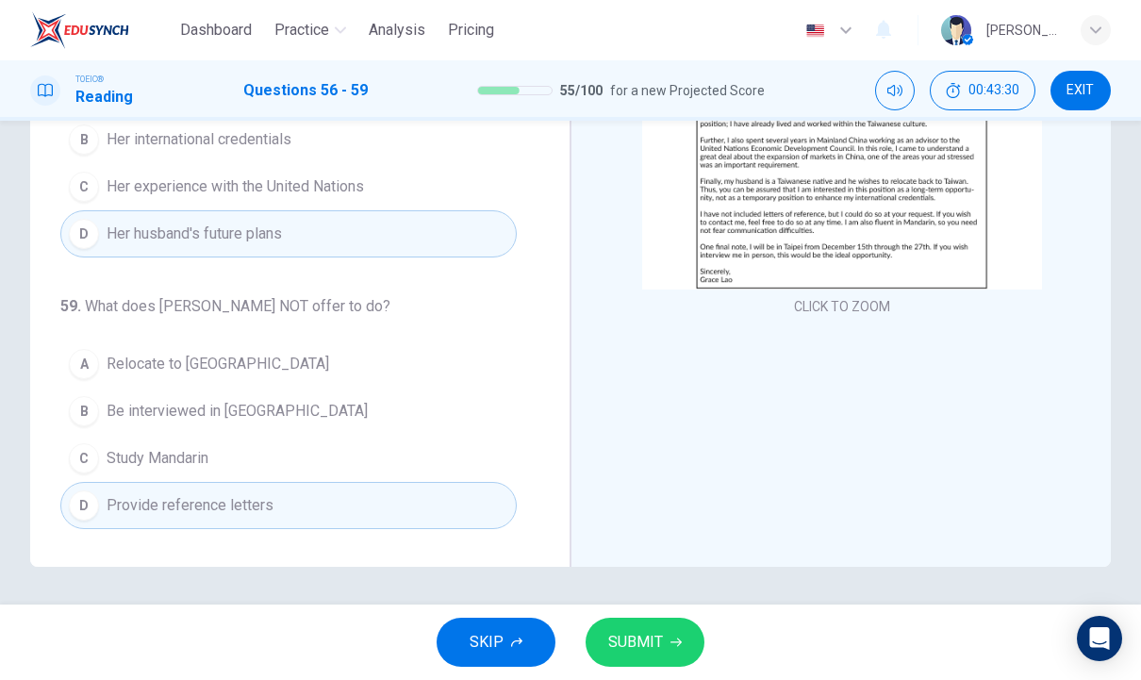
click at [668, 643] on button "SUBMIT" at bounding box center [645, 642] width 119 height 49
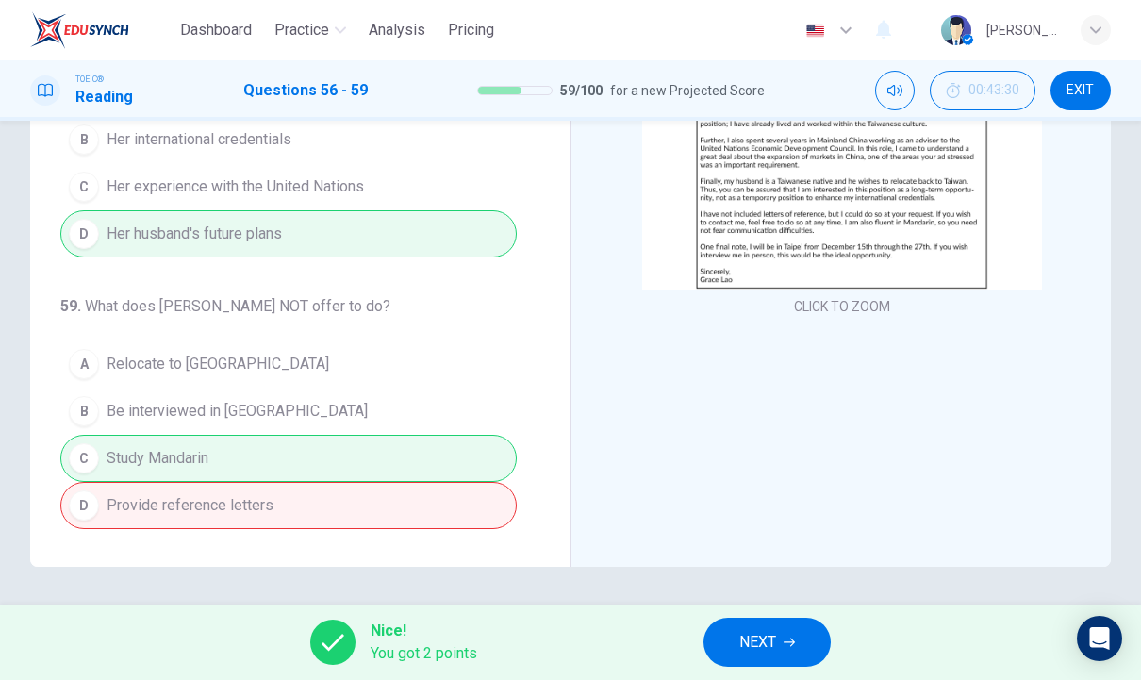
scroll to position [514, 0]
click at [793, 637] on icon "button" at bounding box center [789, 642] width 11 height 11
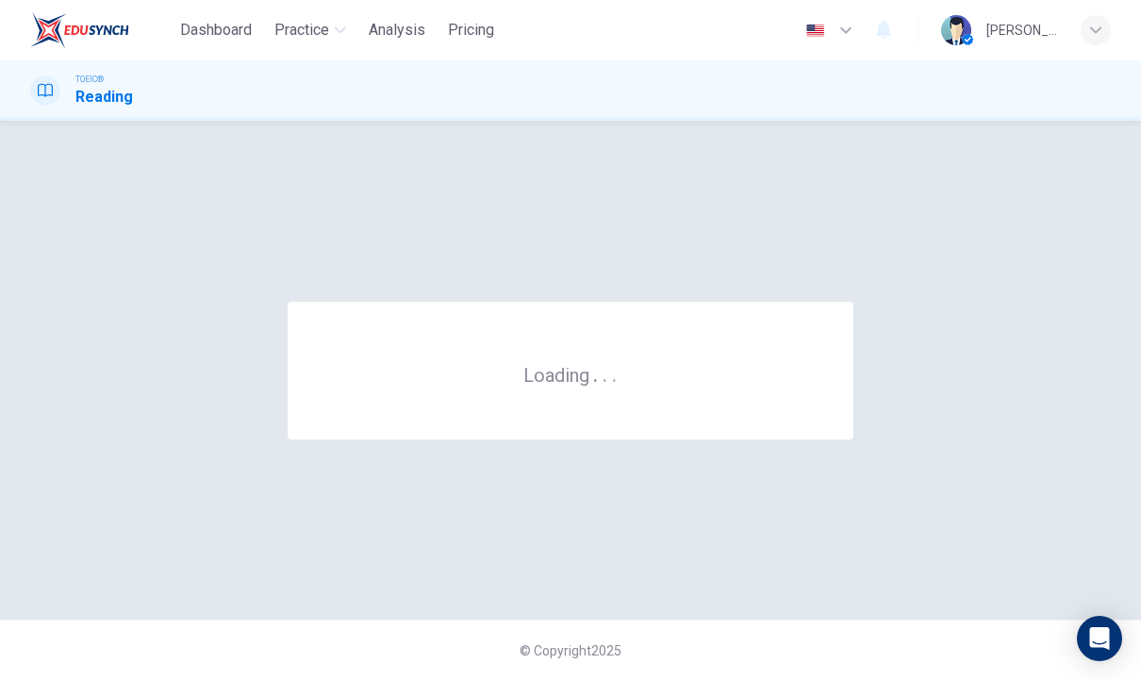
scroll to position [0, 0]
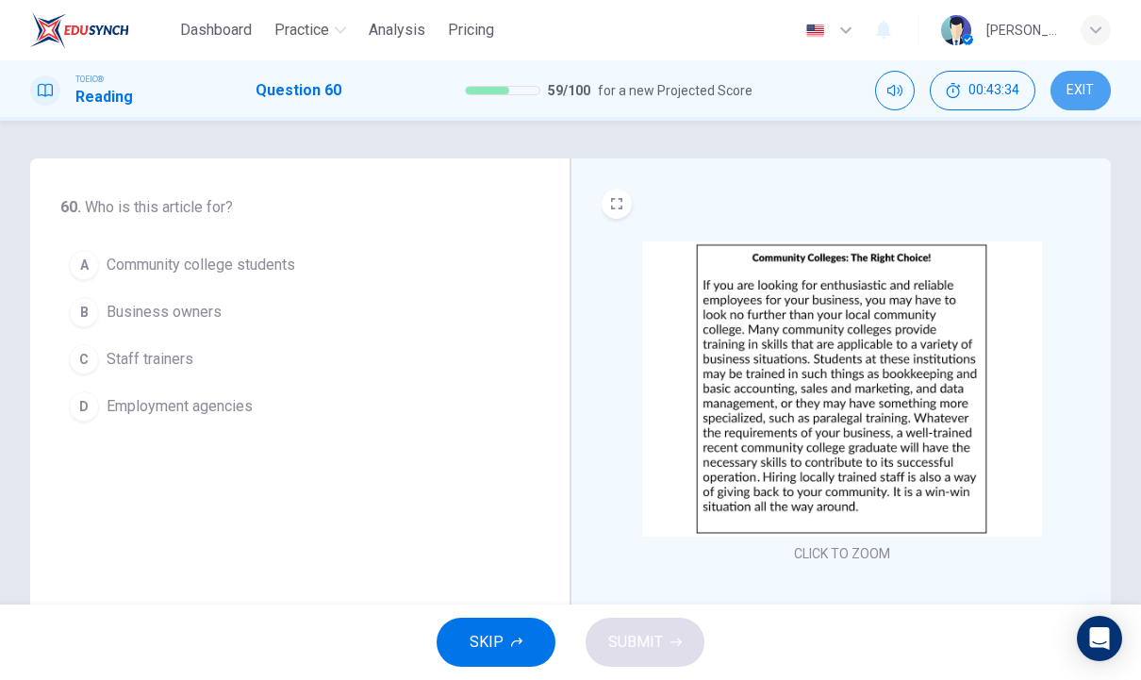
click at [1082, 85] on span "EXIT" at bounding box center [1080, 90] width 27 height 15
